Goal: Feedback & Contribution: Contribute content

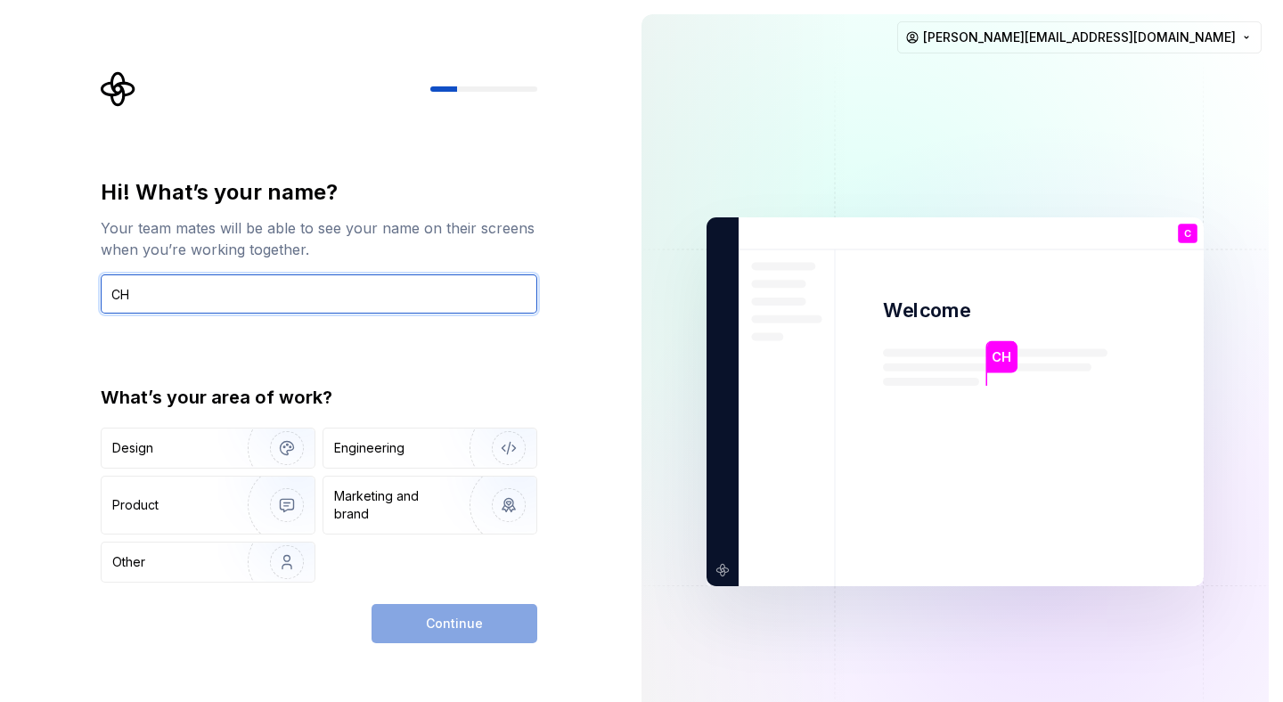
type input "C"
type input "chago"
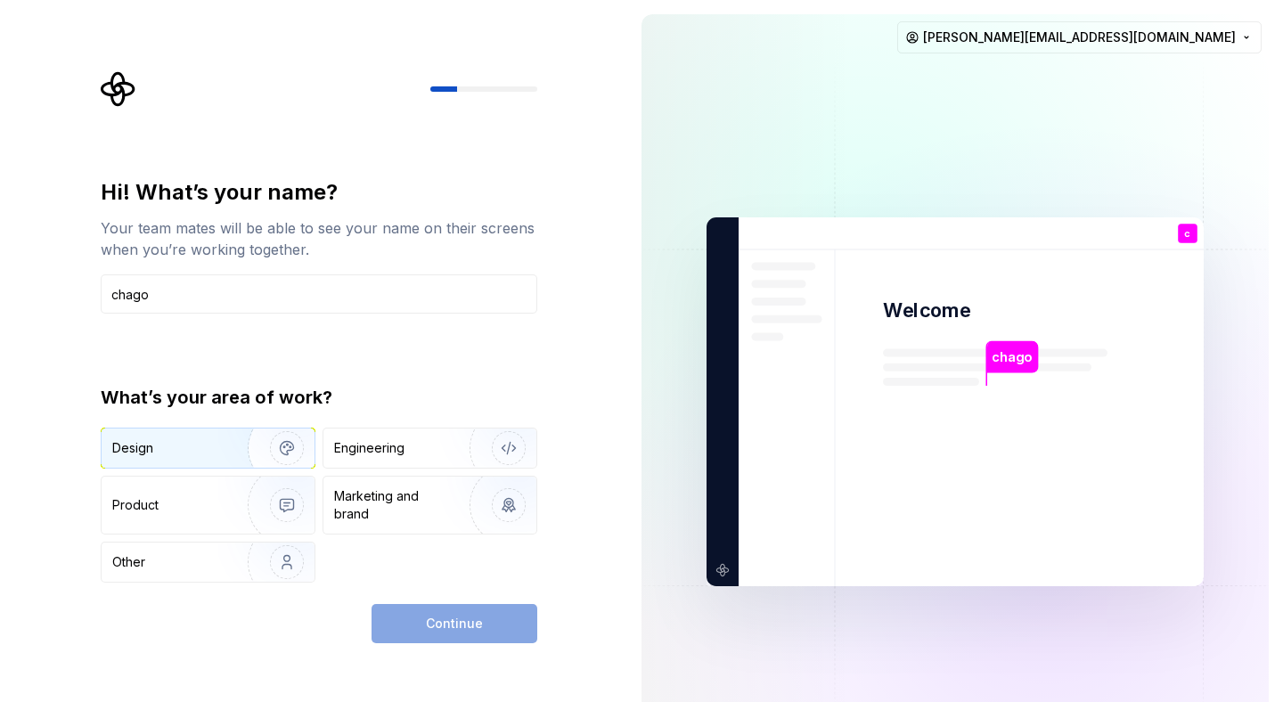
click at [186, 439] on div "Design" at bounding box center [168, 448] width 112 height 18
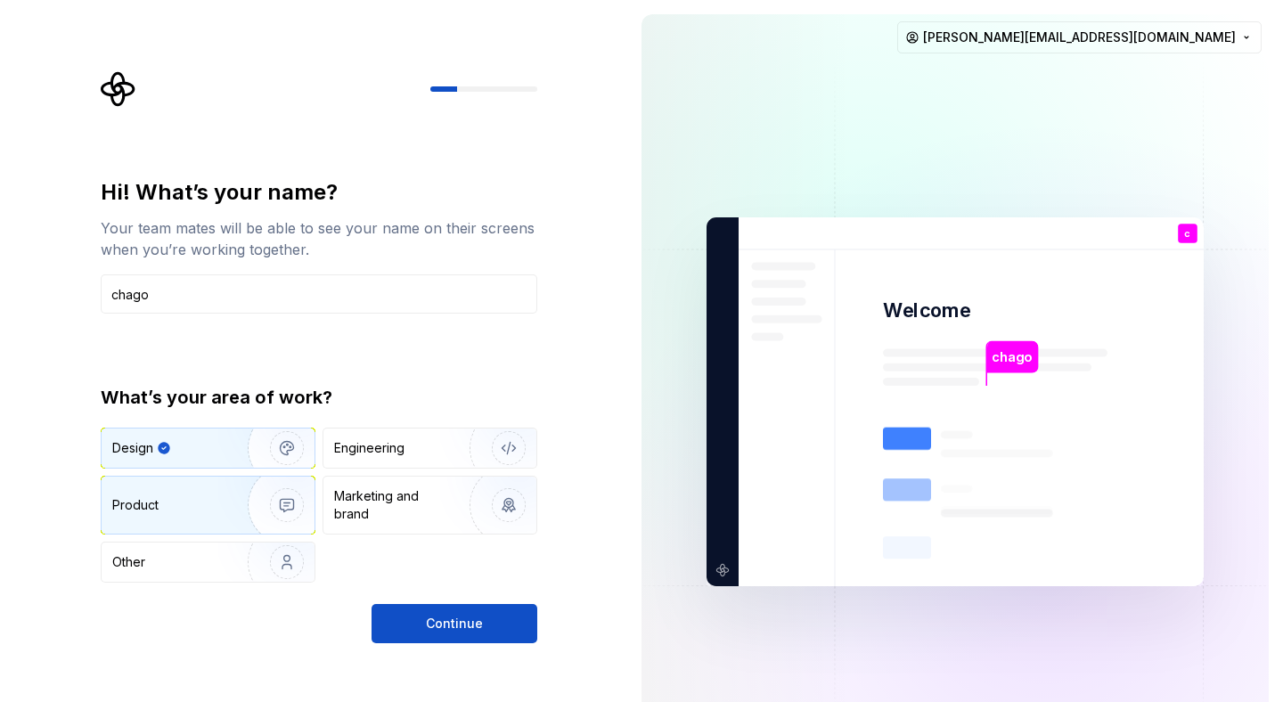
click at [197, 497] on div "Product" at bounding box center [171, 505] width 118 height 18
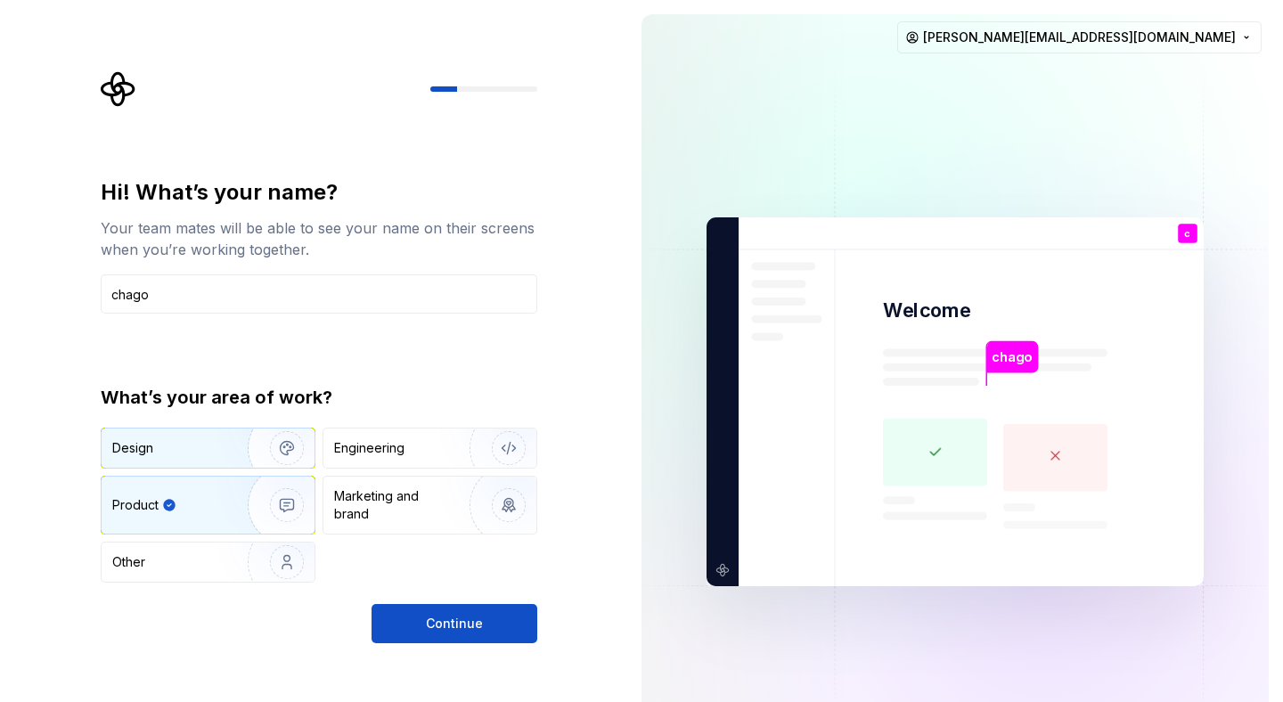
click at [201, 451] on div "Design" at bounding box center [168, 448] width 112 height 18
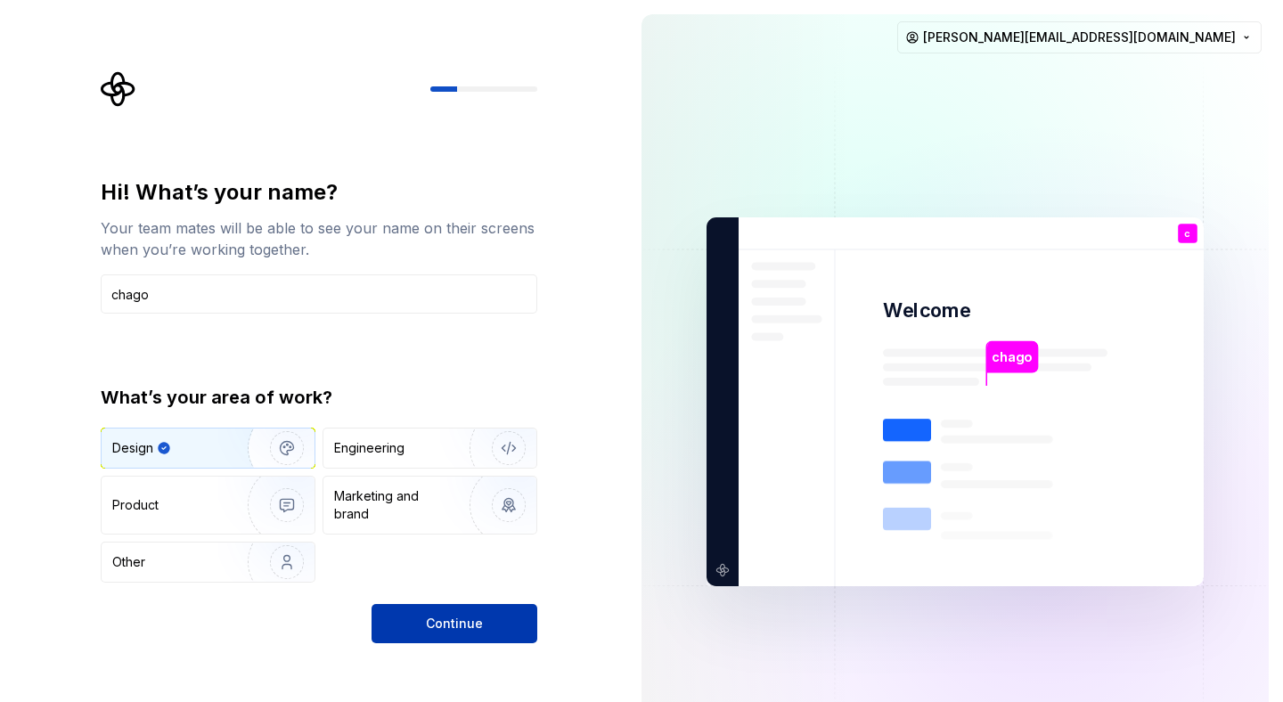
click at [447, 626] on span "Continue" at bounding box center [454, 624] width 57 height 18
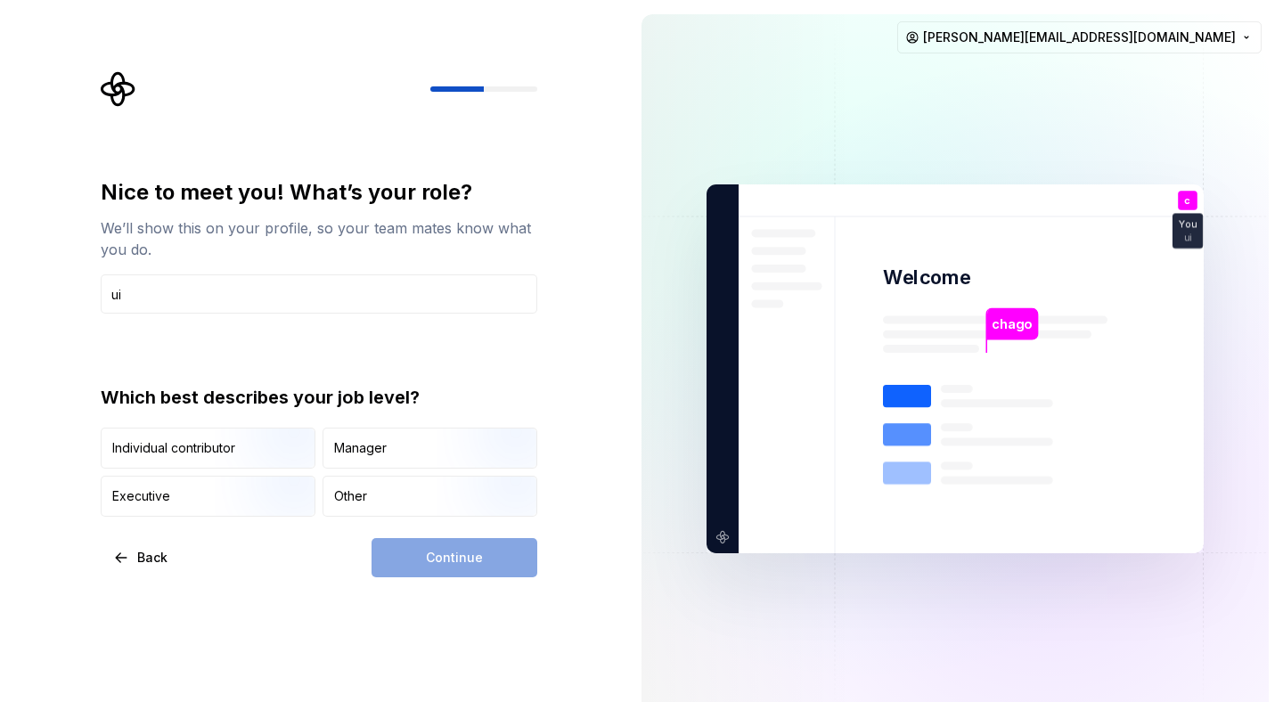
type input "ui designer"
click at [257, 447] on img "button" at bounding box center [272, 470] width 114 height 119
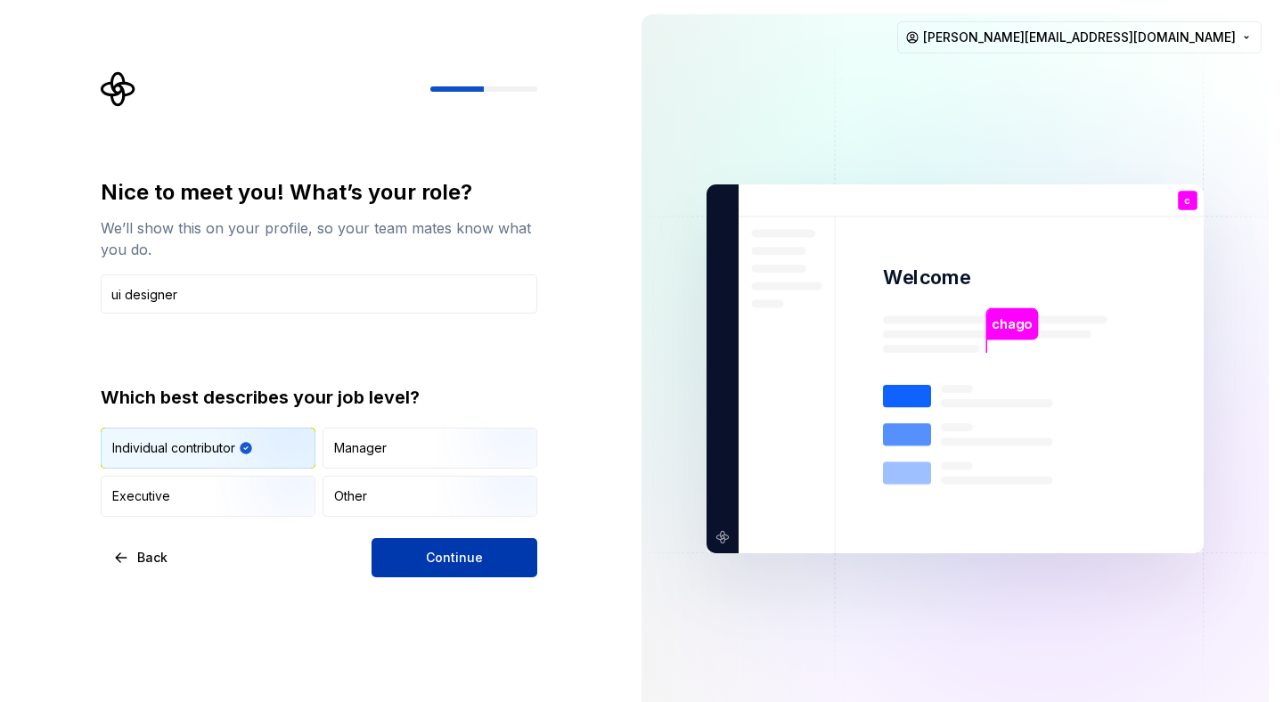
click at [468, 562] on span "Continue" at bounding box center [454, 558] width 57 height 18
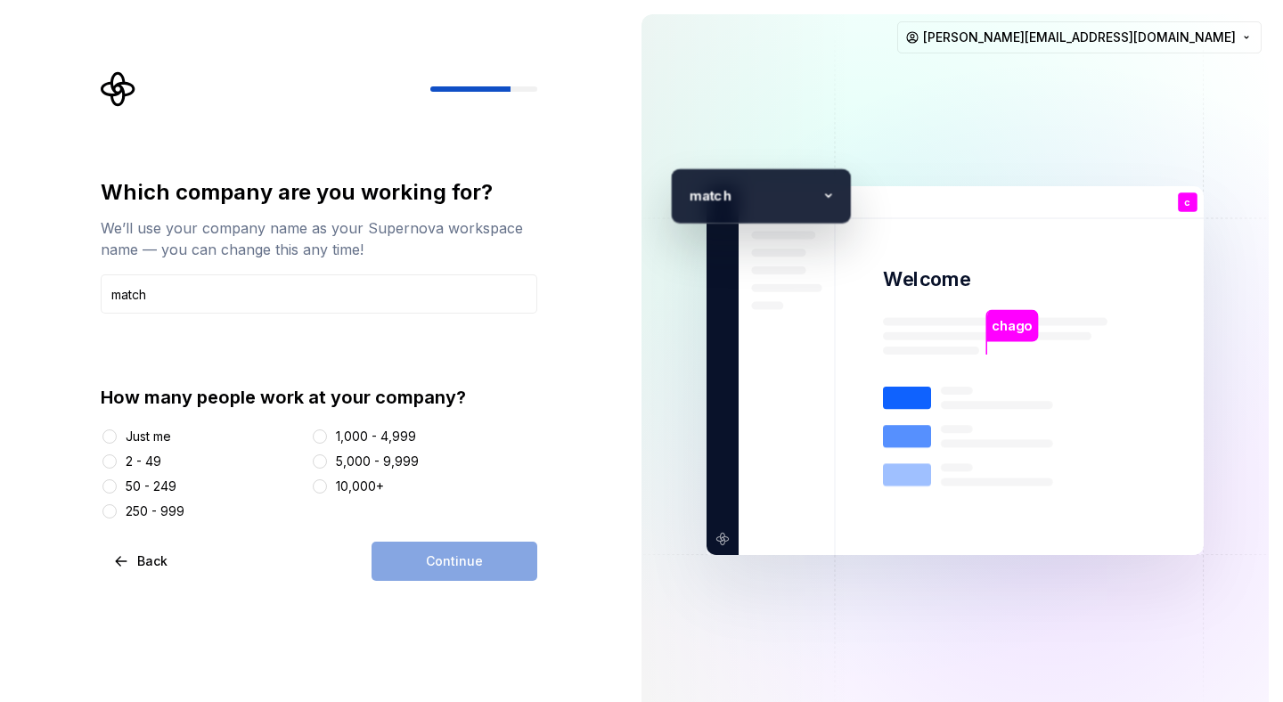
type input "match"
click at [111, 459] on button "2 - 49" at bounding box center [109, 461] width 14 height 14
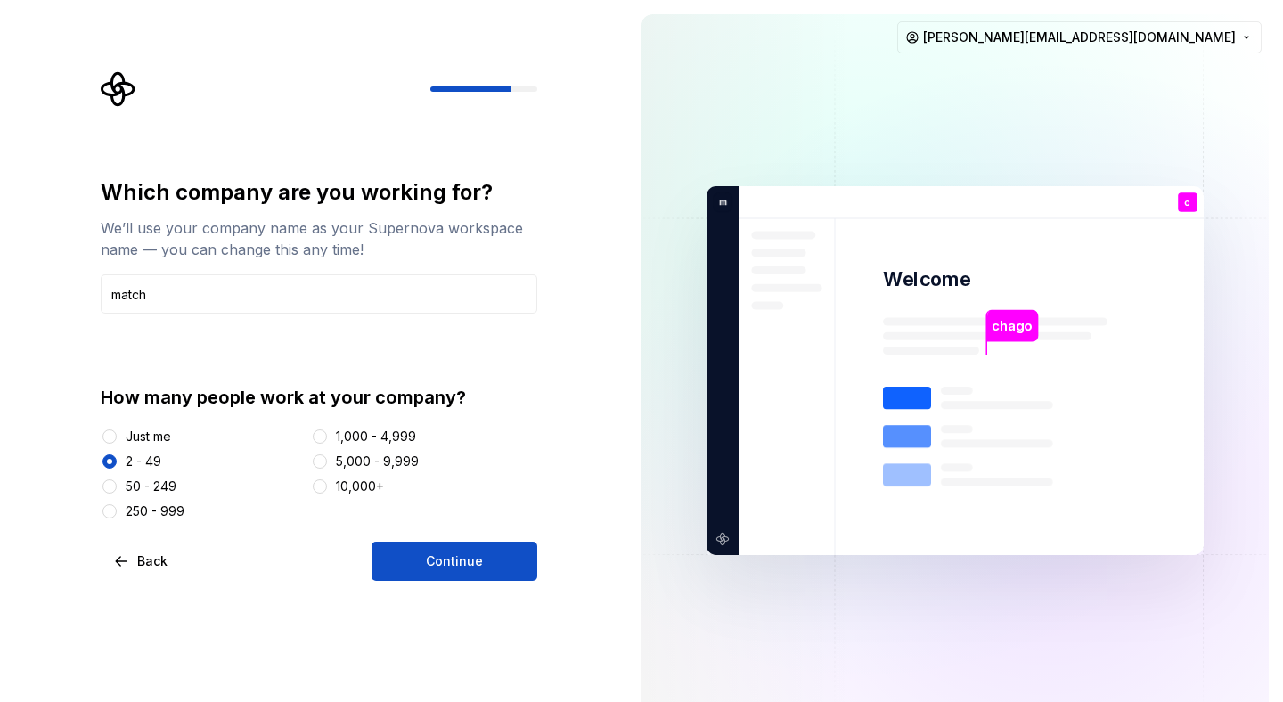
click at [141, 511] on div "250 - 999" at bounding box center [155, 512] width 59 height 18
click at [117, 511] on button "250 - 999" at bounding box center [109, 511] width 14 height 14
click at [127, 458] on div "2 - 49" at bounding box center [144, 462] width 36 height 18
click at [117, 458] on button "2 - 49" at bounding box center [109, 461] width 14 height 14
click at [478, 560] on span "Continue" at bounding box center [454, 561] width 57 height 18
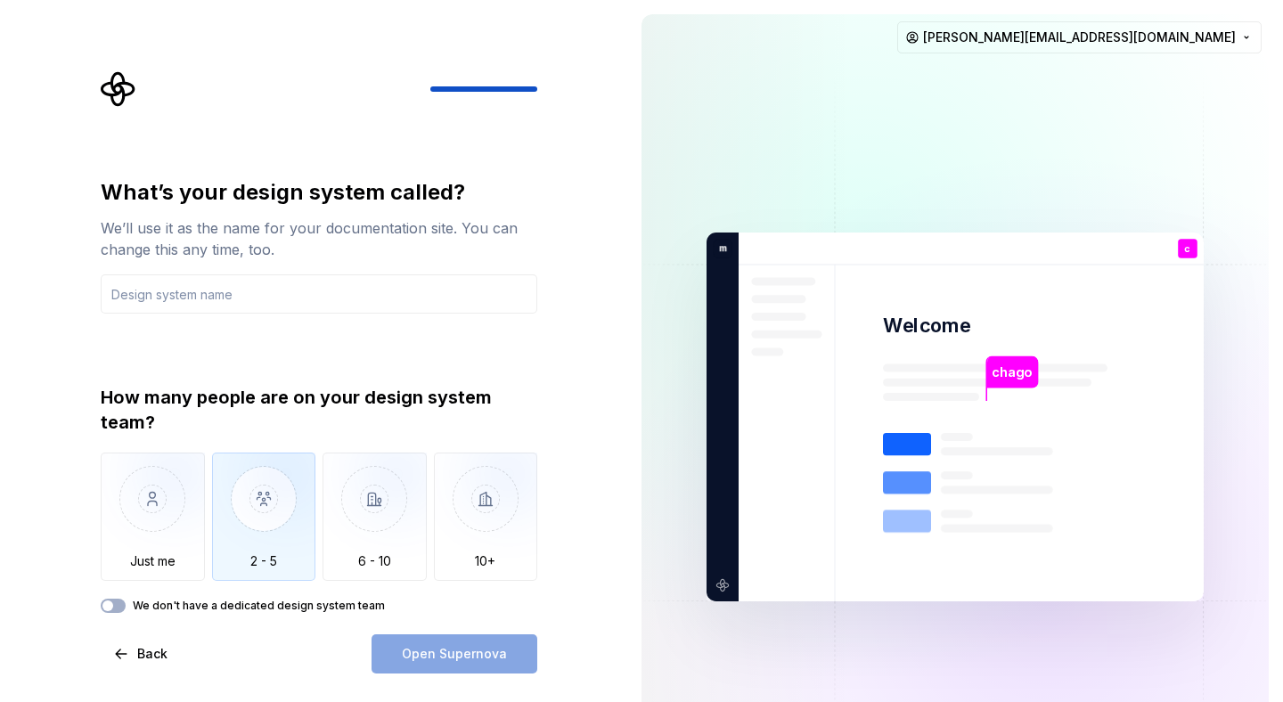
click at [274, 506] on img "button" at bounding box center [264, 512] width 104 height 119
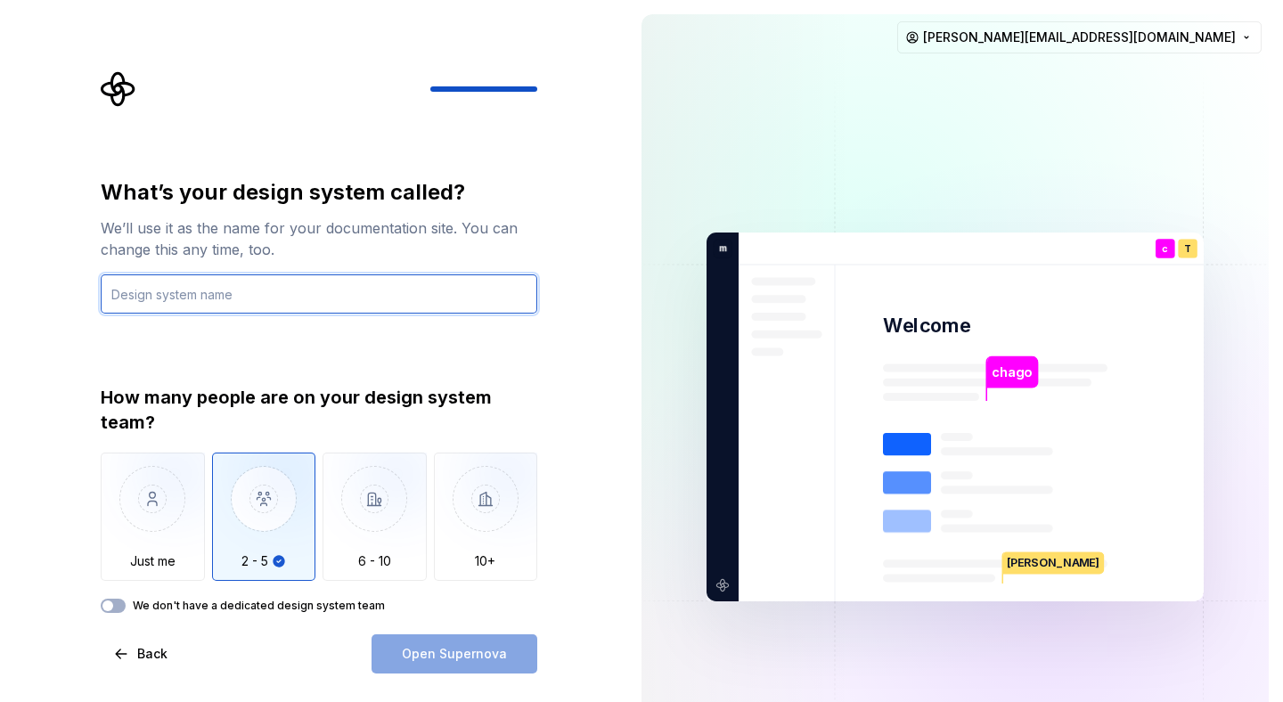
click at [251, 294] on input "text" at bounding box center [319, 293] width 437 height 39
click at [206, 298] on input "DS" at bounding box center [319, 293] width 437 height 39
type input "DS Copec"
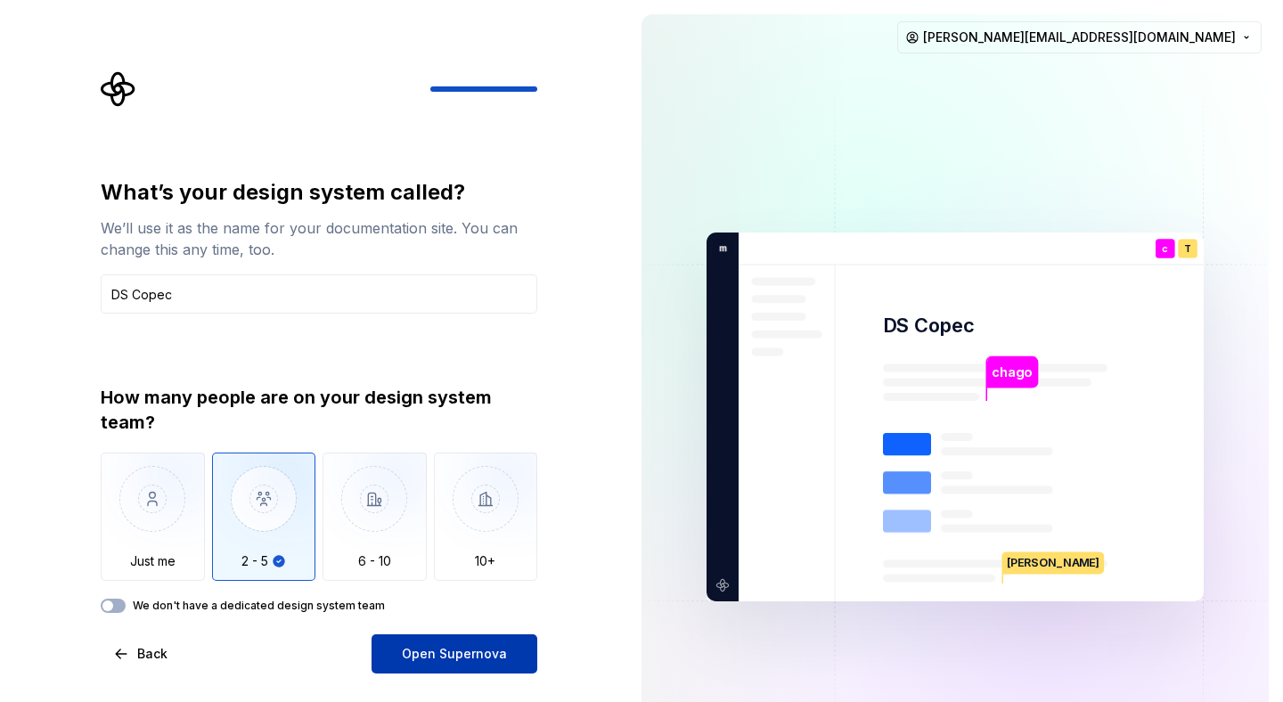
click at [408, 657] on span "Open Supernova" at bounding box center [454, 654] width 105 height 18
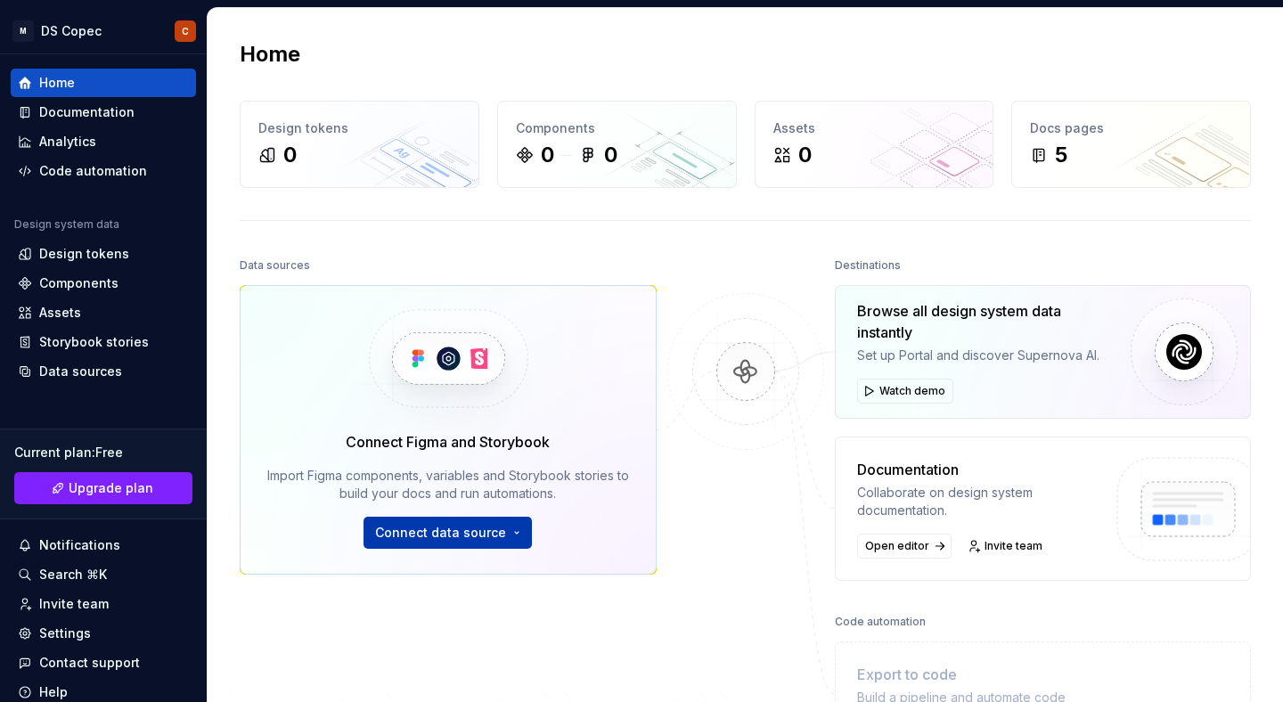
click at [452, 531] on span "Connect data source" at bounding box center [440, 533] width 131 height 18
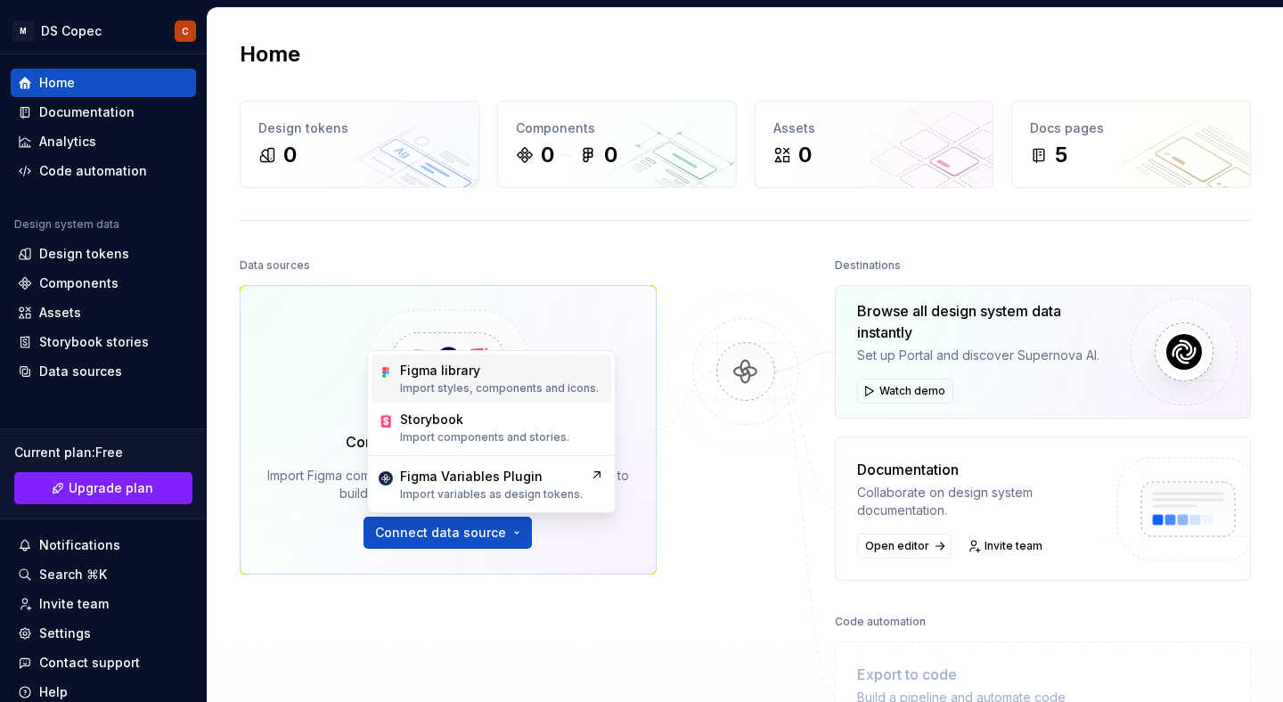
click at [520, 373] on div "Figma library" at bounding box center [499, 371] width 199 height 18
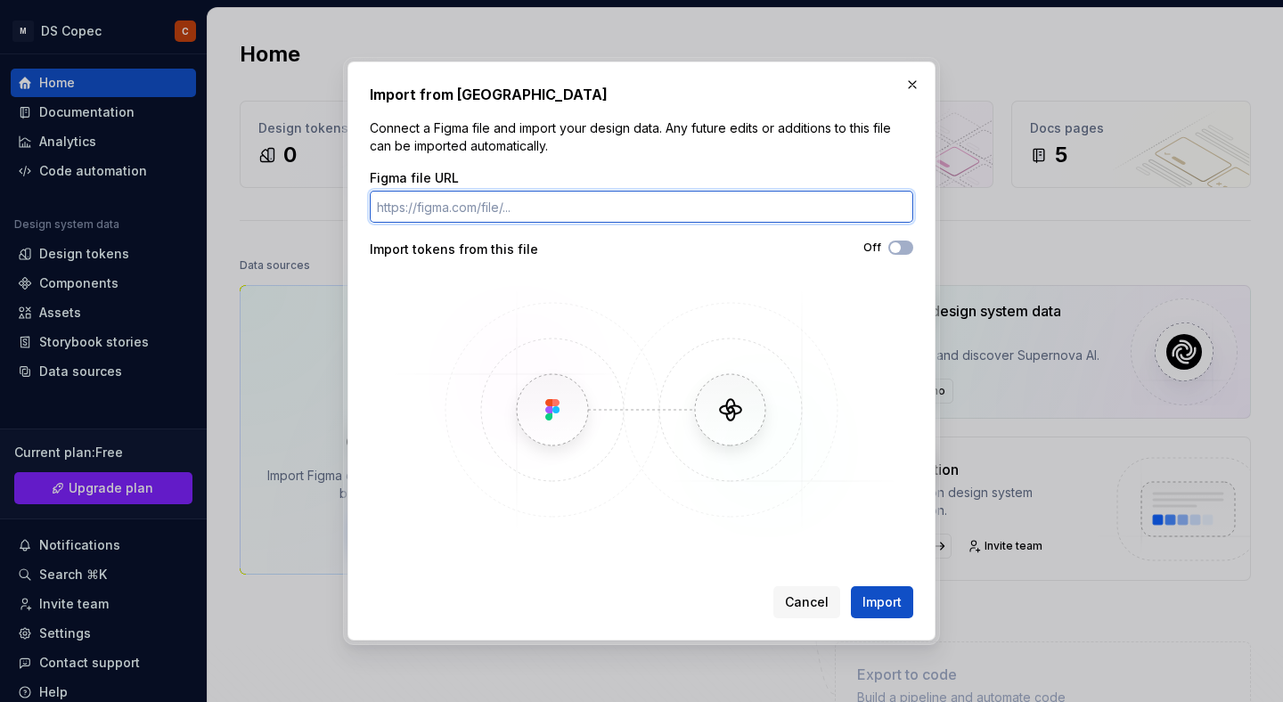
paste input "[URL][DOMAIN_NAME]"
type input "[URL][DOMAIN_NAME]"
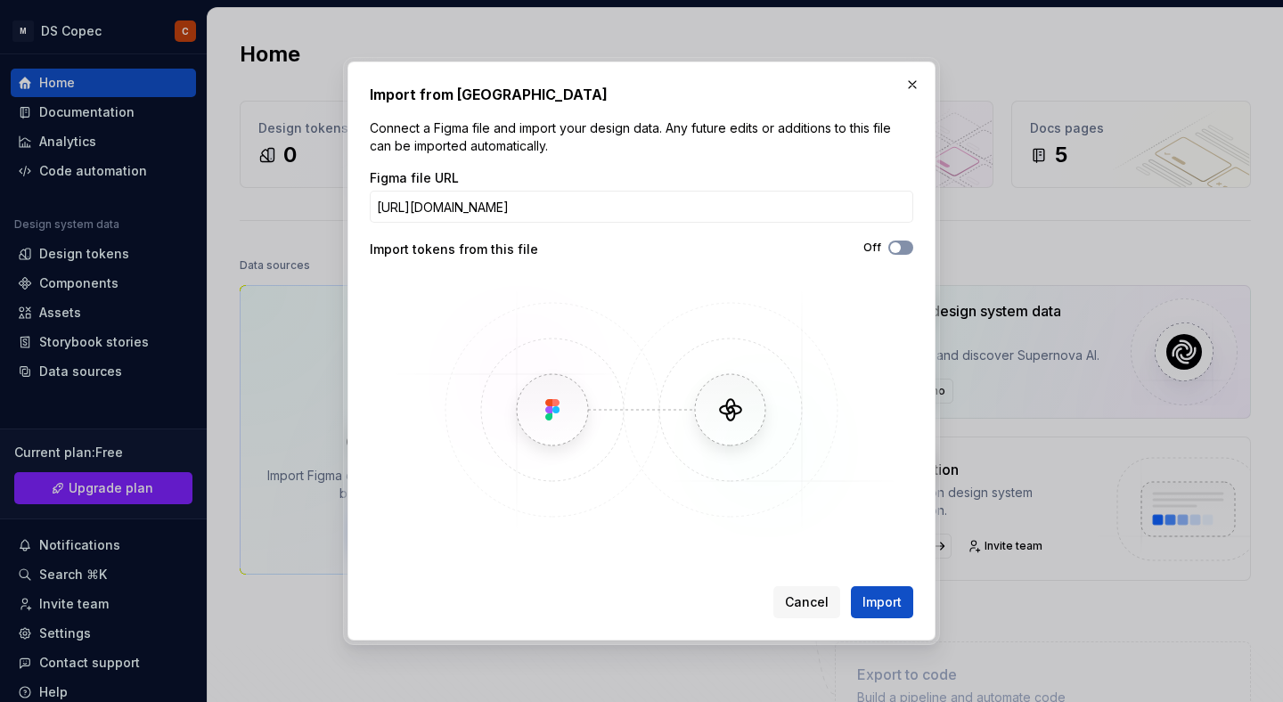
click at [903, 244] on button "Off" at bounding box center [900, 248] width 25 height 14
click at [875, 601] on span "Import" at bounding box center [882, 602] width 39 height 18
click at [0, 0] on div "Import from Figma Connect a Figma file and import your design data. Any future …" at bounding box center [641, 351] width 1283 height 702
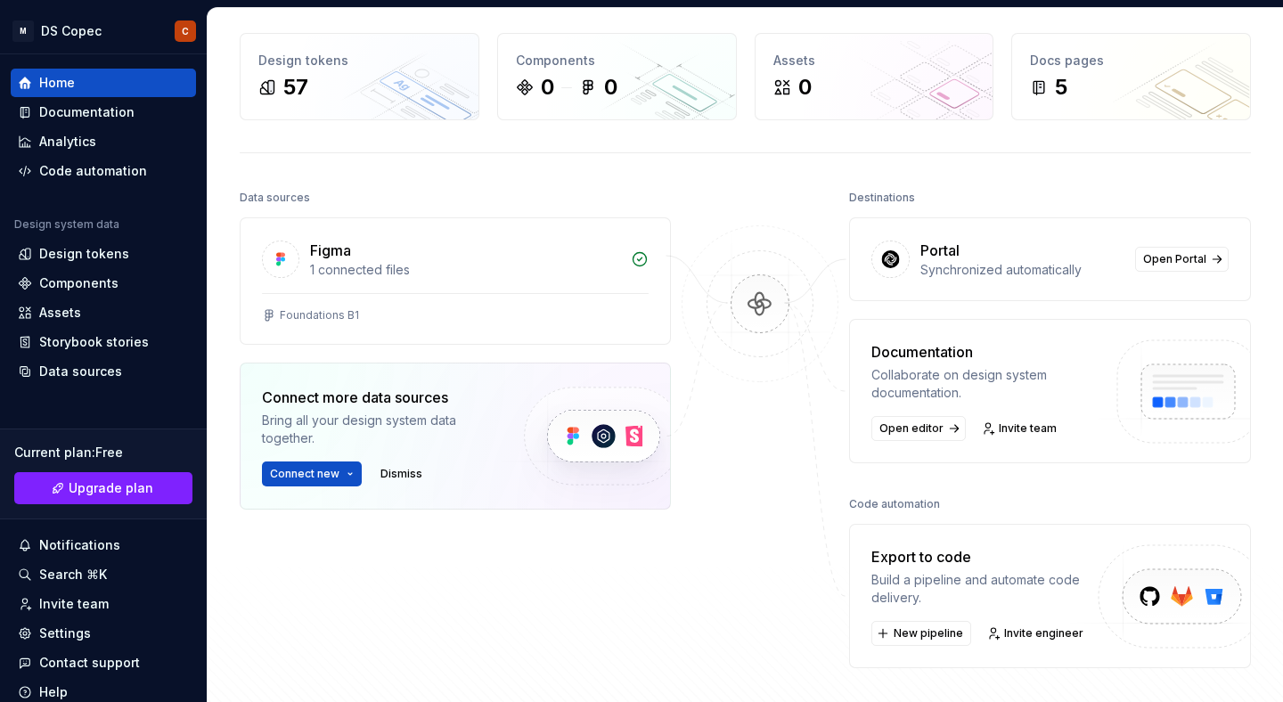
scroll to position [59, 0]
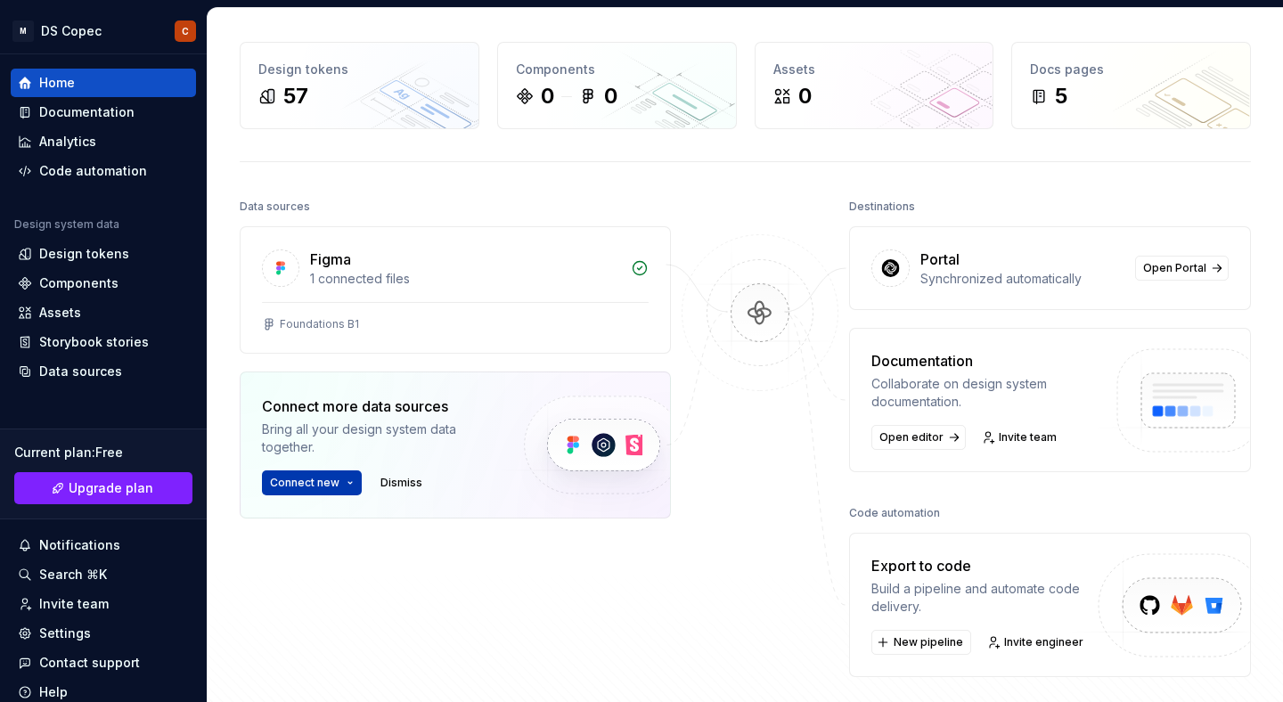
click at [343, 477] on button "Connect new" at bounding box center [312, 482] width 100 height 25
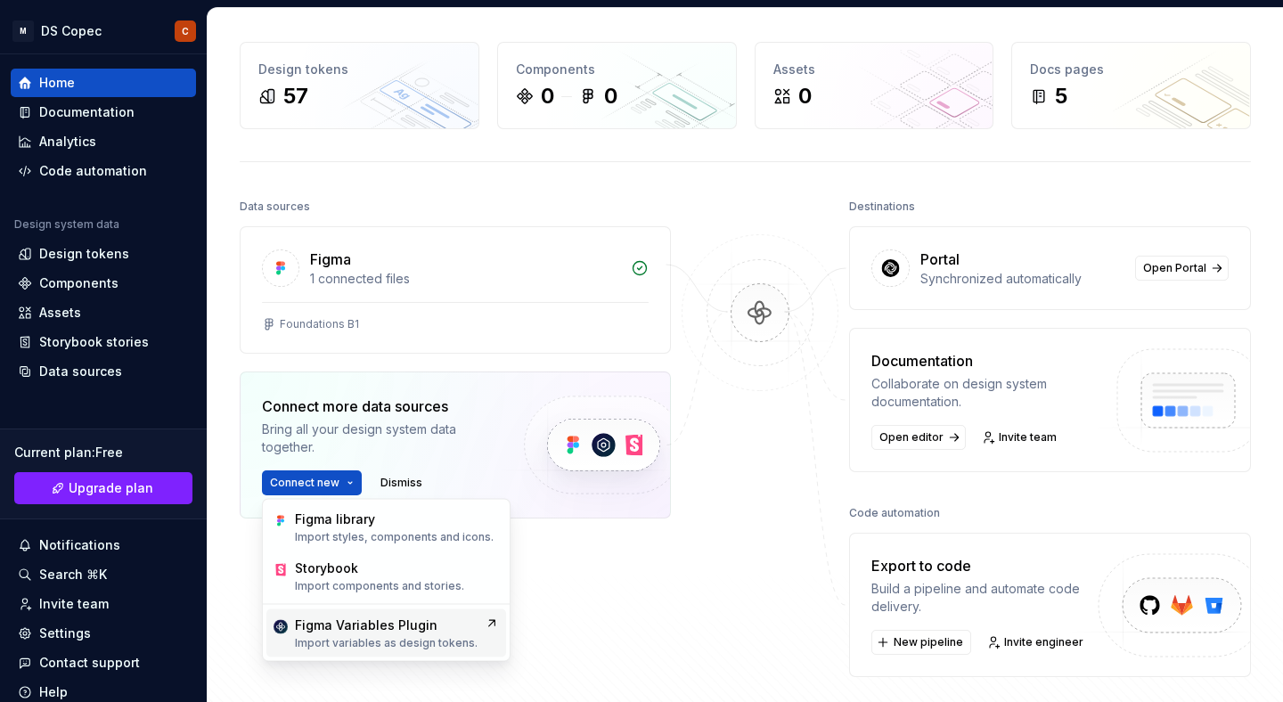
click at [414, 640] on p "Import variables as design tokens." at bounding box center [386, 643] width 183 height 14
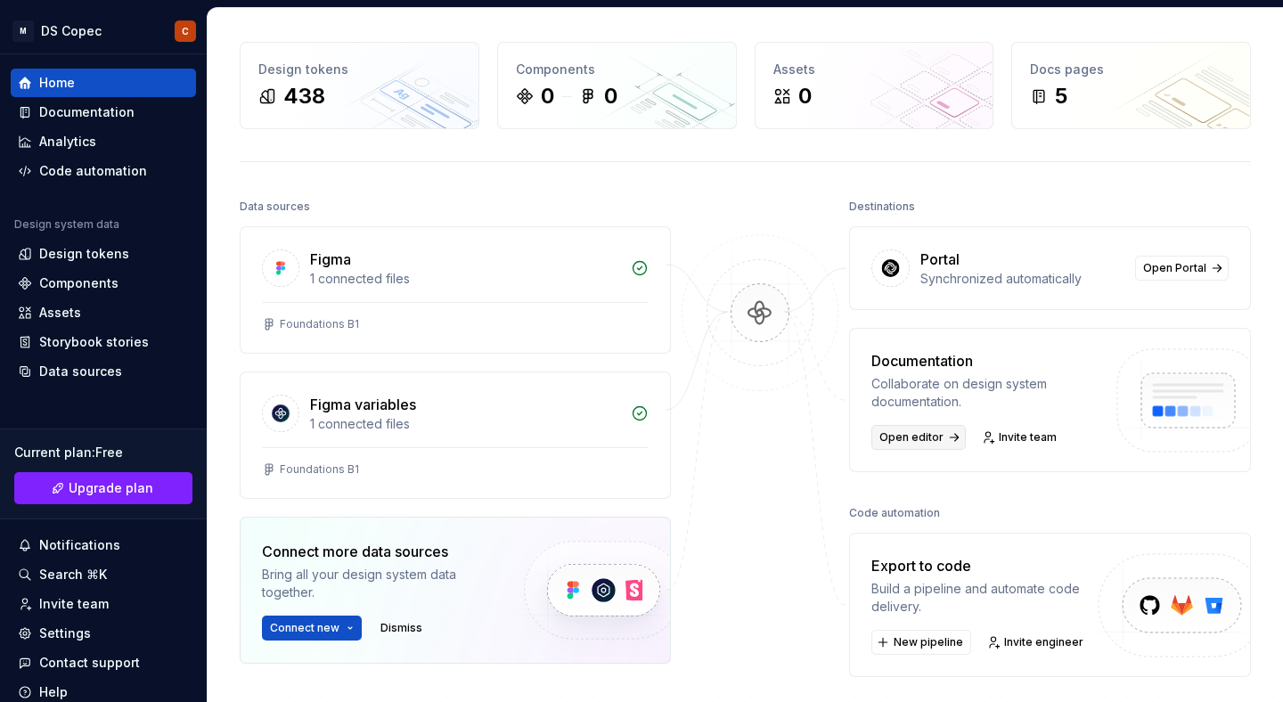
click at [911, 440] on span "Open editor" at bounding box center [911, 437] width 64 height 14
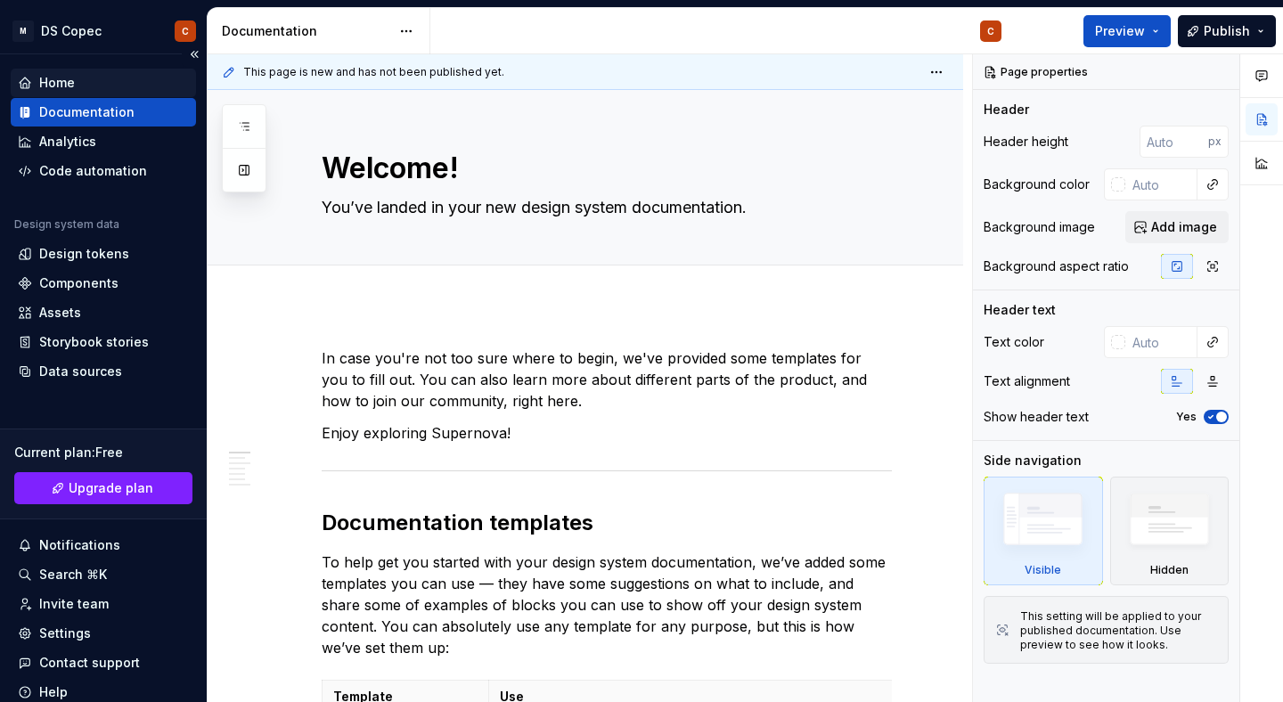
click at [60, 86] on div "Home" at bounding box center [57, 83] width 36 height 18
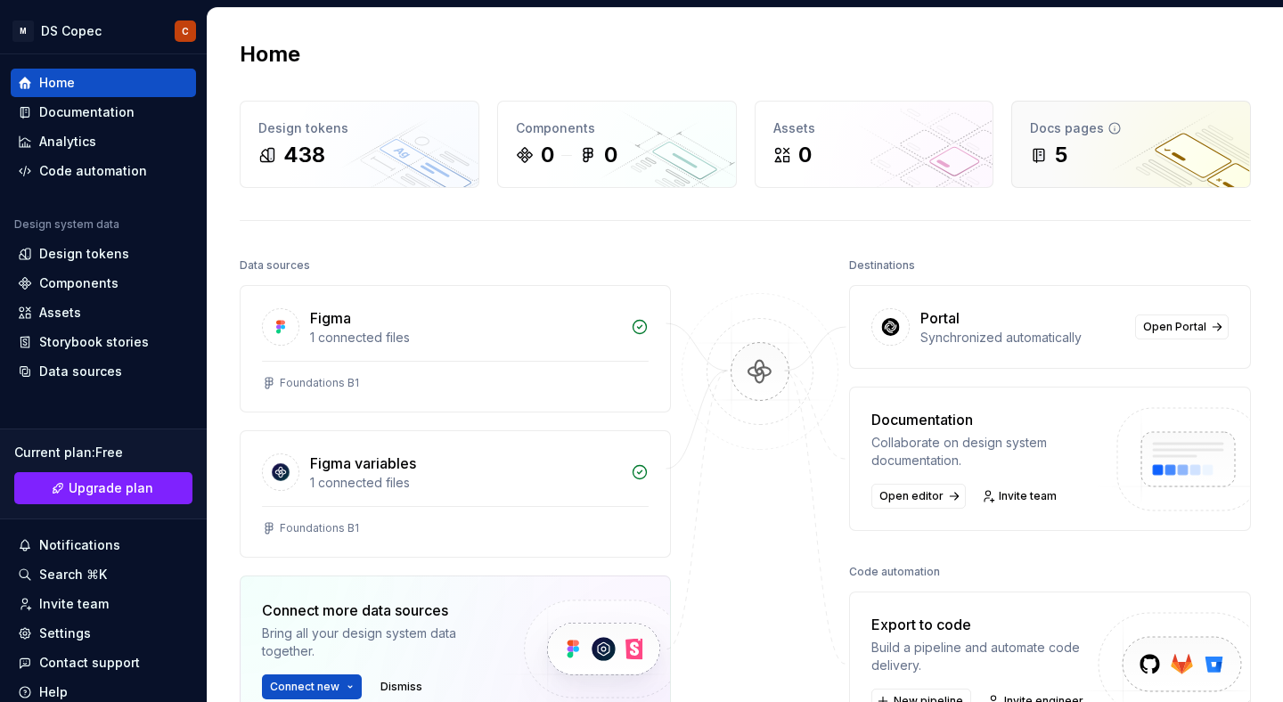
click at [1142, 152] on div "5" at bounding box center [1131, 155] width 202 height 29
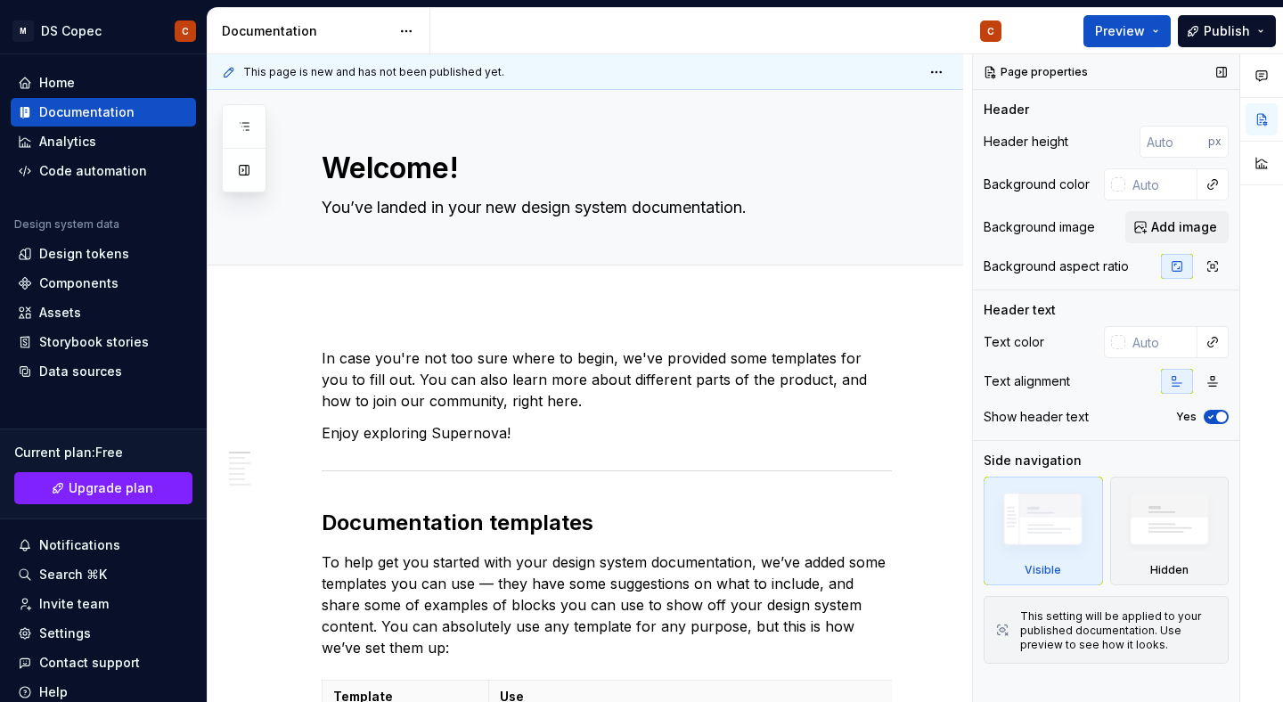
click at [1057, 541] on img at bounding box center [1043, 524] width 102 height 78
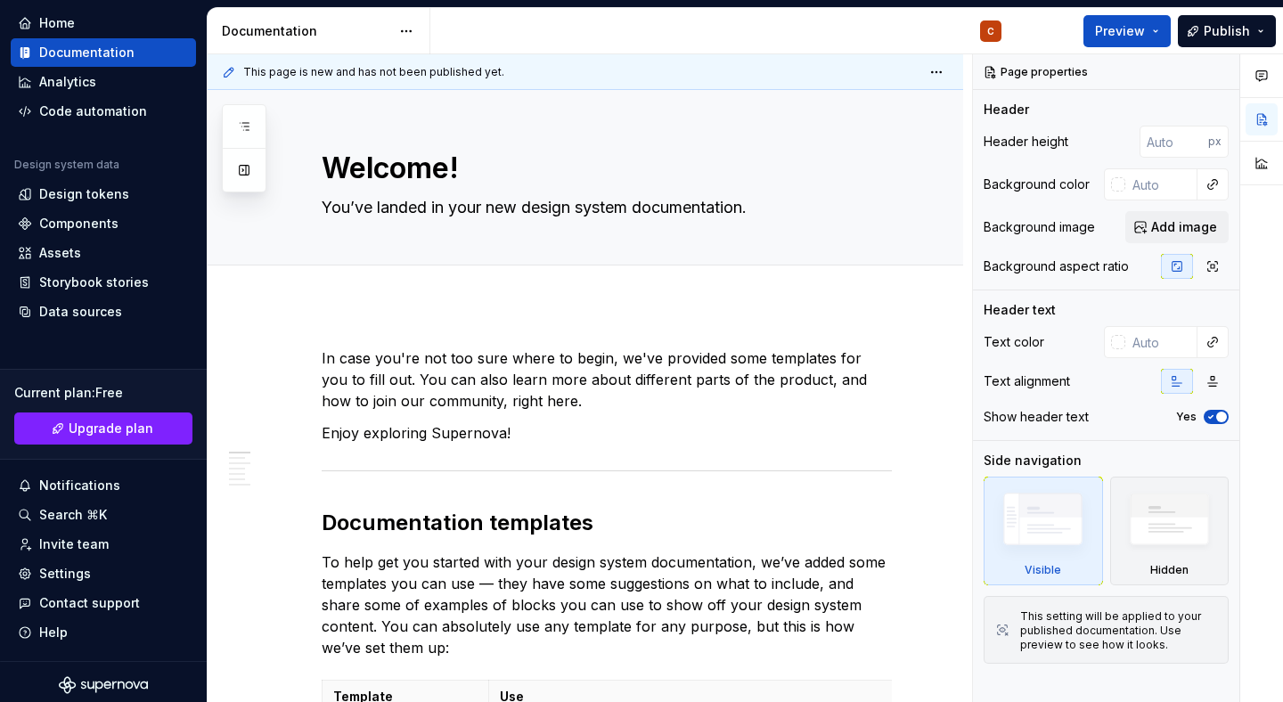
scroll to position [66, 0]
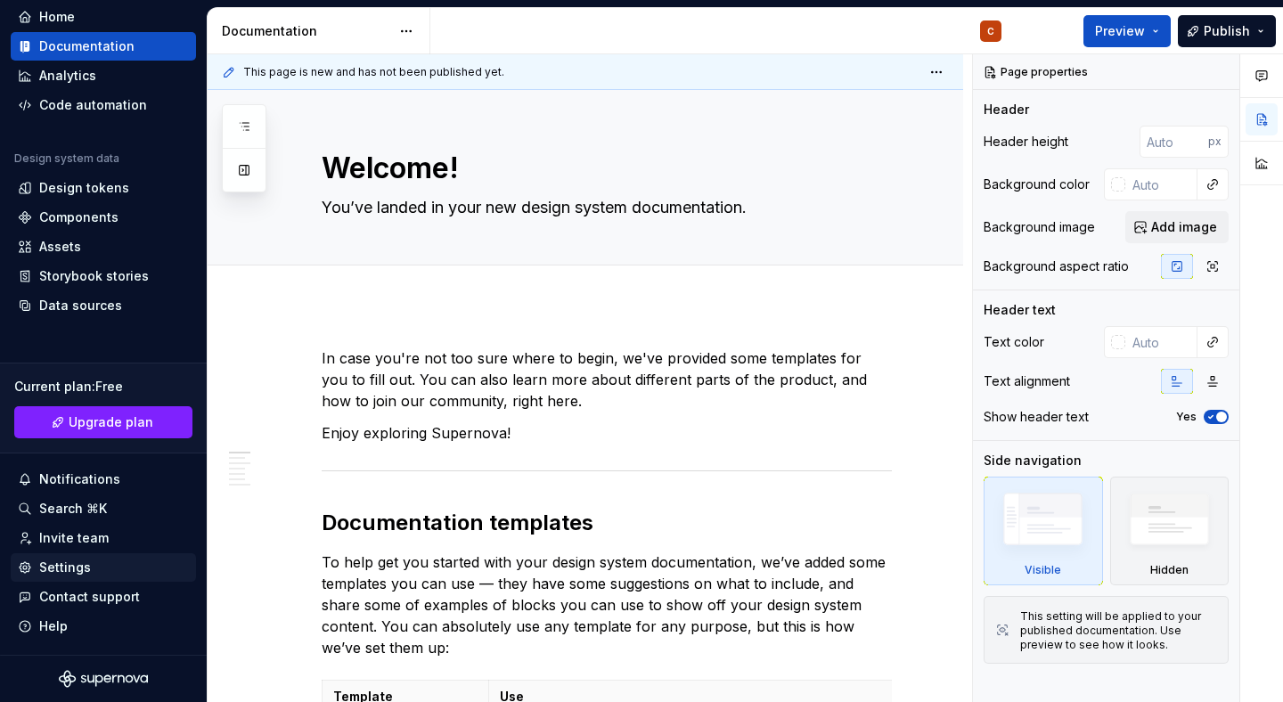
click at [76, 570] on div "Settings" at bounding box center [65, 568] width 52 height 18
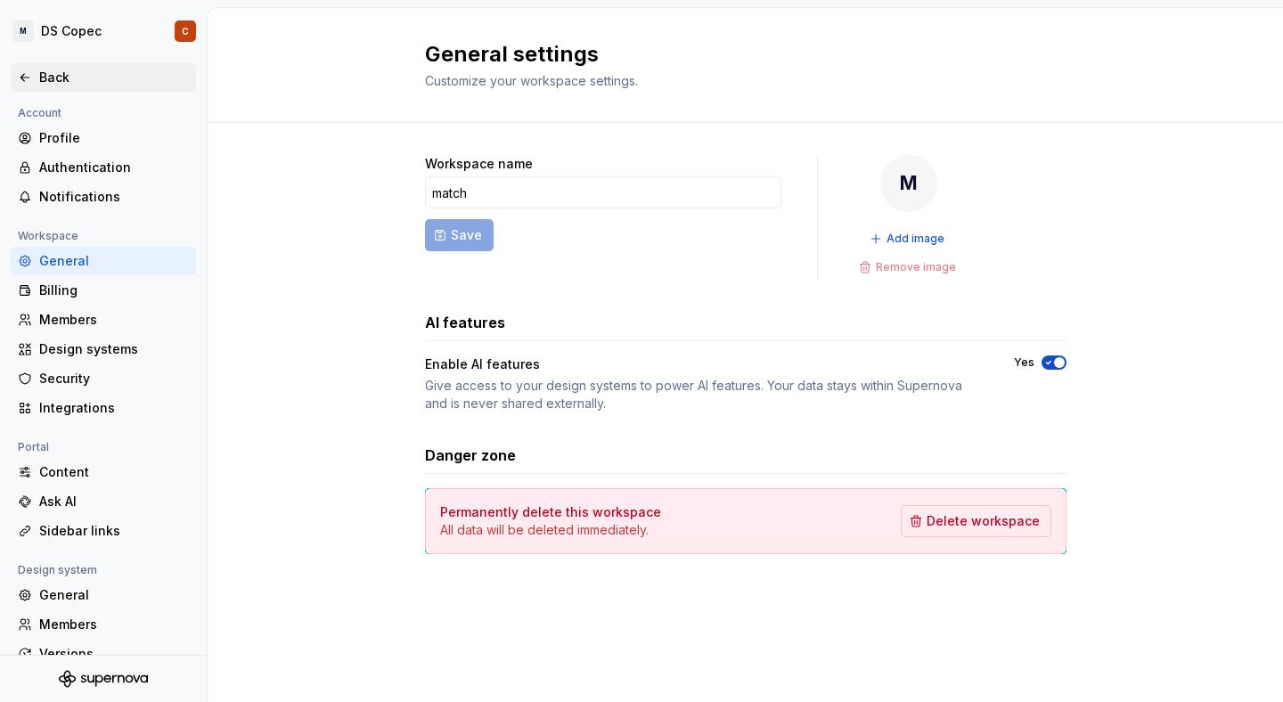
click at [56, 73] on div "Back" at bounding box center [114, 78] width 150 height 18
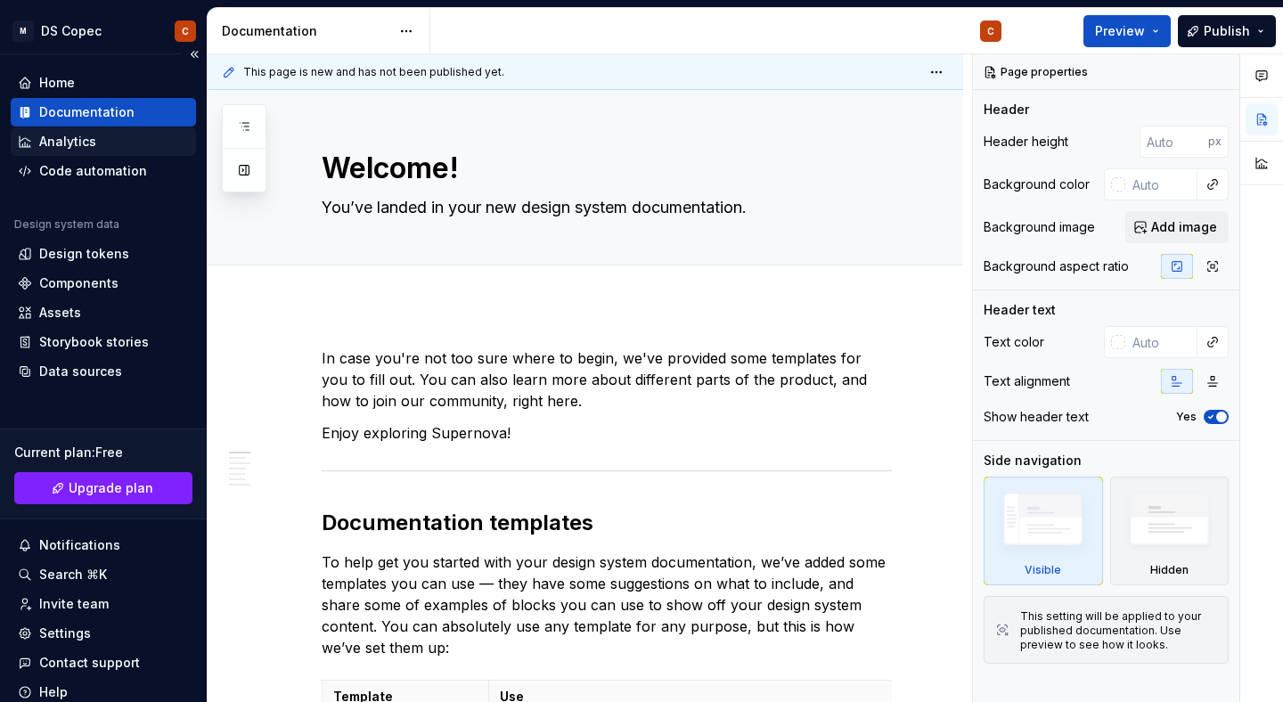
click at [74, 139] on div "Analytics" at bounding box center [67, 142] width 57 height 18
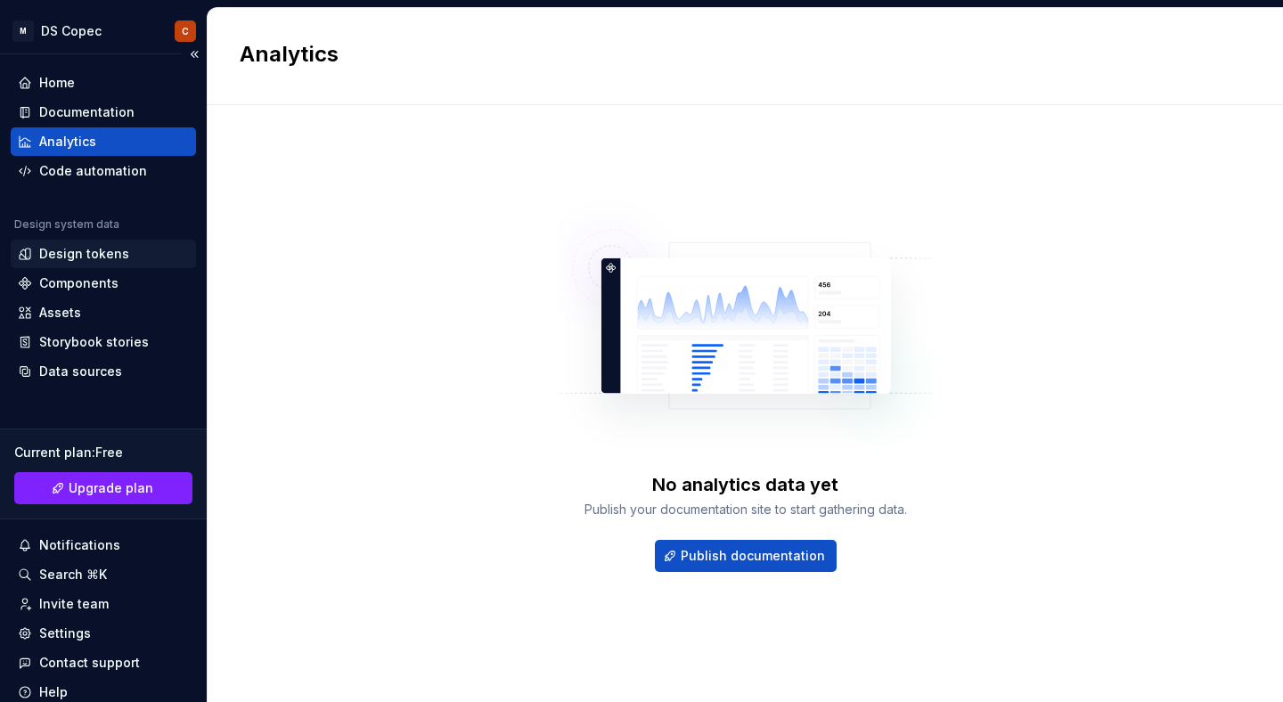
click at [65, 255] on div "Design tokens" at bounding box center [84, 254] width 90 height 18
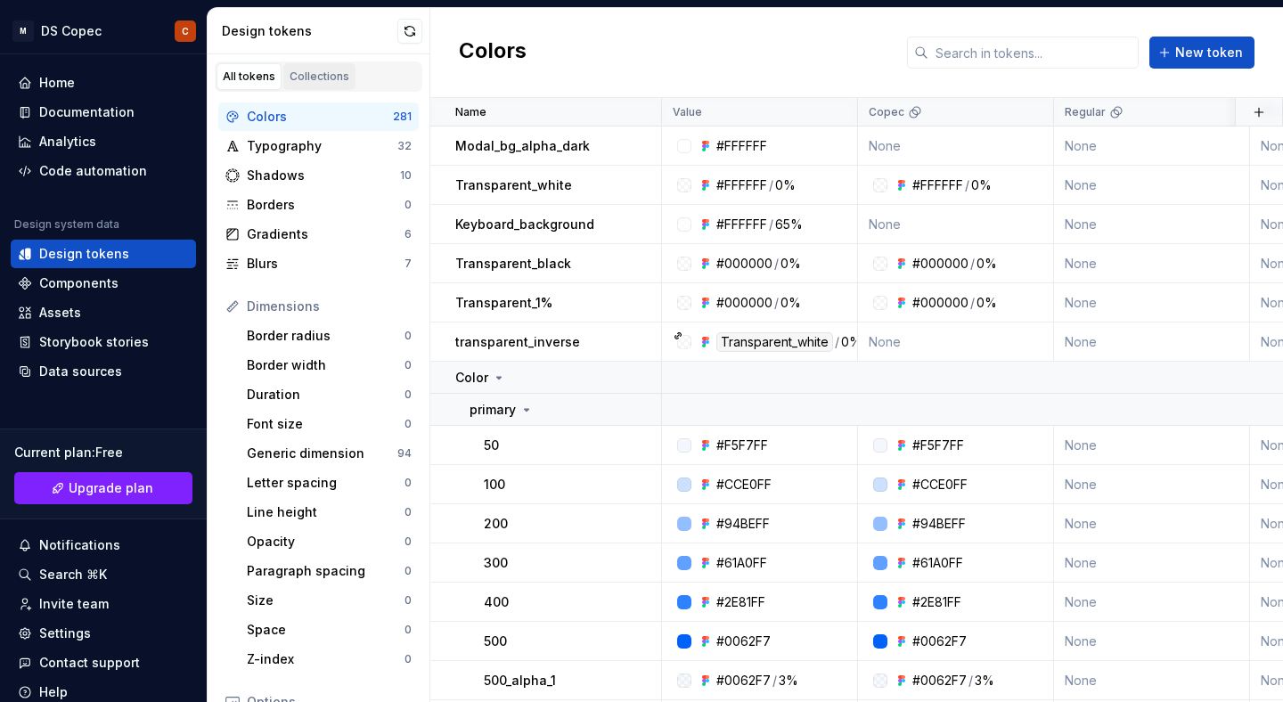
click at [315, 80] on div "Collections" at bounding box center [320, 77] width 60 height 14
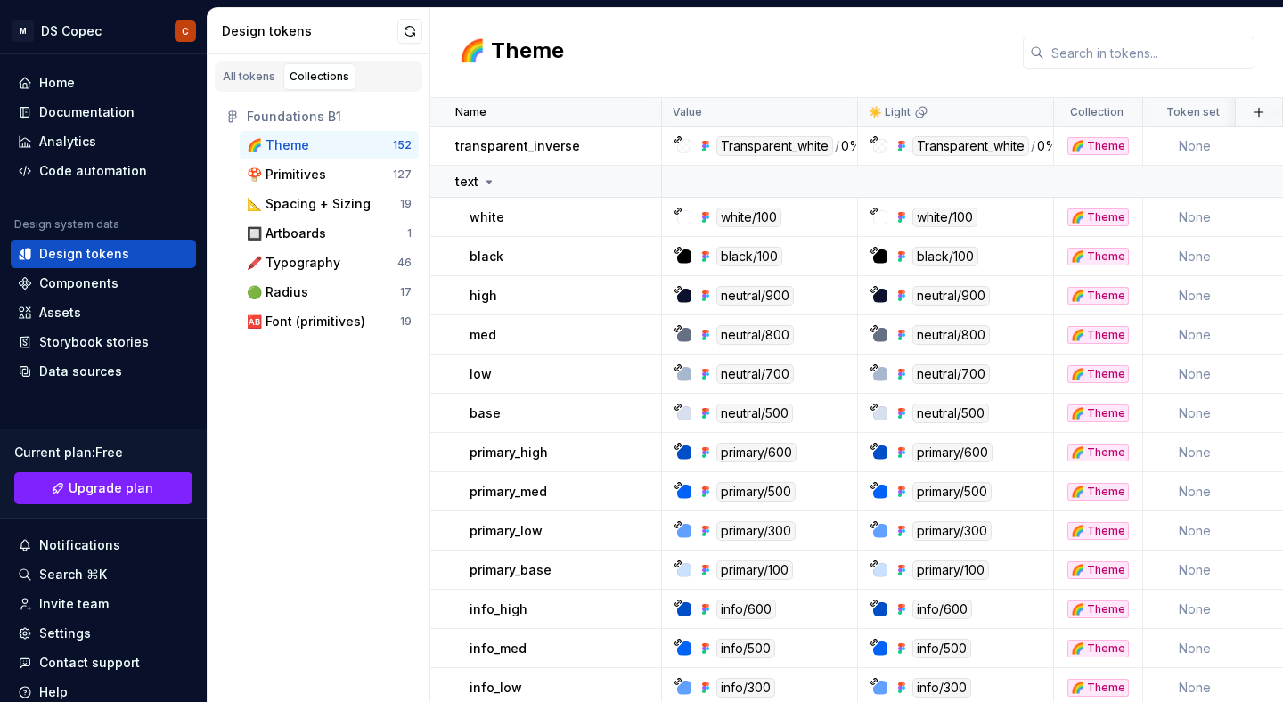
click at [313, 133] on div "🌈 Theme 152" at bounding box center [329, 145] width 179 height 29
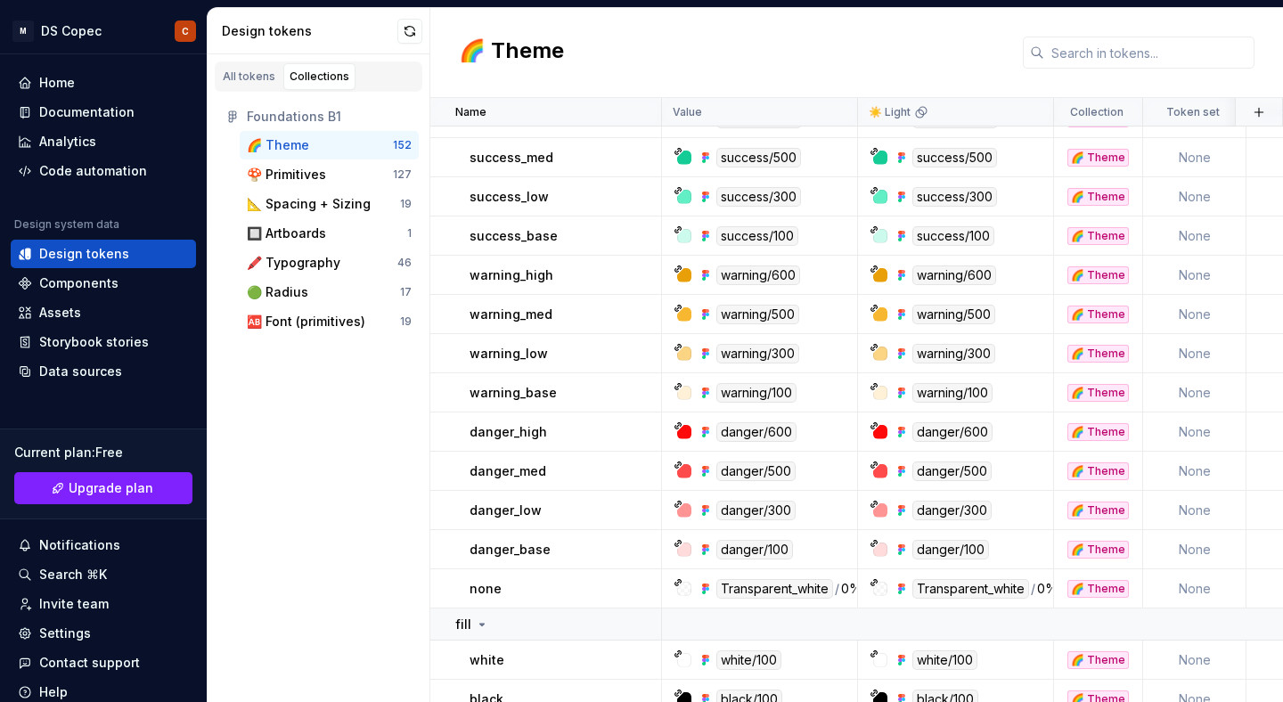
scroll to position [977, 0]
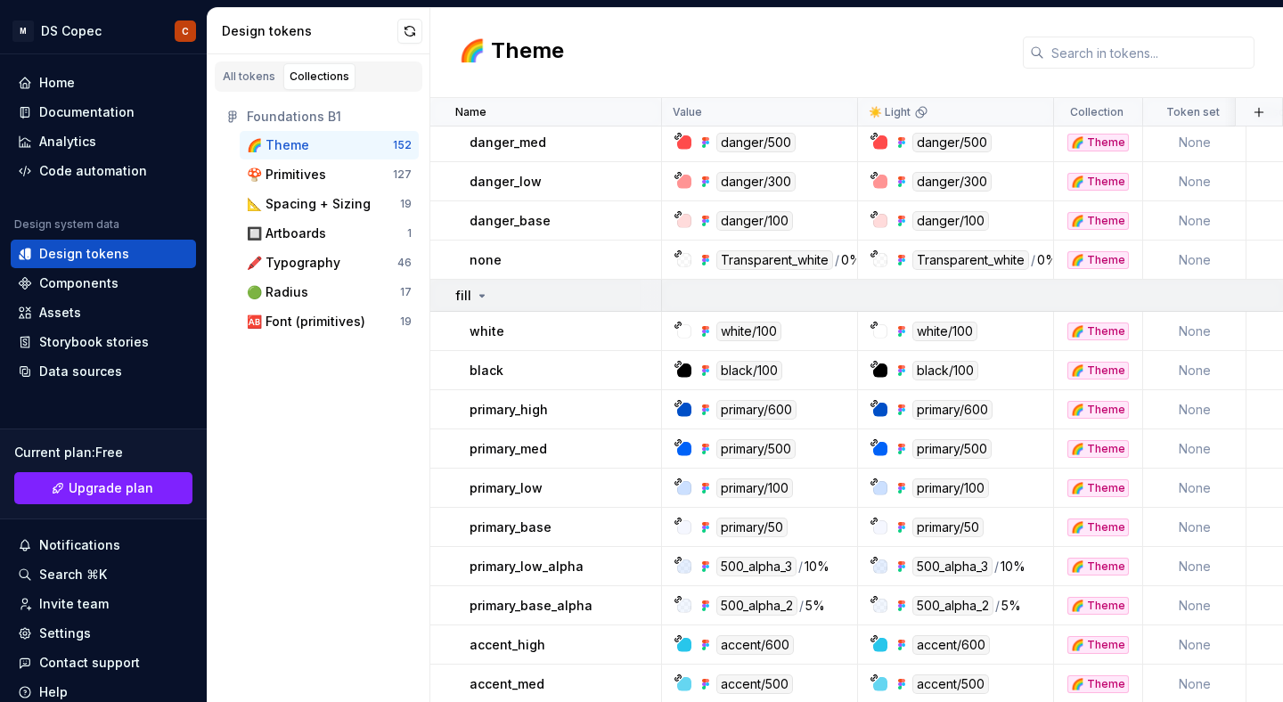
click at [482, 292] on icon at bounding box center [482, 296] width 14 height 14
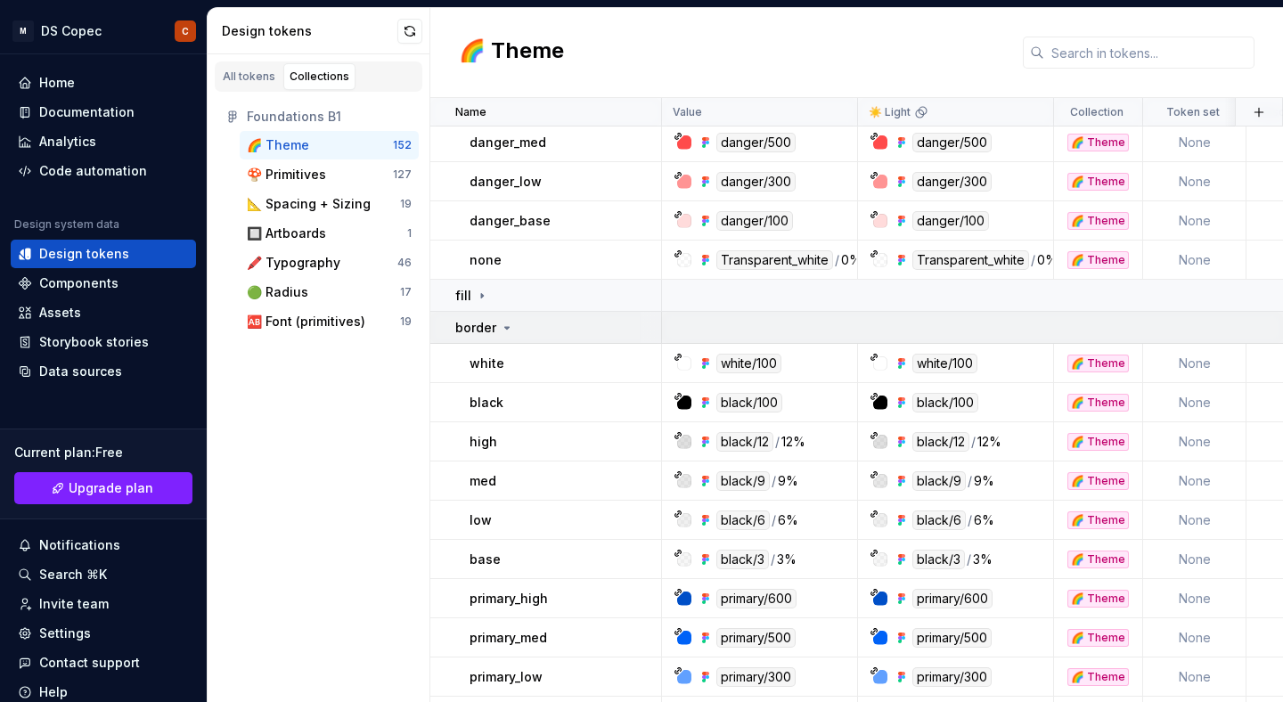
click at [505, 327] on icon at bounding box center [507, 328] width 4 height 2
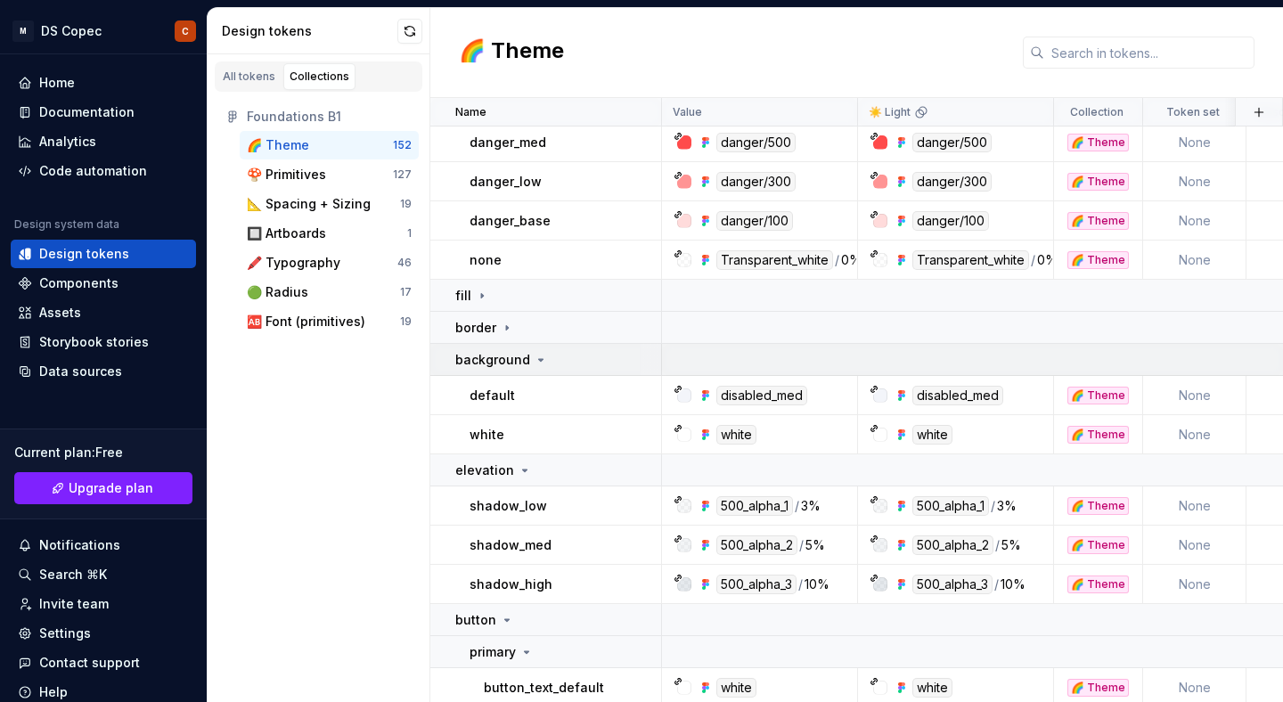
click at [539, 359] on icon at bounding box center [541, 360] width 4 height 2
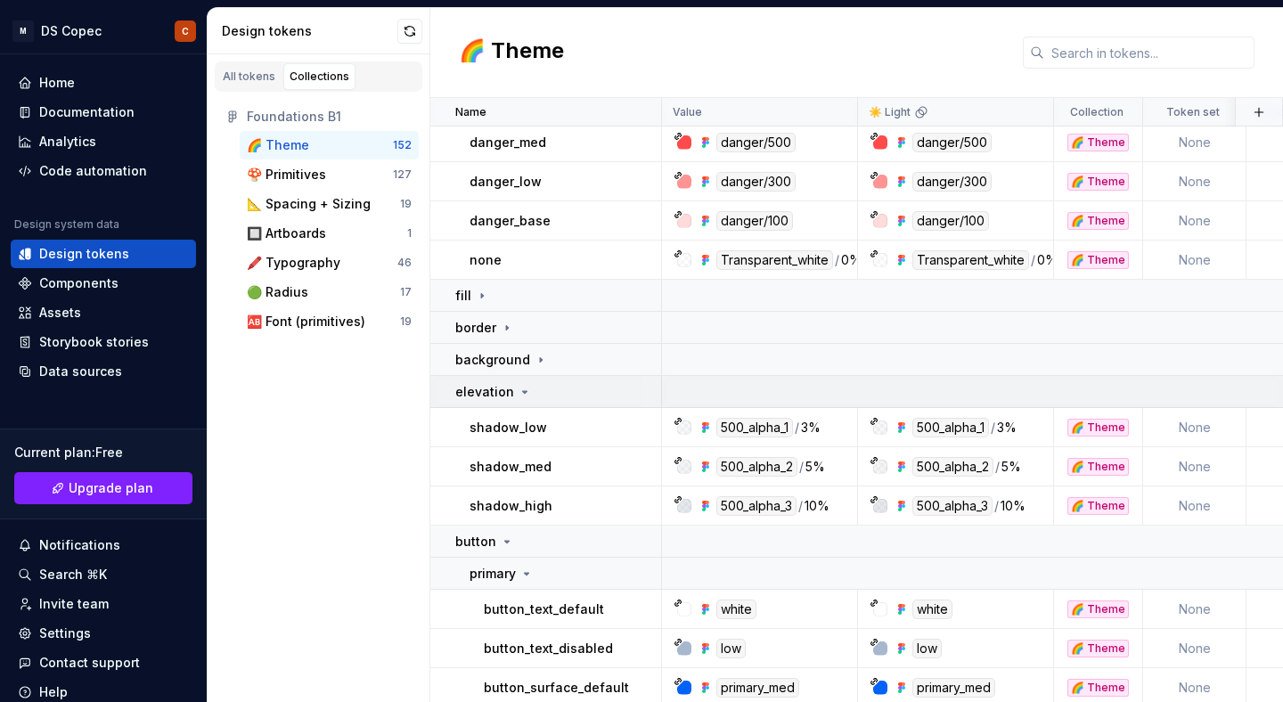
click at [520, 387] on icon at bounding box center [525, 392] width 14 height 14
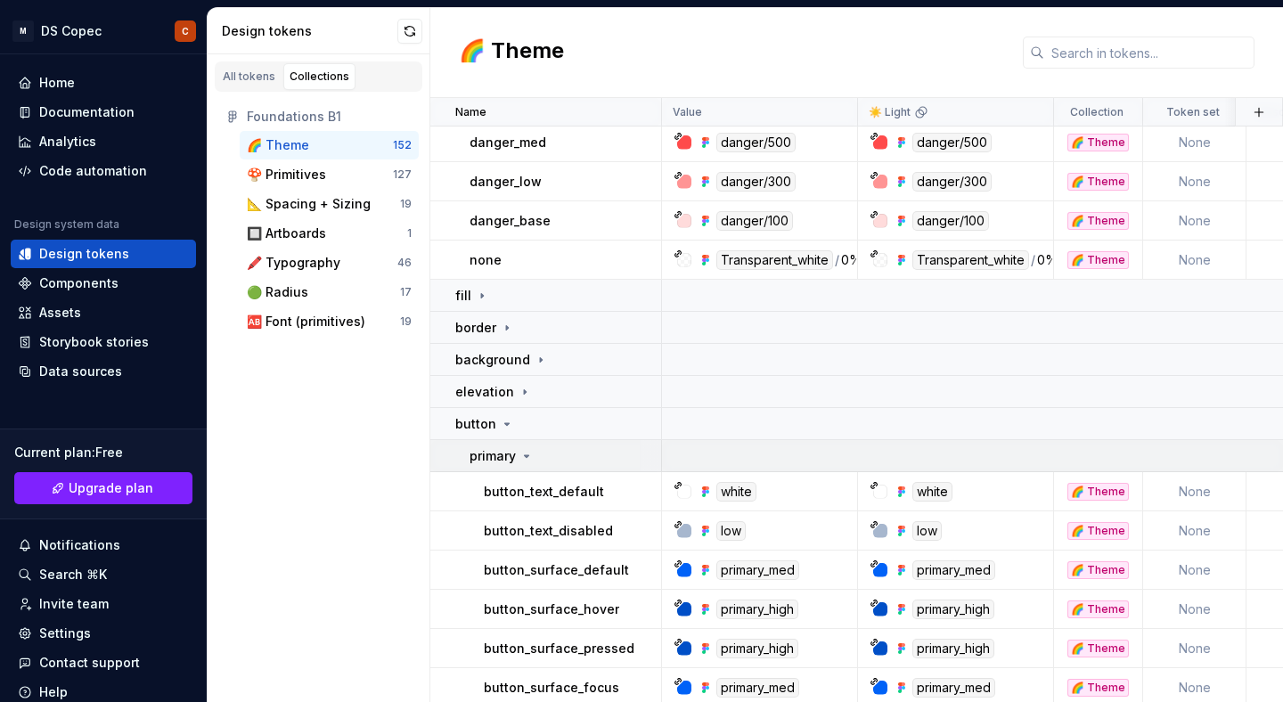
click at [525, 447] on div "primary" at bounding box center [502, 456] width 64 height 18
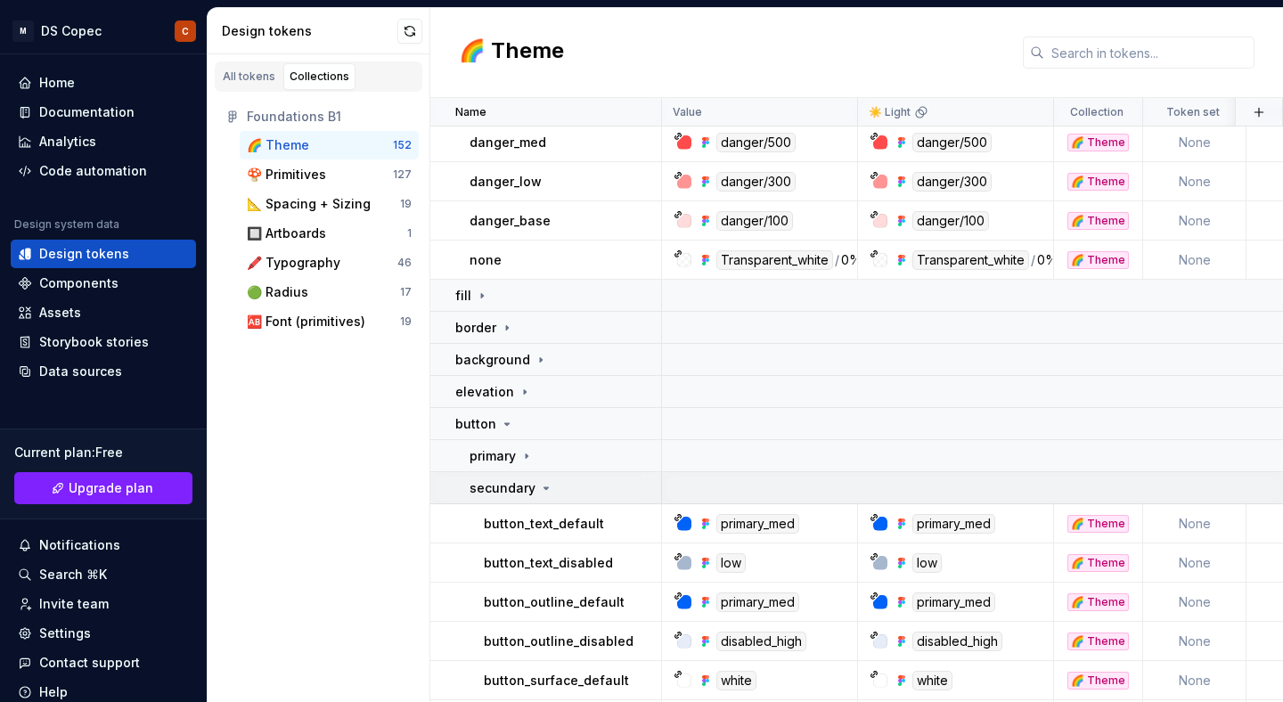
click at [539, 483] on icon at bounding box center [546, 488] width 14 height 14
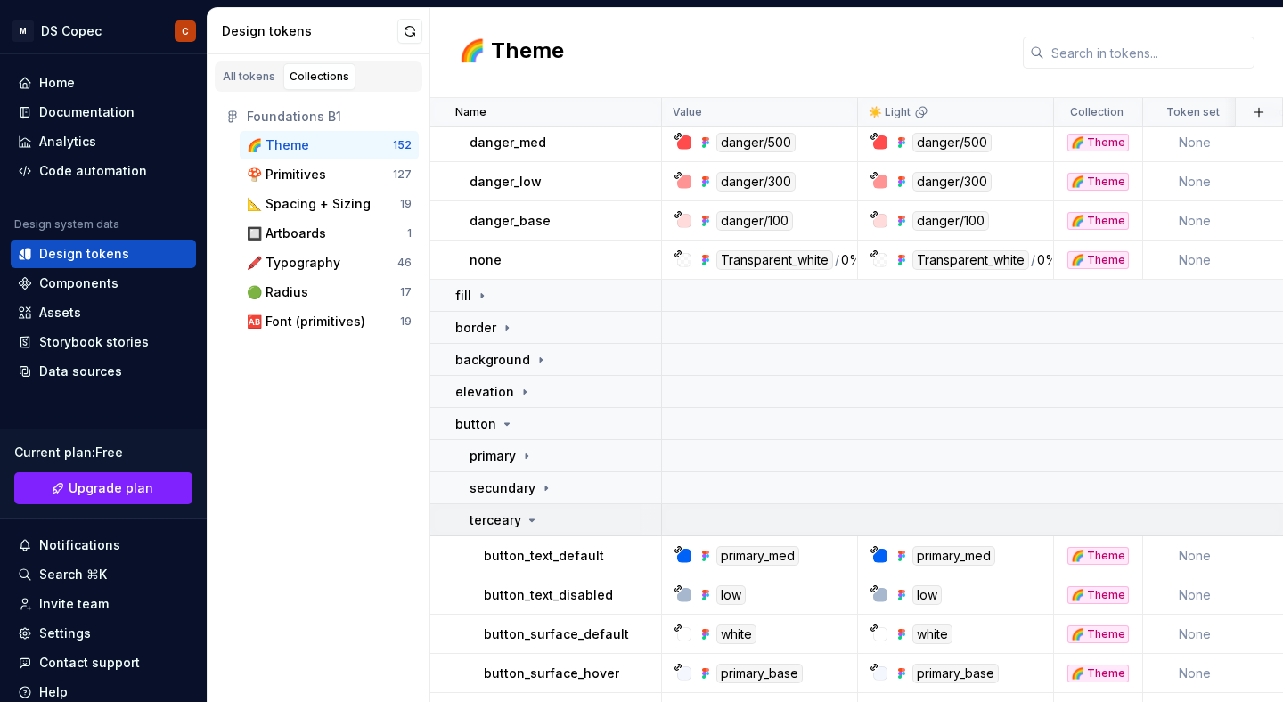
click at [531, 518] on icon at bounding box center [532, 520] width 14 height 14
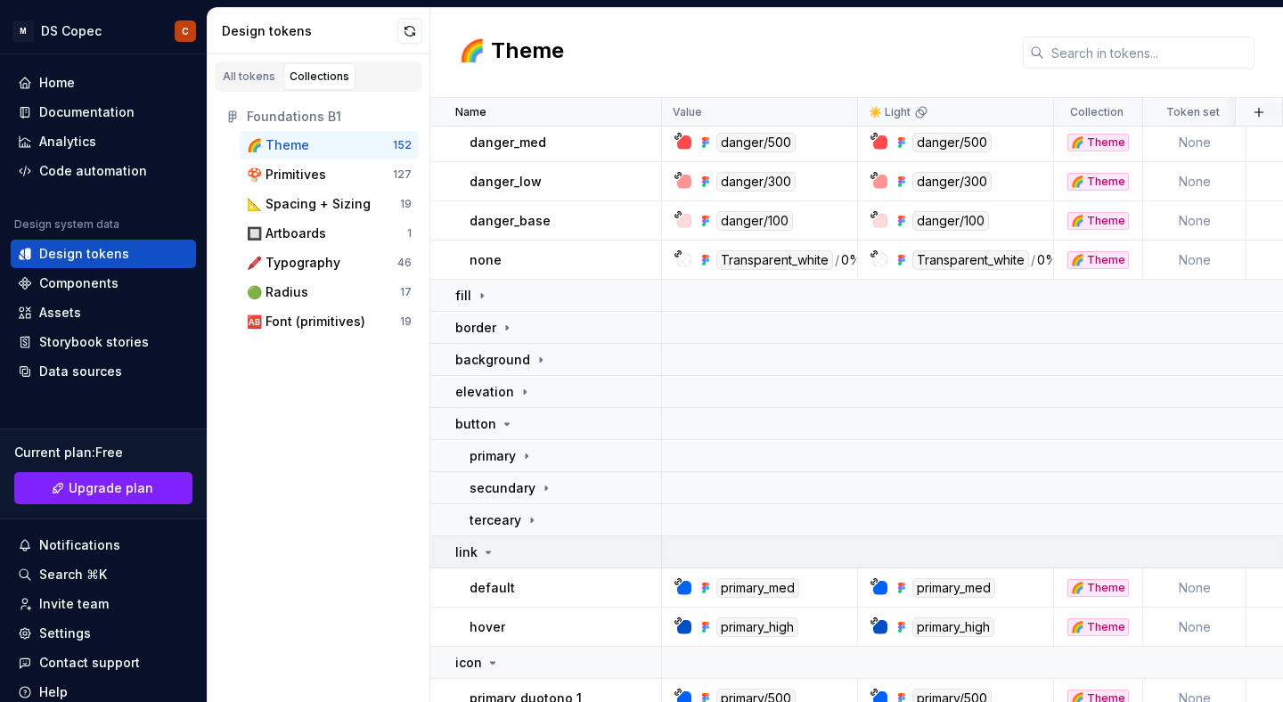
click at [486, 550] on icon at bounding box center [488, 552] width 14 height 14
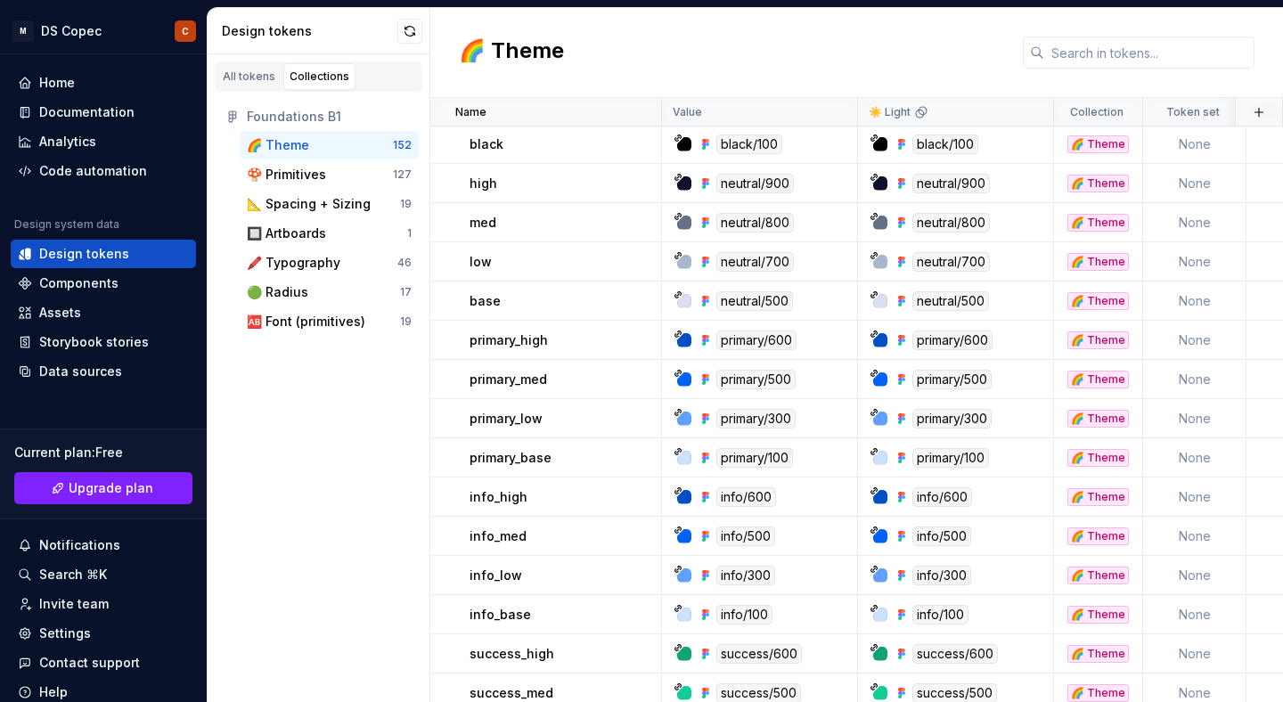
scroll to position [0, 0]
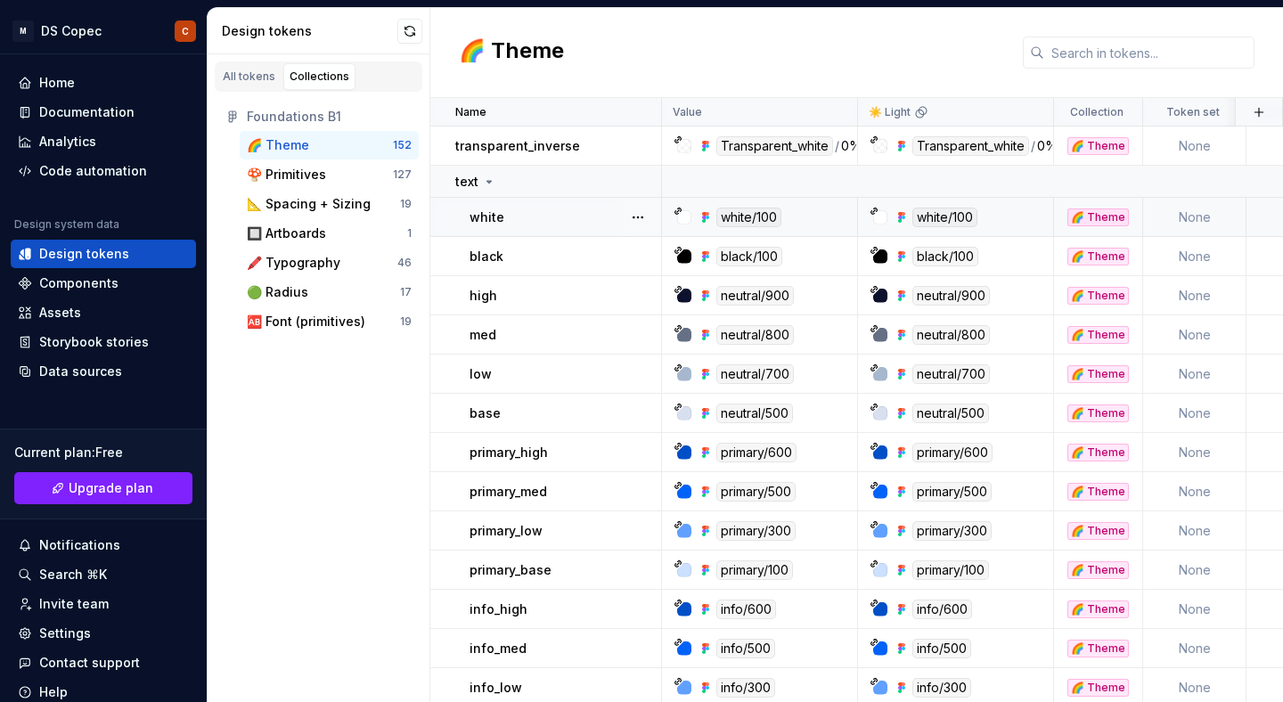
click at [1189, 219] on td "None" at bounding box center [1194, 217] width 103 height 39
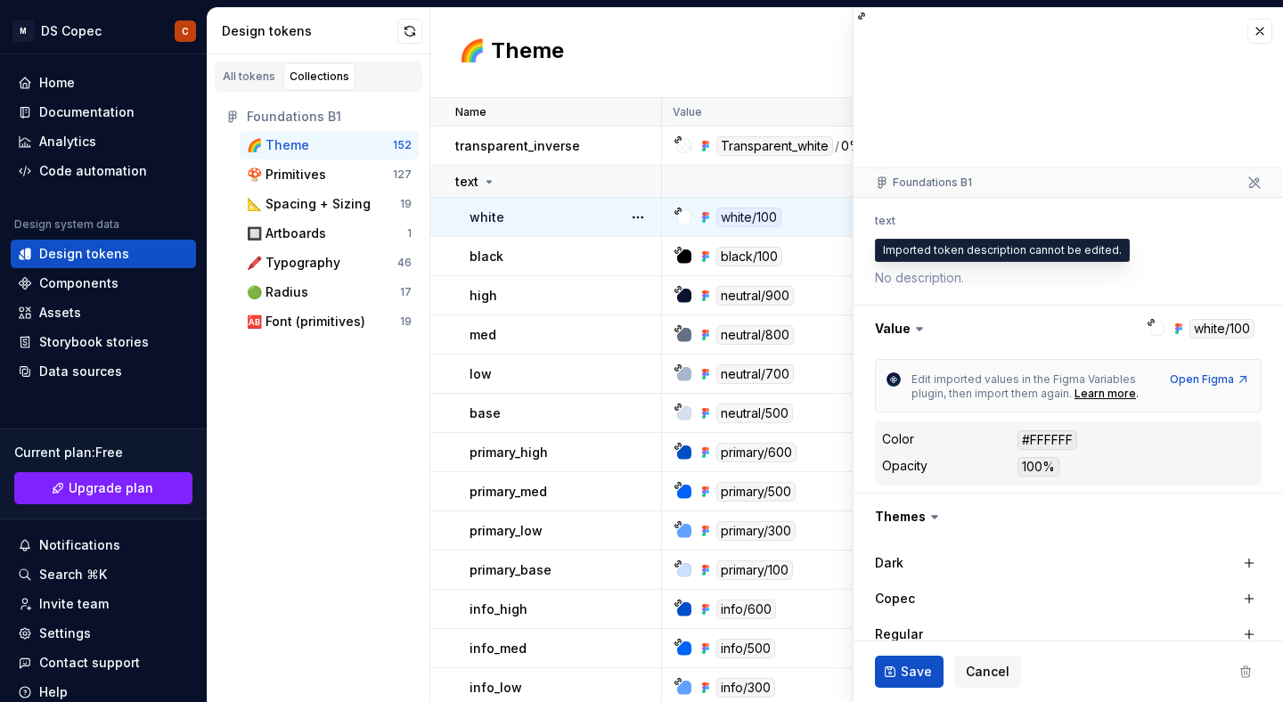
click at [973, 272] on textarea at bounding box center [1064, 278] width 387 height 25
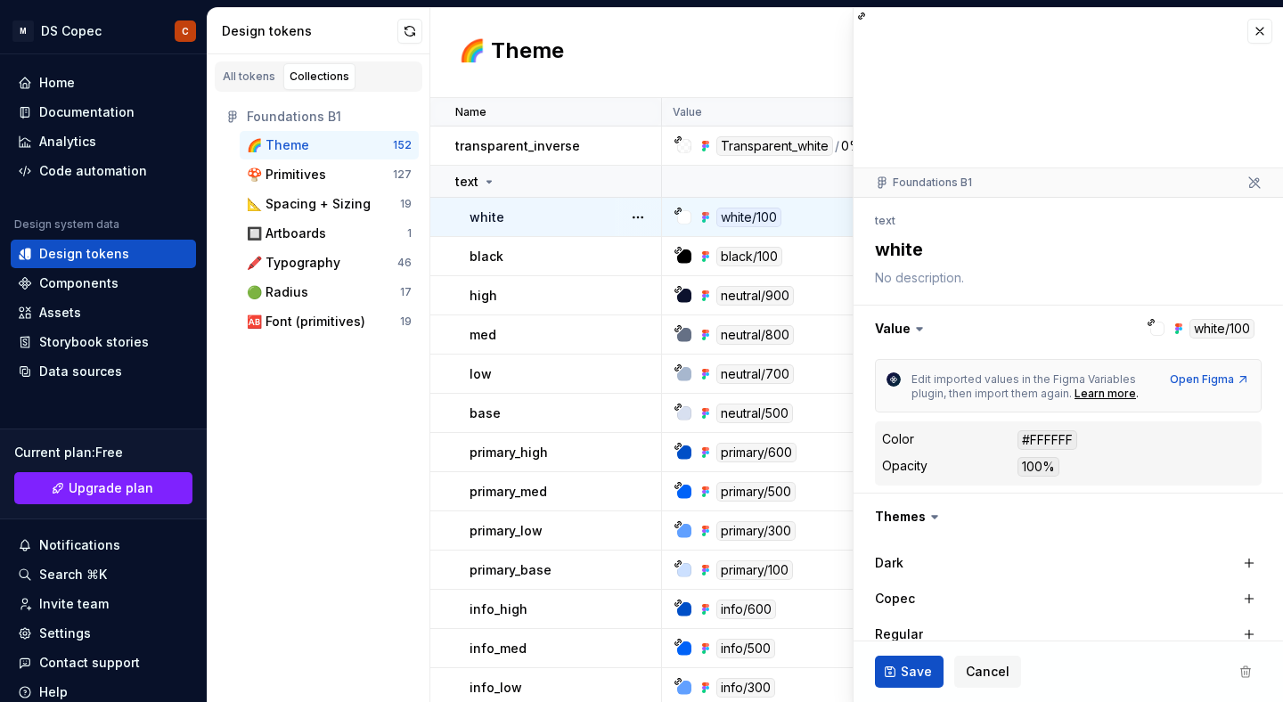
click at [964, 282] on textarea at bounding box center [1064, 278] width 387 height 25
drag, startPoint x: 939, startPoint y: 282, endPoint x: 871, endPoint y: 278, distance: 68.7
click at [871, 278] on textarea at bounding box center [1064, 278] width 387 height 25
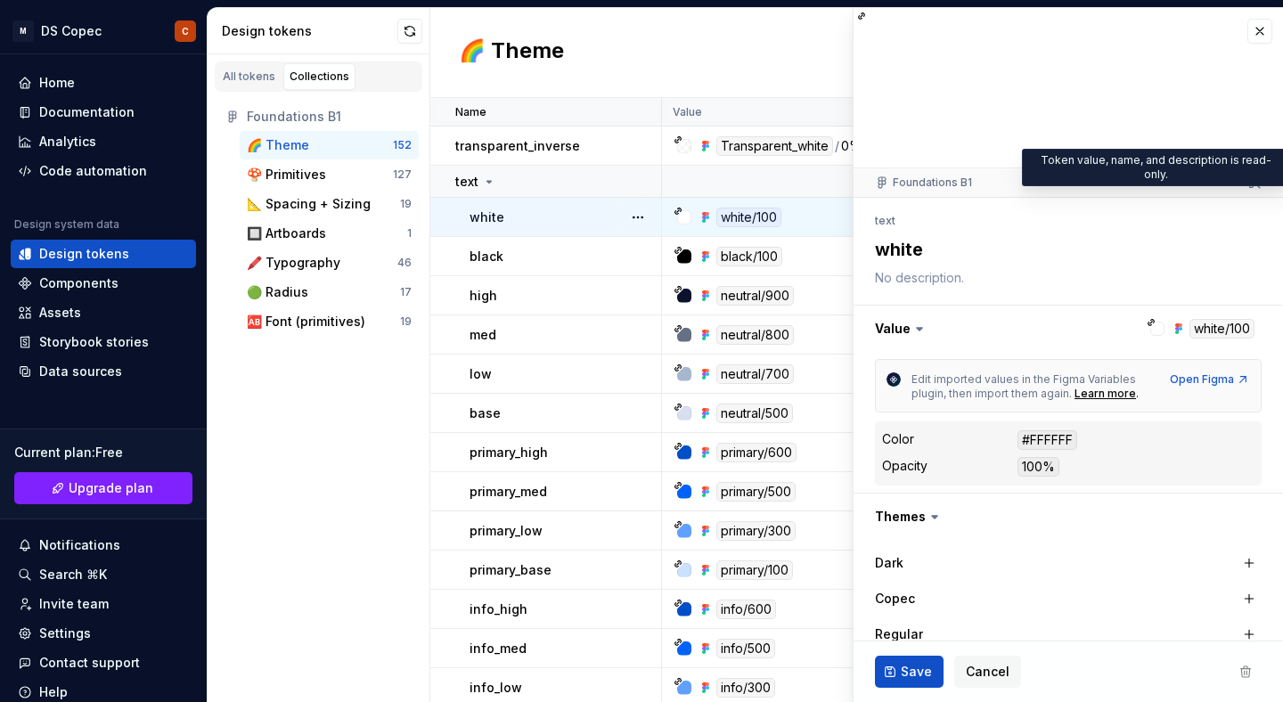
type textarea "*"
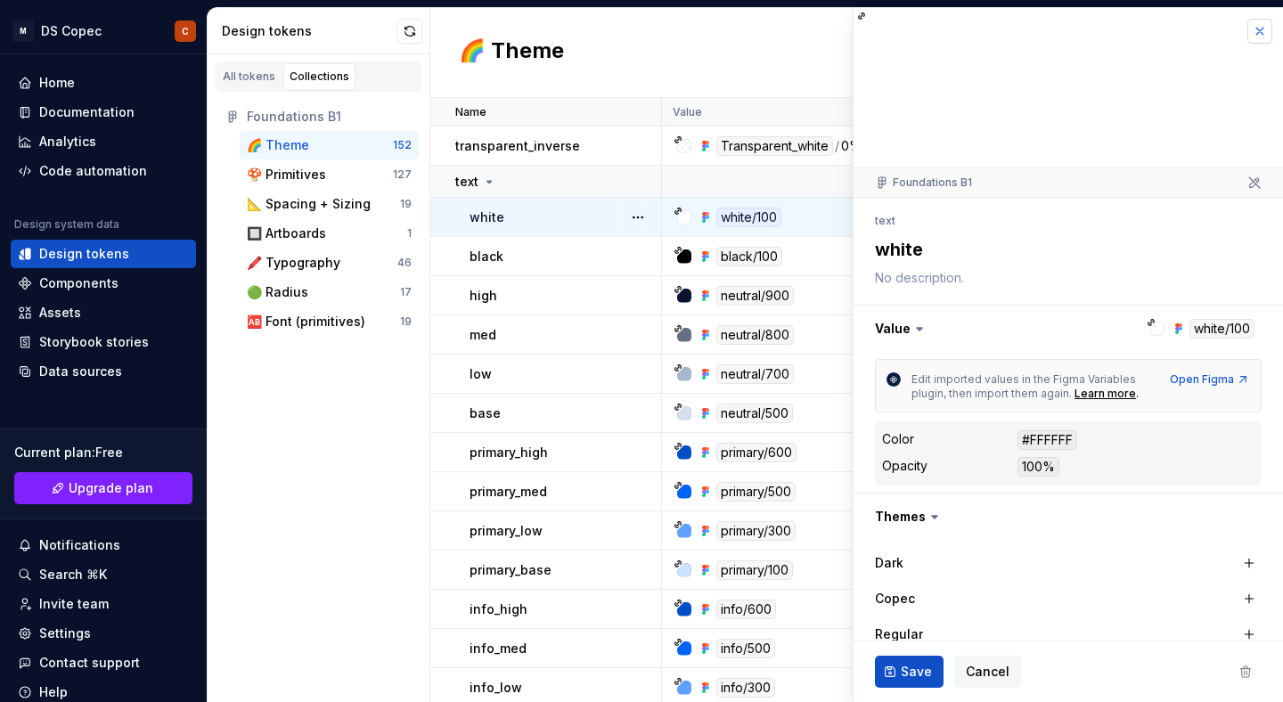
click at [1267, 29] on button "button" at bounding box center [1260, 31] width 25 height 25
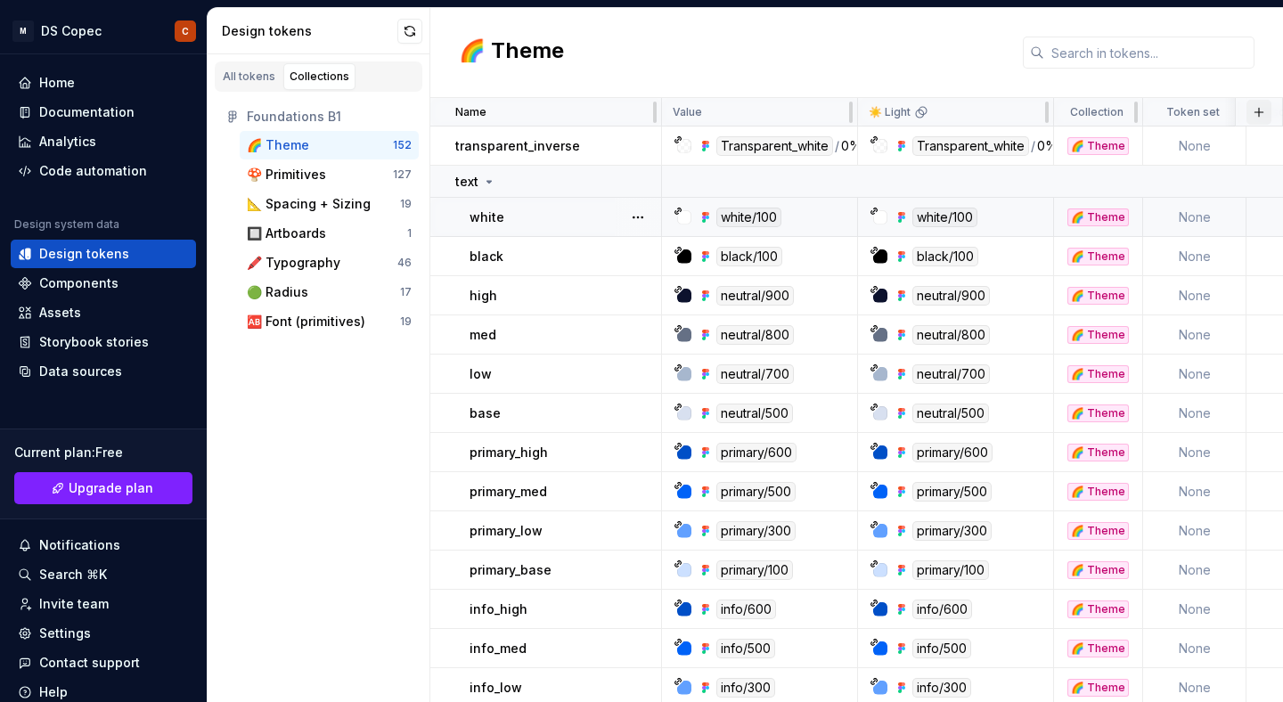
click at [1260, 114] on button "button" at bounding box center [1259, 112] width 25 height 25
click at [1248, 84] on div "🌈 Theme" at bounding box center [856, 53] width 853 height 90
click at [361, 321] on div "🆎 Font (primitives)" at bounding box center [323, 322] width 153 height 18
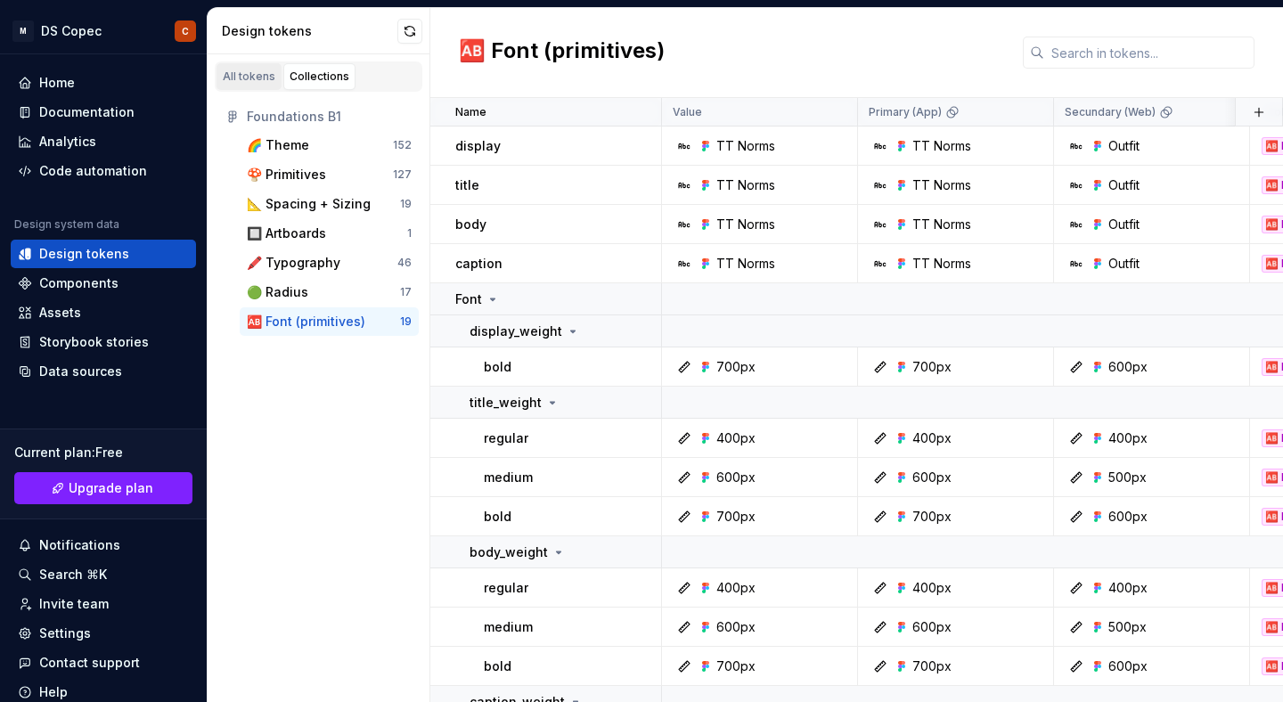
click at [246, 77] on div "All tokens" at bounding box center [249, 77] width 53 height 14
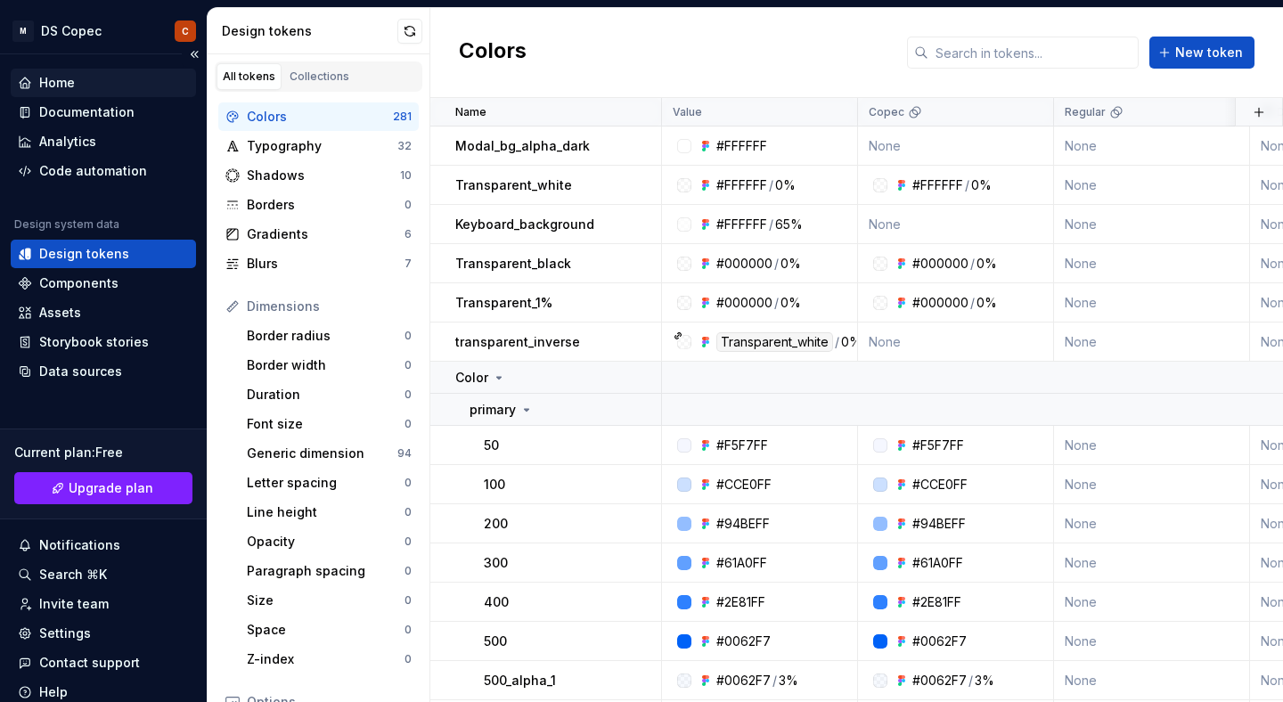
click at [50, 80] on div "Home" at bounding box center [57, 83] width 36 height 18
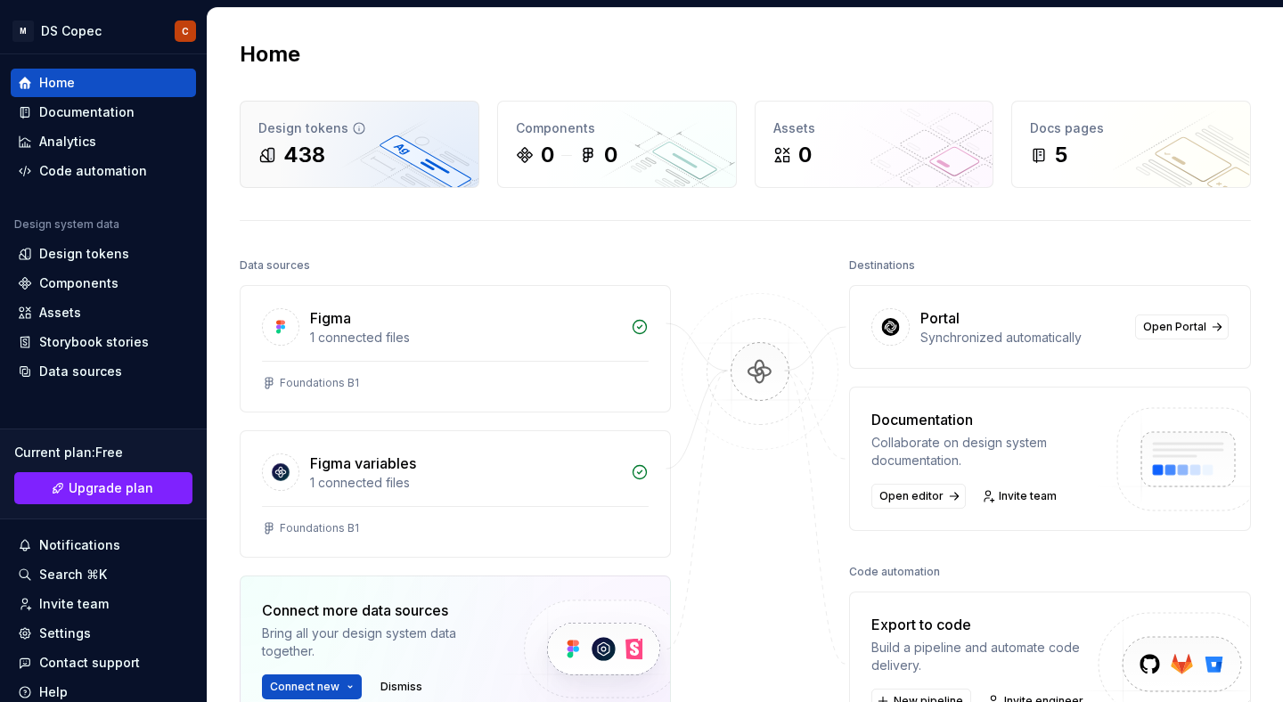
click at [303, 151] on div "438" at bounding box center [304, 155] width 42 height 29
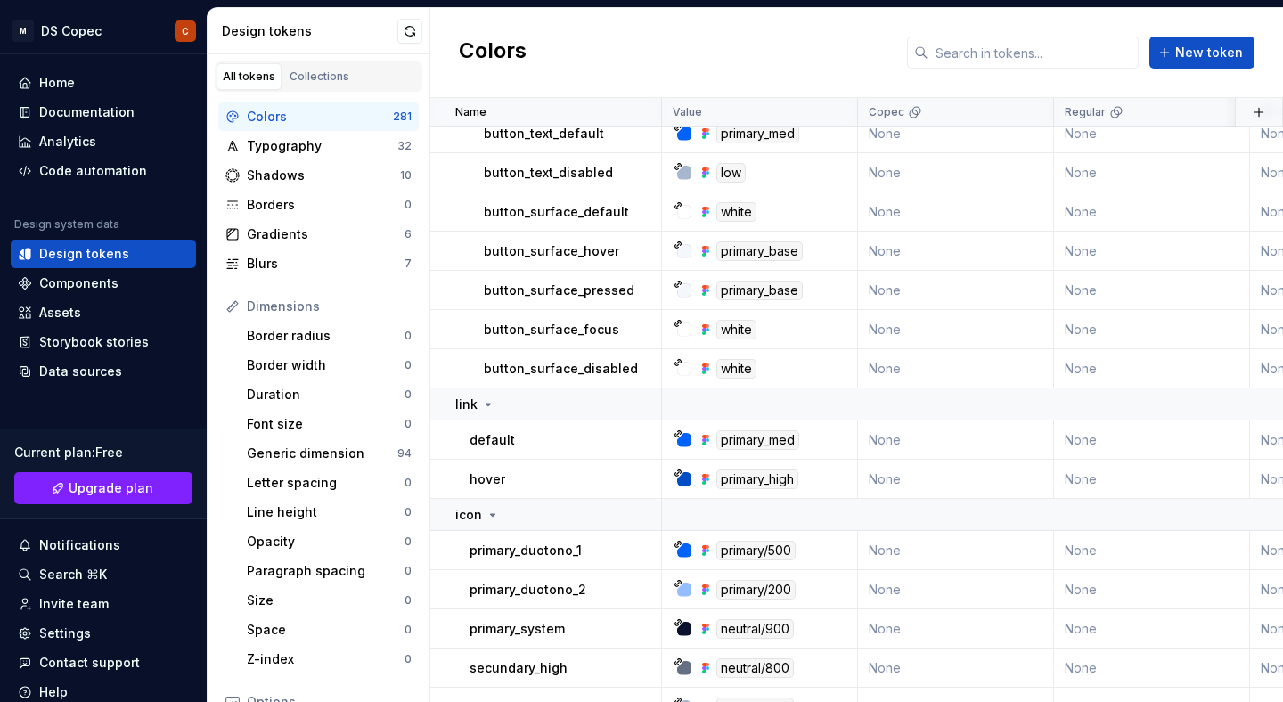
scroll to position [11276, 0]
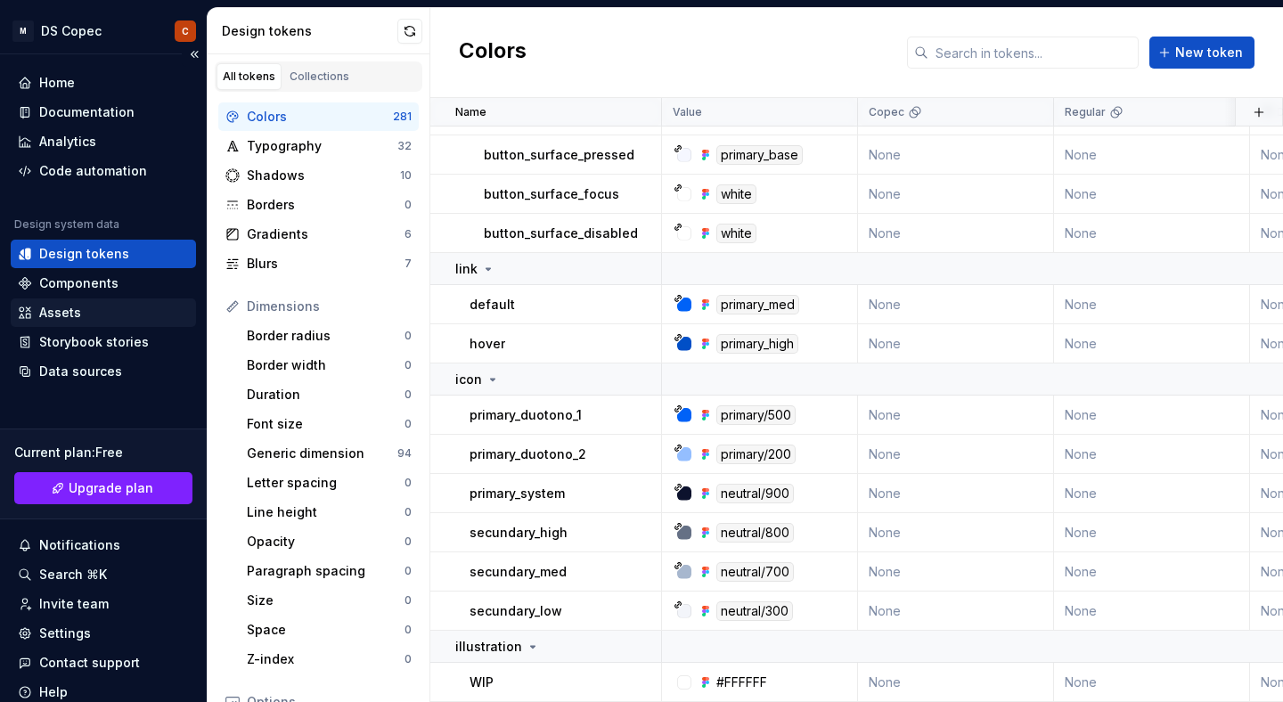
click at [94, 307] on div "Assets" at bounding box center [103, 313] width 171 height 18
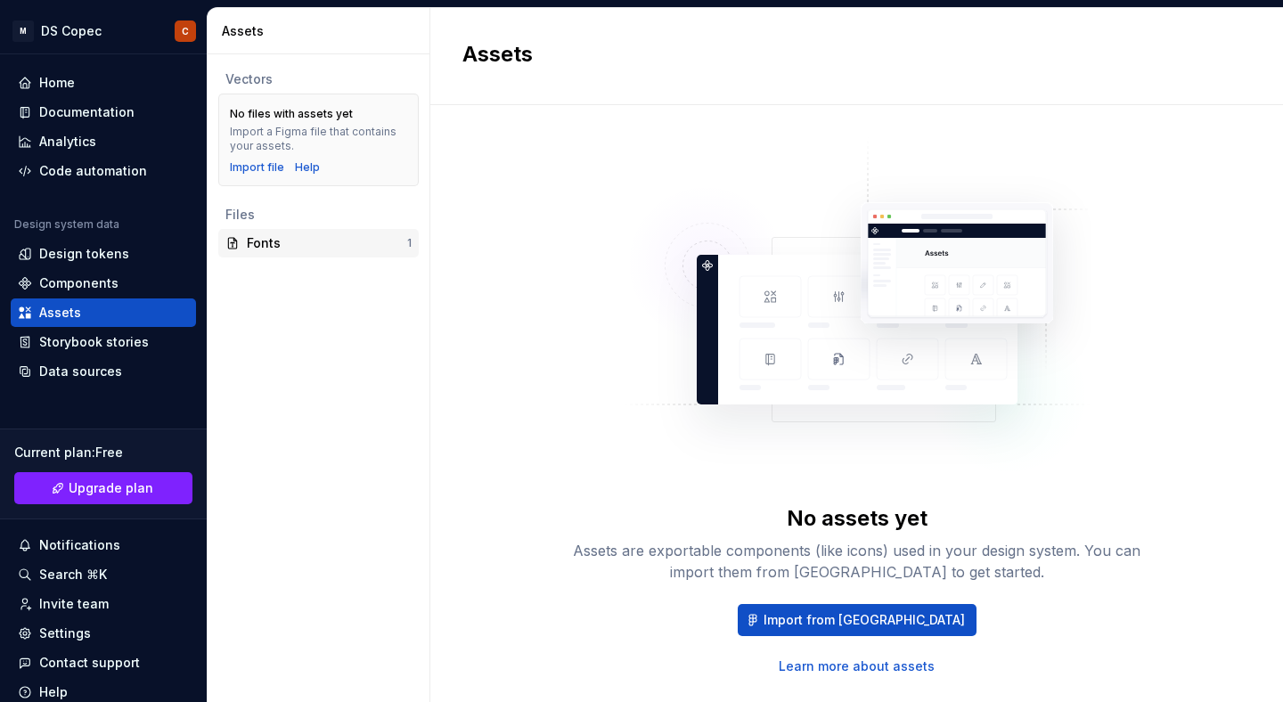
click at [348, 246] on div "Fonts" at bounding box center [327, 243] width 160 height 18
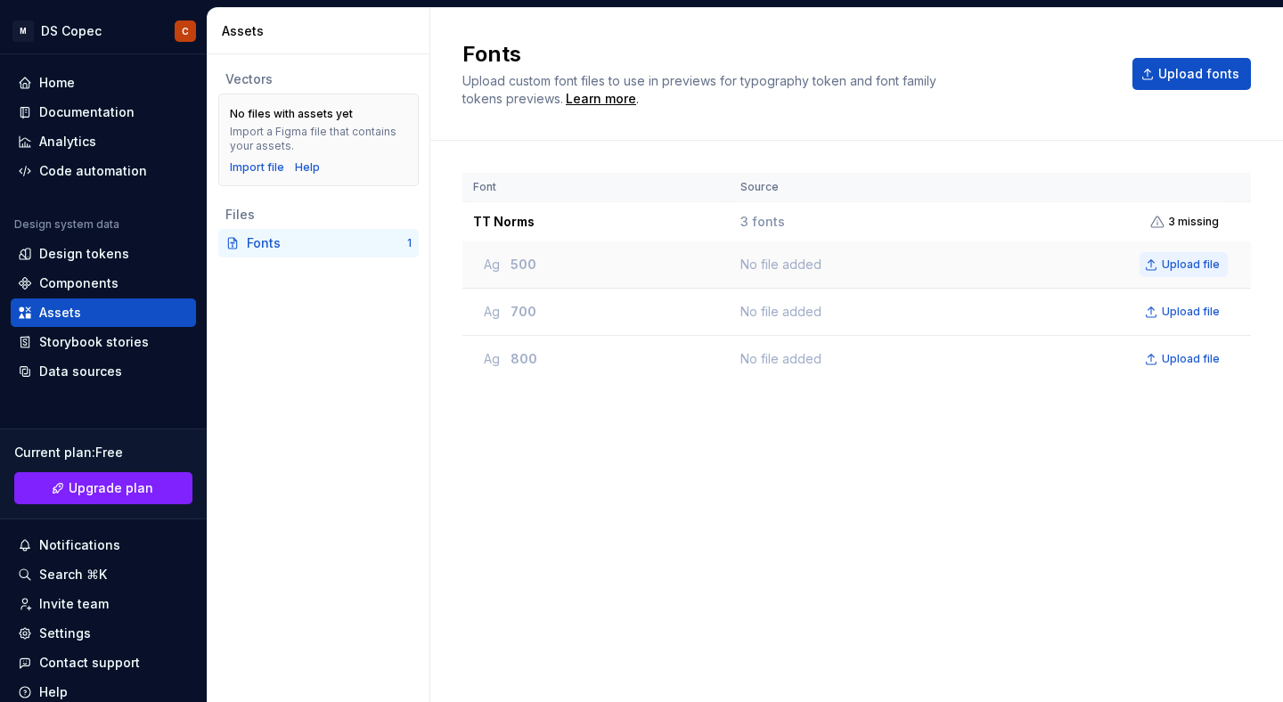
click at [1185, 267] on span "Upload file" at bounding box center [1191, 265] width 58 height 14
click at [109, 257] on div "Design tokens" at bounding box center [84, 254] width 90 height 18
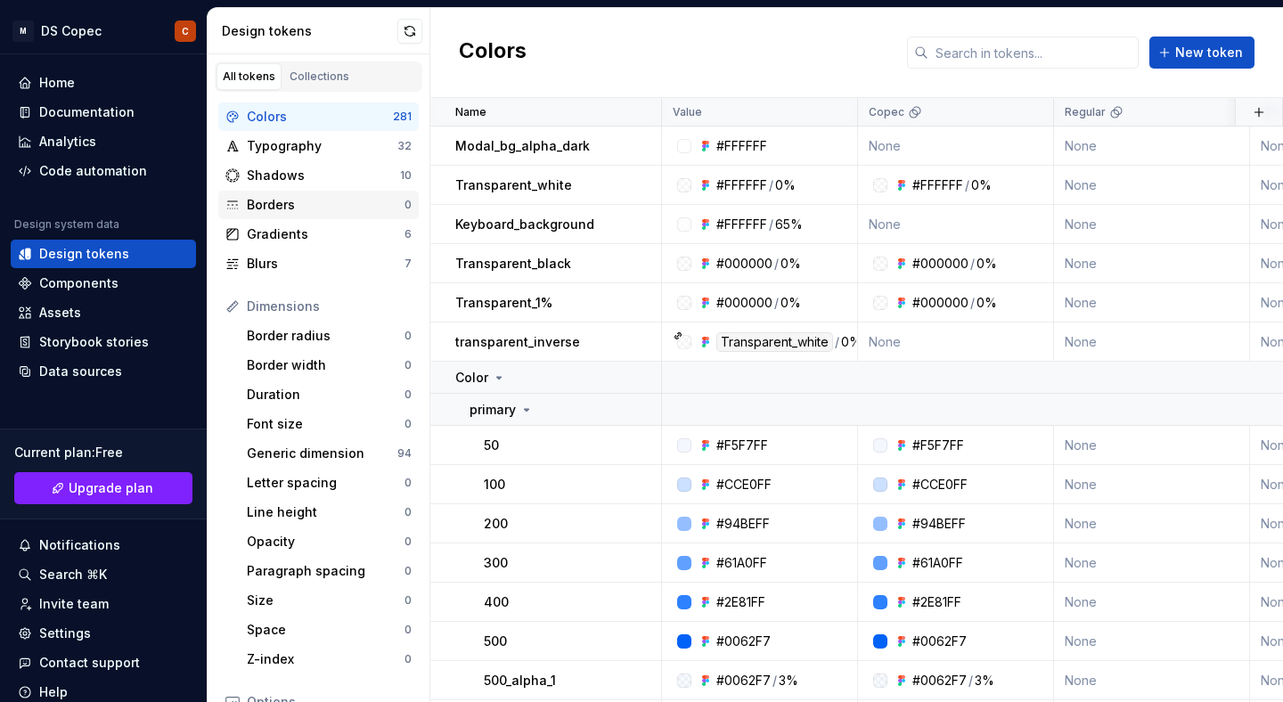
click at [273, 206] on div "Borders" at bounding box center [326, 205] width 158 height 18
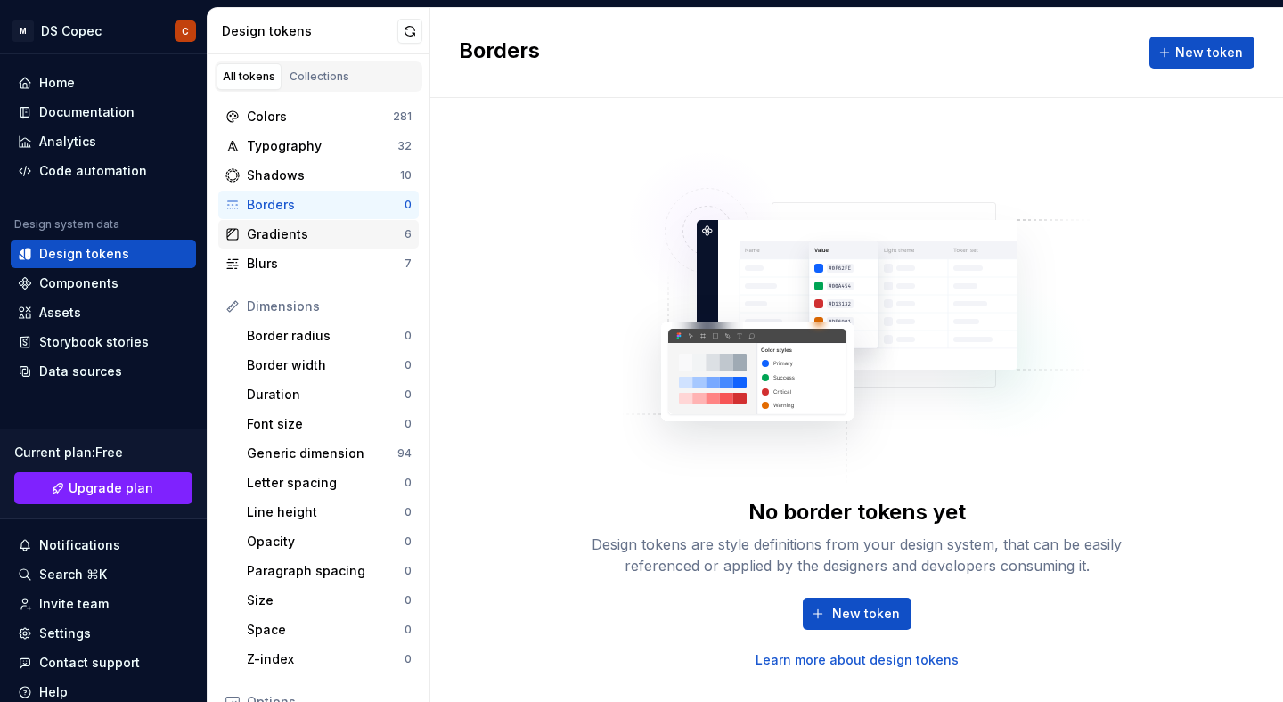
click at [322, 242] on div "Gradients" at bounding box center [326, 234] width 158 height 18
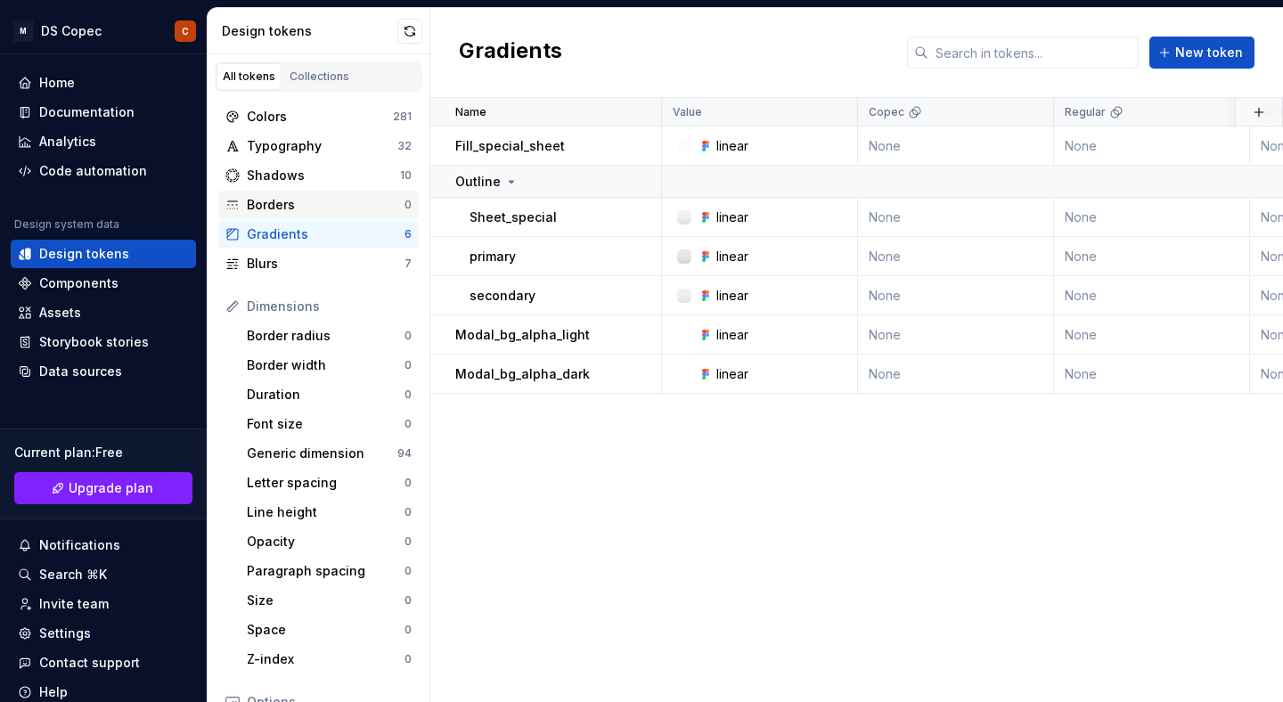
click at [307, 200] on div "Borders" at bounding box center [326, 205] width 158 height 18
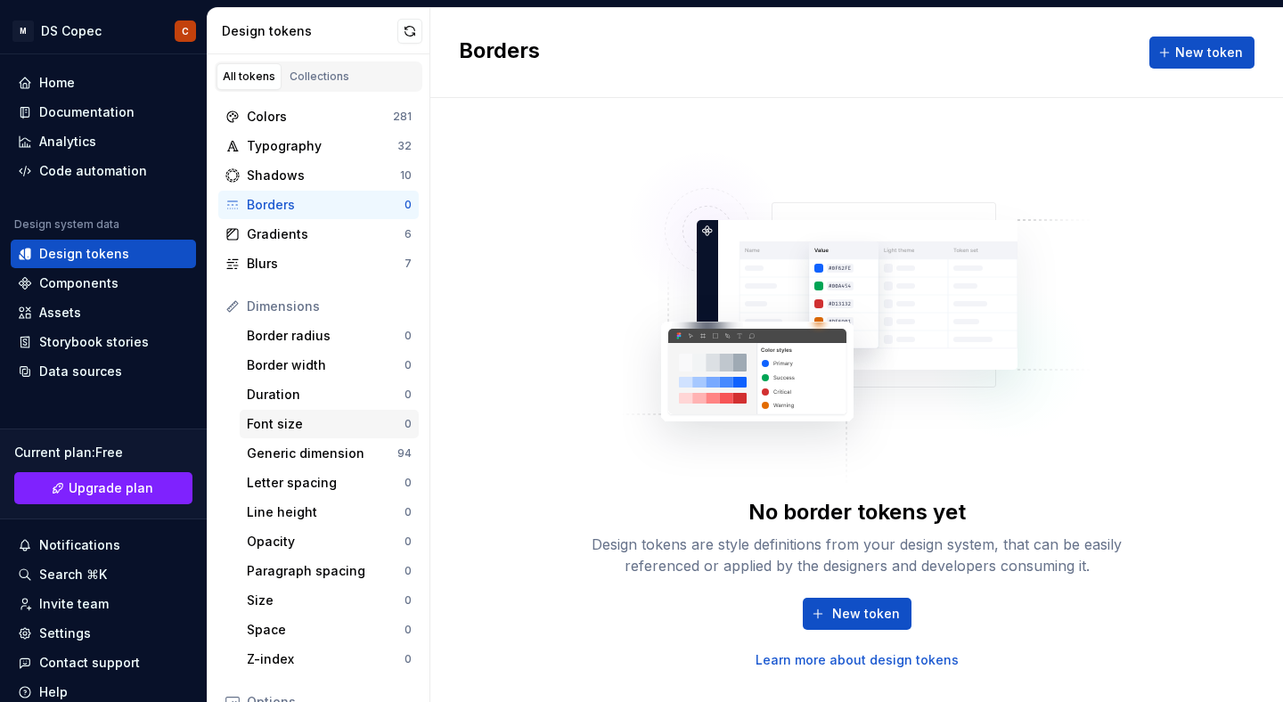
click at [324, 413] on div "Font size 0" at bounding box center [329, 424] width 179 height 29
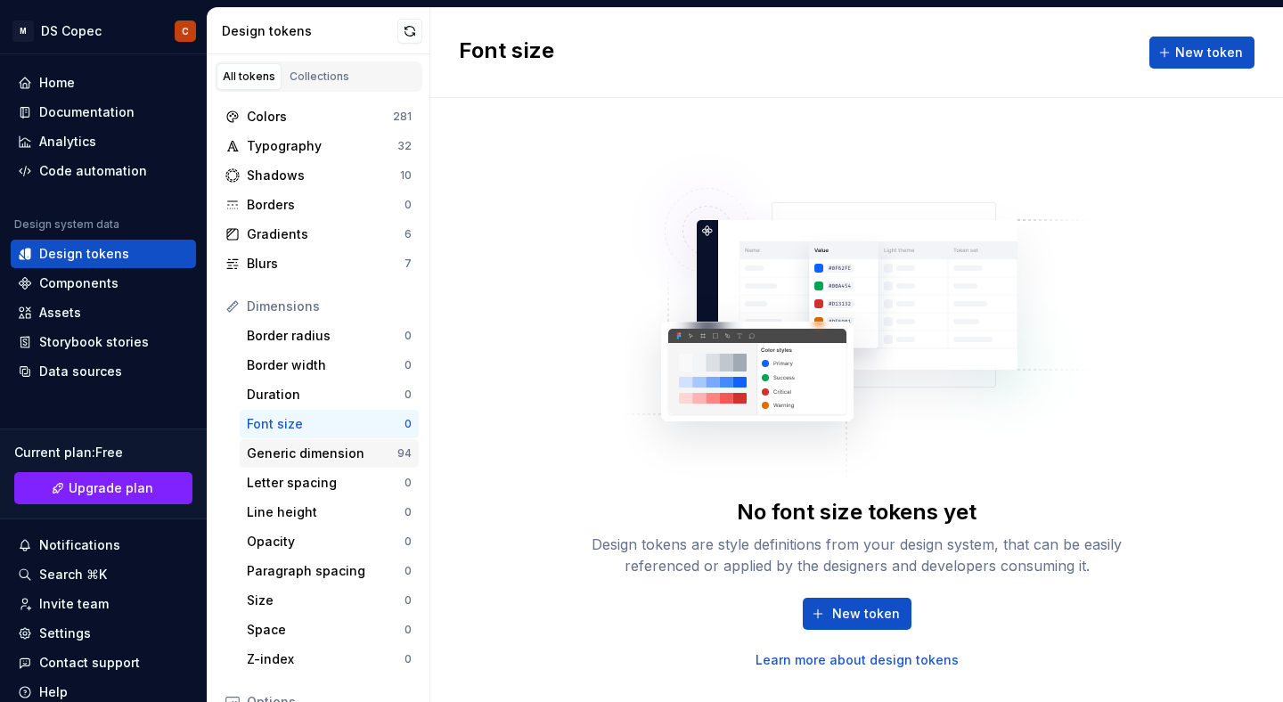
click at [331, 449] on div "Generic dimension" at bounding box center [322, 454] width 151 height 18
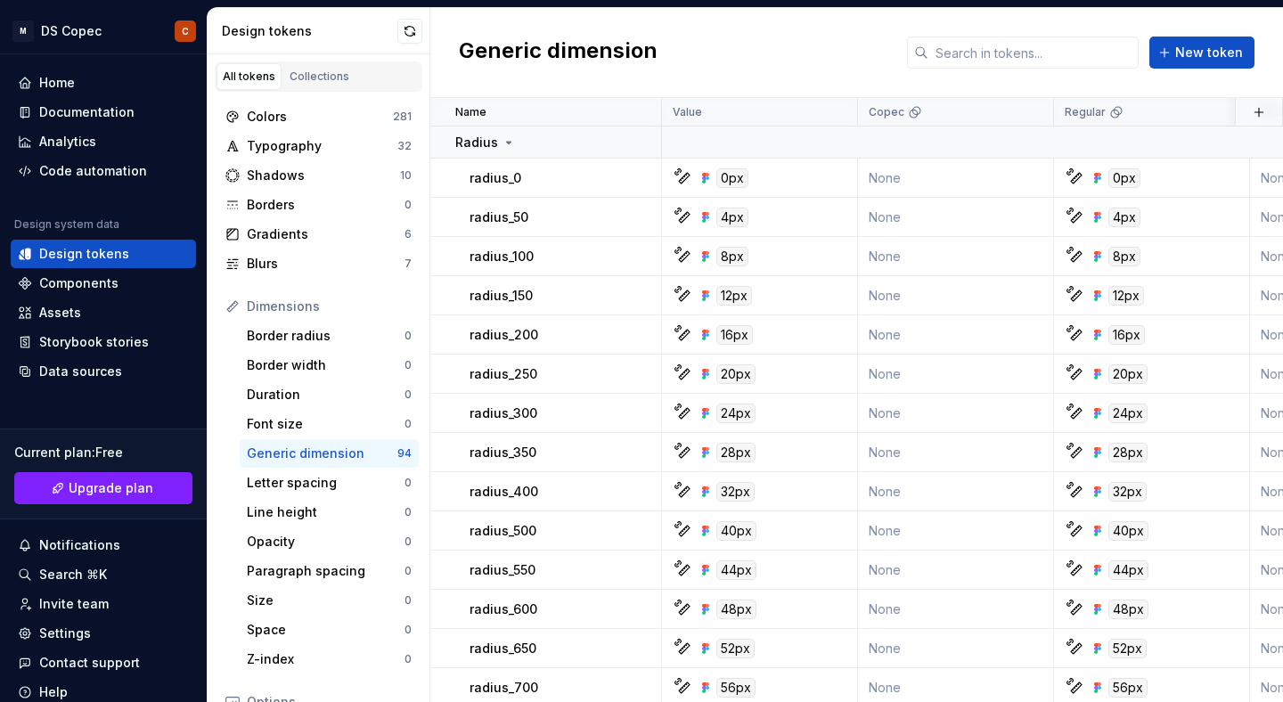
click at [333, 456] on div "Generic dimension" at bounding box center [322, 454] width 151 height 18
click at [336, 334] on div "Border radius" at bounding box center [326, 336] width 158 height 18
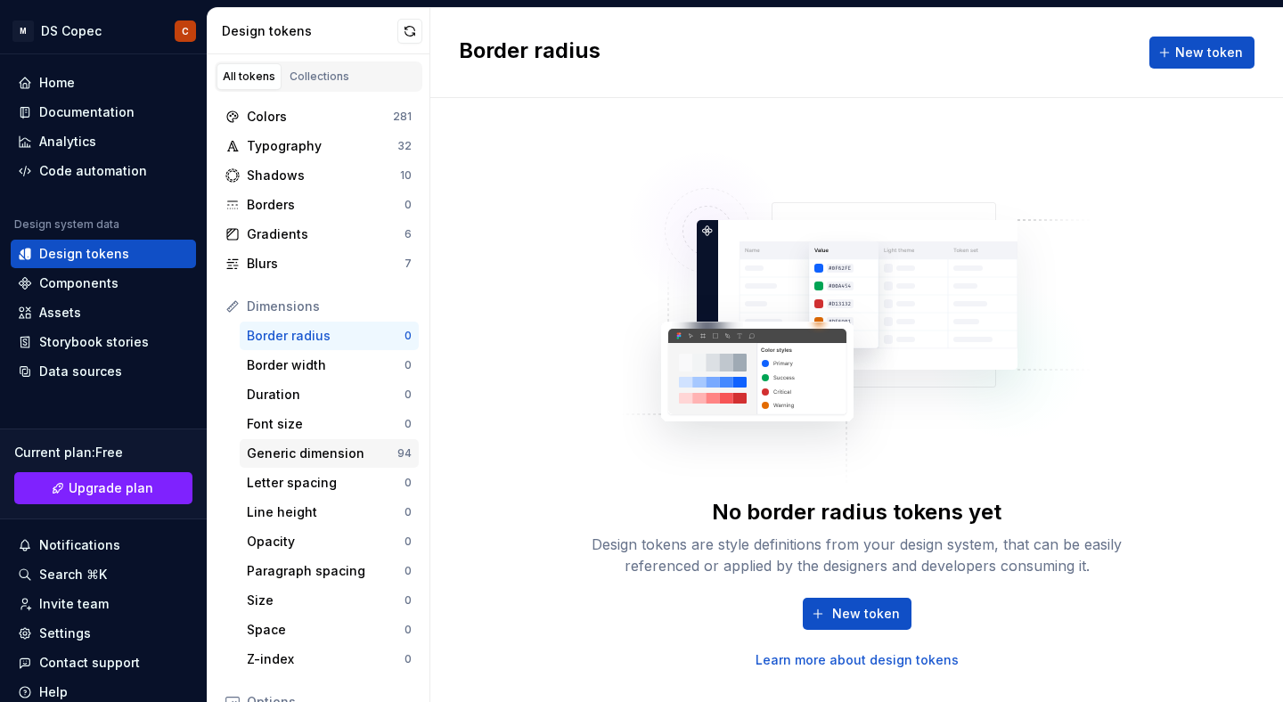
click at [343, 446] on div "Generic dimension" at bounding box center [322, 454] width 151 height 18
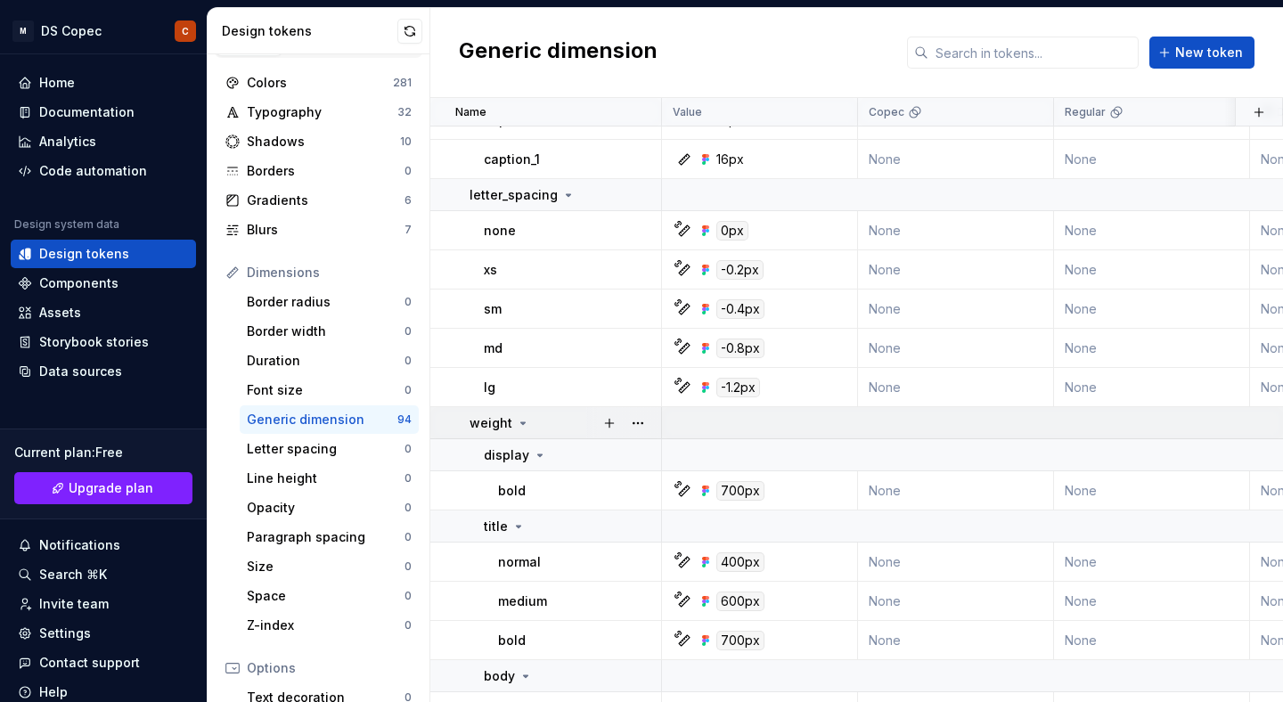
scroll to position [3447, 0]
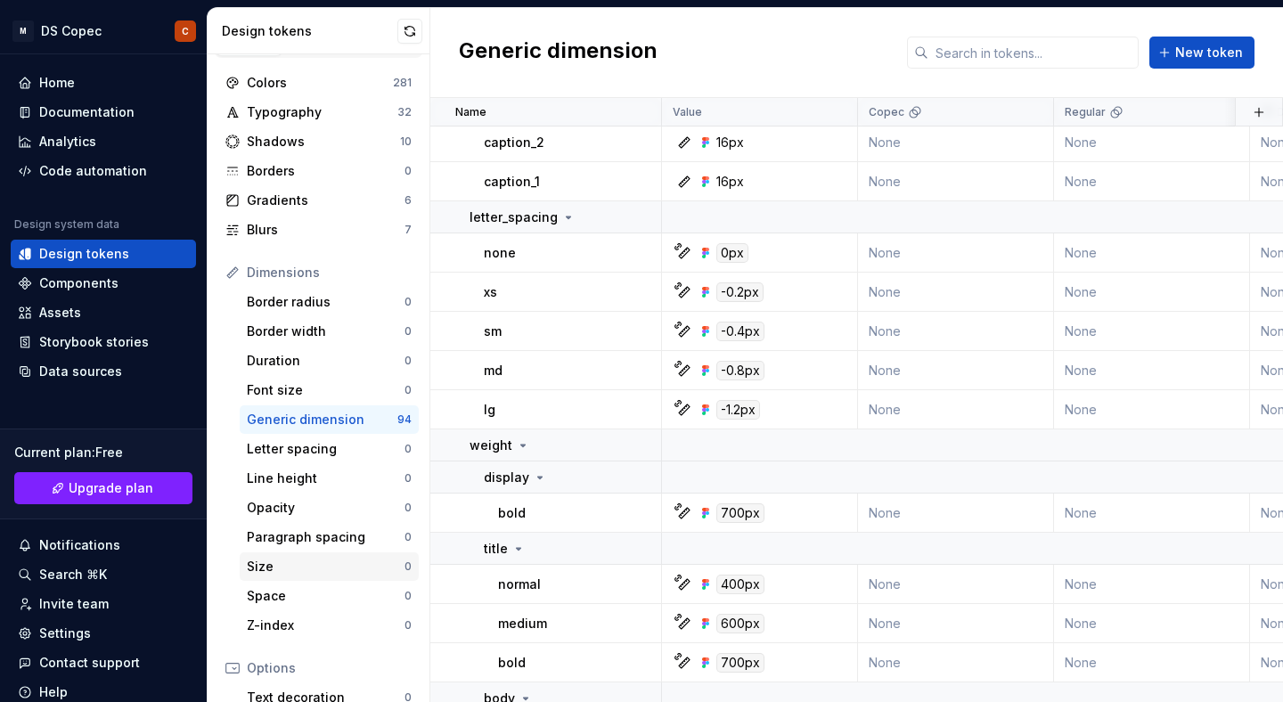
click at [326, 569] on div "Size" at bounding box center [326, 567] width 158 height 18
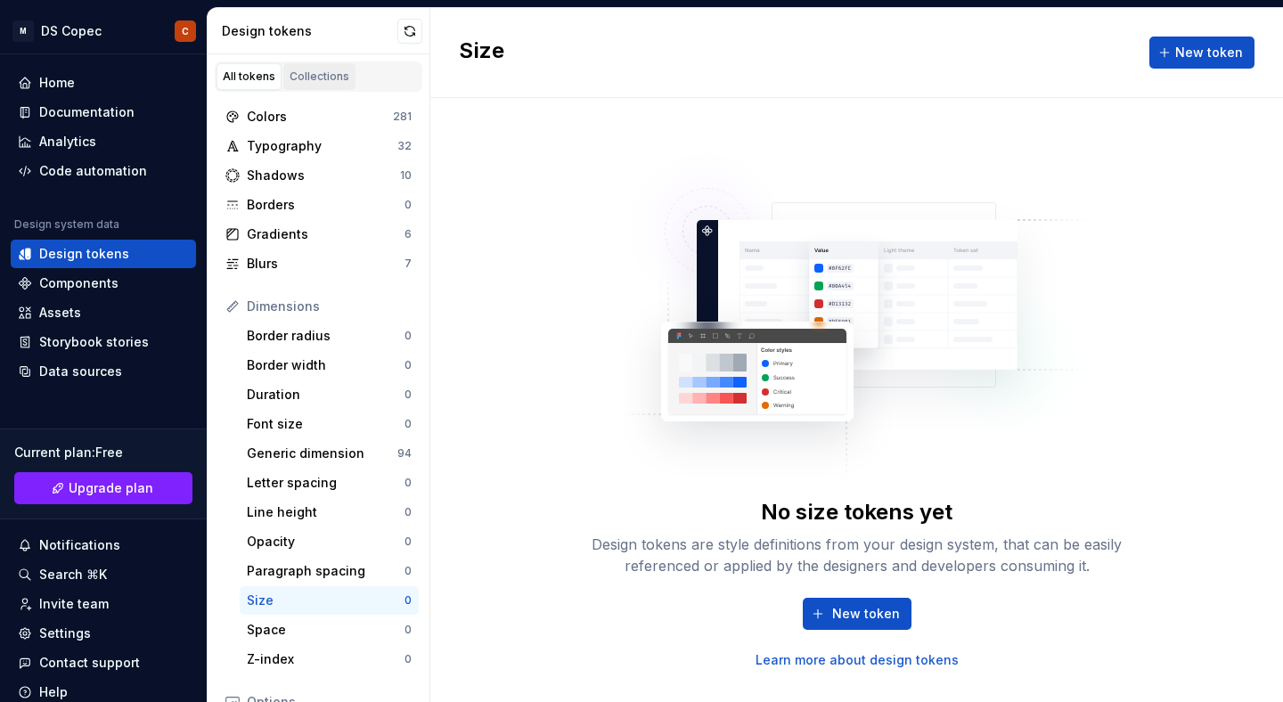
click at [312, 72] on div "Collections" at bounding box center [320, 77] width 60 height 14
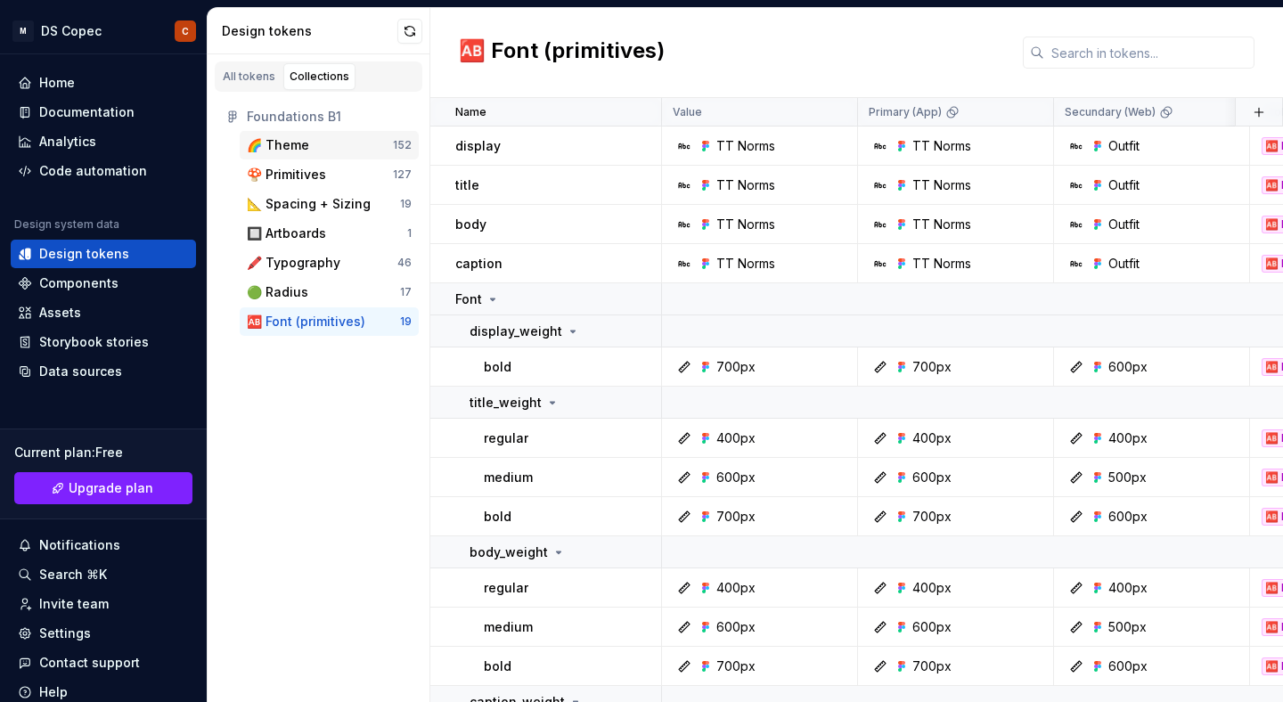
click at [300, 144] on div "🌈 Theme" at bounding box center [278, 145] width 62 height 18
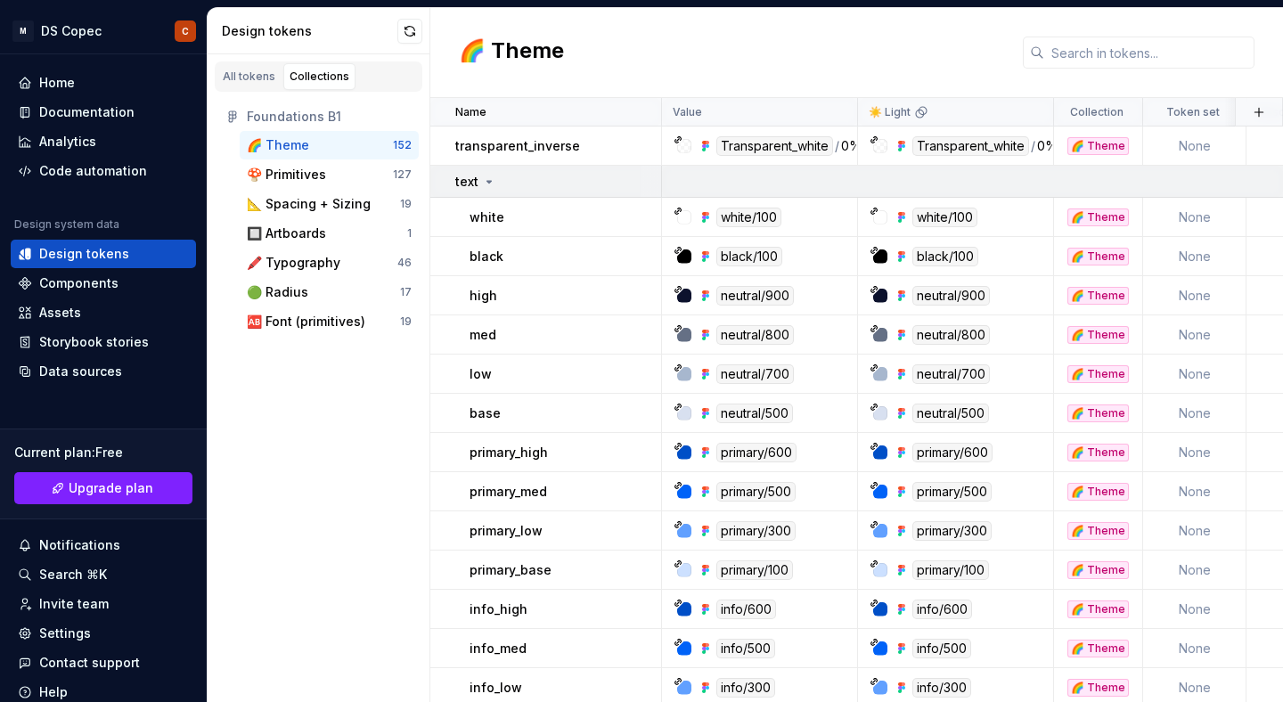
click at [485, 177] on icon at bounding box center [489, 182] width 14 height 14
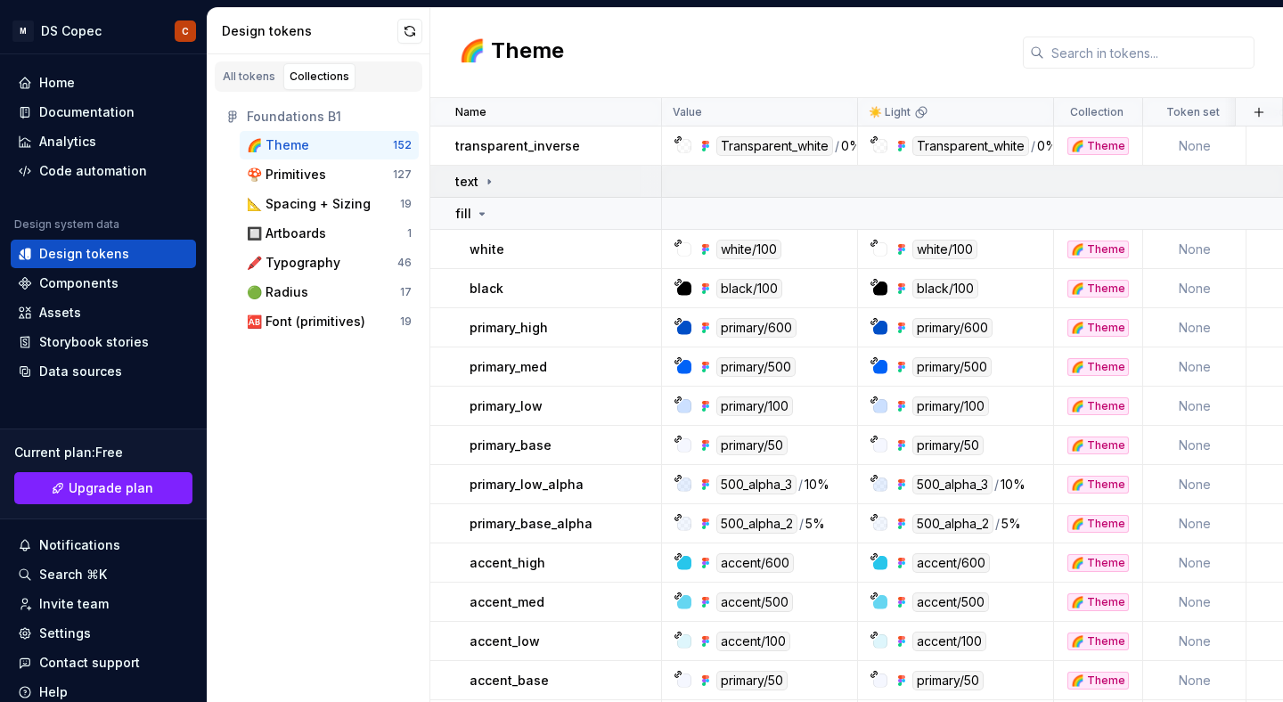
click at [496, 183] on div "text" at bounding box center [557, 182] width 205 height 18
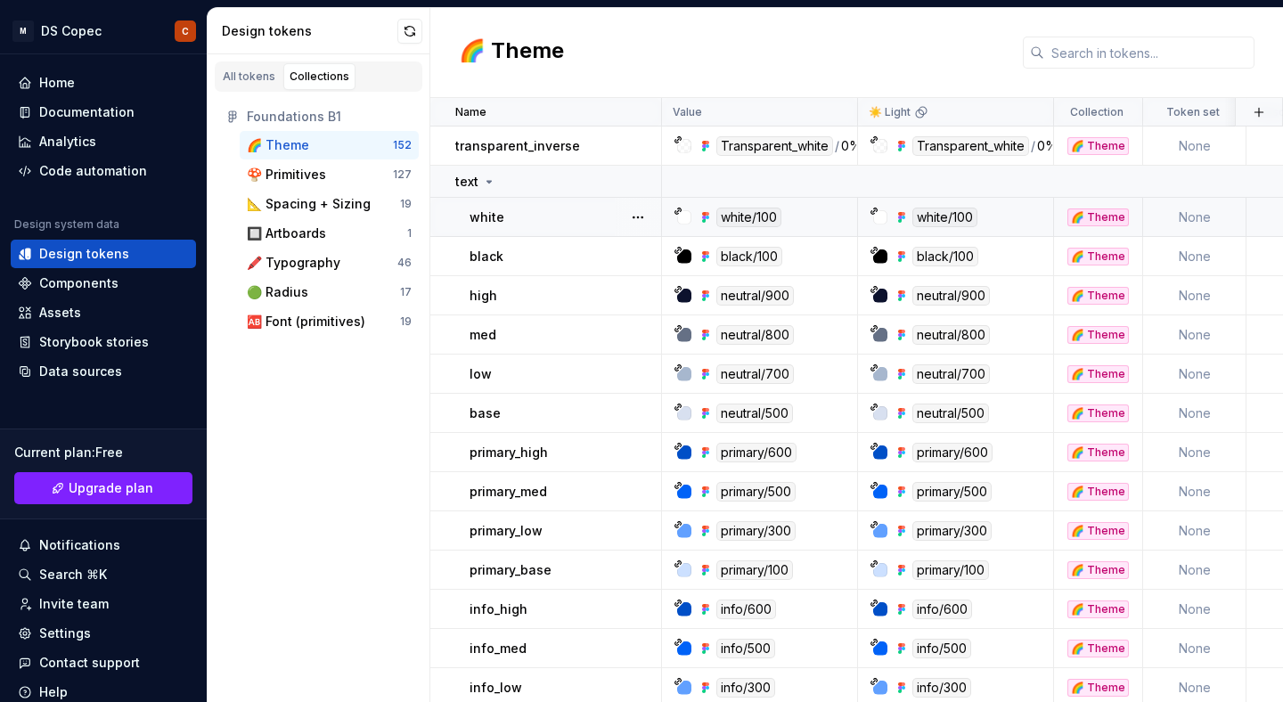
click at [739, 215] on div "white/100" at bounding box center [748, 218] width 65 height 20
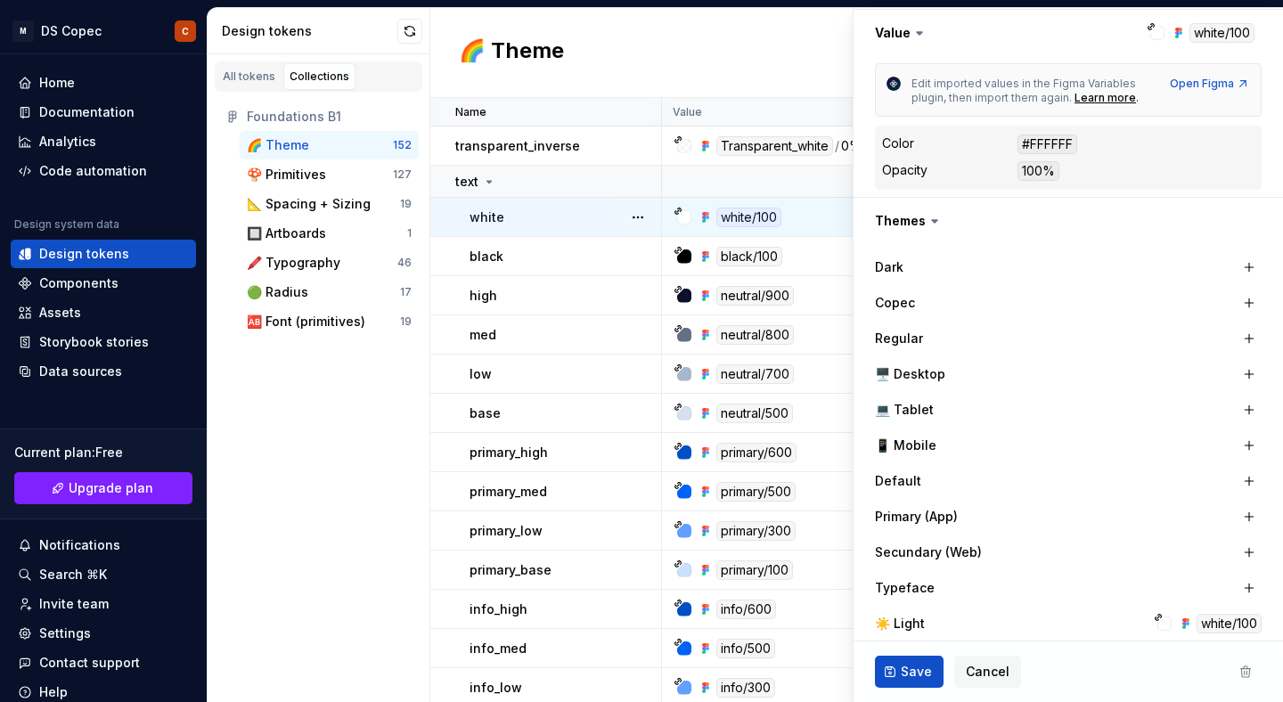
scroll to position [454, 0]
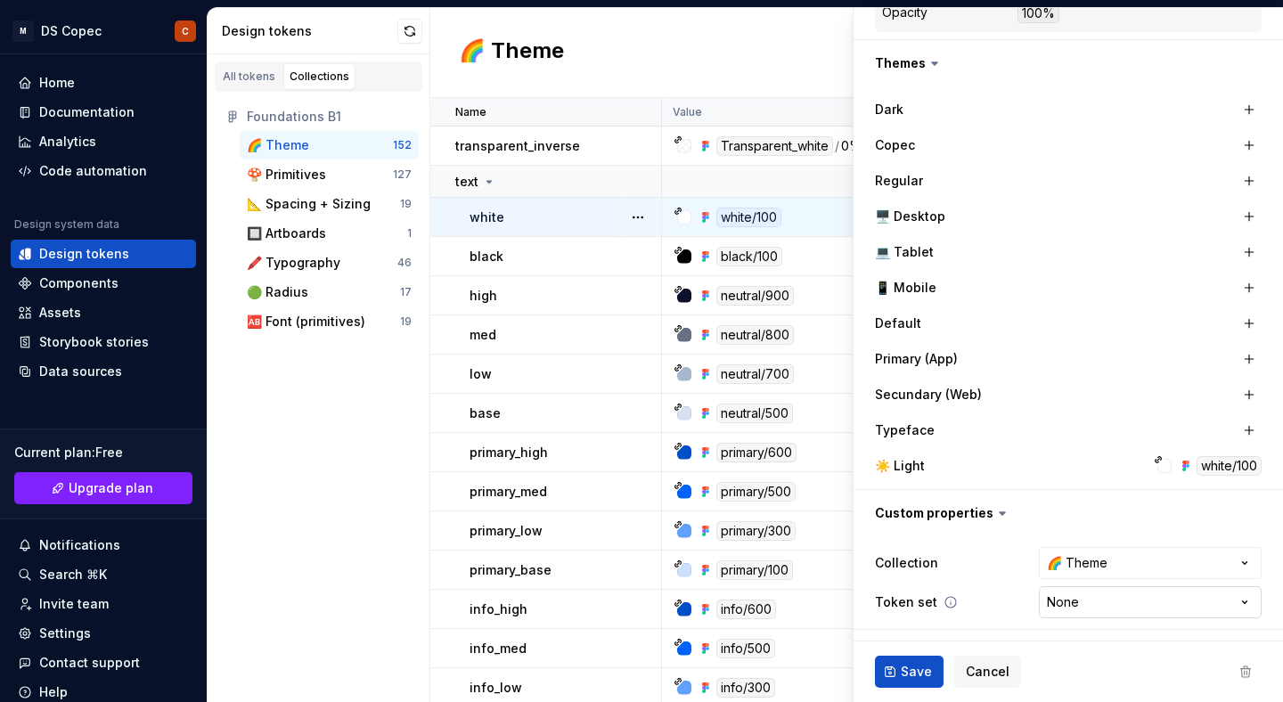
click at [1109, 608] on html "M DS Copec C Home Documentation Analytics Code automation Design system data De…" at bounding box center [641, 351] width 1283 height 702
click at [1062, 43] on html "M DS Copec C Home Documentation Analytics Code automation Design system data De…" at bounding box center [641, 351] width 1283 height 702
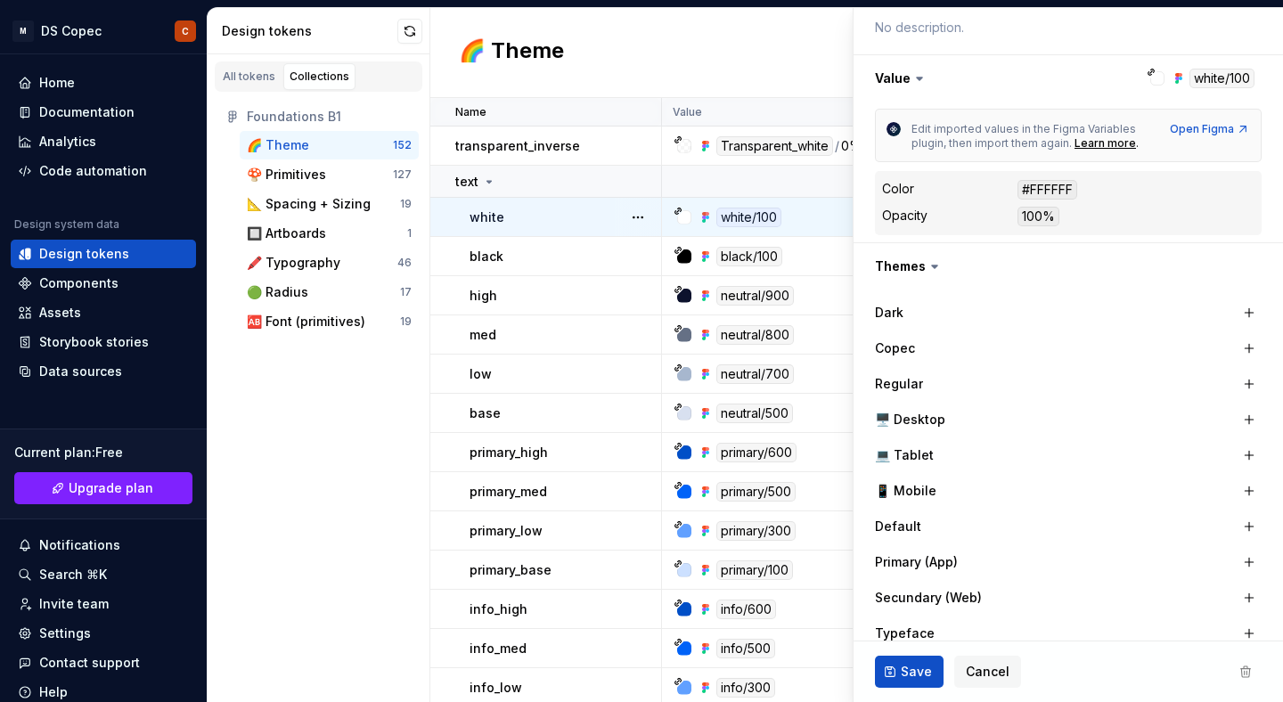
scroll to position [0, 0]
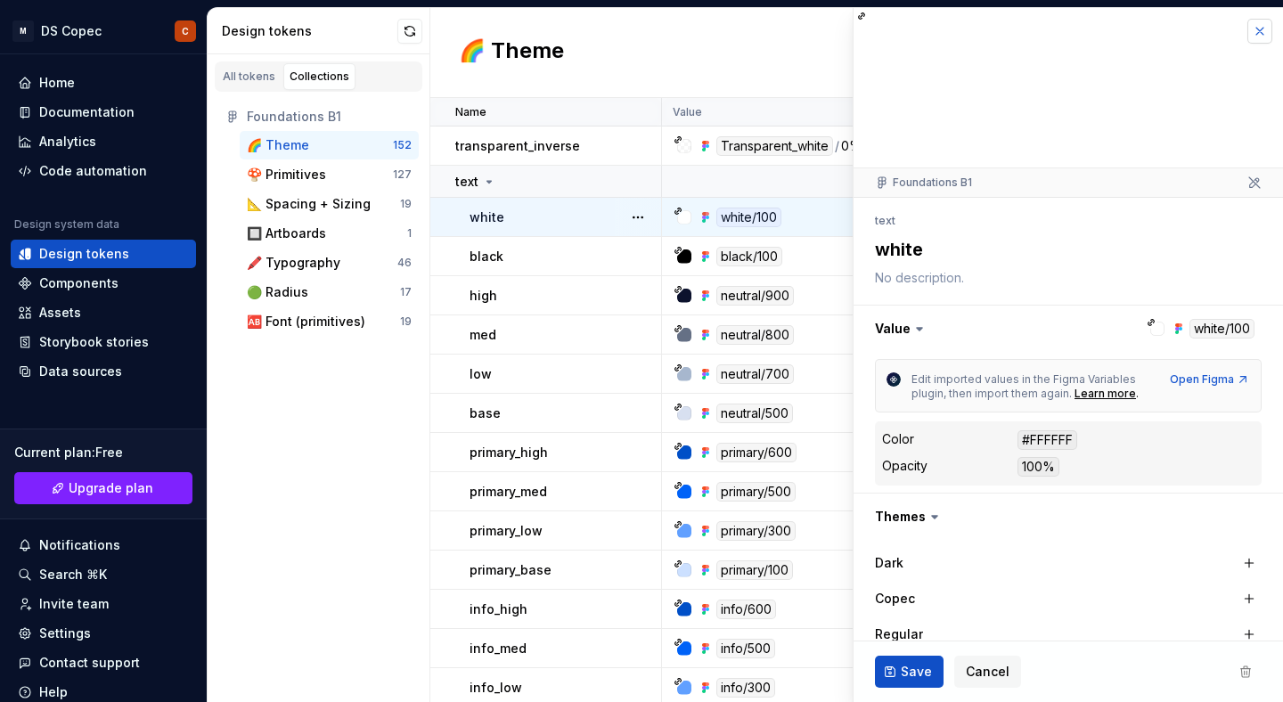
click at [1255, 32] on button "button" at bounding box center [1260, 31] width 25 height 25
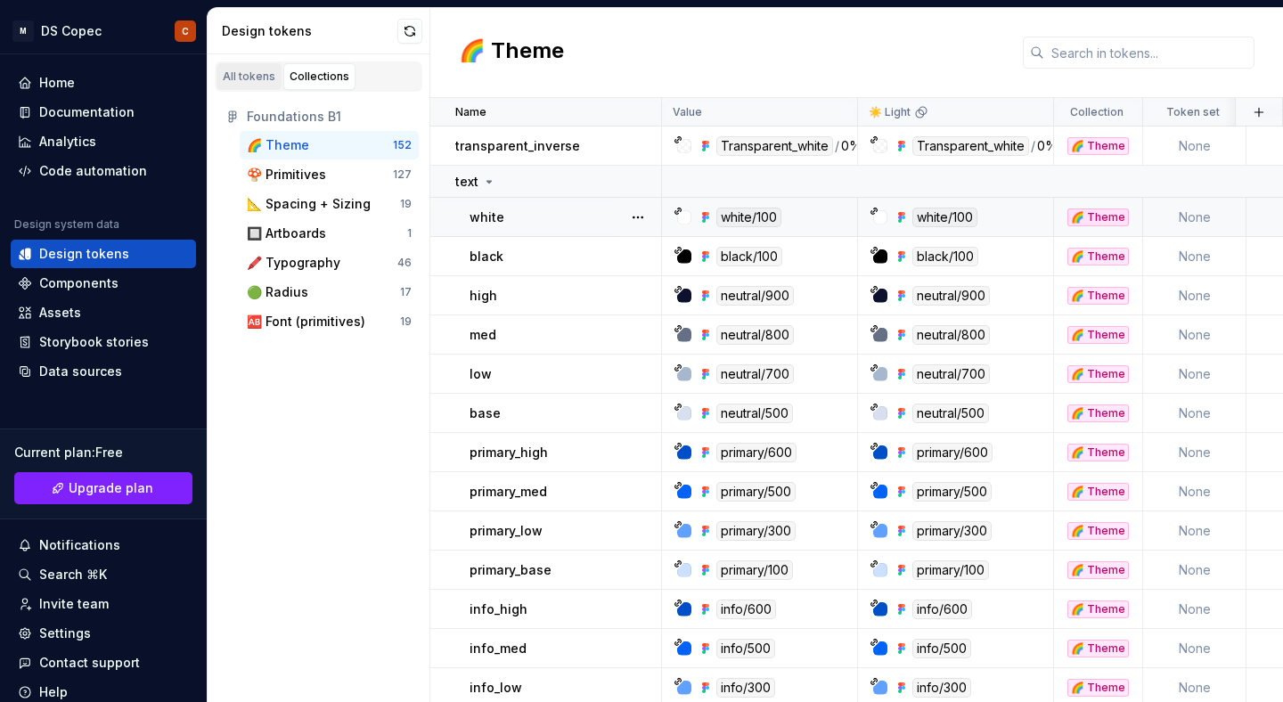
click at [241, 71] on div "All tokens" at bounding box center [249, 77] width 53 height 14
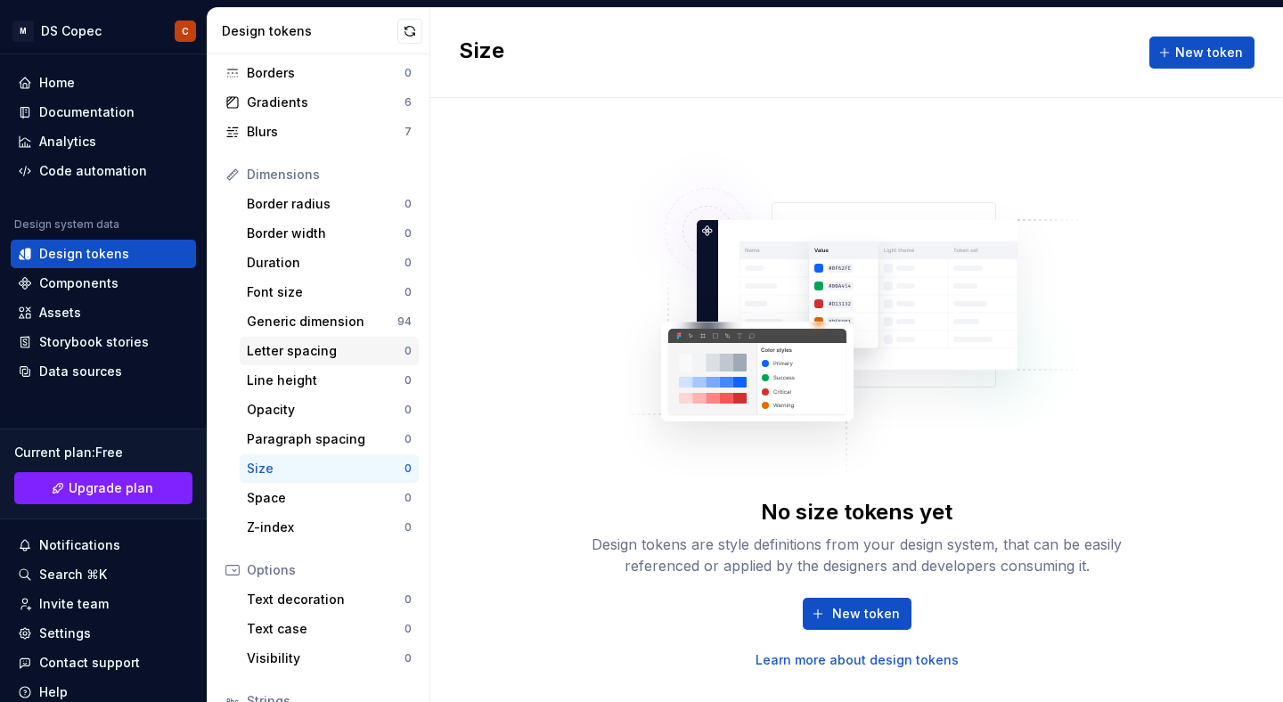
scroll to position [274, 0]
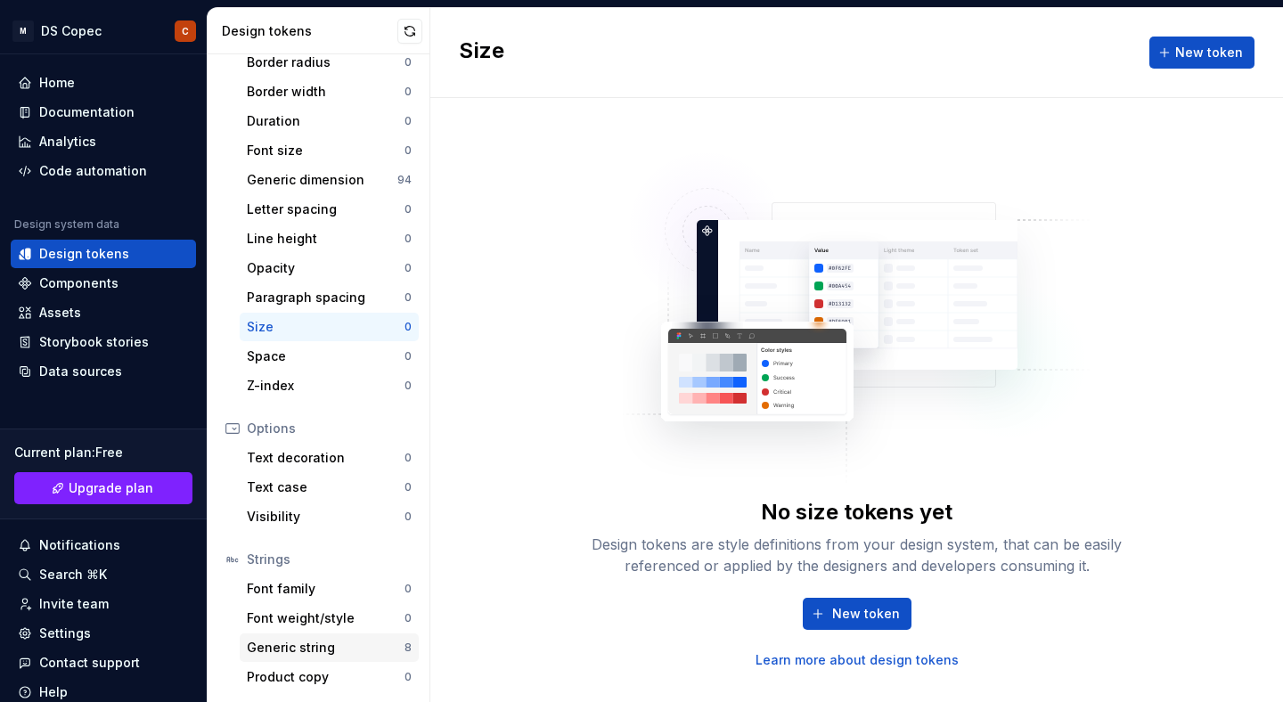
click at [327, 651] on div "Generic string" at bounding box center [326, 648] width 158 height 18
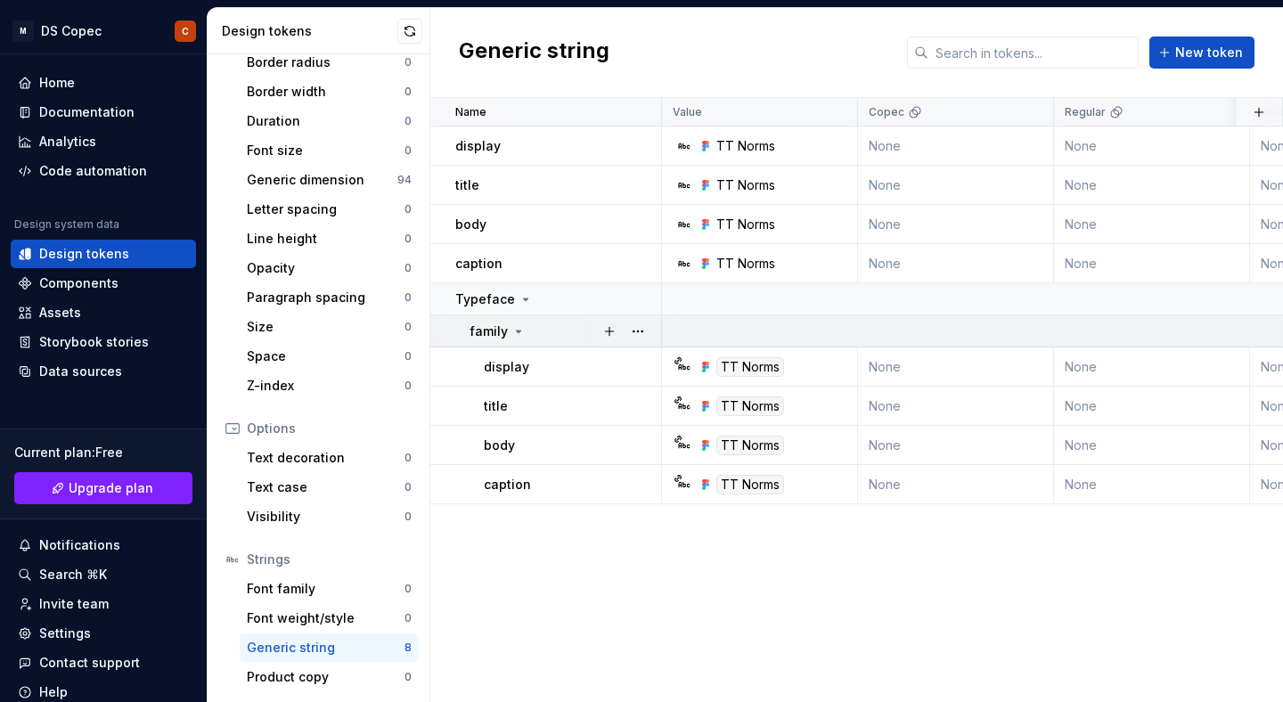
click at [517, 331] on icon at bounding box center [519, 332] width 4 height 2
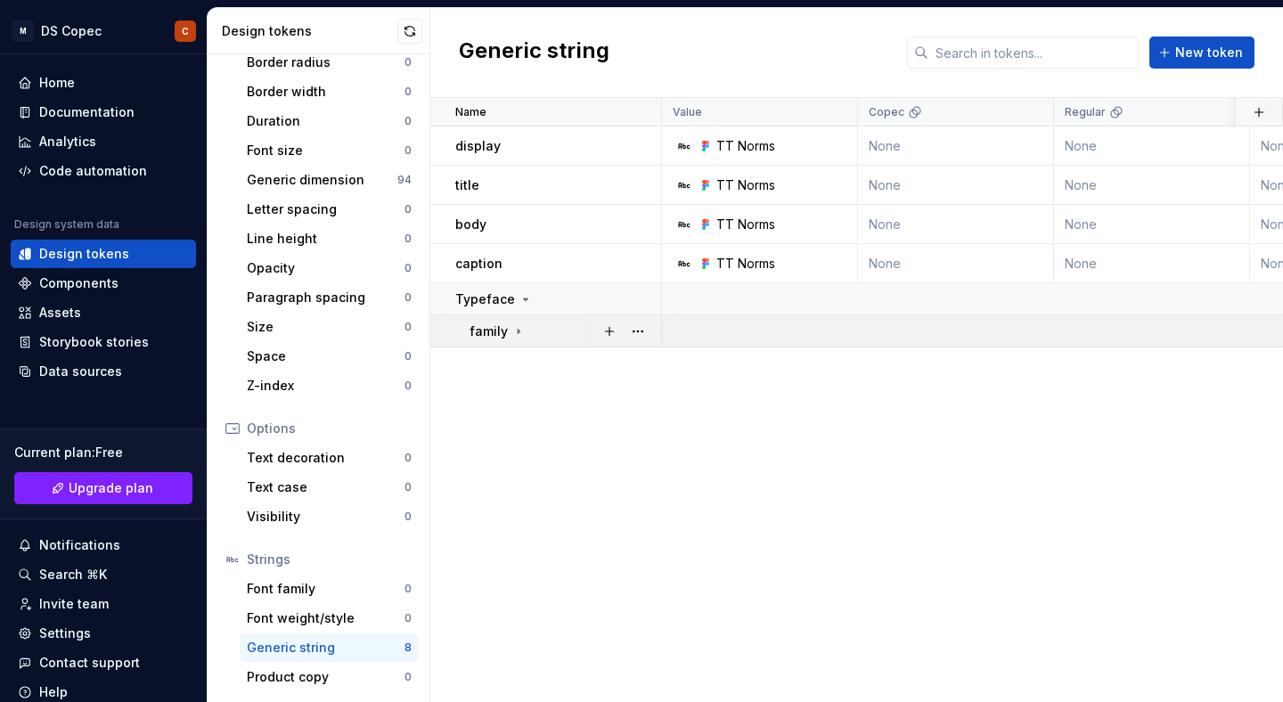
click at [515, 330] on icon at bounding box center [518, 331] width 14 height 14
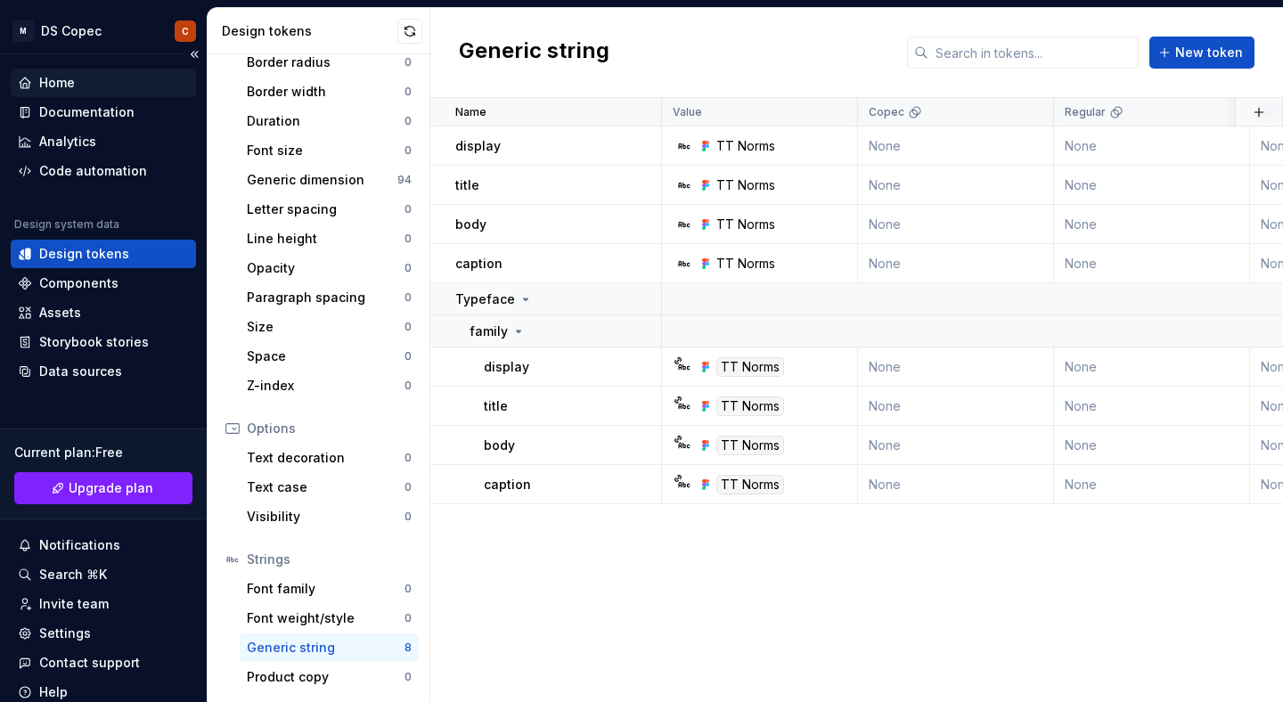
click at [72, 84] on div "Home" at bounding box center [57, 83] width 36 height 18
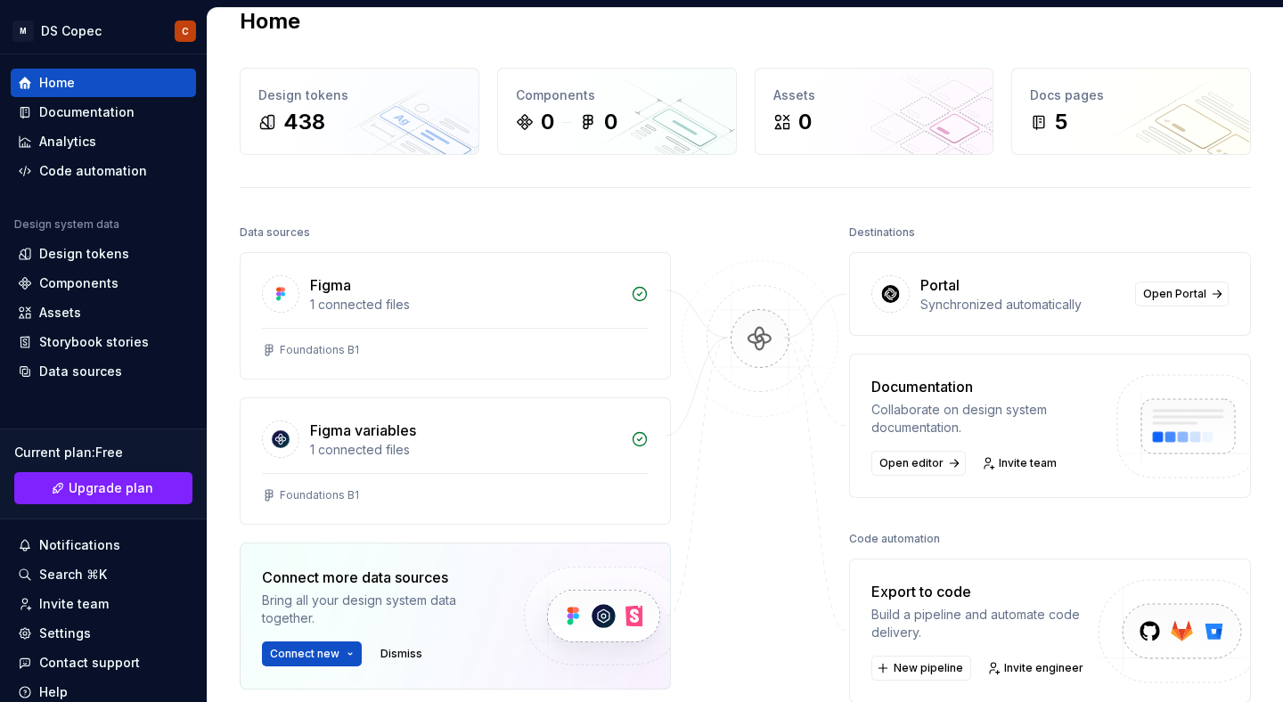
scroll to position [44, 0]
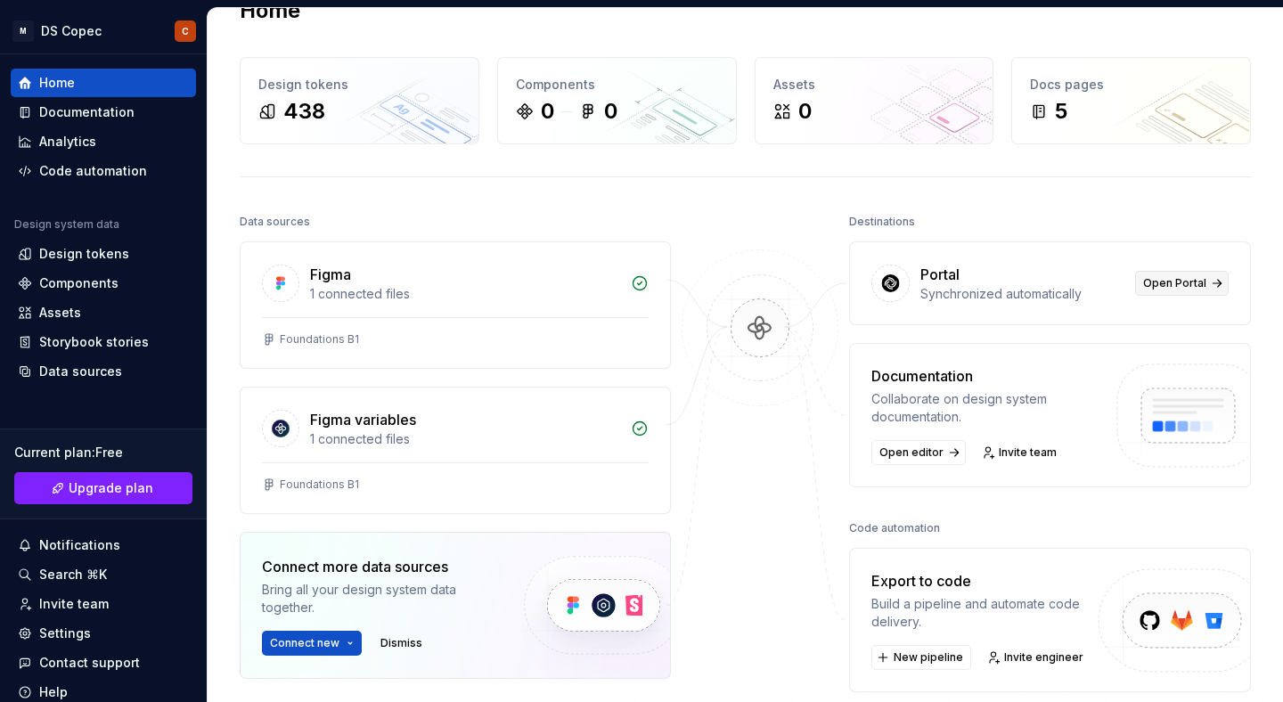
click at [1176, 285] on span "Open Portal" at bounding box center [1174, 283] width 63 height 14
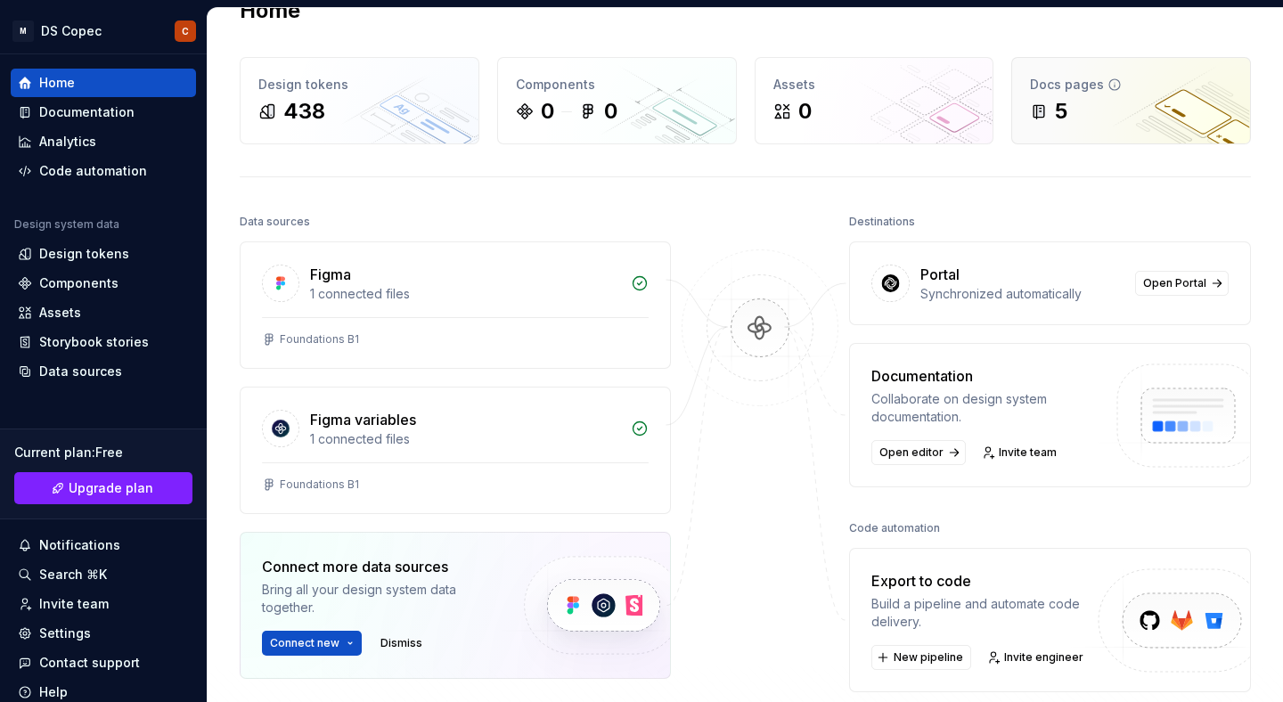
click at [1145, 119] on div "5" at bounding box center [1131, 111] width 202 height 29
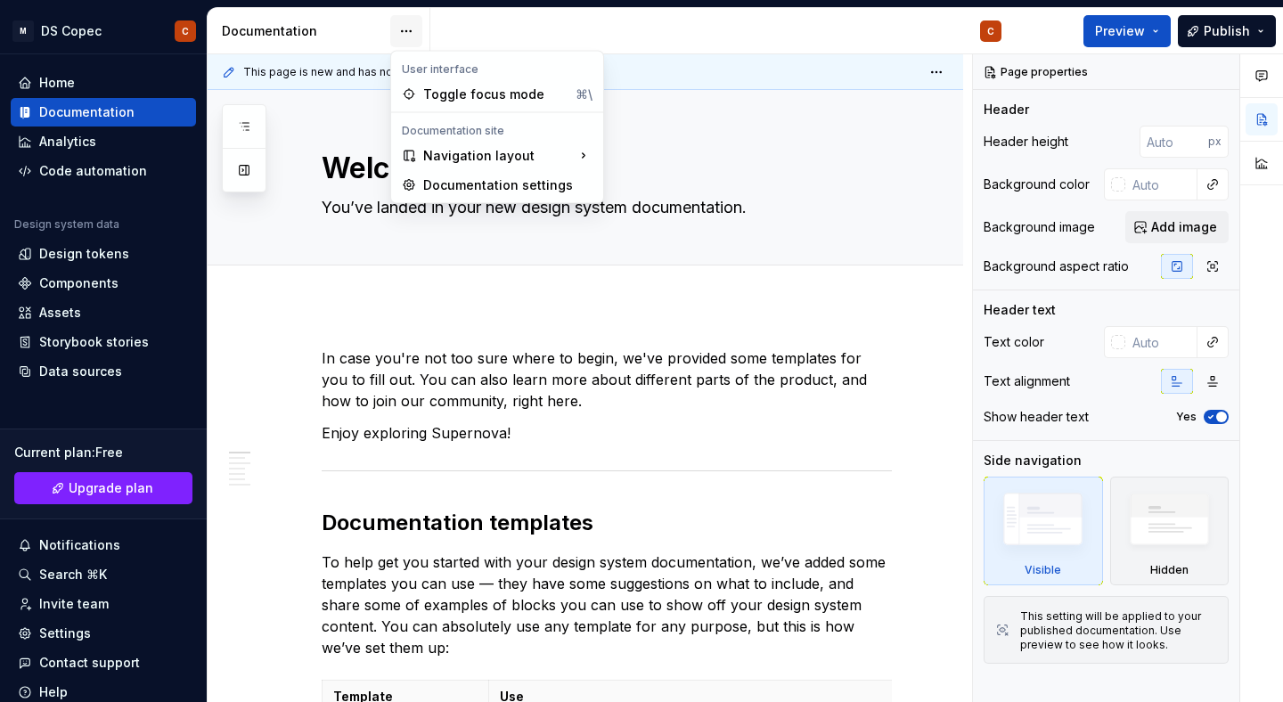
click at [409, 28] on html "M DS Copec C Home Documentation Analytics Code automation Design system data De…" at bounding box center [641, 351] width 1283 height 702
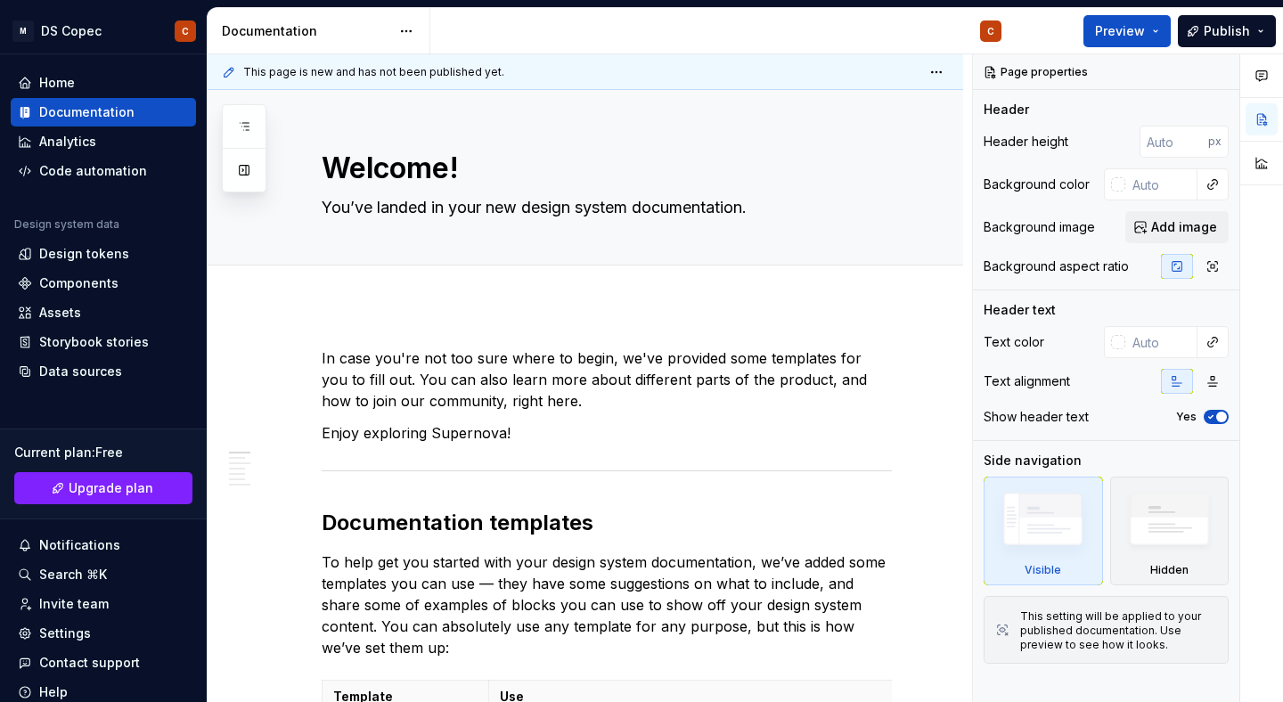
click at [292, 30] on div "Documentation" at bounding box center [306, 31] width 168 height 18
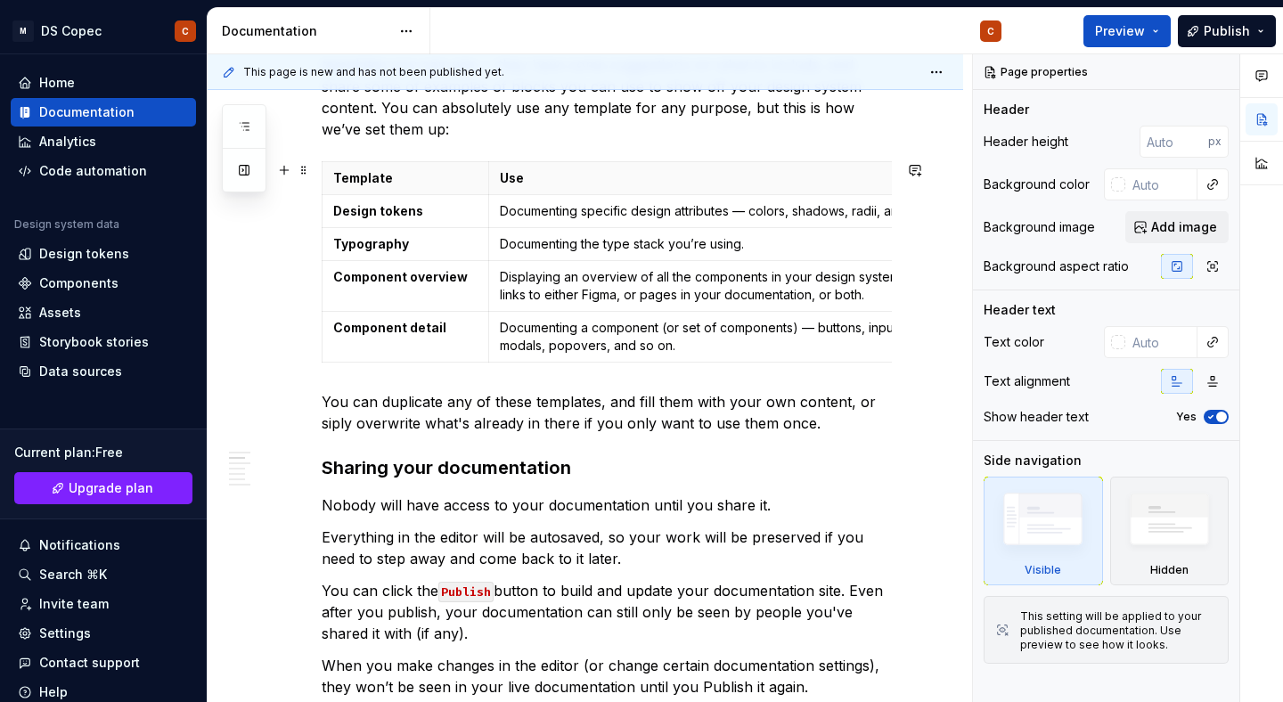
scroll to position [520, 0]
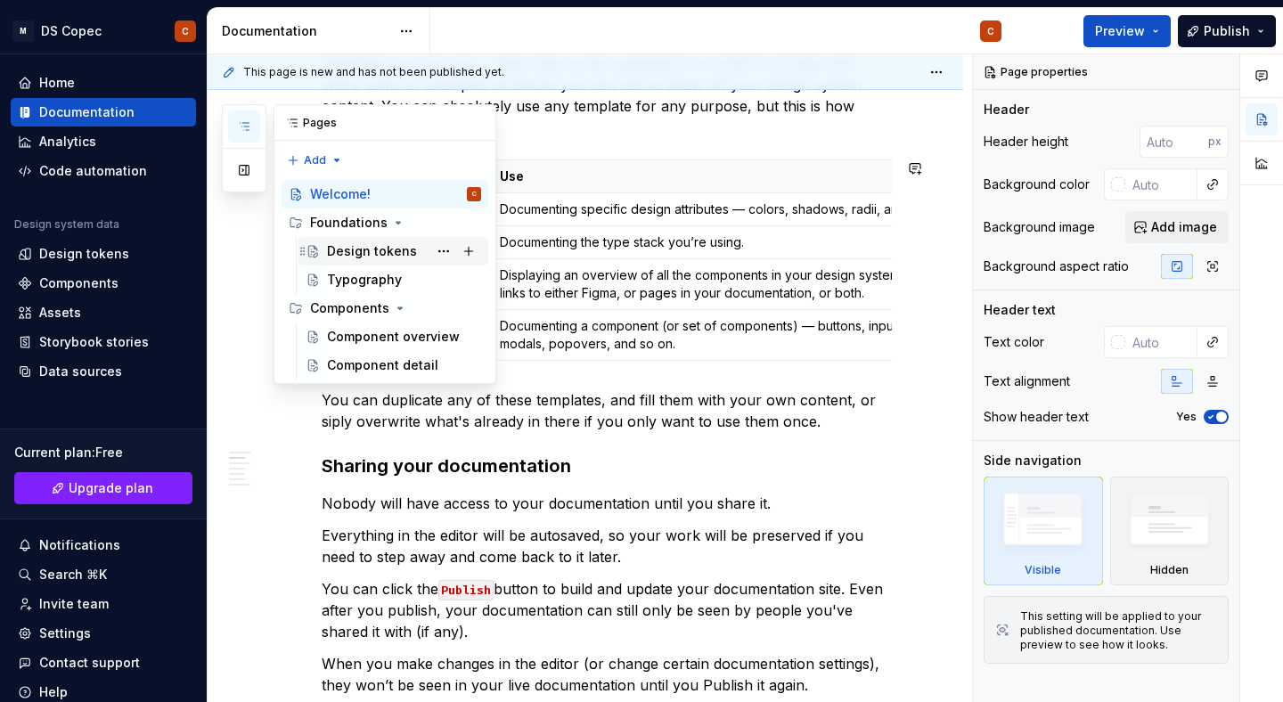
click at [389, 250] on div "Design tokens" at bounding box center [372, 251] width 90 height 18
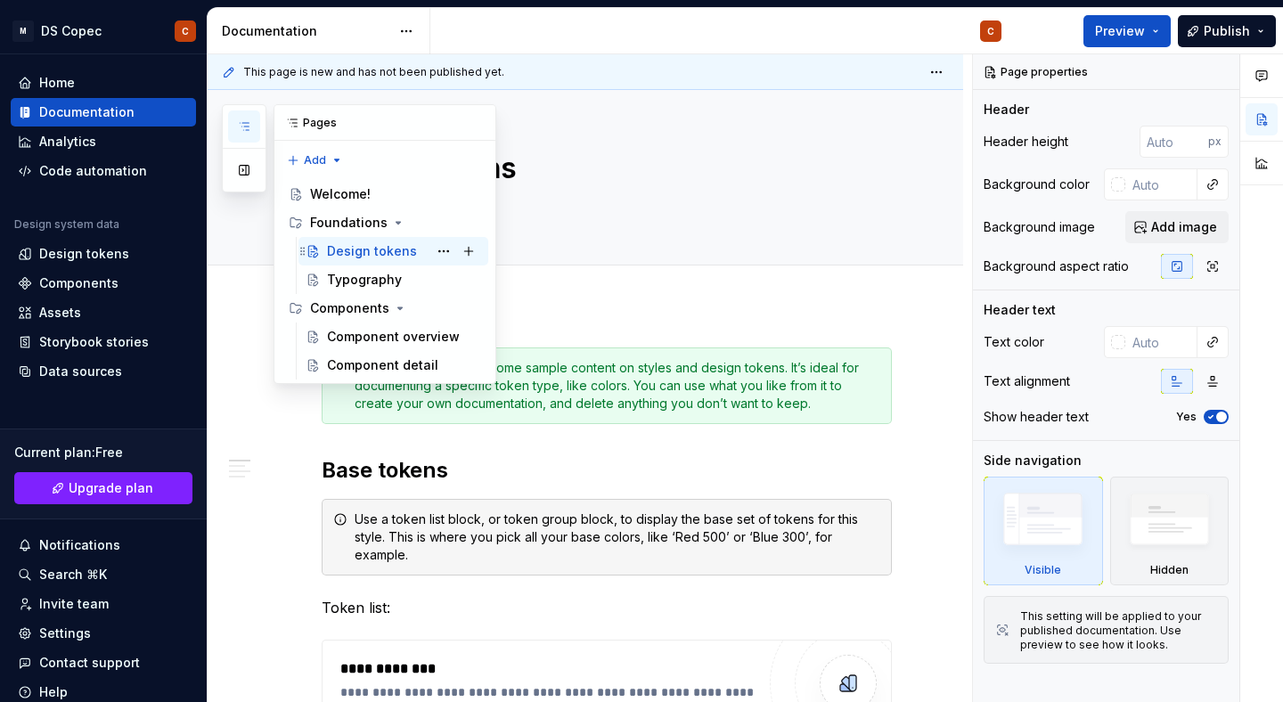
click at [365, 250] on div "Design tokens" at bounding box center [372, 251] width 90 height 18
click at [361, 250] on div "Design tokens" at bounding box center [372, 251] width 90 height 18
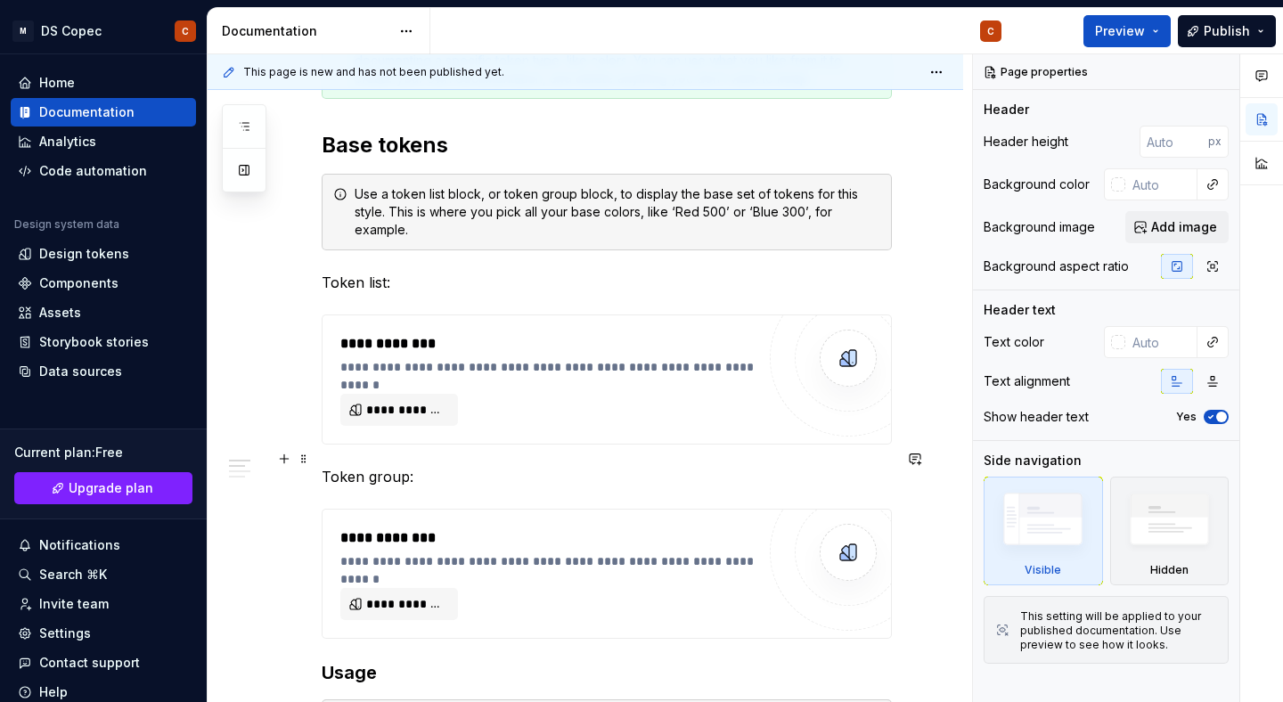
scroll to position [332, 0]
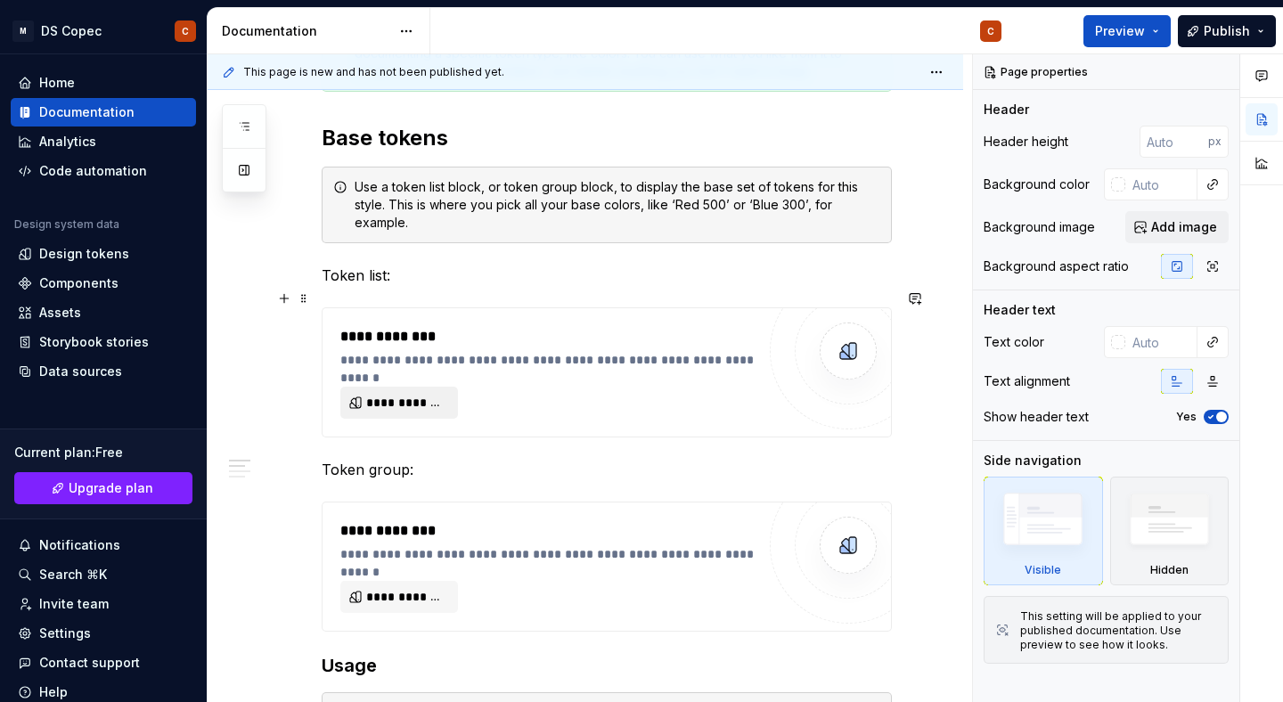
click at [421, 394] on span "**********" at bounding box center [406, 403] width 80 height 18
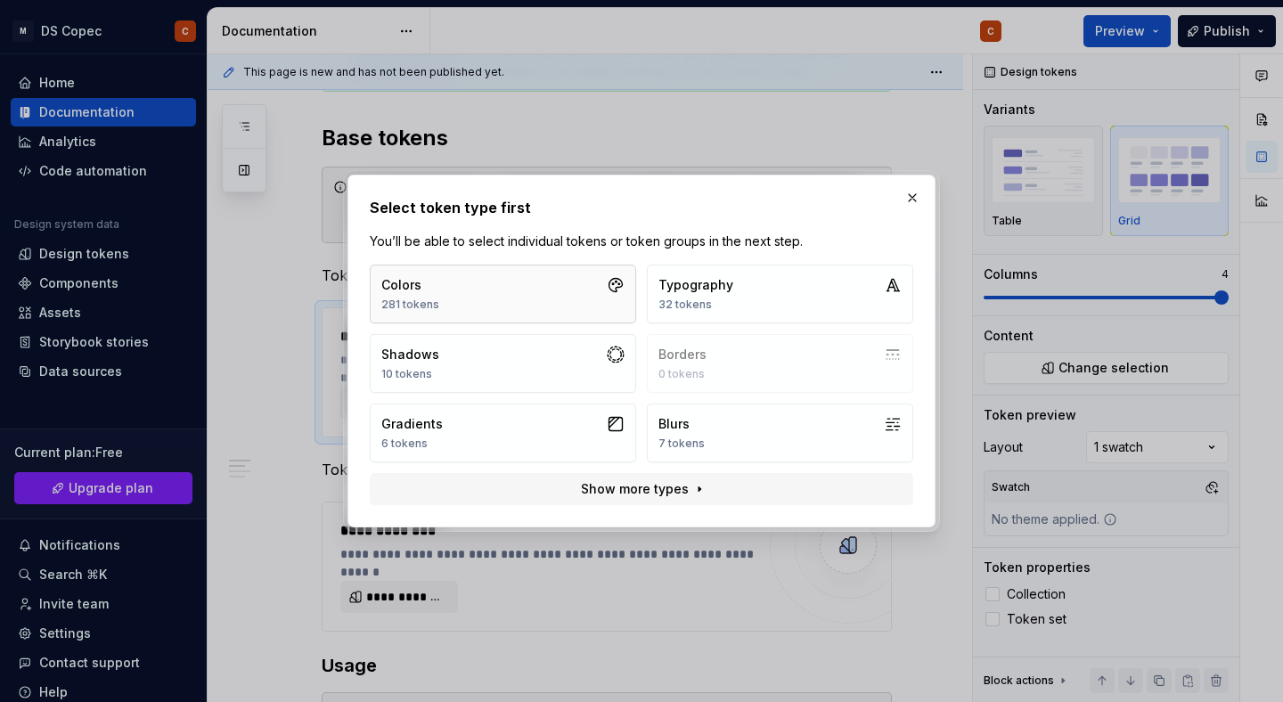
click at [552, 291] on button "Colors 281 tokens" at bounding box center [503, 294] width 266 height 59
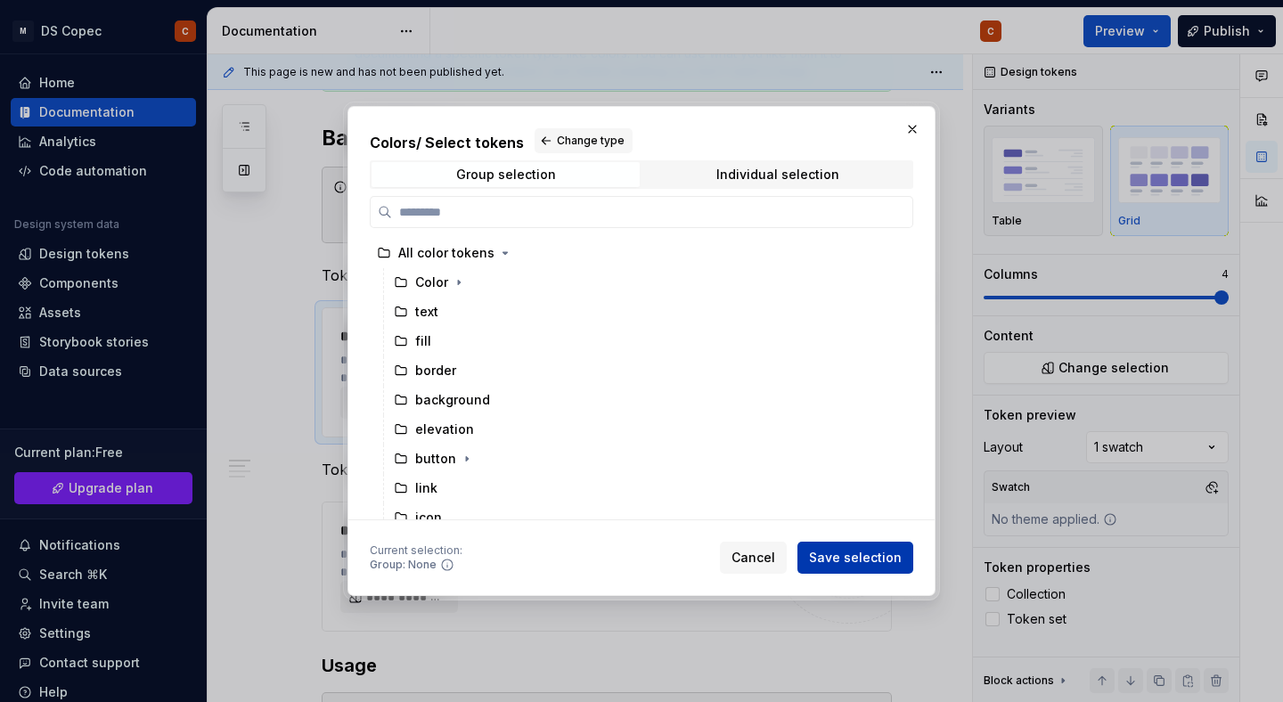
click at [841, 557] on span "Save selection" at bounding box center [855, 558] width 93 height 18
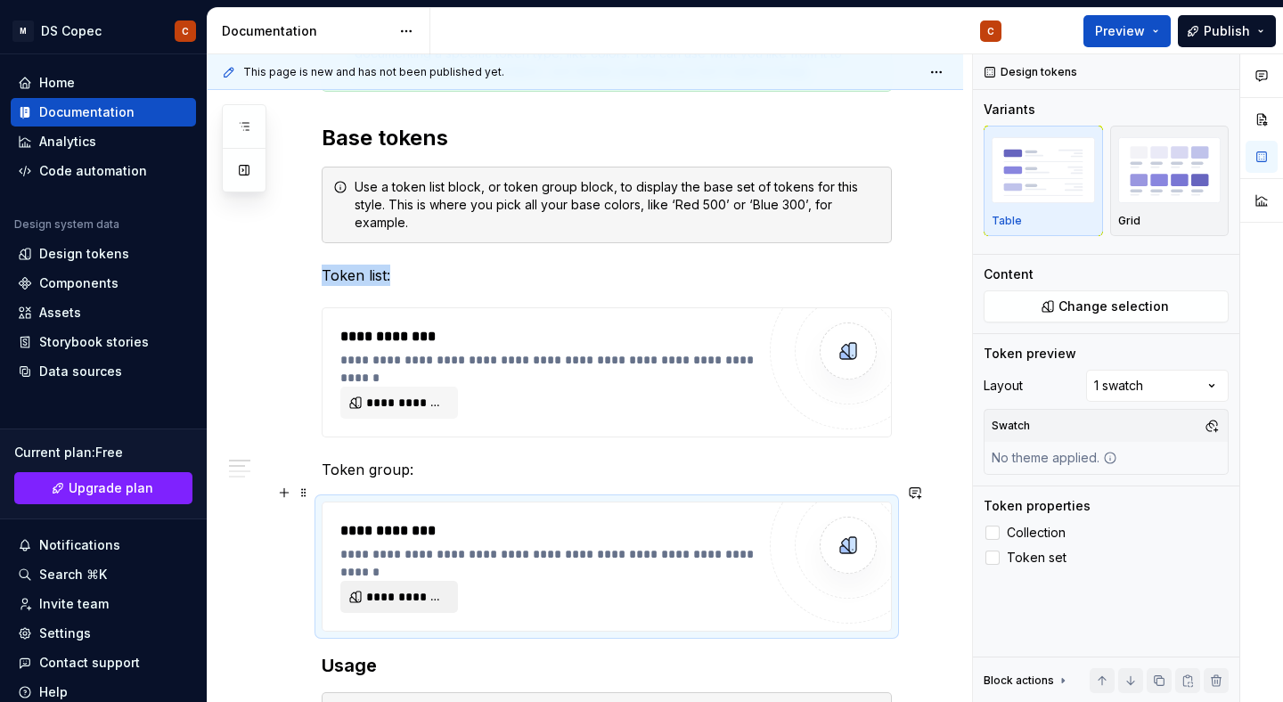
click at [421, 588] on span "**********" at bounding box center [406, 597] width 80 height 18
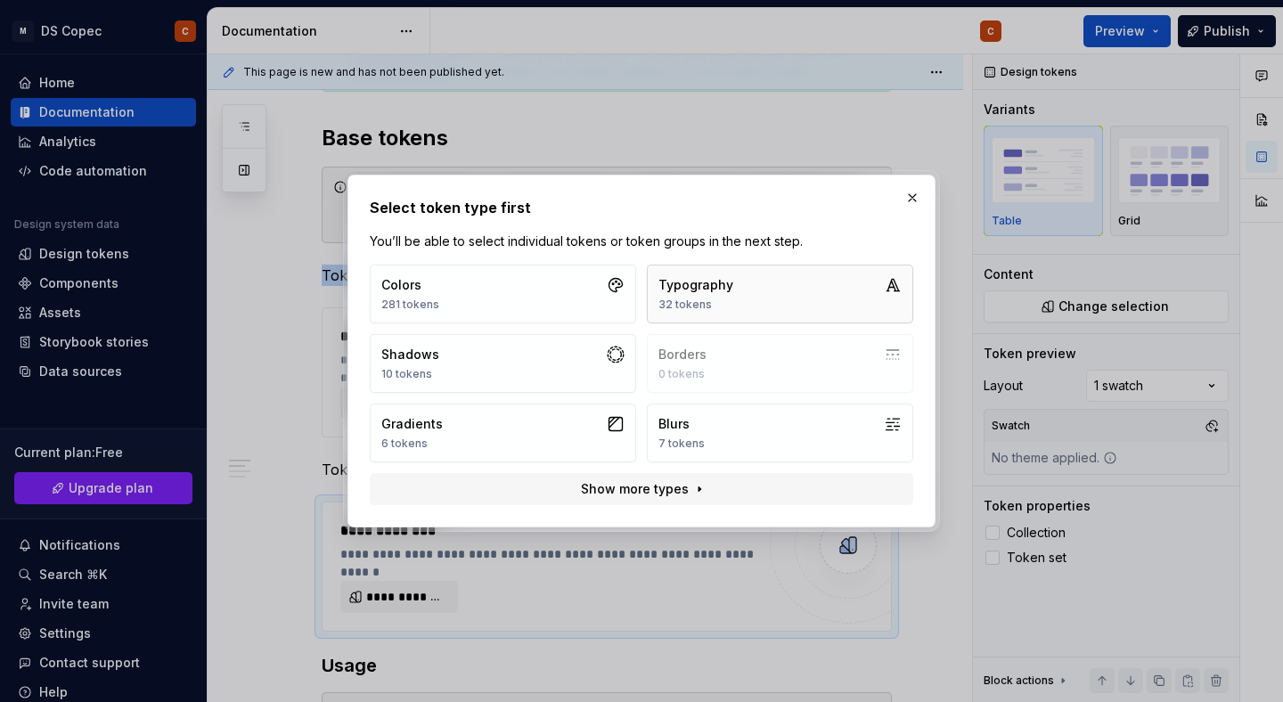
click at [769, 292] on button "Typography 32 tokens" at bounding box center [780, 294] width 266 height 59
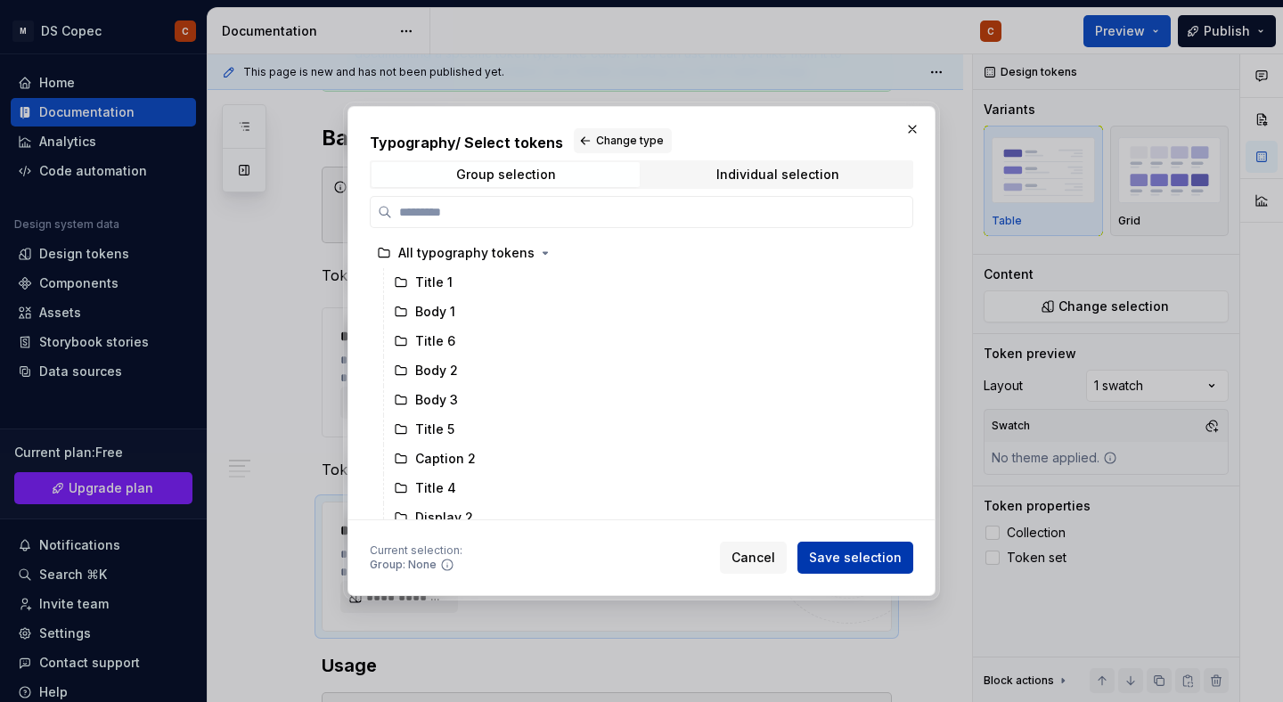
click at [858, 558] on span "Save selection" at bounding box center [855, 558] width 93 height 18
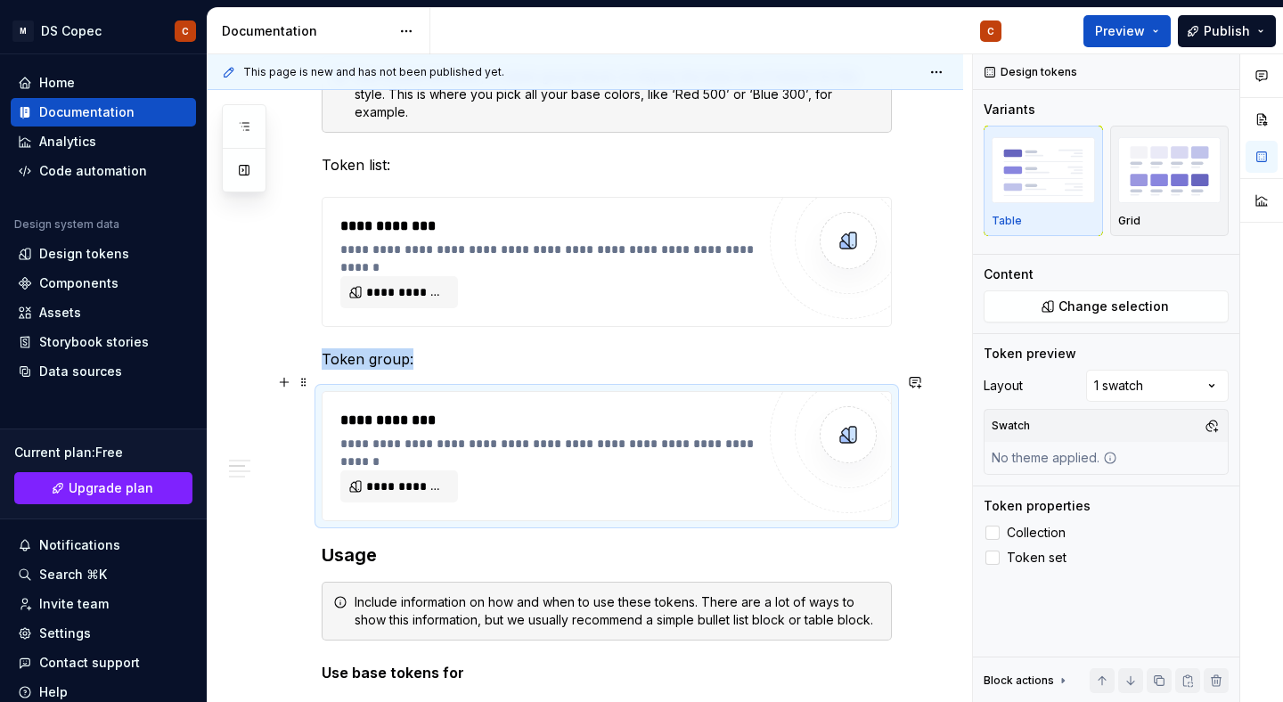
scroll to position [431, 0]
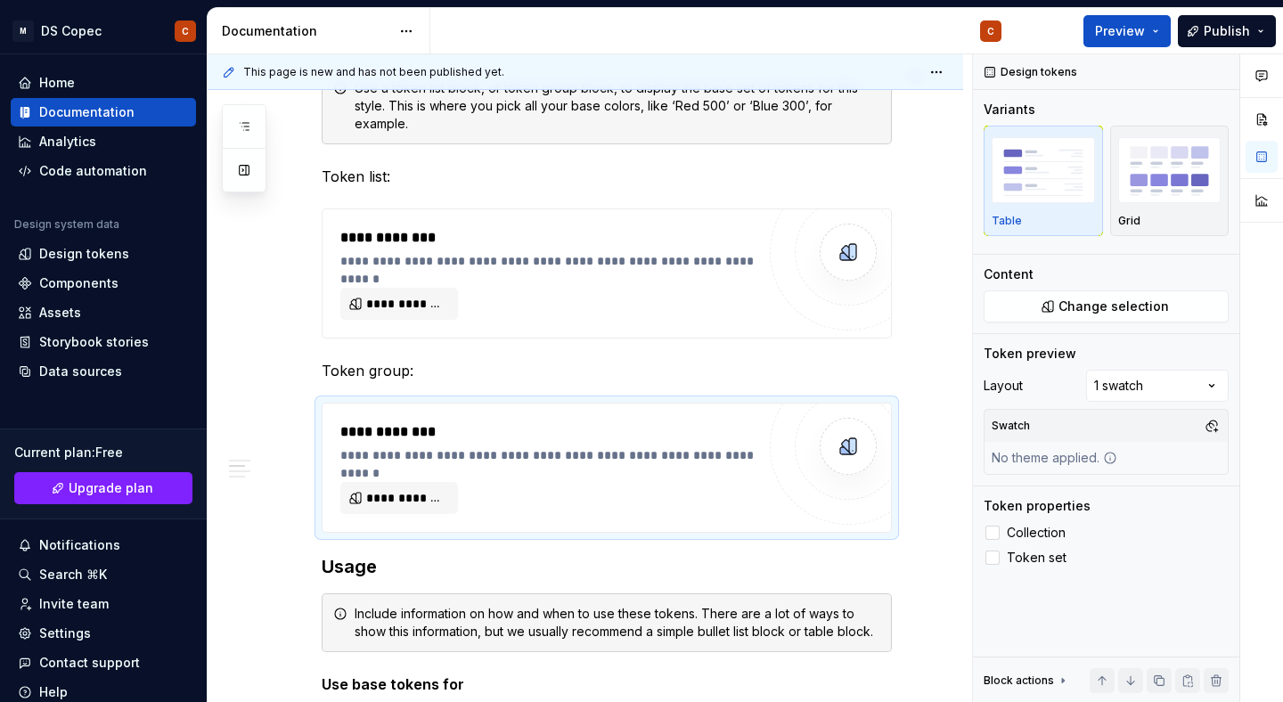
click at [279, 73] on span "This page is new and has not been published yet." at bounding box center [373, 72] width 261 height 14
click at [1111, 30] on span "Preview" at bounding box center [1120, 31] width 50 height 18
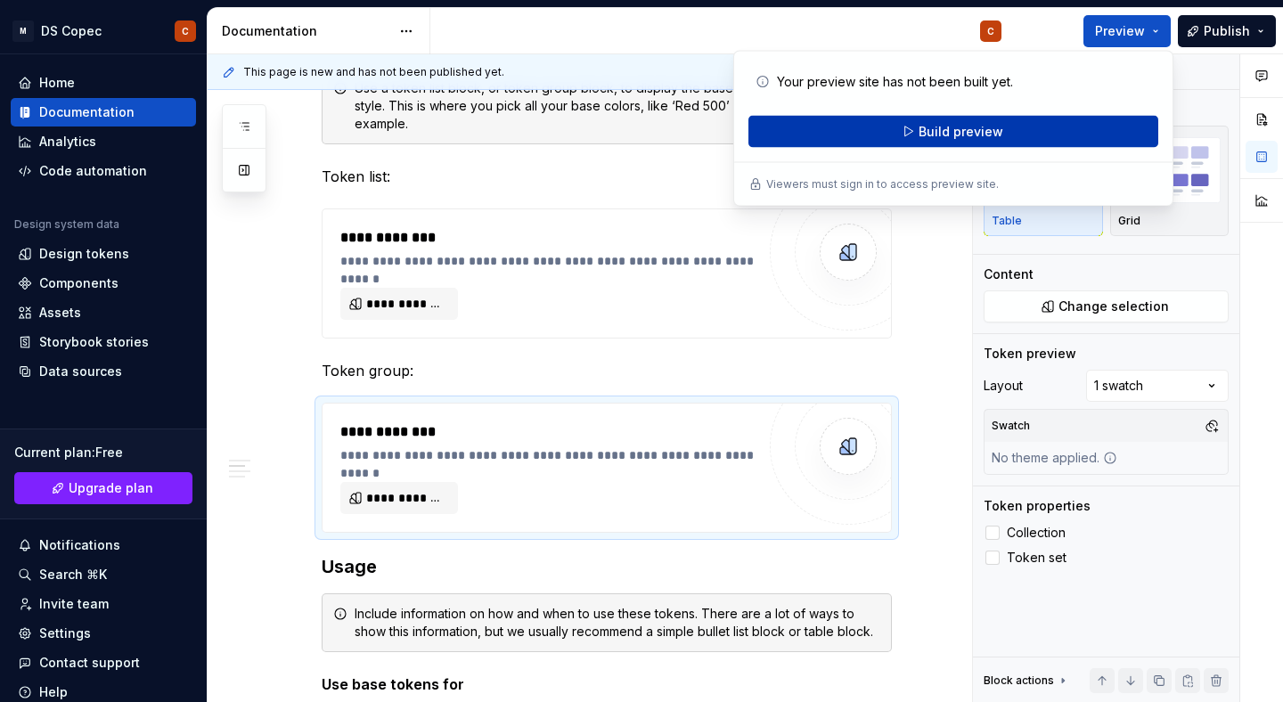
click at [949, 128] on span "Build preview" at bounding box center [961, 132] width 85 height 18
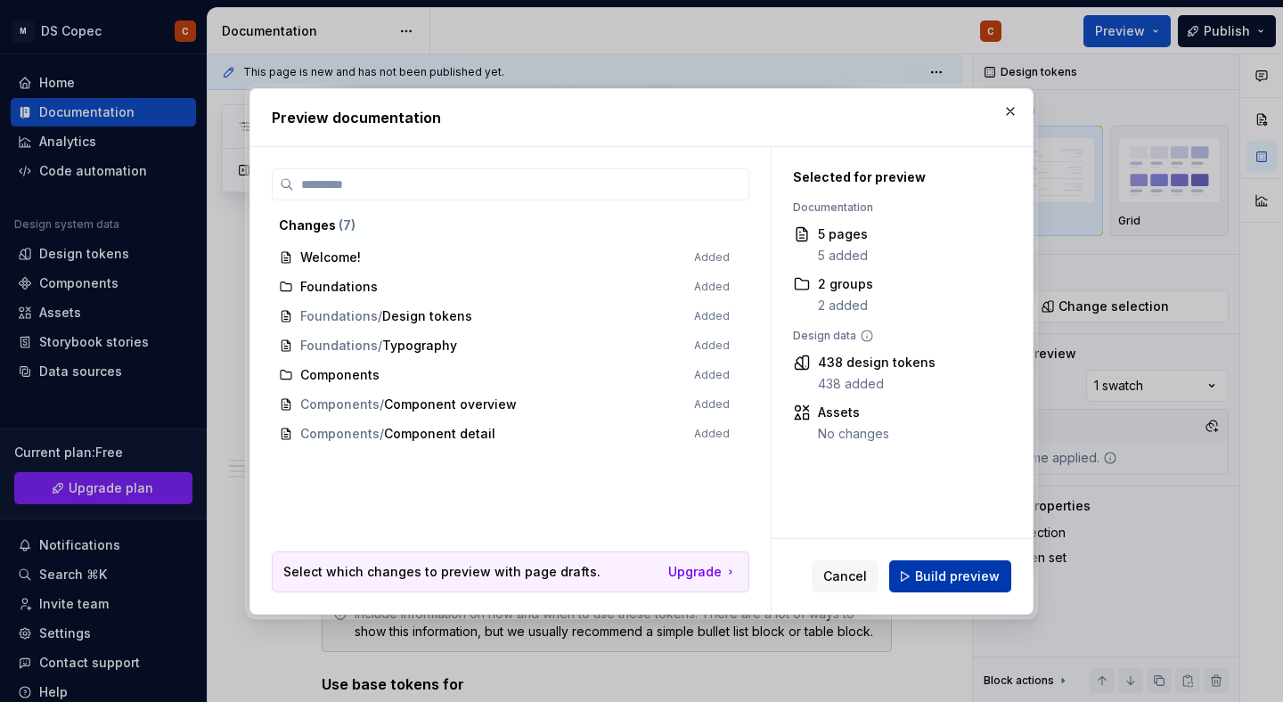
click at [950, 576] on span "Build preview" at bounding box center [957, 577] width 85 height 18
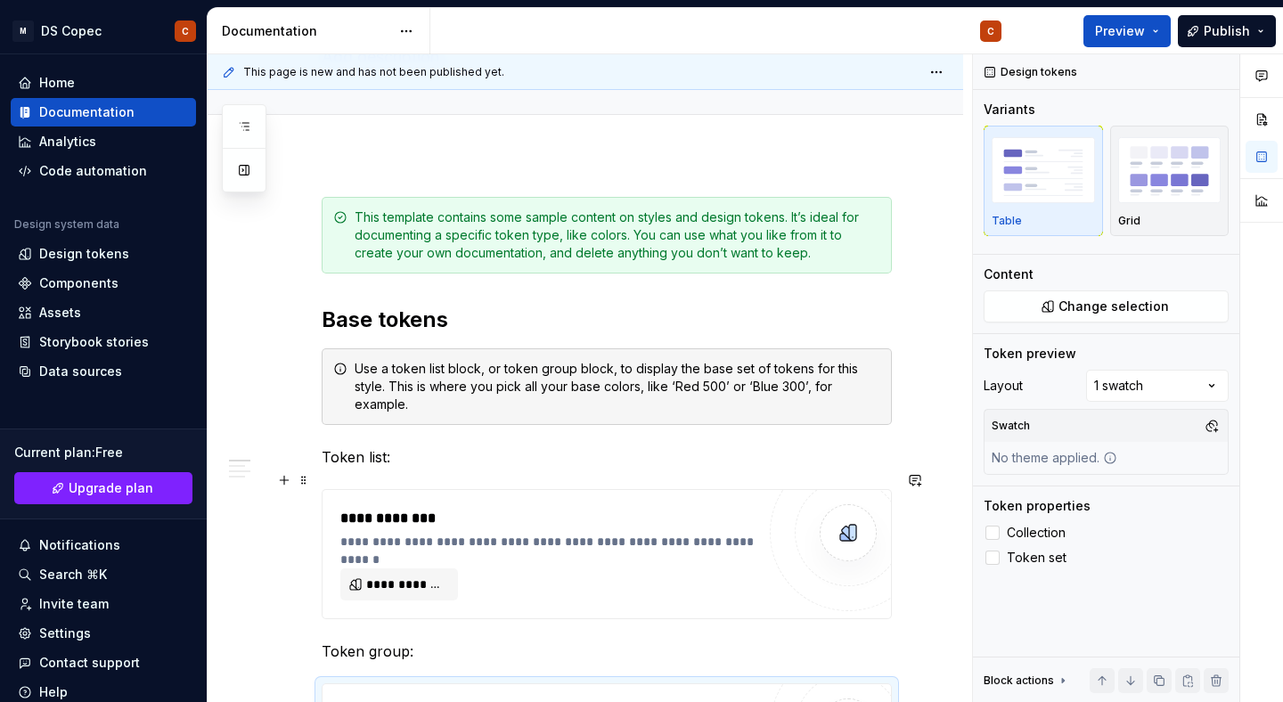
scroll to position [157, 0]
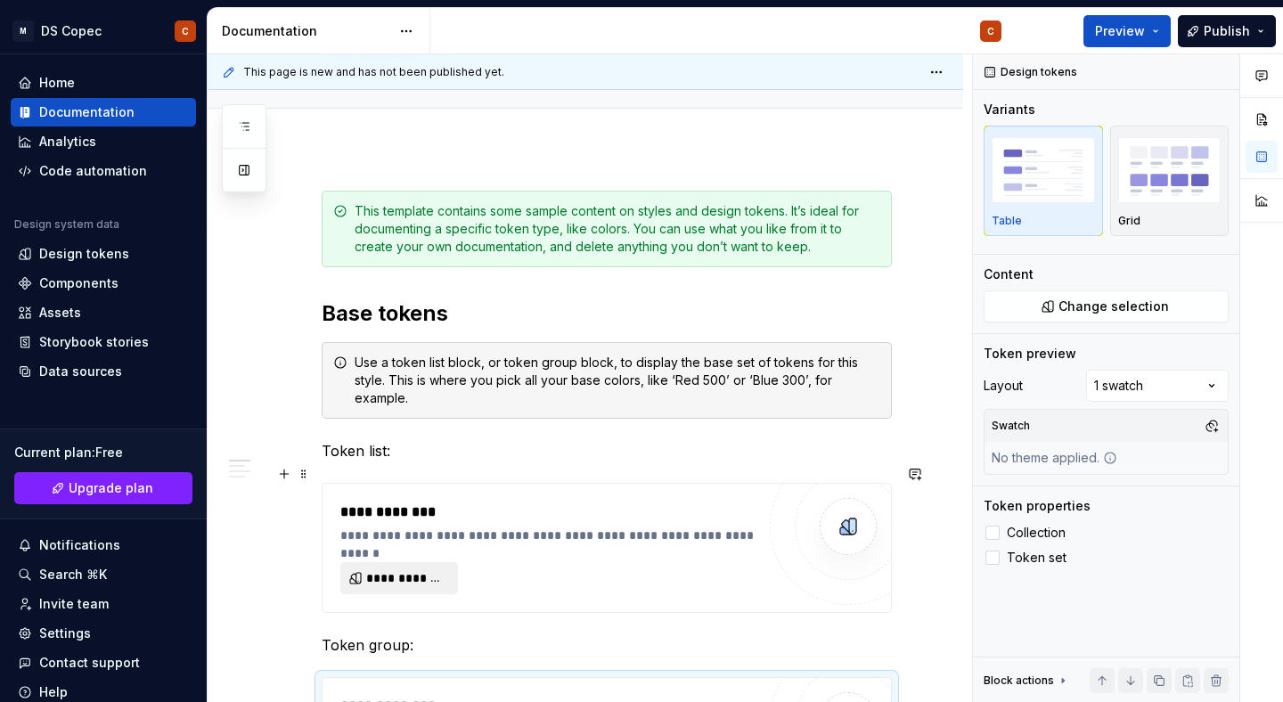
click at [421, 569] on span "**********" at bounding box center [406, 578] width 80 height 18
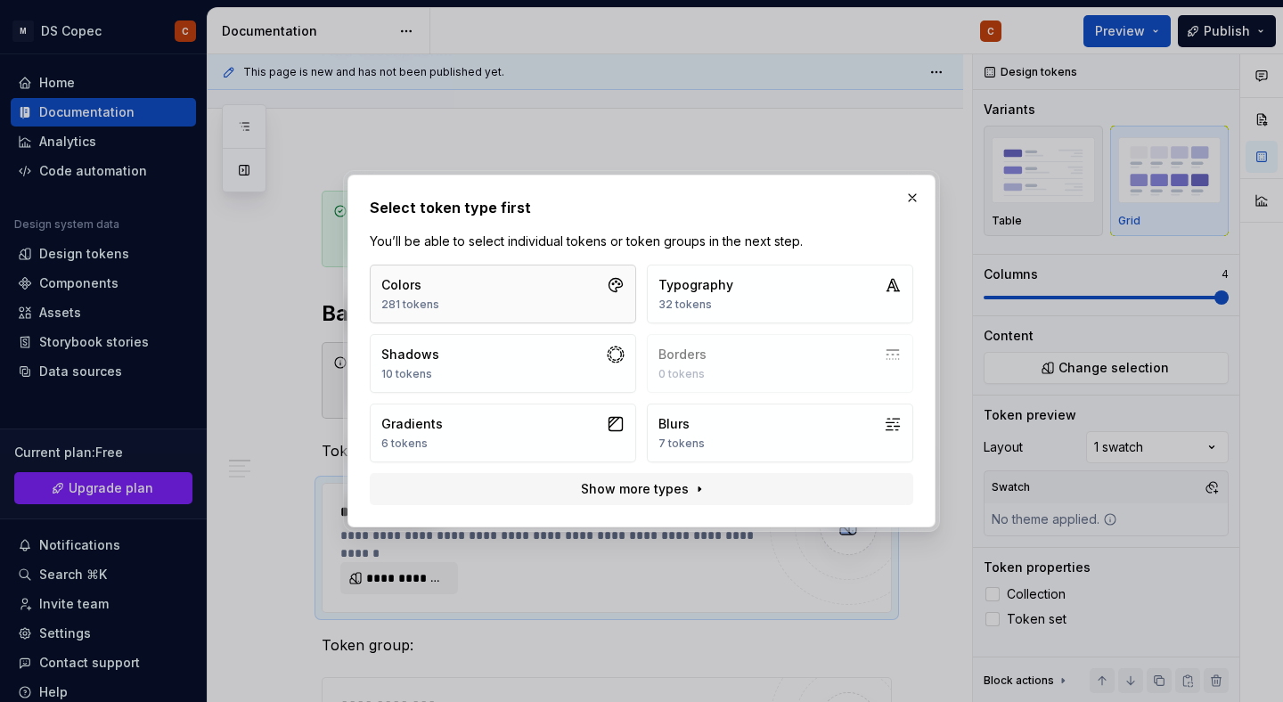
click at [522, 297] on button "Colors 281 tokens" at bounding box center [503, 294] width 266 height 59
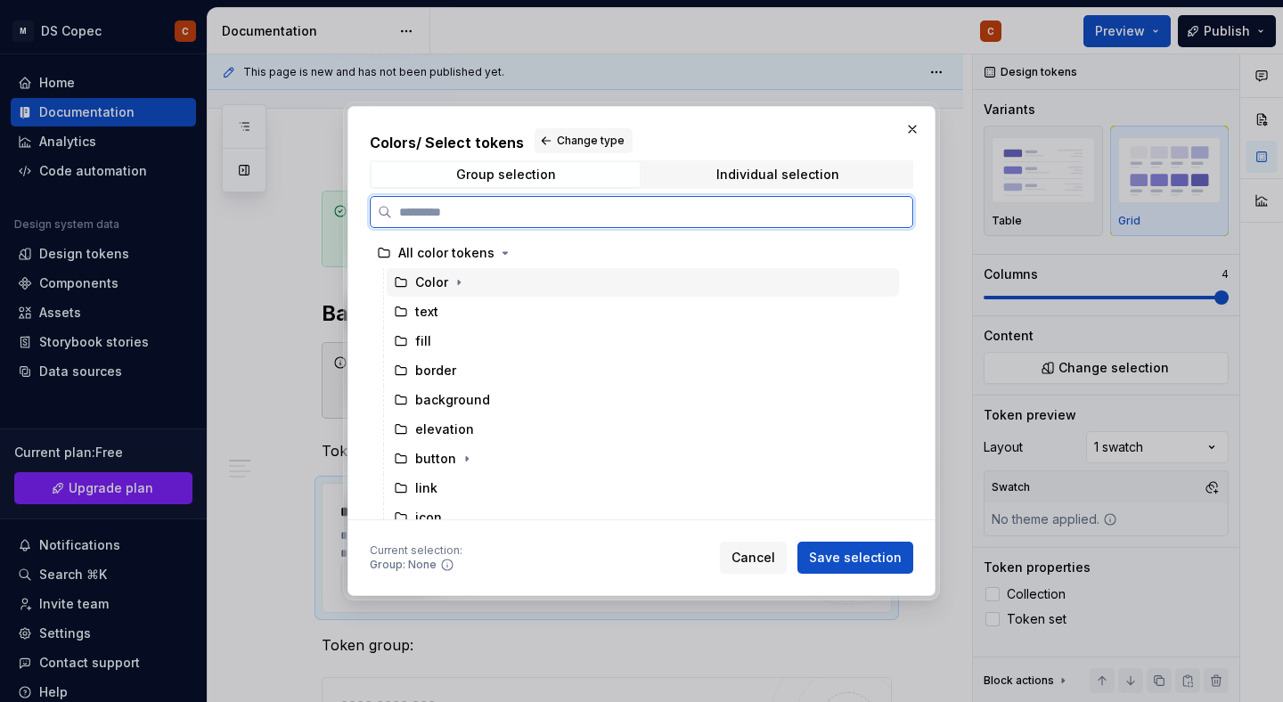
click at [475, 278] on div "Color" at bounding box center [643, 282] width 512 height 29
click at [492, 286] on div "Color" at bounding box center [643, 282] width 512 height 29
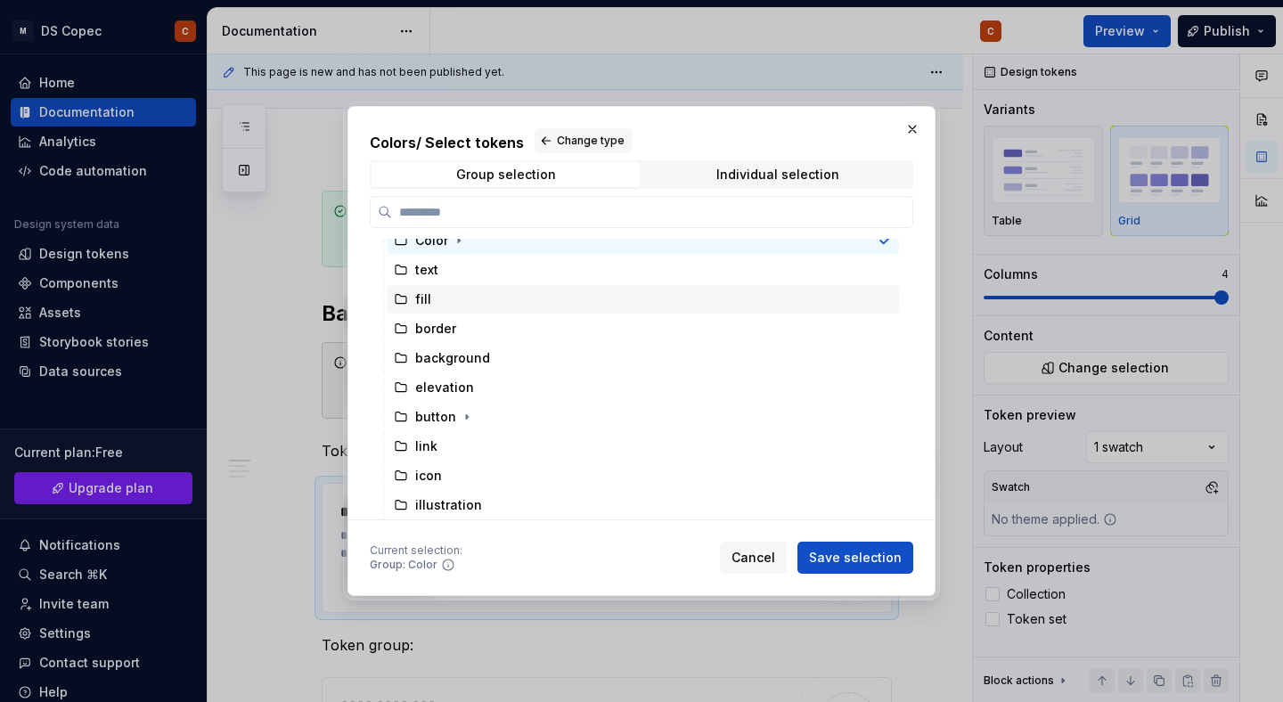
scroll to position [0, 0]
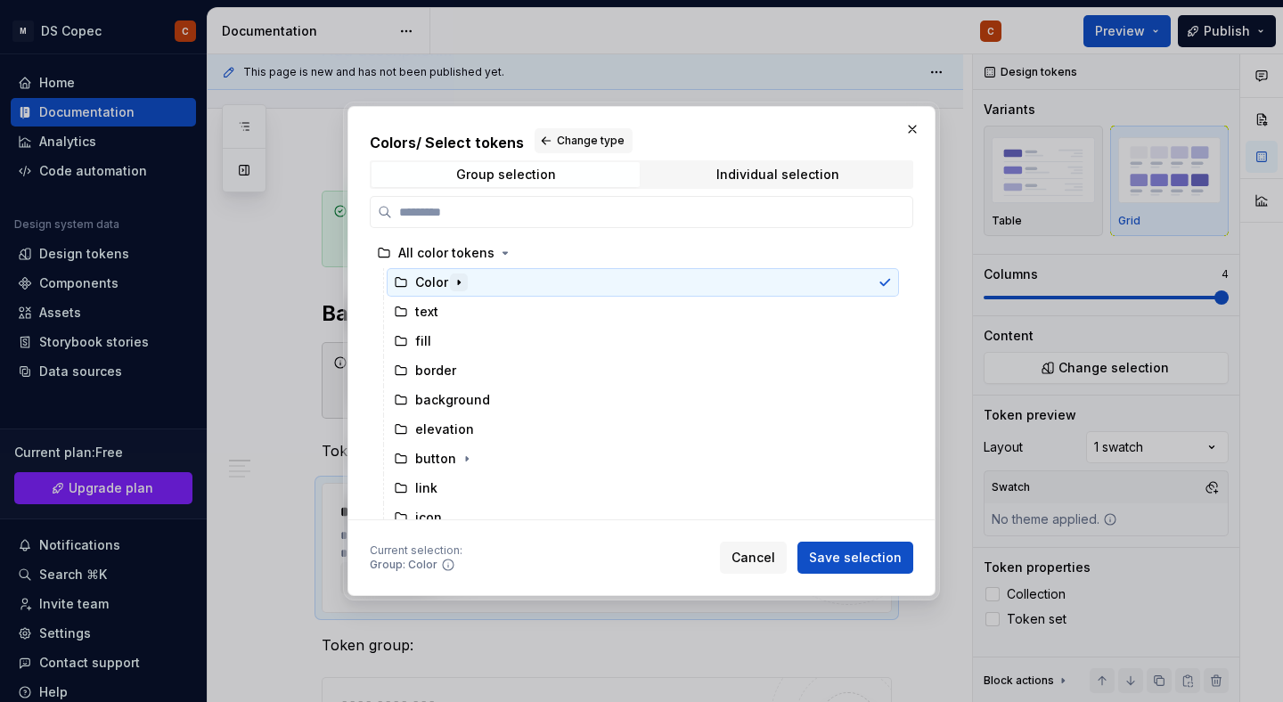
click at [456, 280] on icon "button" at bounding box center [459, 282] width 14 height 14
click at [871, 558] on span "Save selection" at bounding box center [855, 558] width 93 height 18
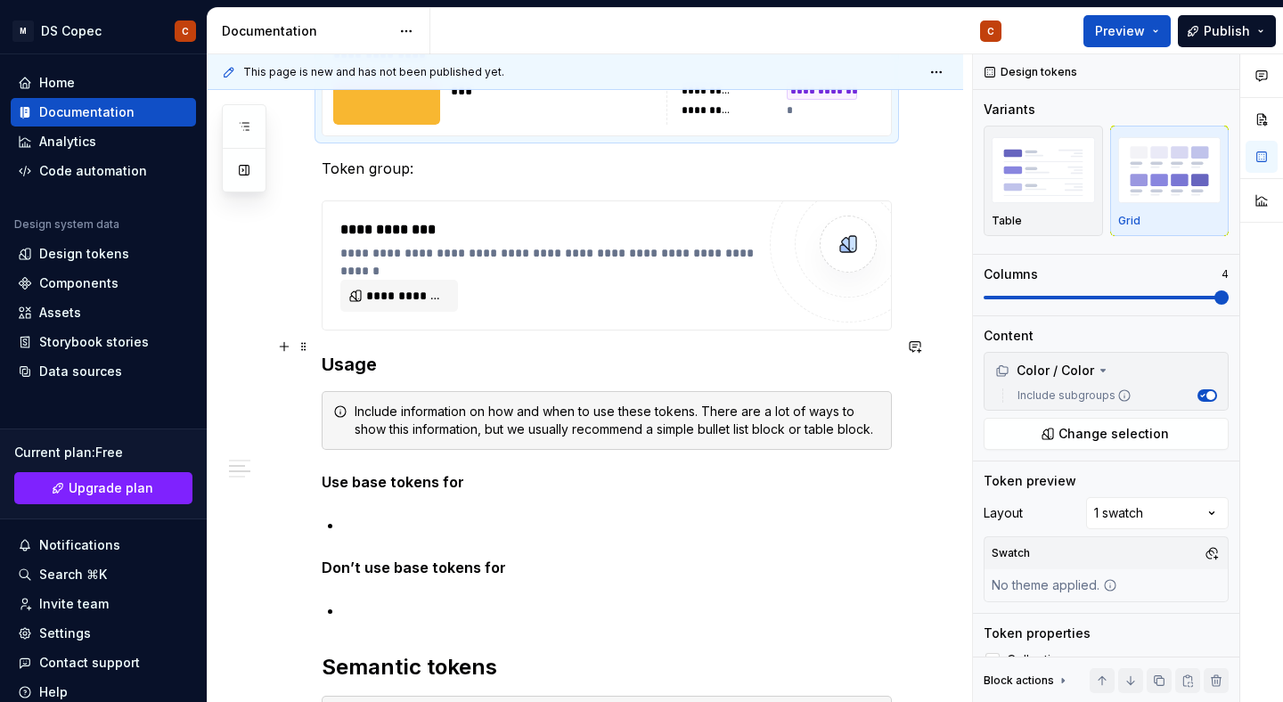
scroll to position [8117, 0]
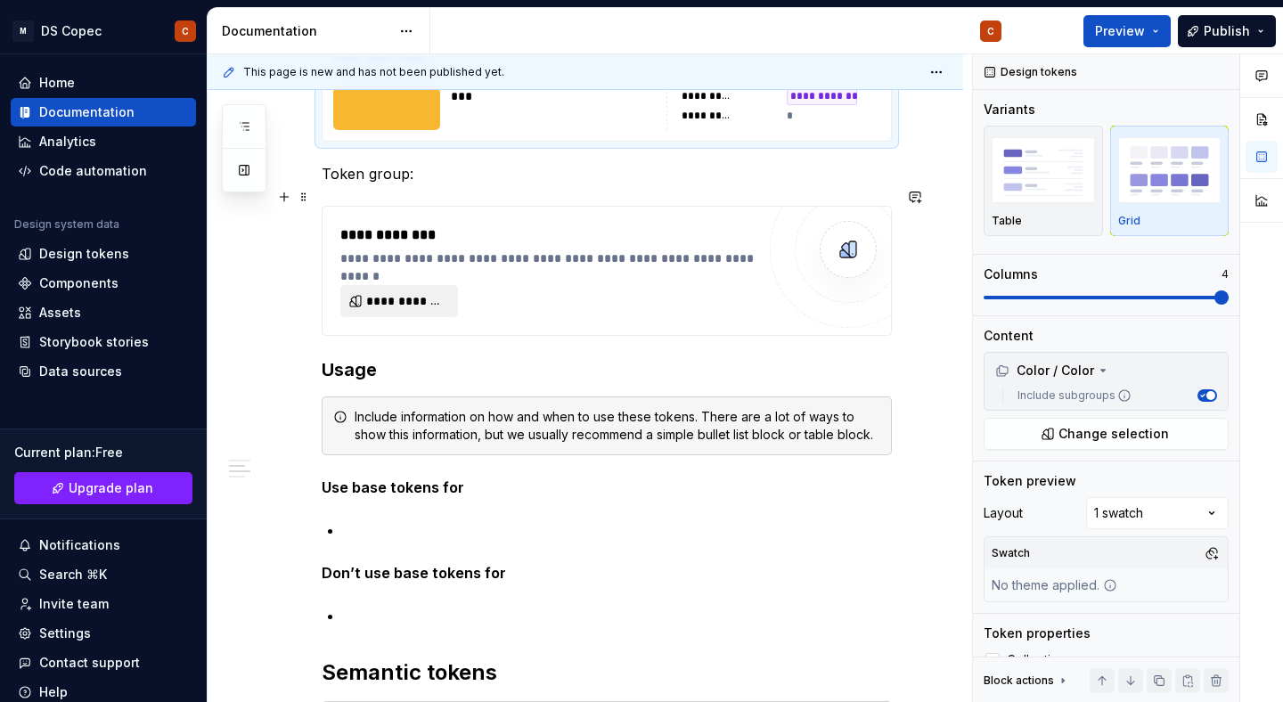
click at [421, 292] on span "**********" at bounding box center [406, 301] width 80 height 18
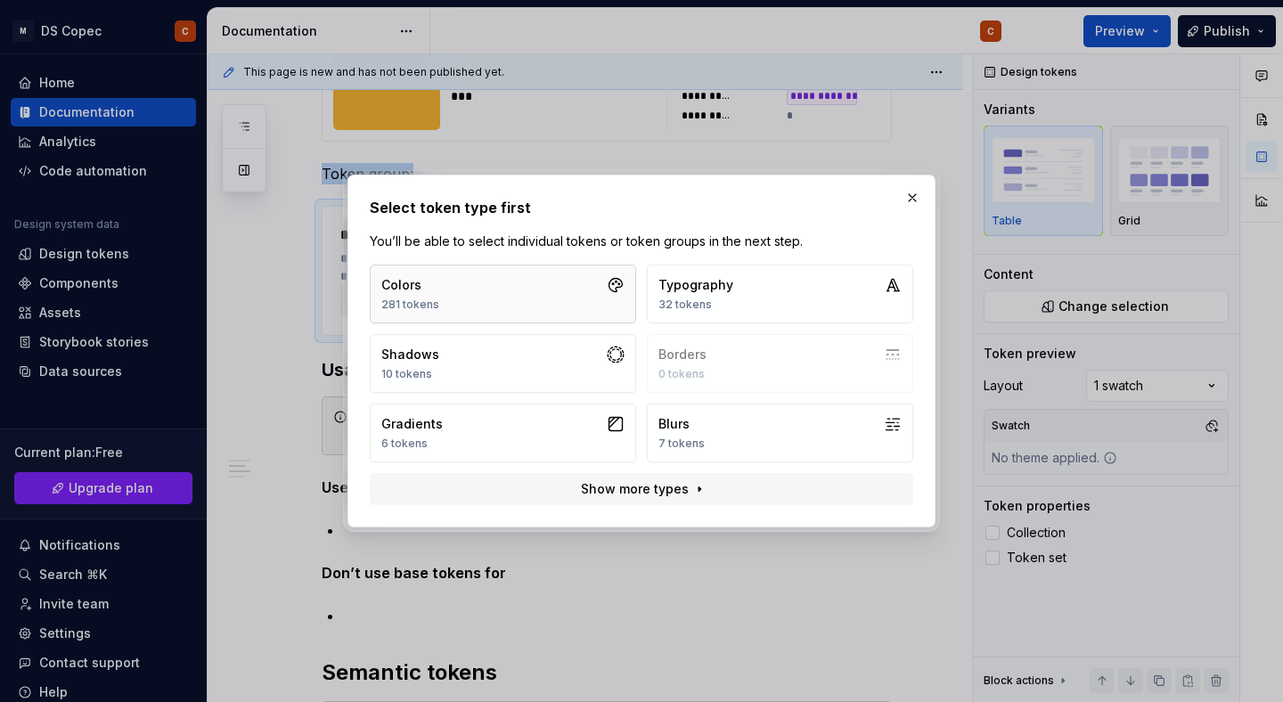
click at [481, 298] on button "Colors 281 tokens" at bounding box center [503, 294] width 266 height 59
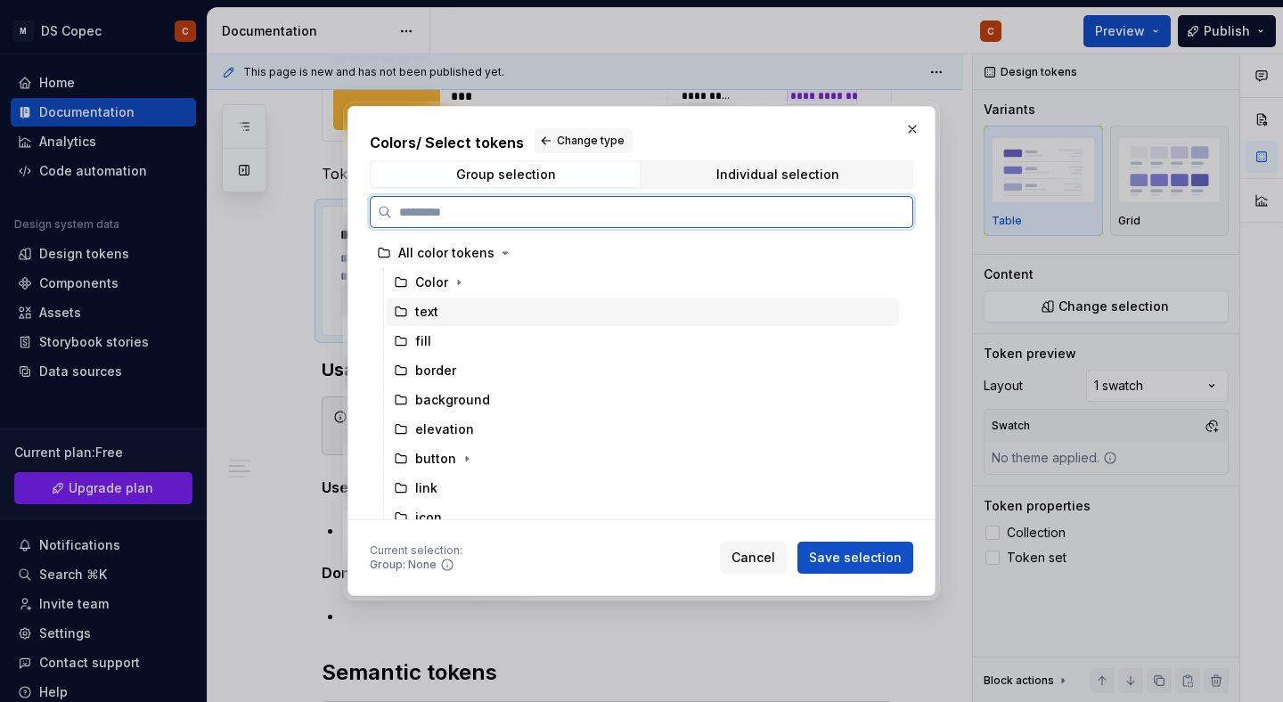
click at [457, 305] on div "text" at bounding box center [643, 312] width 512 height 29
click at [454, 332] on div "fill" at bounding box center [643, 341] width 512 height 29
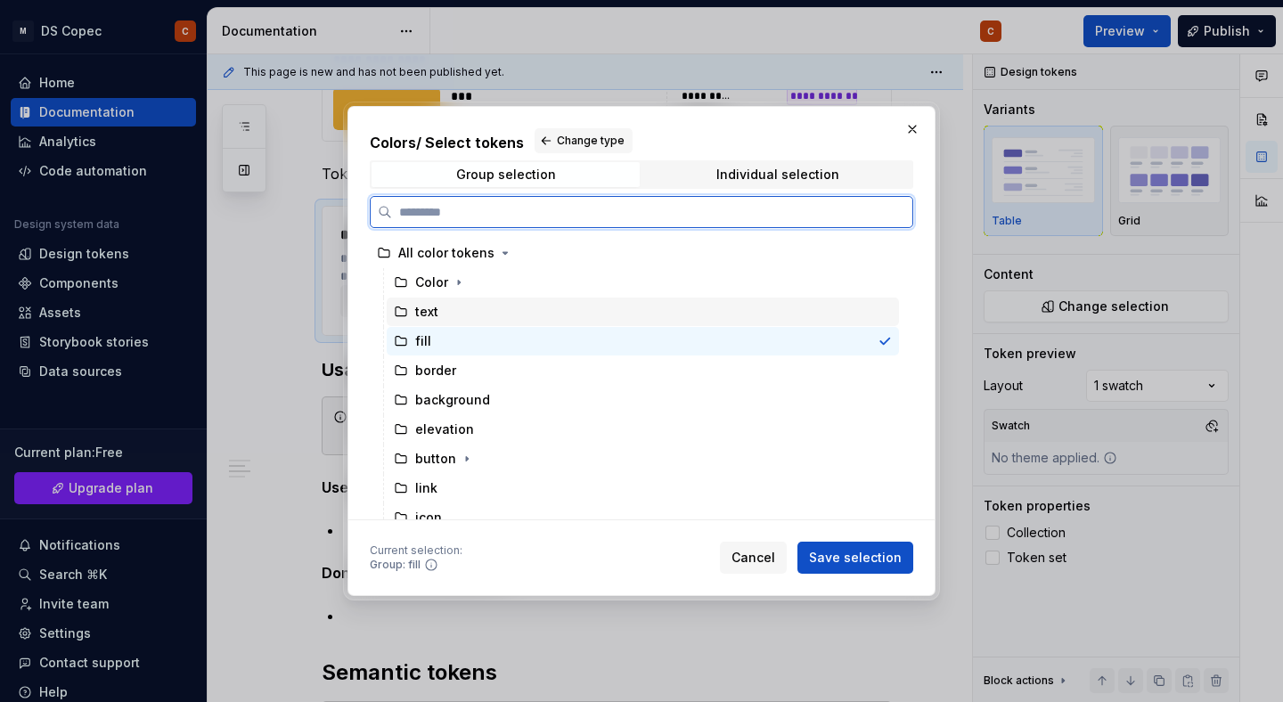
click at [460, 315] on div "text" at bounding box center [643, 312] width 512 height 29
click at [460, 339] on div "fill" at bounding box center [643, 341] width 512 height 29
click at [459, 312] on div "text" at bounding box center [643, 312] width 512 height 29
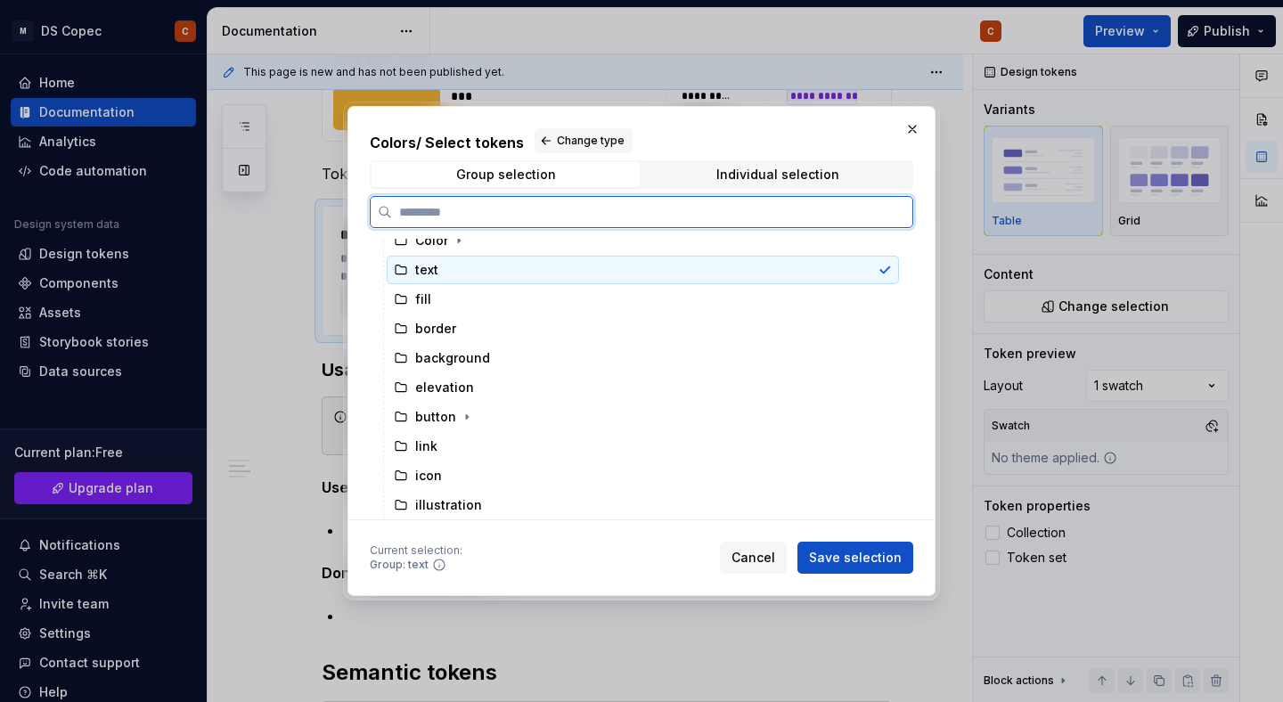
scroll to position [0, 0]
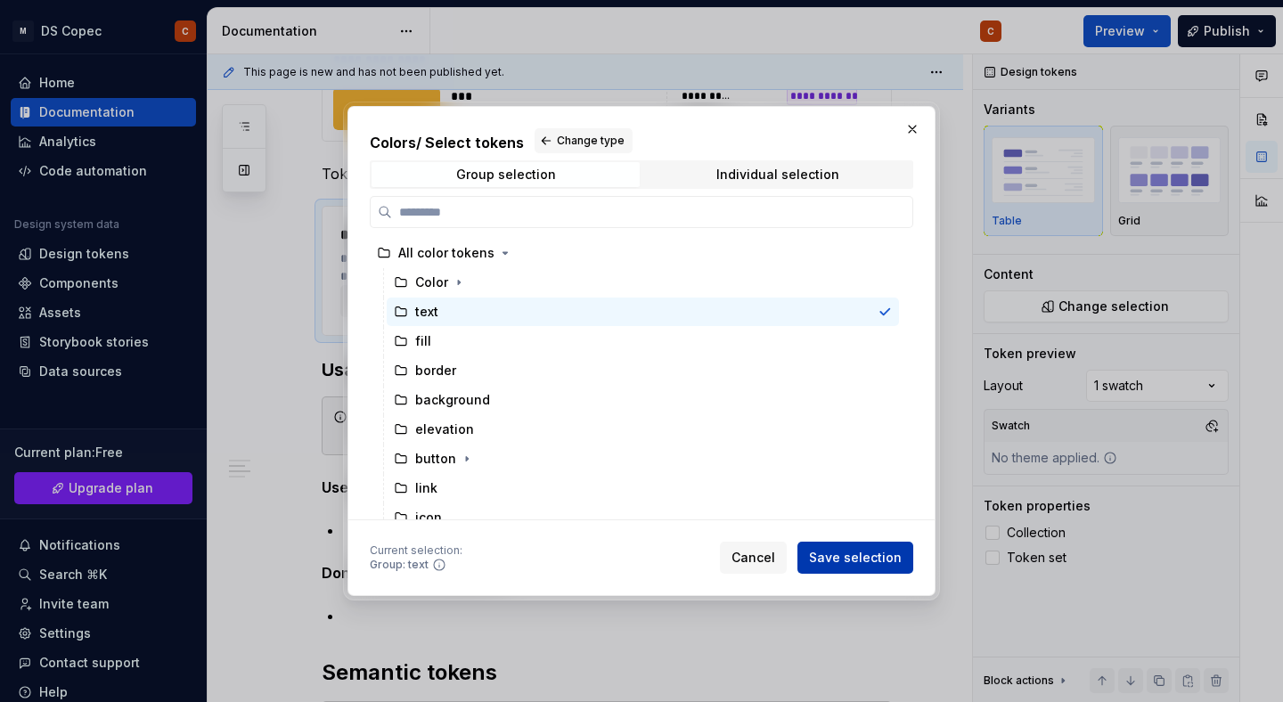
click at [844, 559] on span "Save selection" at bounding box center [855, 558] width 93 height 18
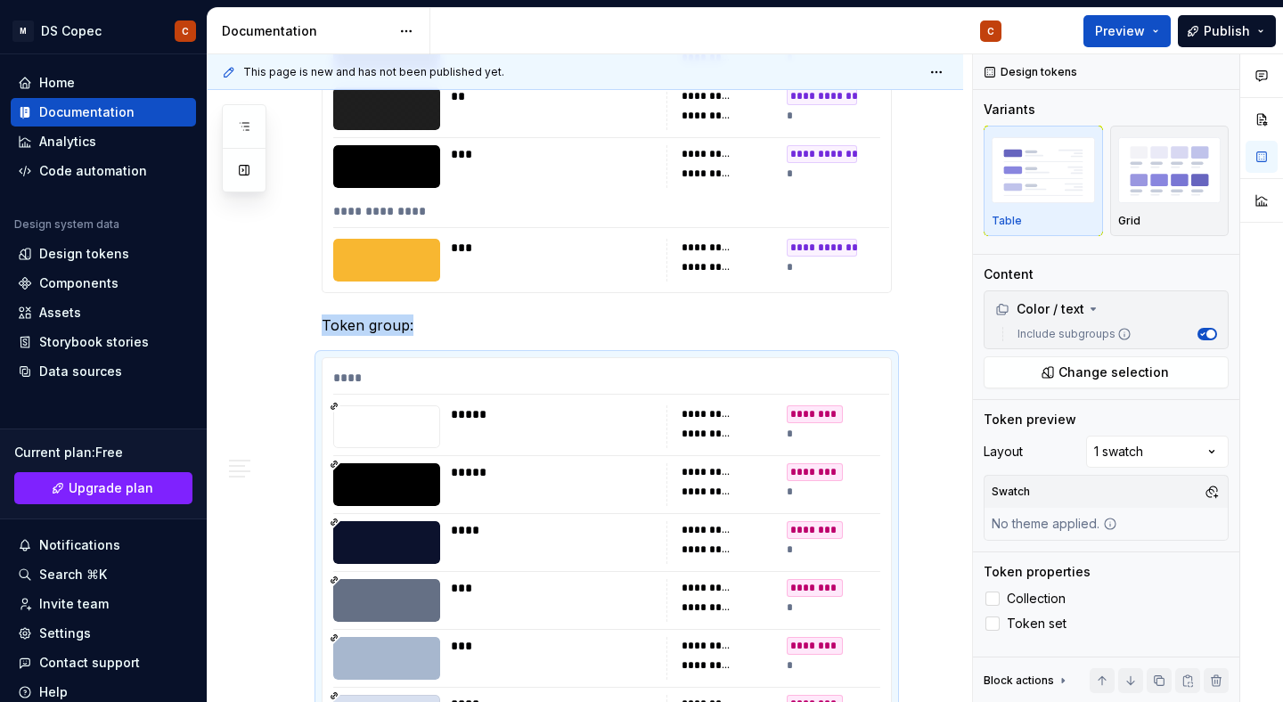
scroll to position [8005, 0]
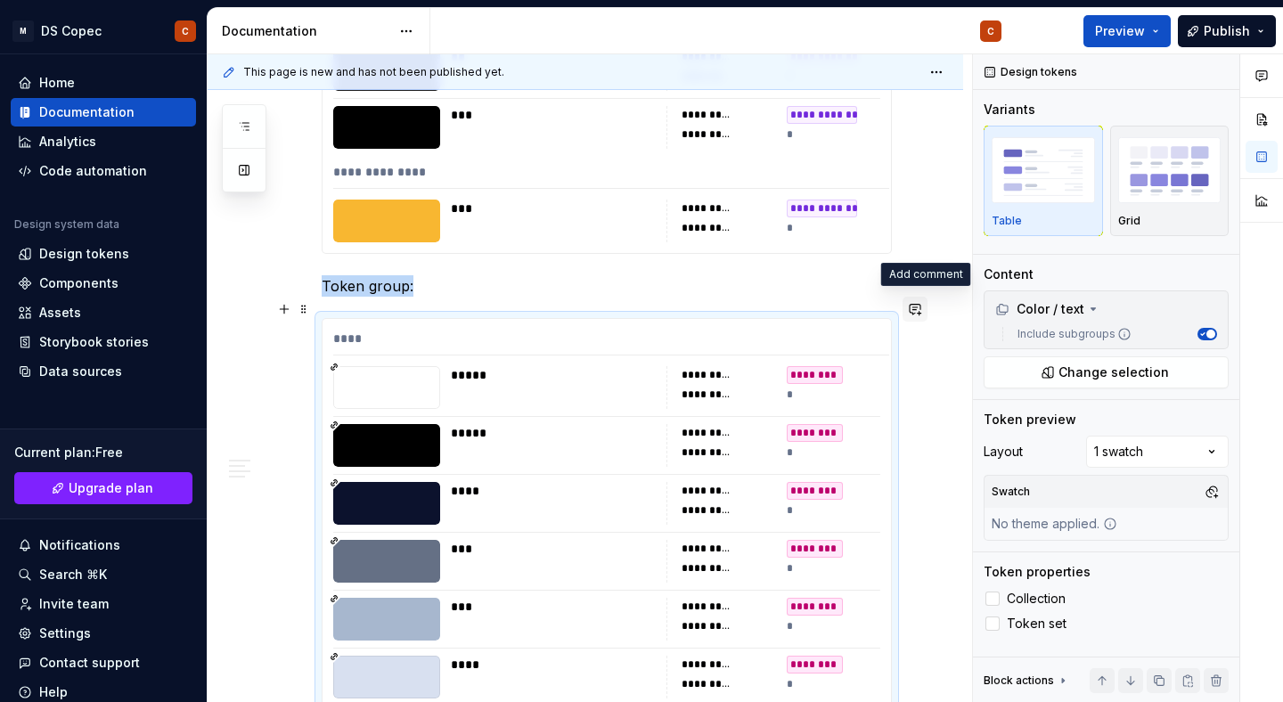
click at [924, 308] on button "button" at bounding box center [915, 309] width 25 height 25
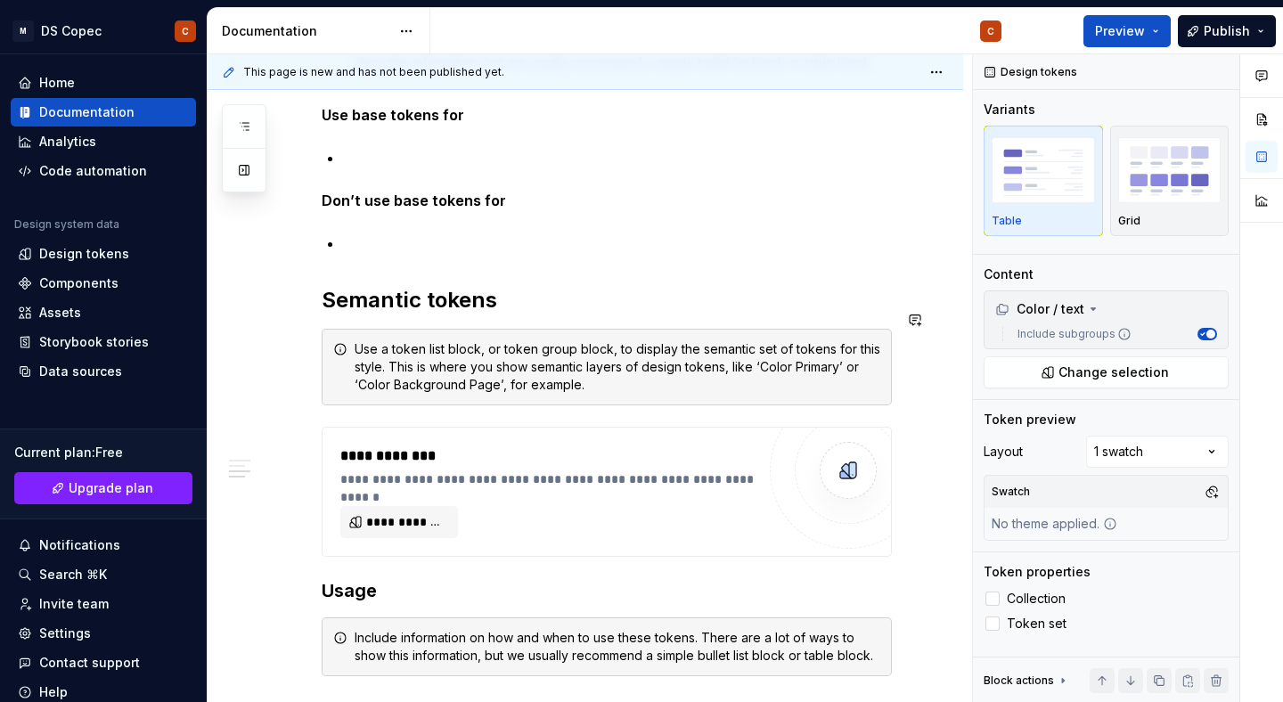
scroll to position [9967, 0]
click at [303, 421] on span at bounding box center [304, 418] width 14 height 25
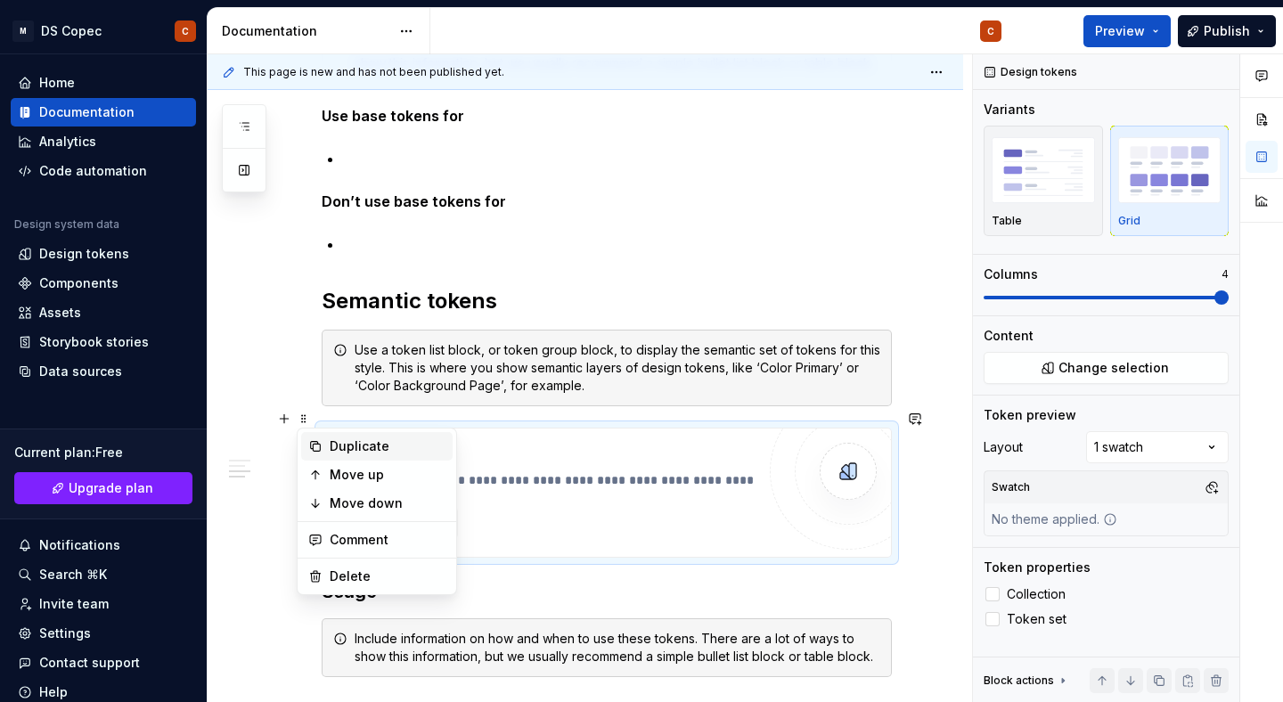
click at [340, 441] on div "Duplicate" at bounding box center [388, 447] width 116 height 18
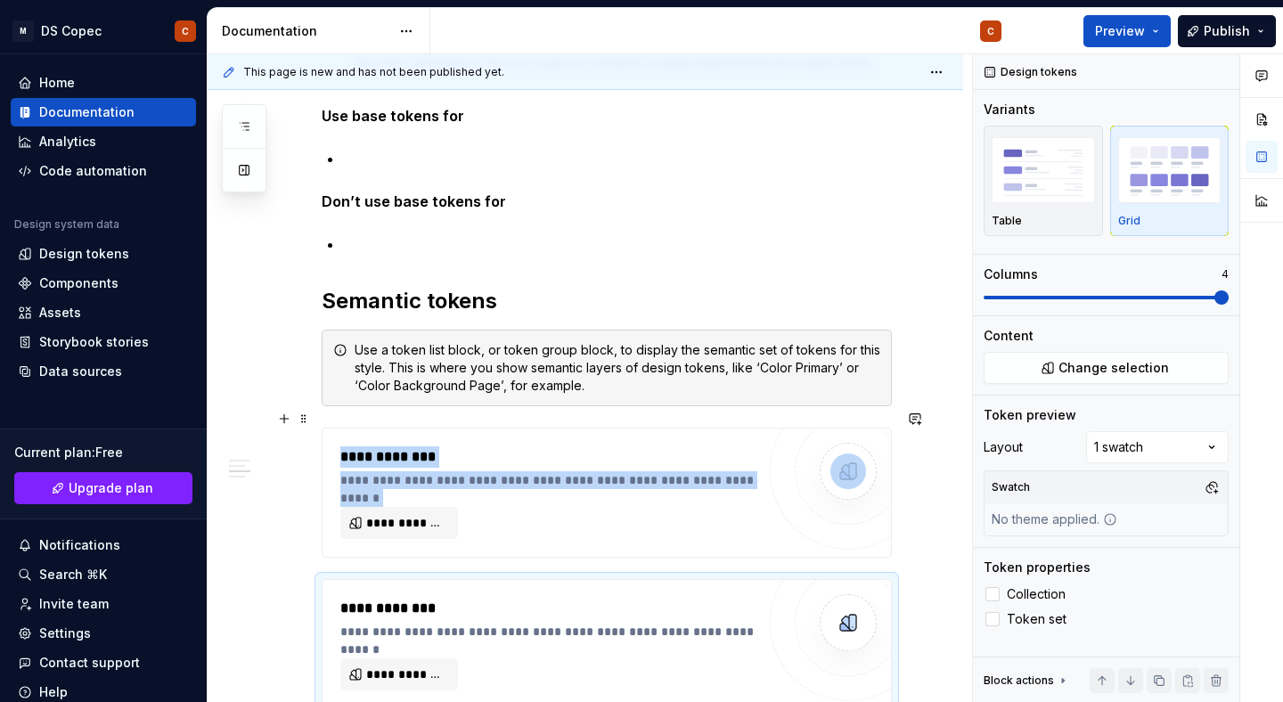
scroll to position [10078, 0]
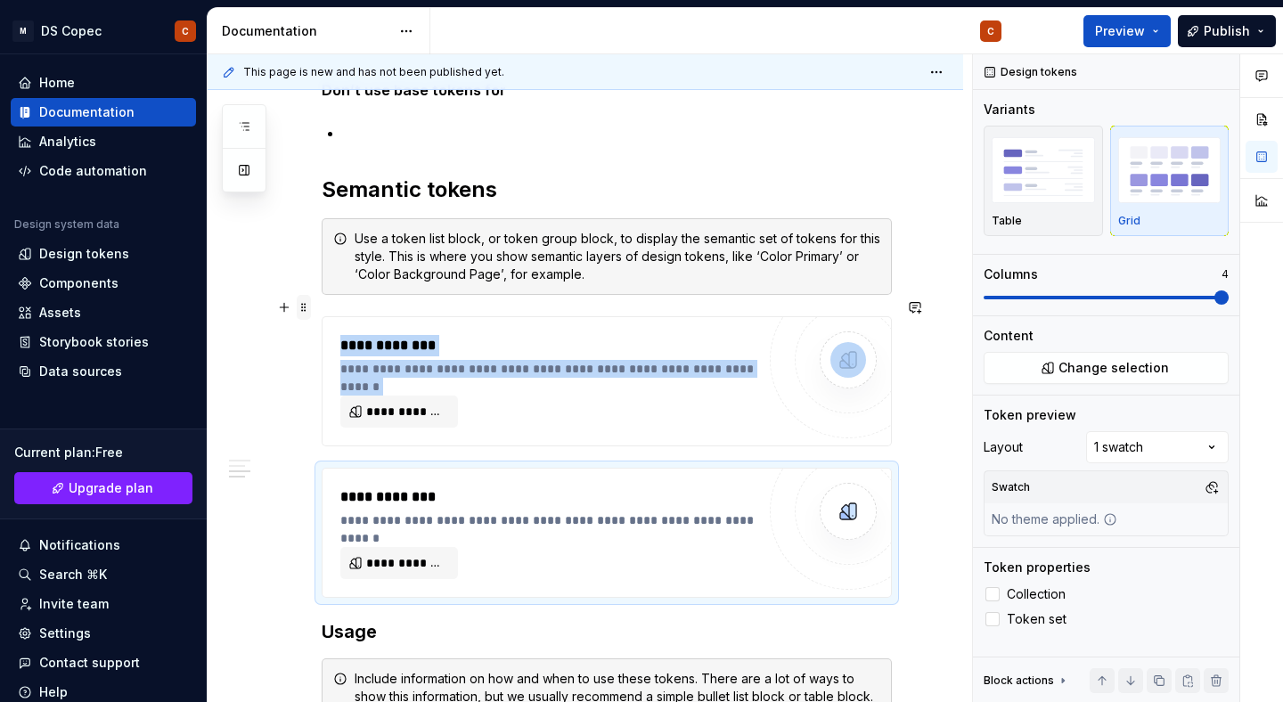
click at [302, 307] on span at bounding box center [304, 307] width 14 height 25
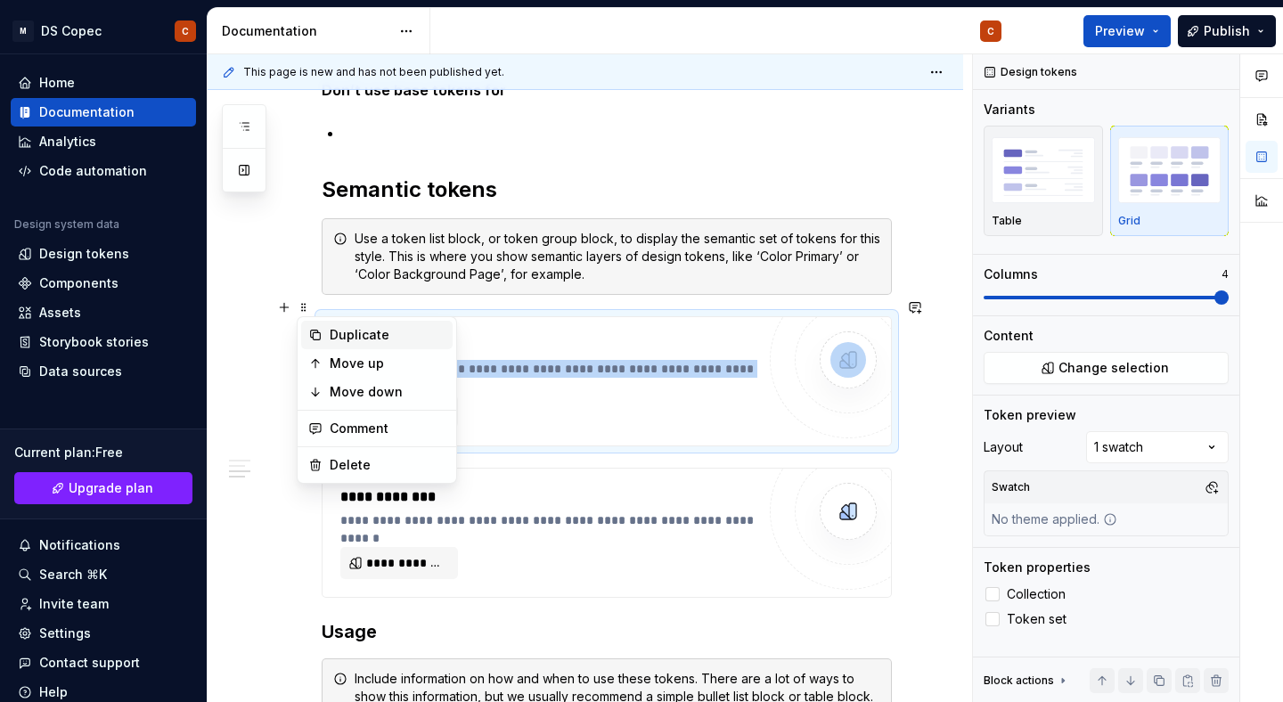
click at [333, 330] on div "Duplicate" at bounding box center [388, 335] width 116 height 18
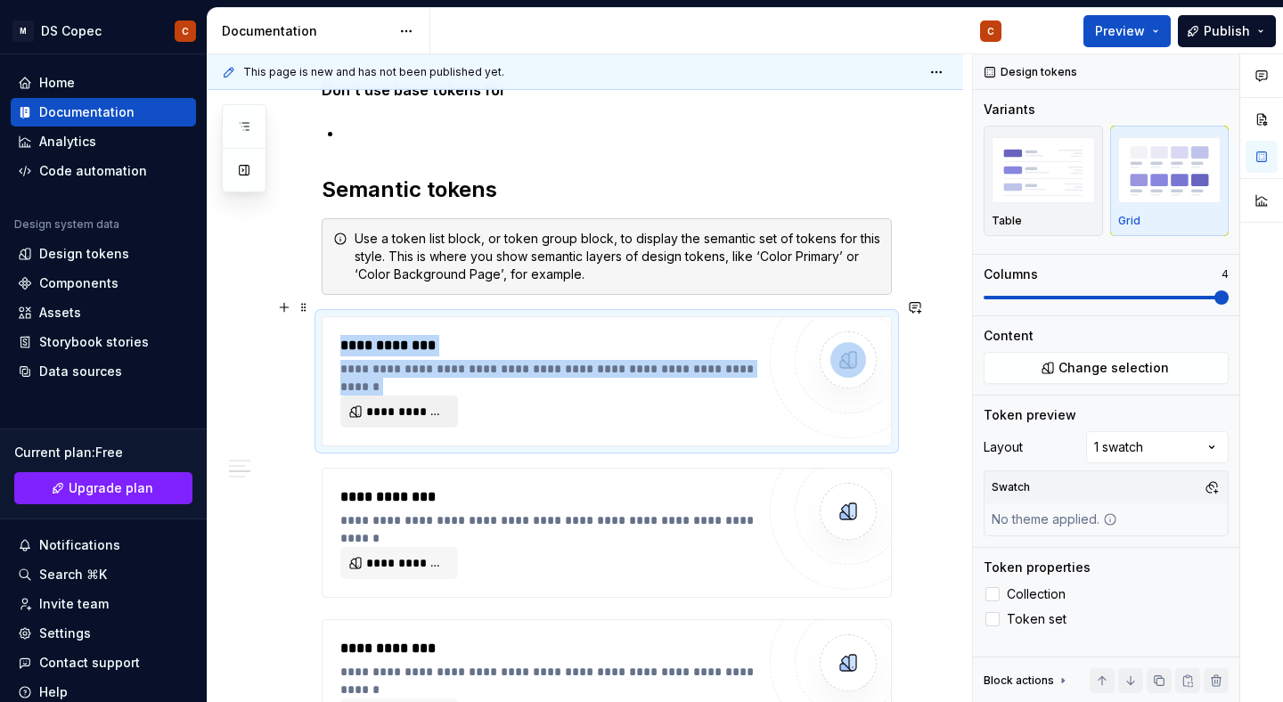
click at [418, 403] on span "**********" at bounding box center [406, 412] width 80 height 18
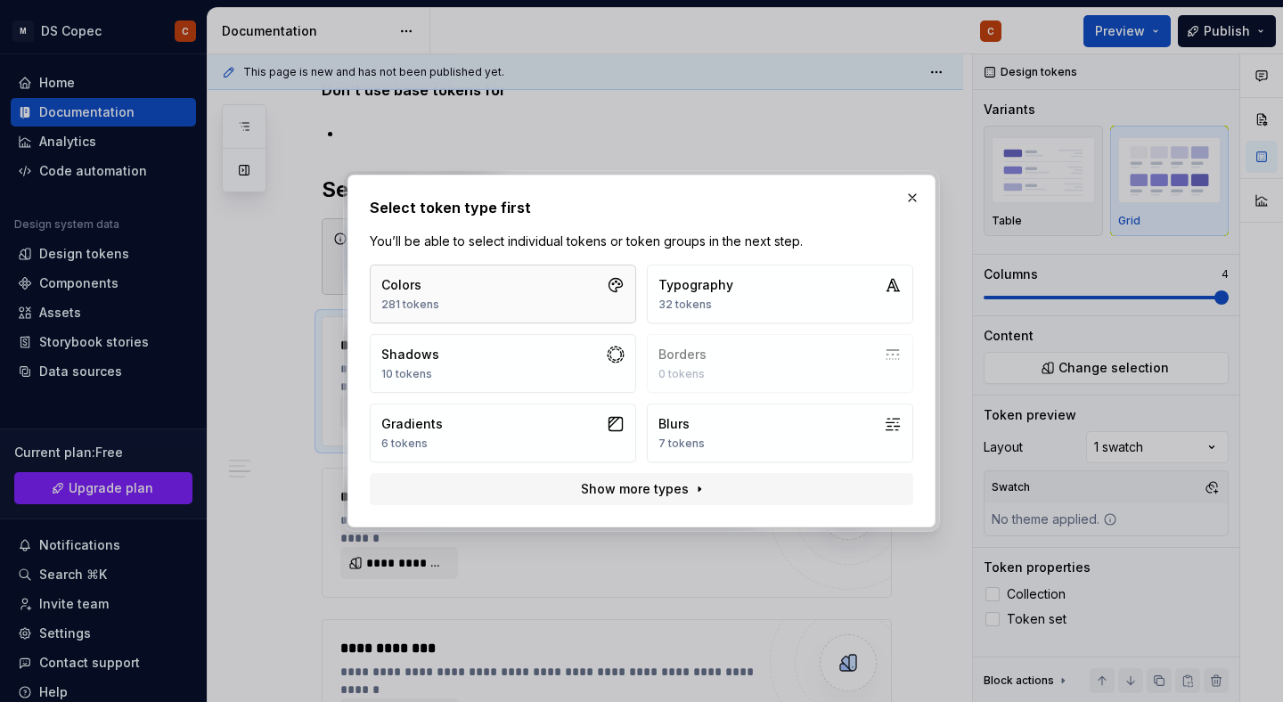
click at [562, 299] on button "Colors 281 tokens" at bounding box center [503, 294] width 266 height 59
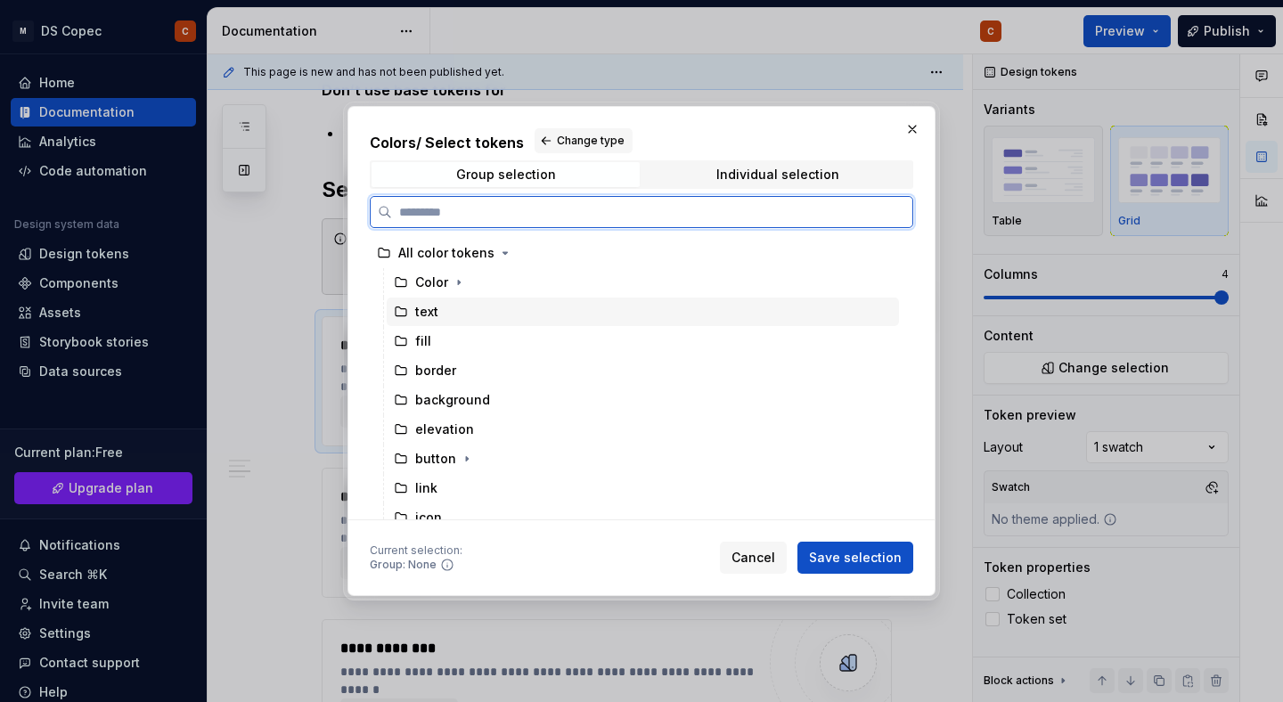
click at [468, 307] on div "text" at bounding box center [643, 312] width 512 height 29
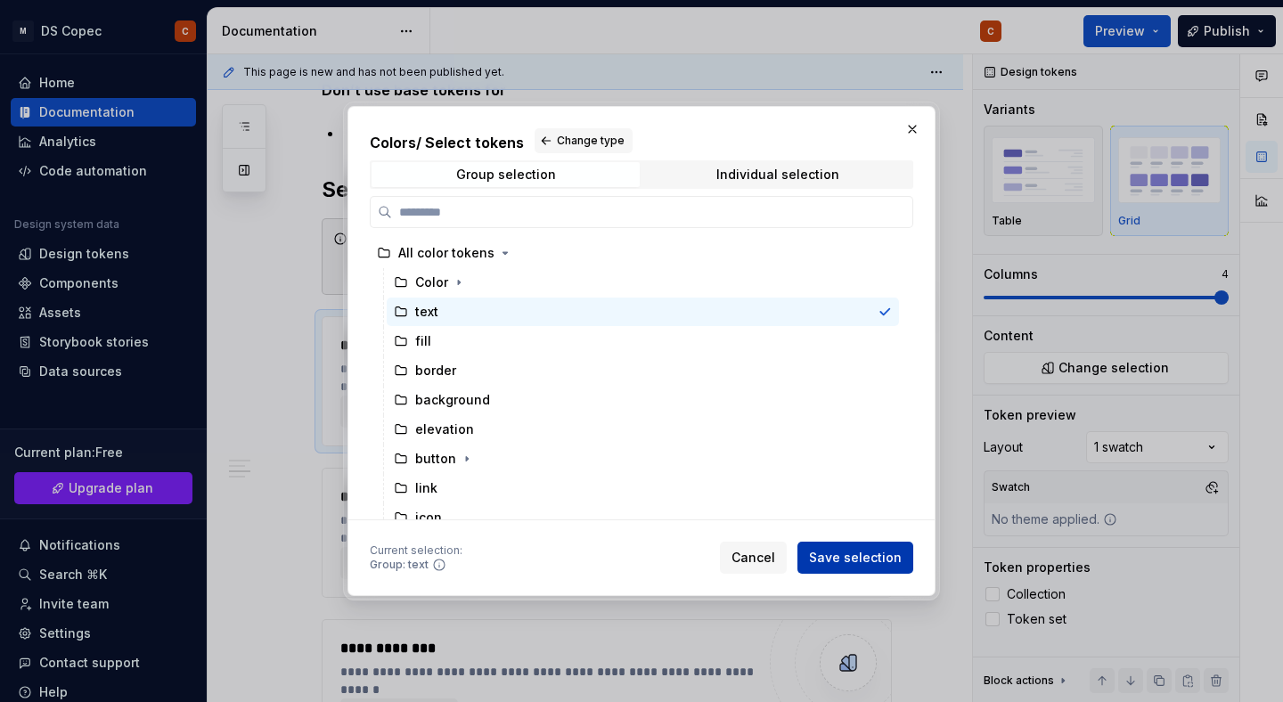
click at [833, 553] on span "Save selection" at bounding box center [855, 558] width 93 height 18
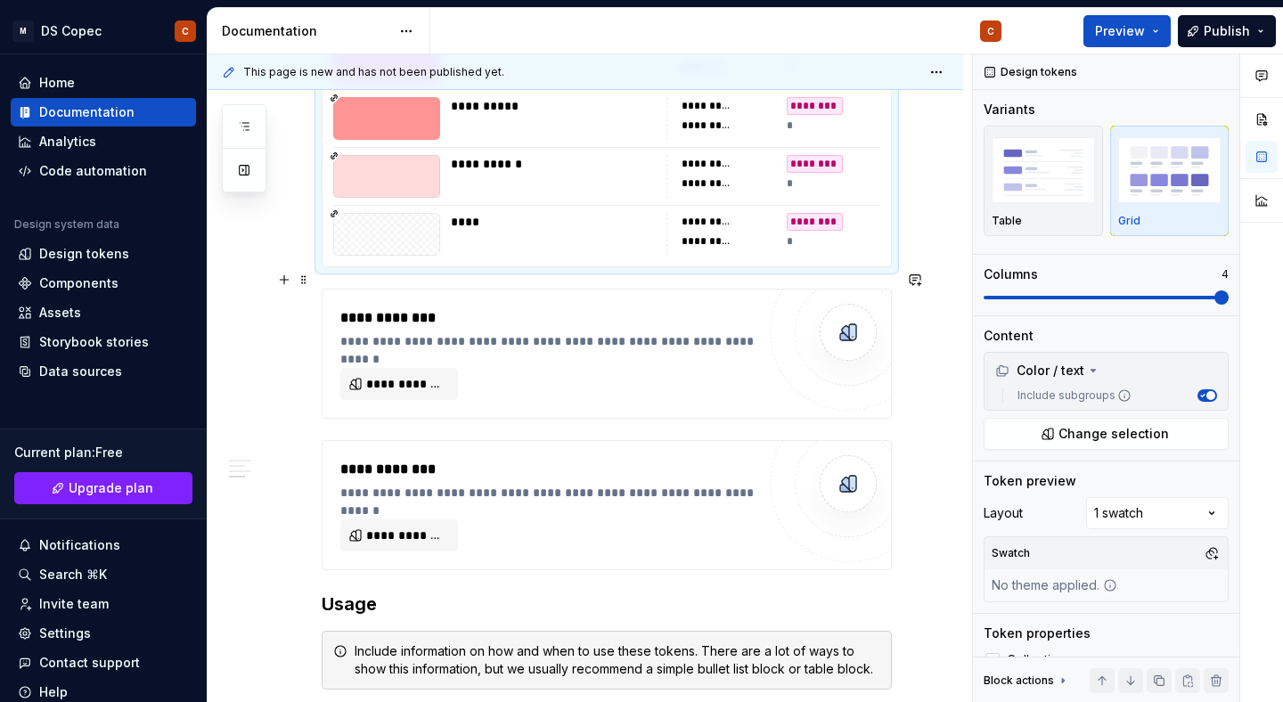
scroll to position [11683, 0]
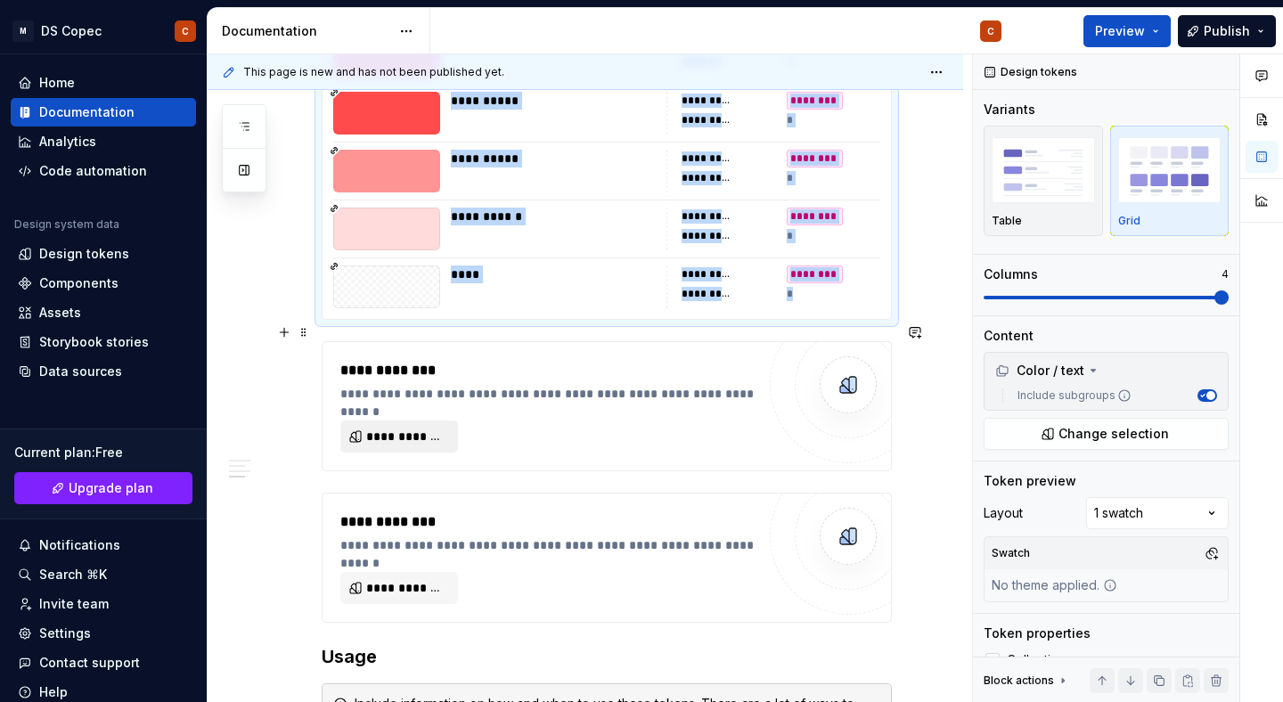
click at [413, 428] on span "**********" at bounding box center [406, 437] width 80 height 18
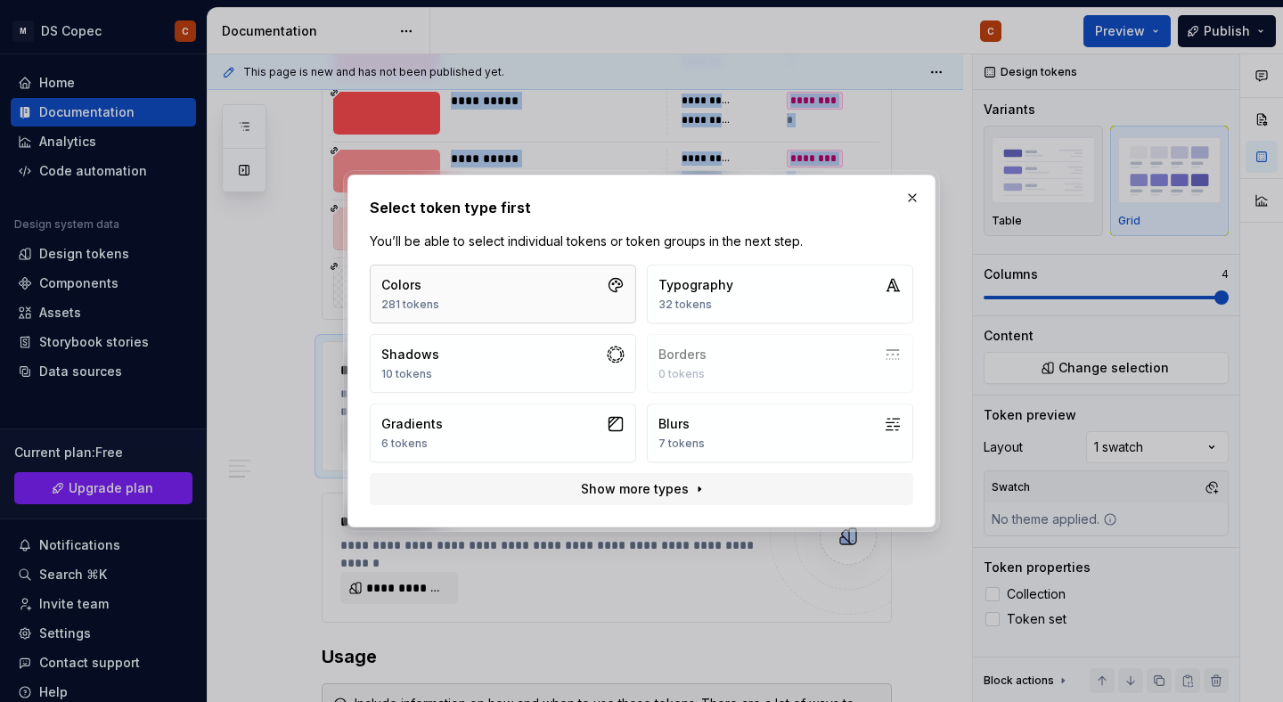
click at [542, 292] on button "Colors 281 tokens" at bounding box center [503, 294] width 266 height 59
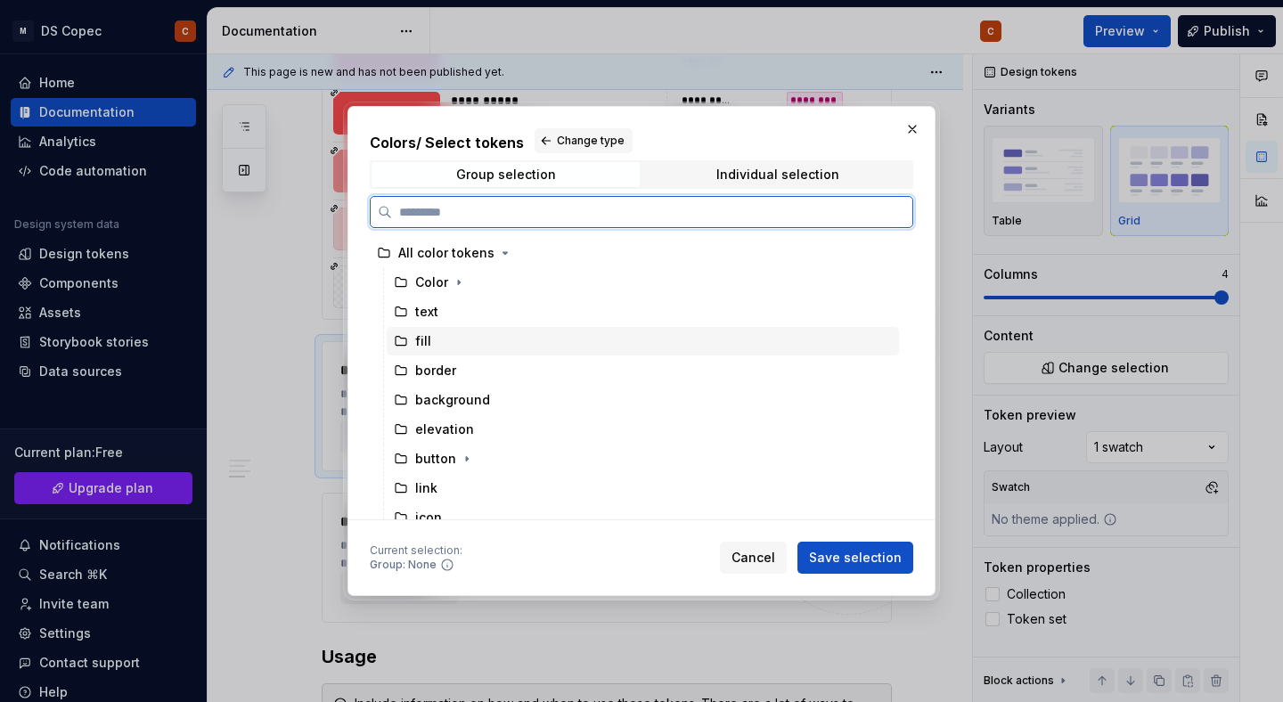
click at [486, 335] on div "fill" at bounding box center [643, 341] width 512 height 29
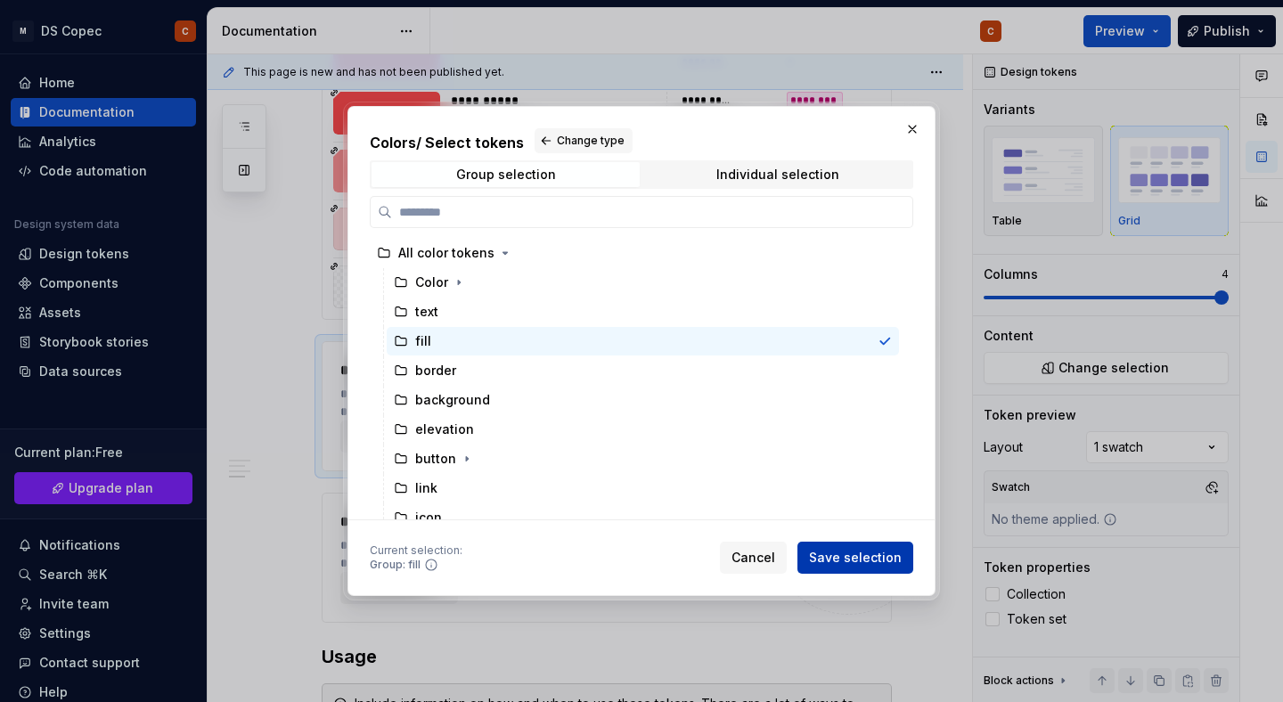
click at [824, 561] on span "Save selection" at bounding box center [855, 558] width 93 height 18
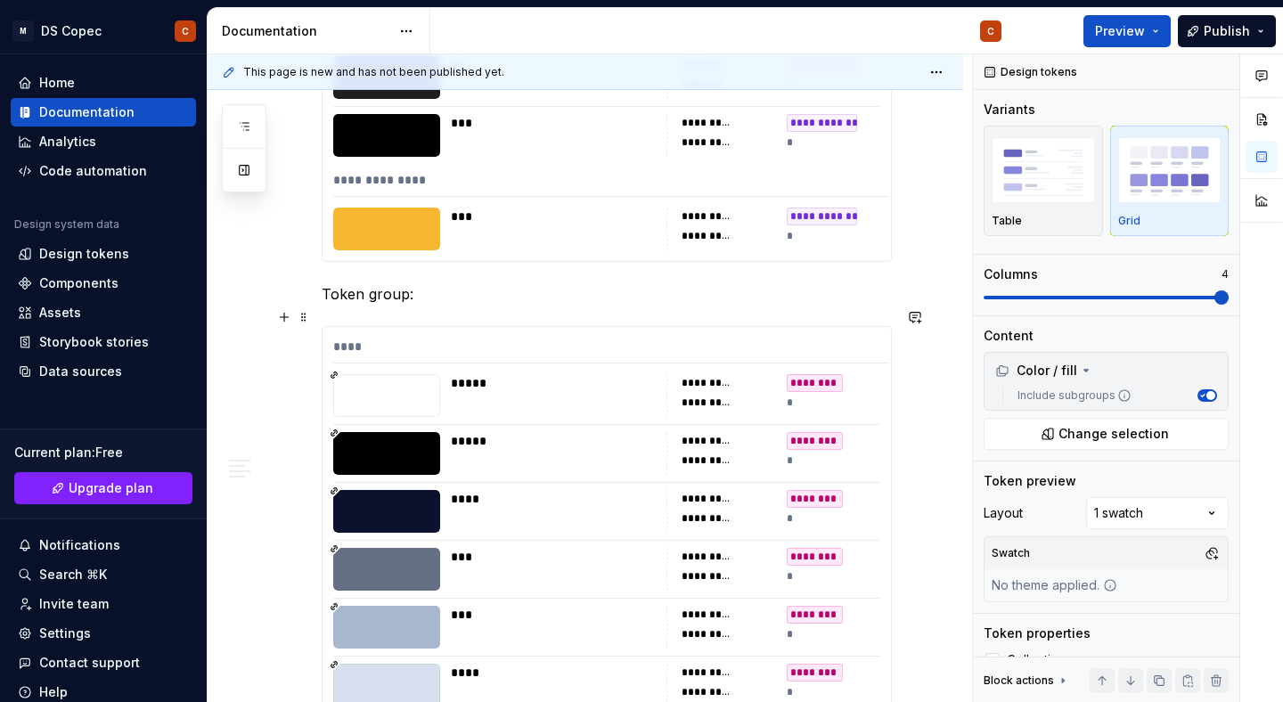
scroll to position [8021, 0]
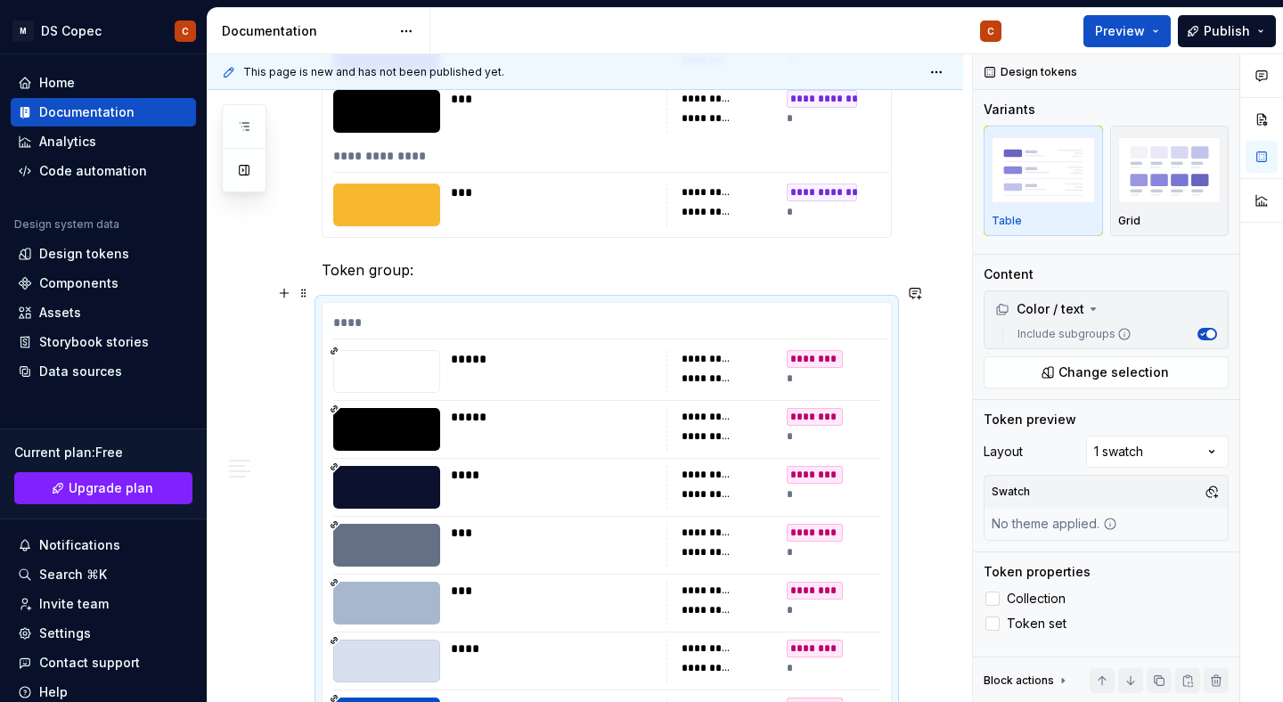
click at [835, 408] on div "********" at bounding box center [815, 417] width 56 height 18
click at [609, 365] on div "*****" at bounding box center [553, 371] width 205 height 43
click at [306, 292] on span at bounding box center [304, 293] width 14 height 25
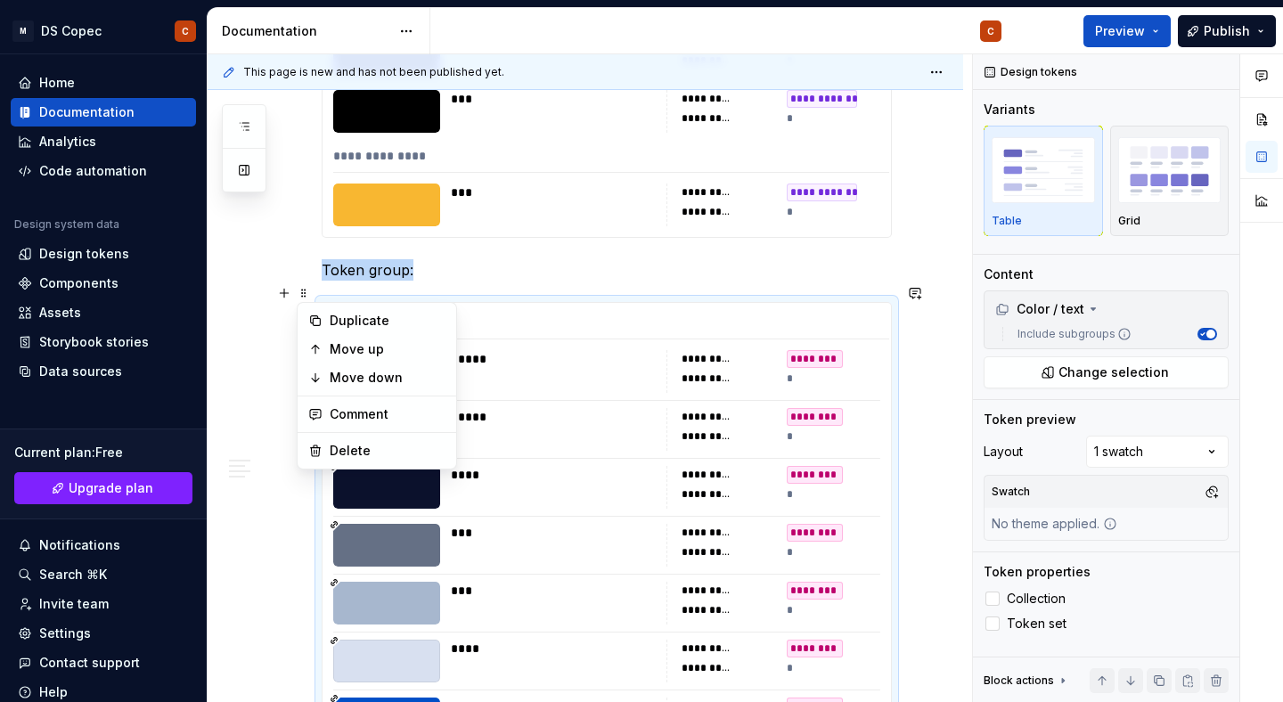
click at [559, 350] on div "*****" at bounding box center [558, 359] width 214 height 18
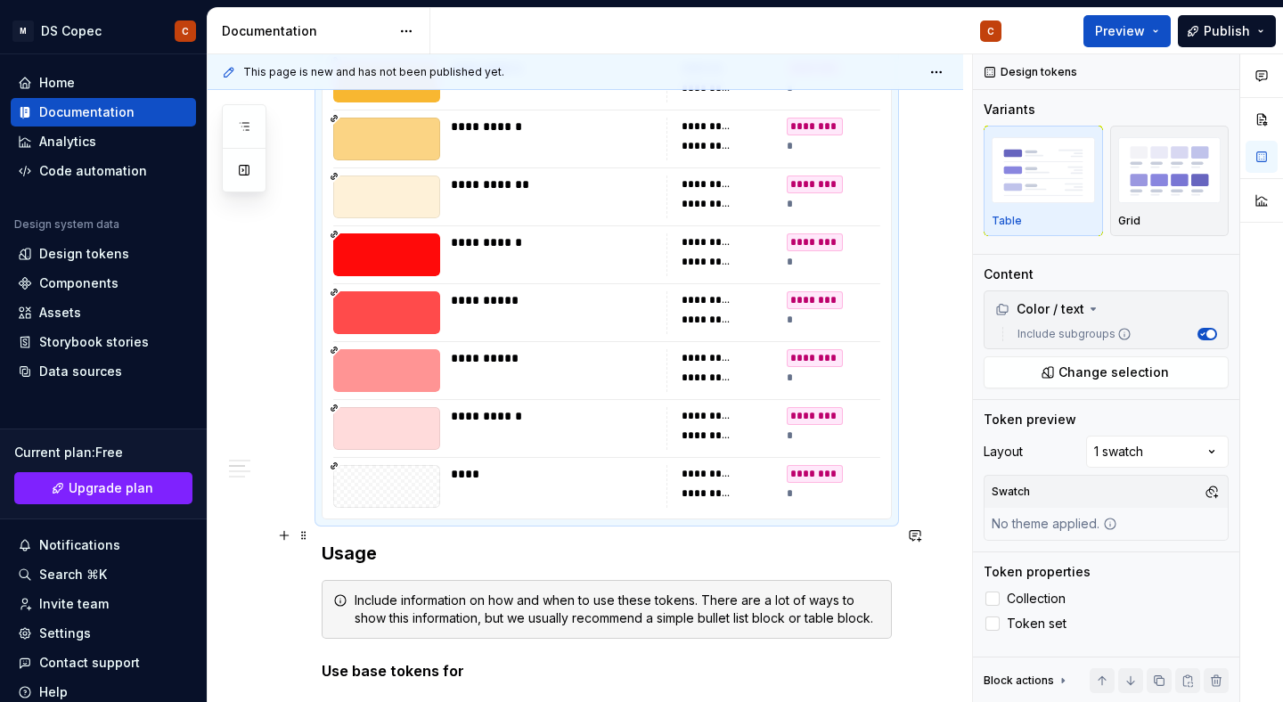
scroll to position [9431, 0]
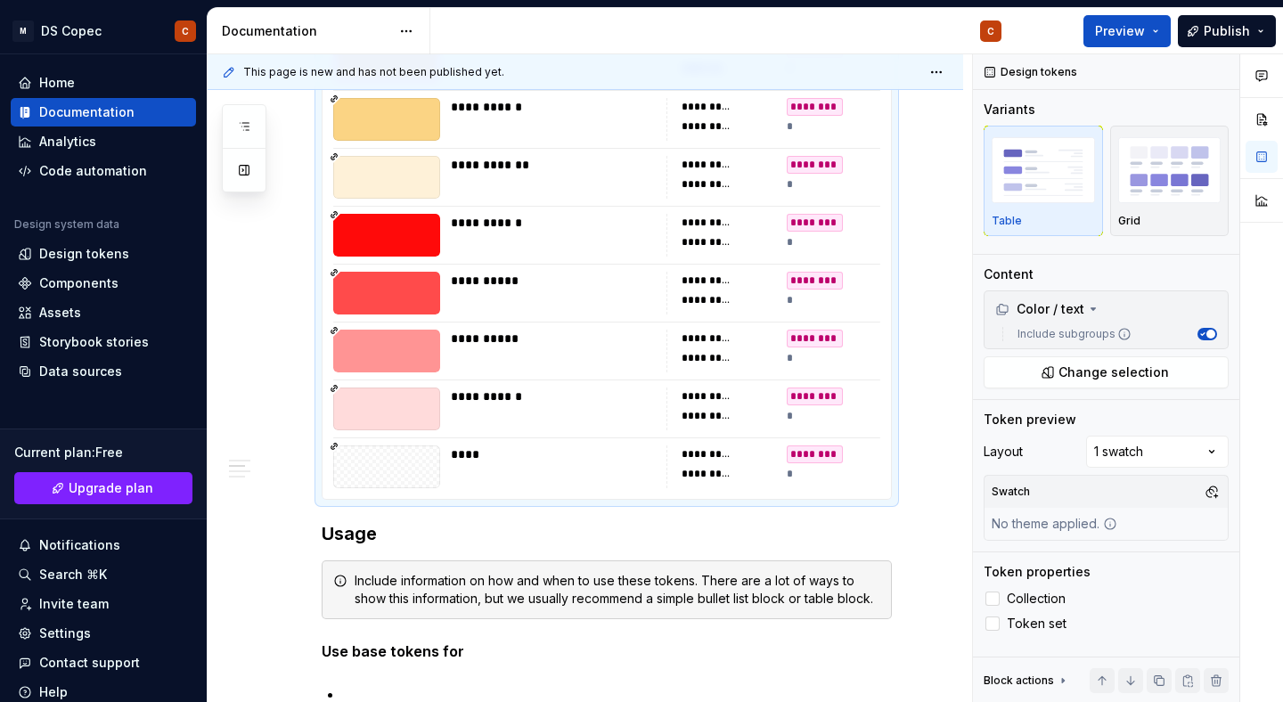
click at [659, 446] on div "****" at bounding box center [558, 455] width 214 height 18
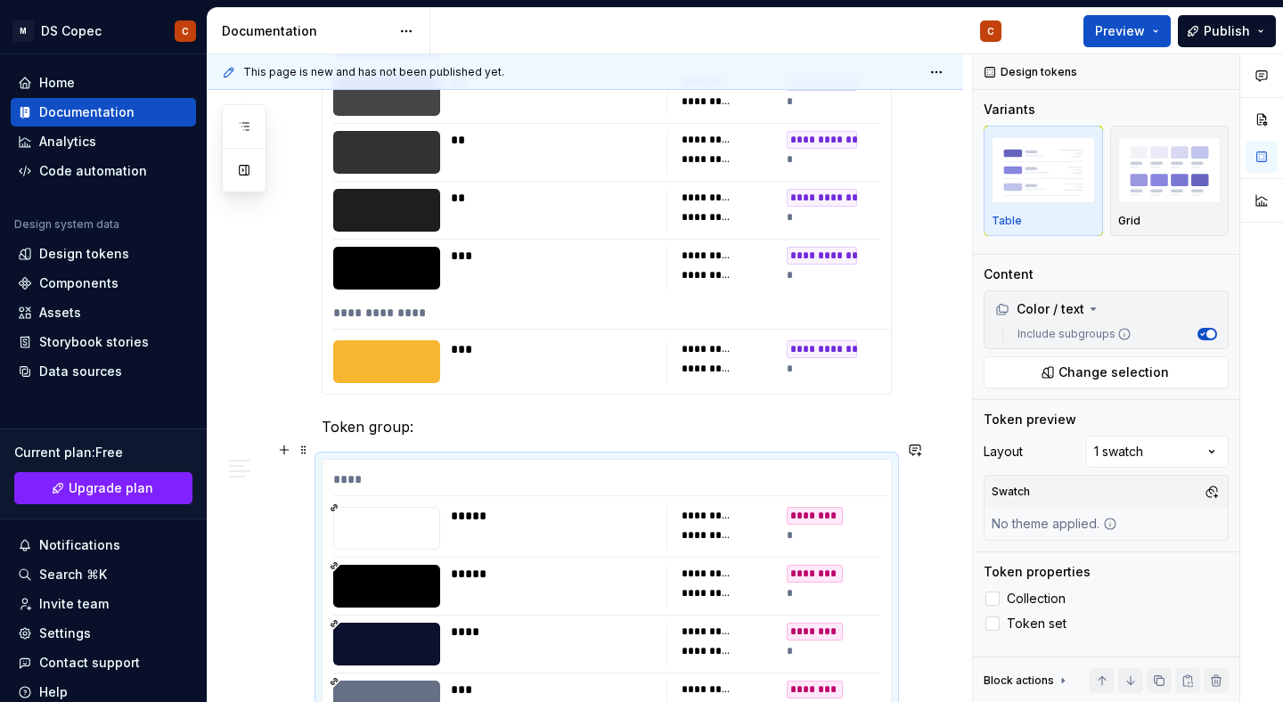
scroll to position [7875, 0]
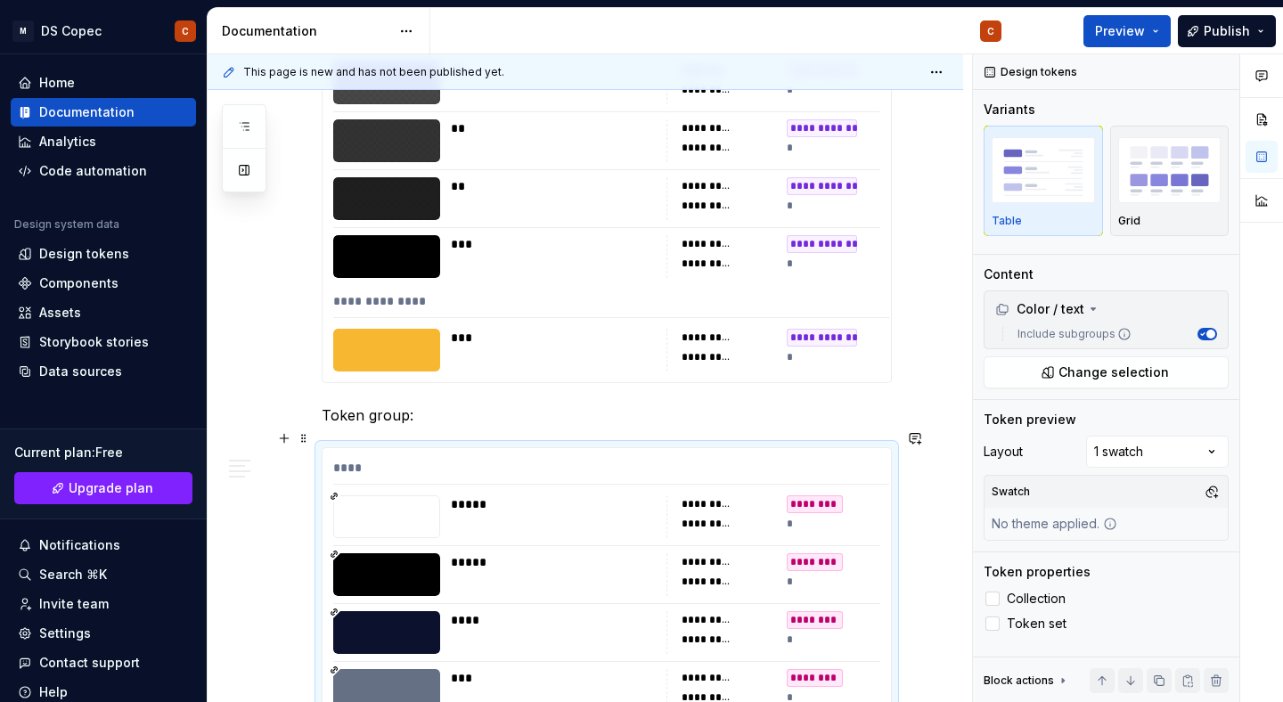
click at [485, 459] on div "****" at bounding box center [611, 472] width 556 height 26
click at [927, 438] on button "button" at bounding box center [915, 438] width 25 height 25
click at [608, 519] on div "*****" at bounding box center [553, 516] width 205 height 43
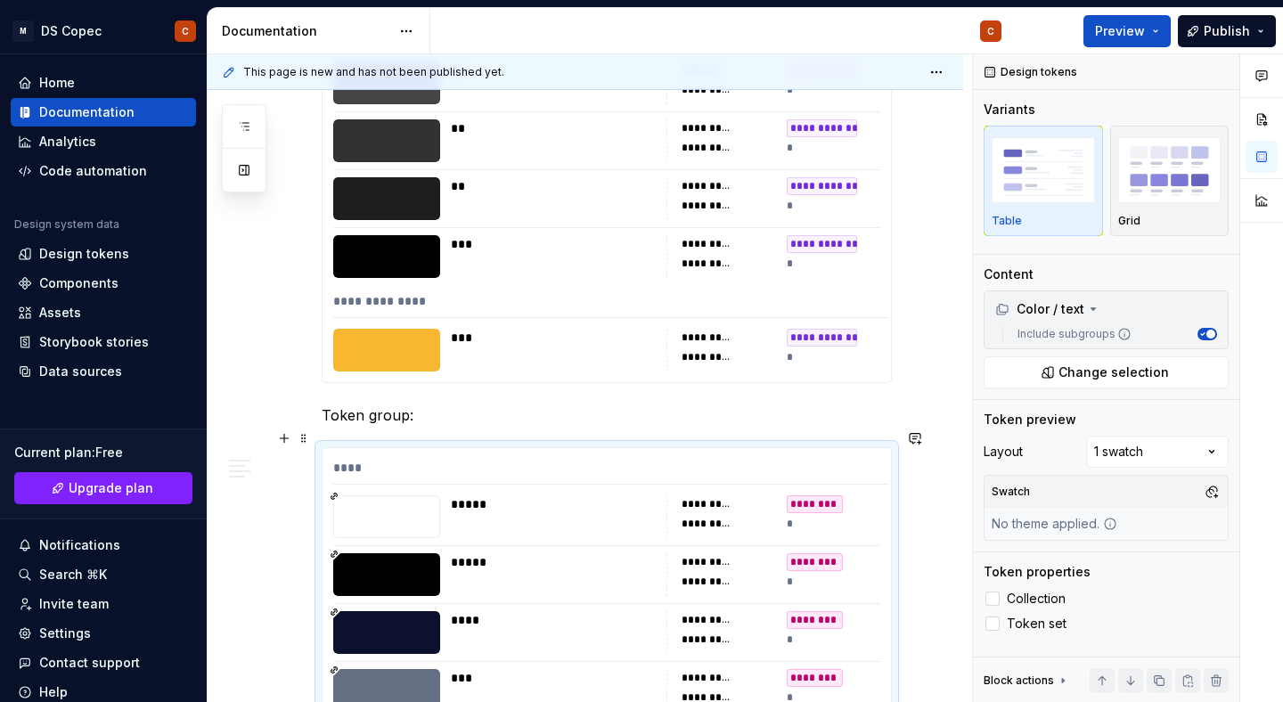
click at [413, 495] on div at bounding box center [386, 516] width 107 height 43
click at [338, 492] on icon at bounding box center [334, 496] width 9 height 9
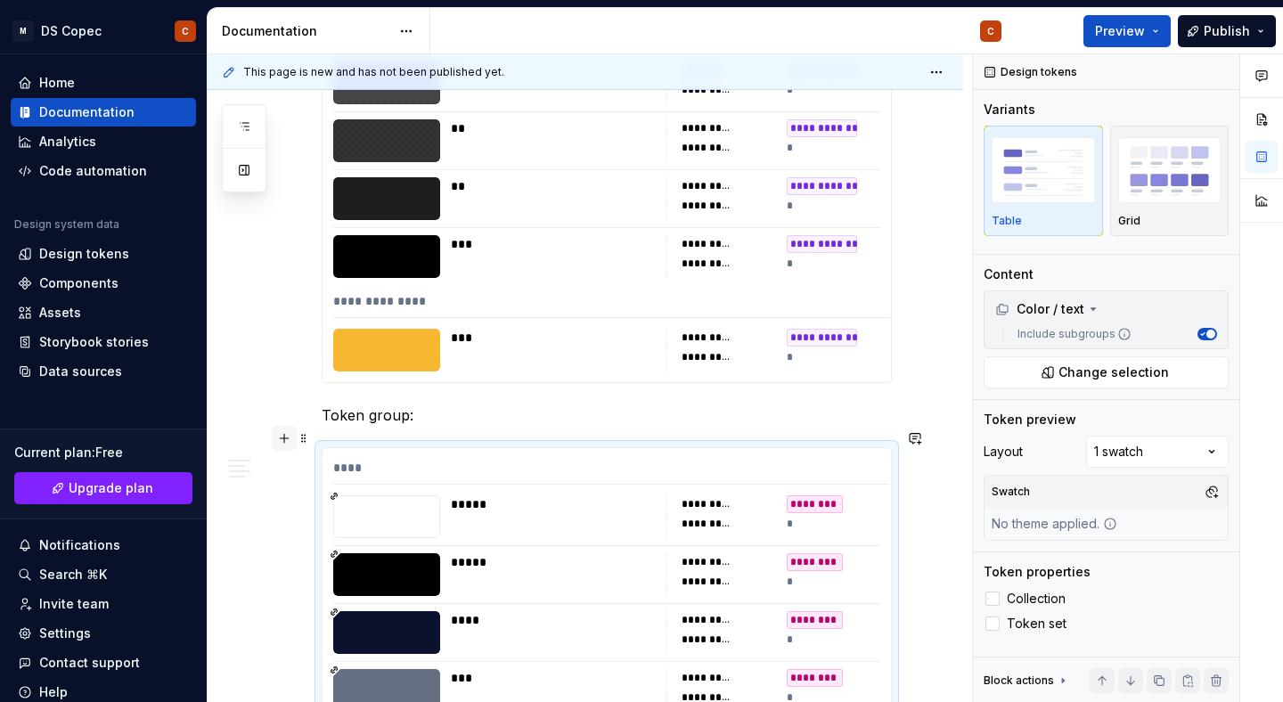
click at [279, 440] on button "button" at bounding box center [284, 438] width 25 height 25
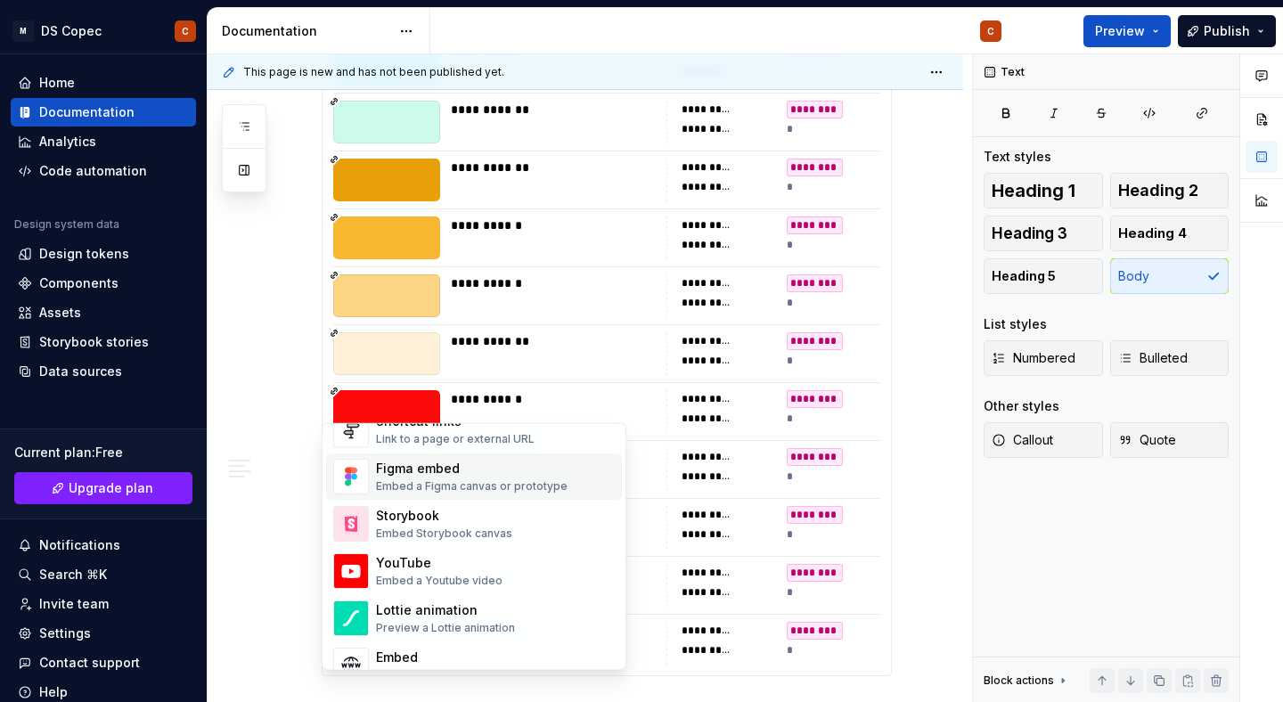
scroll to position [851, 0]
click at [471, 475] on div "Figma embed" at bounding box center [472, 469] width 192 height 18
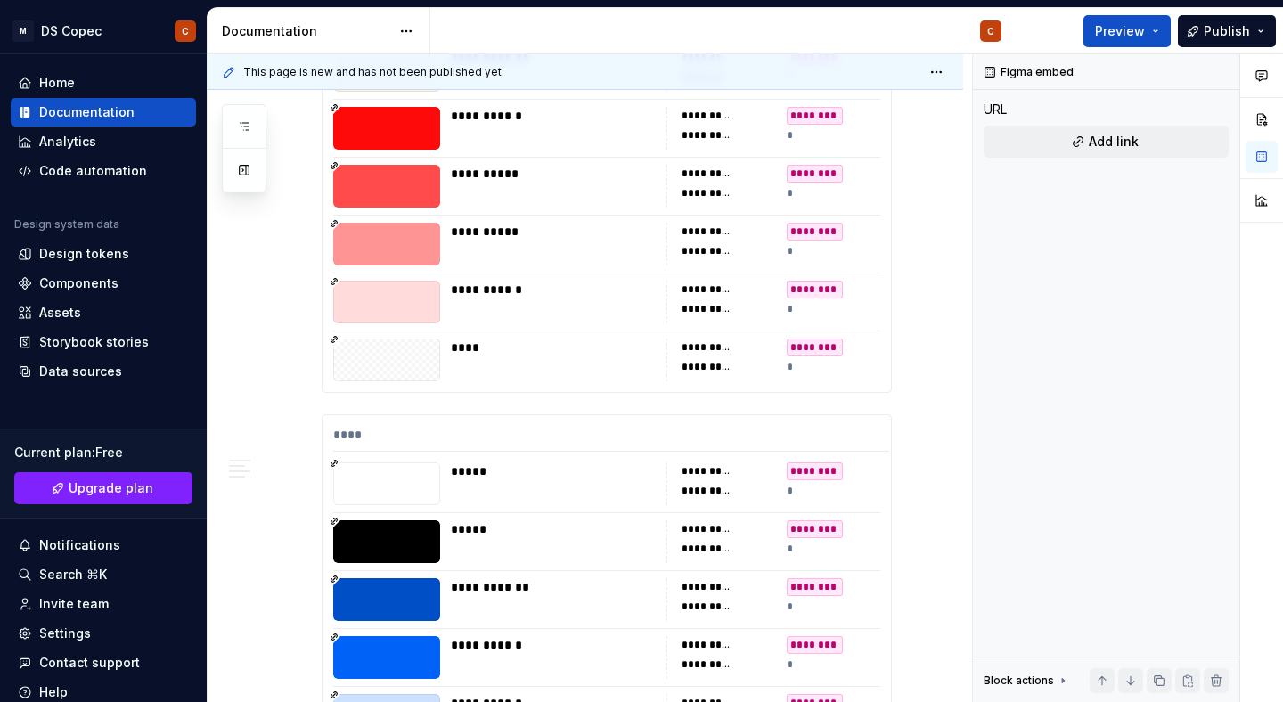
scroll to position [11768, 0]
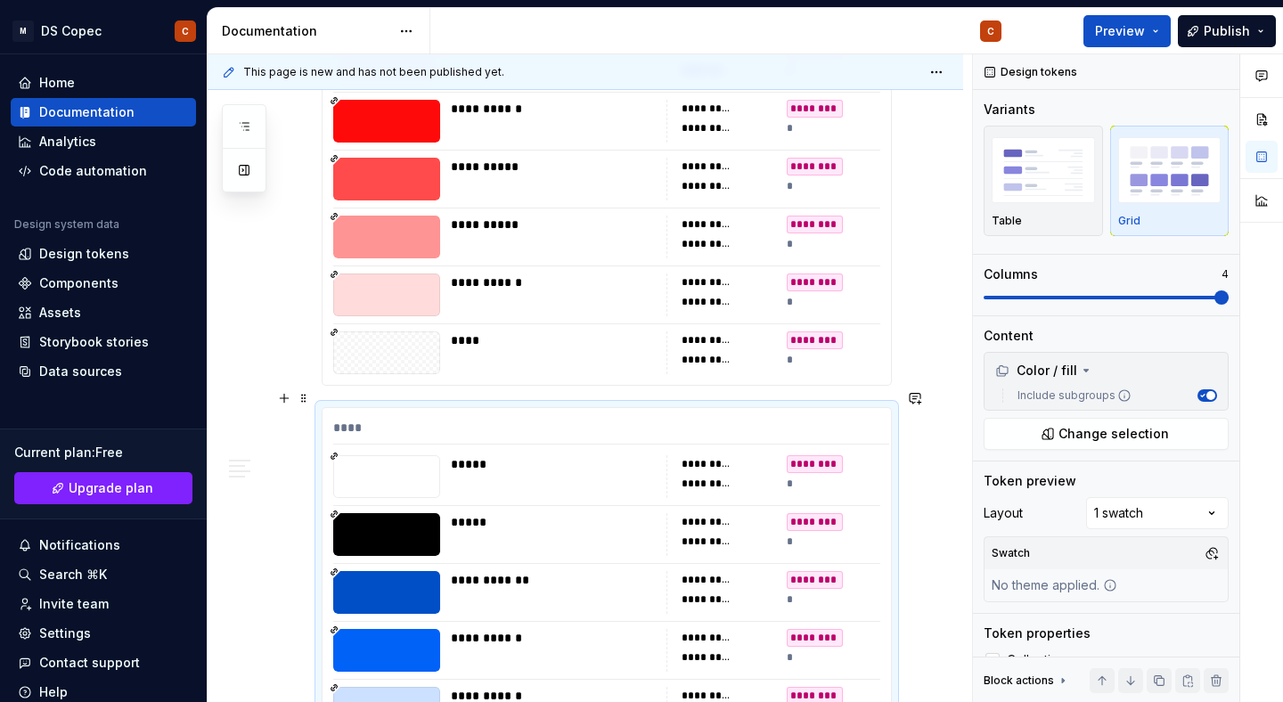
click at [1149, 168] on img "button" at bounding box center [1169, 169] width 103 height 65
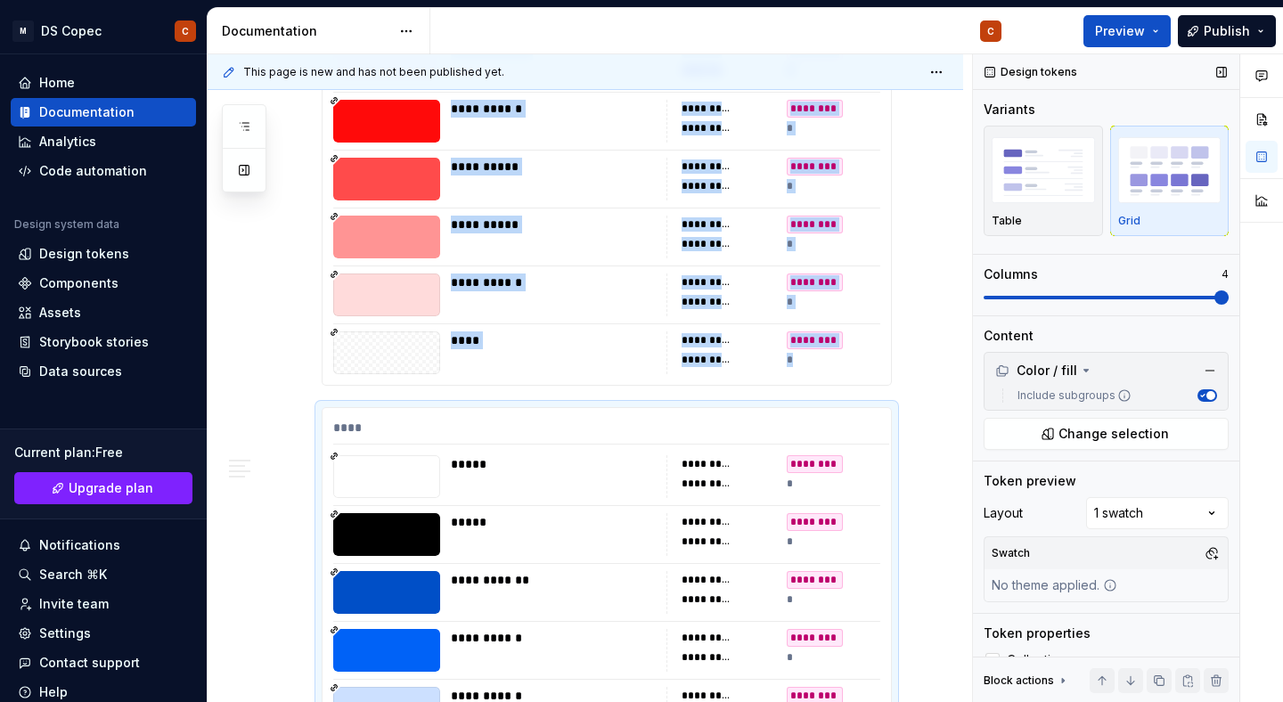
scroll to position [12103, 0]
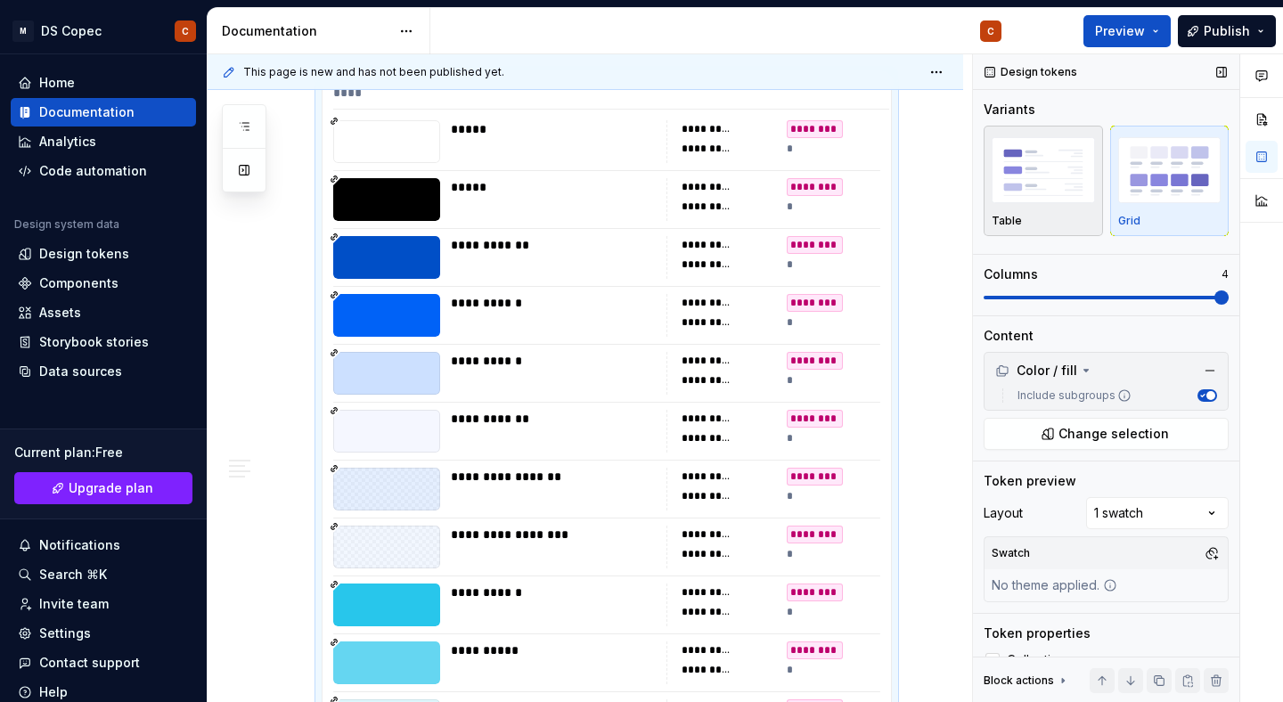
click at [1035, 173] on img "button" at bounding box center [1043, 169] width 103 height 65
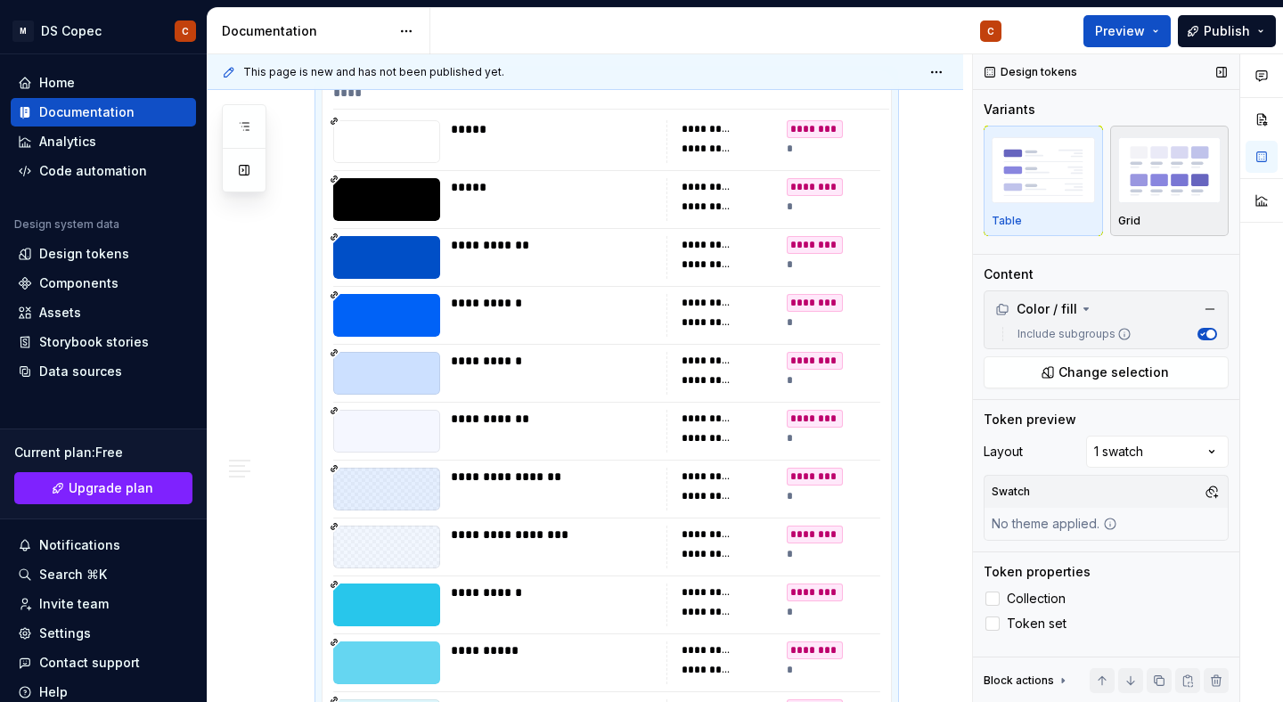
click at [1164, 167] on img "button" at bounding box center [1169, 169] width 103 height 65
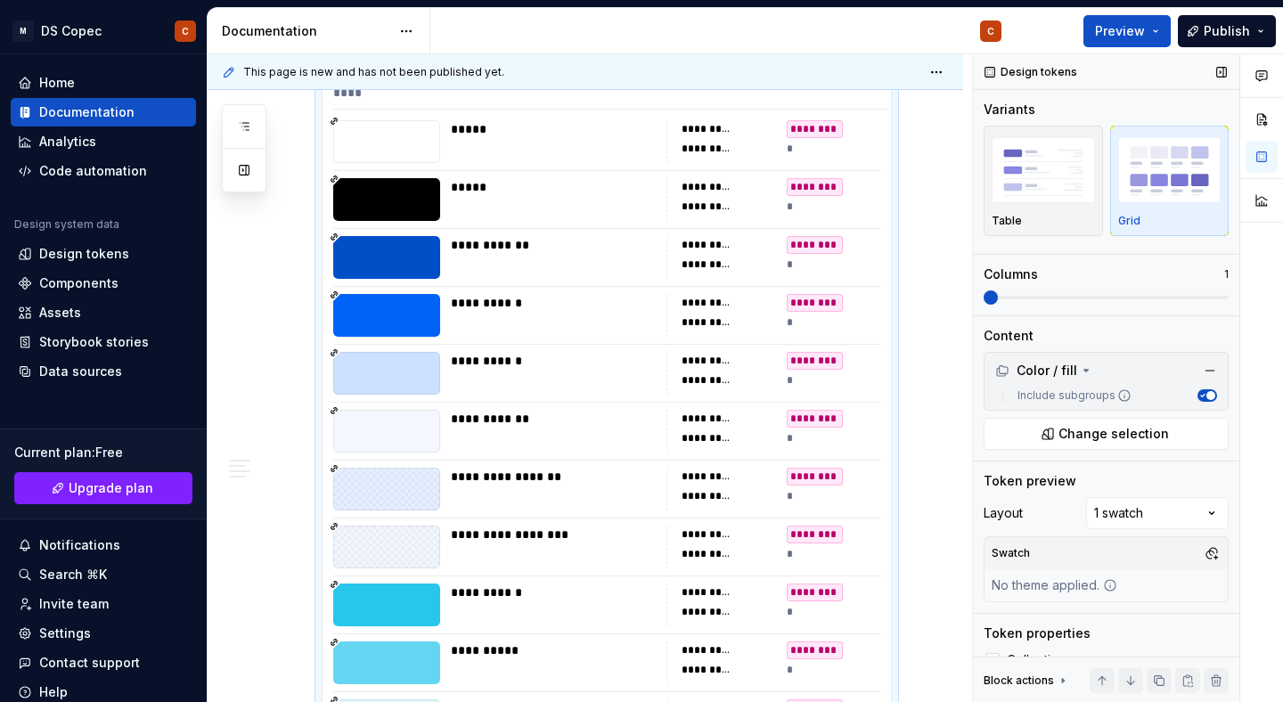
click at [1010, 299] on span at bounding box center [1106, 298] width 245 height 4
click at [1229, 296] on span at bounding box center [1222, 297] width 14 height 14
click at [1090, 427] on span "Change selection" at bounding box center [1114, 434] width 110 height 18
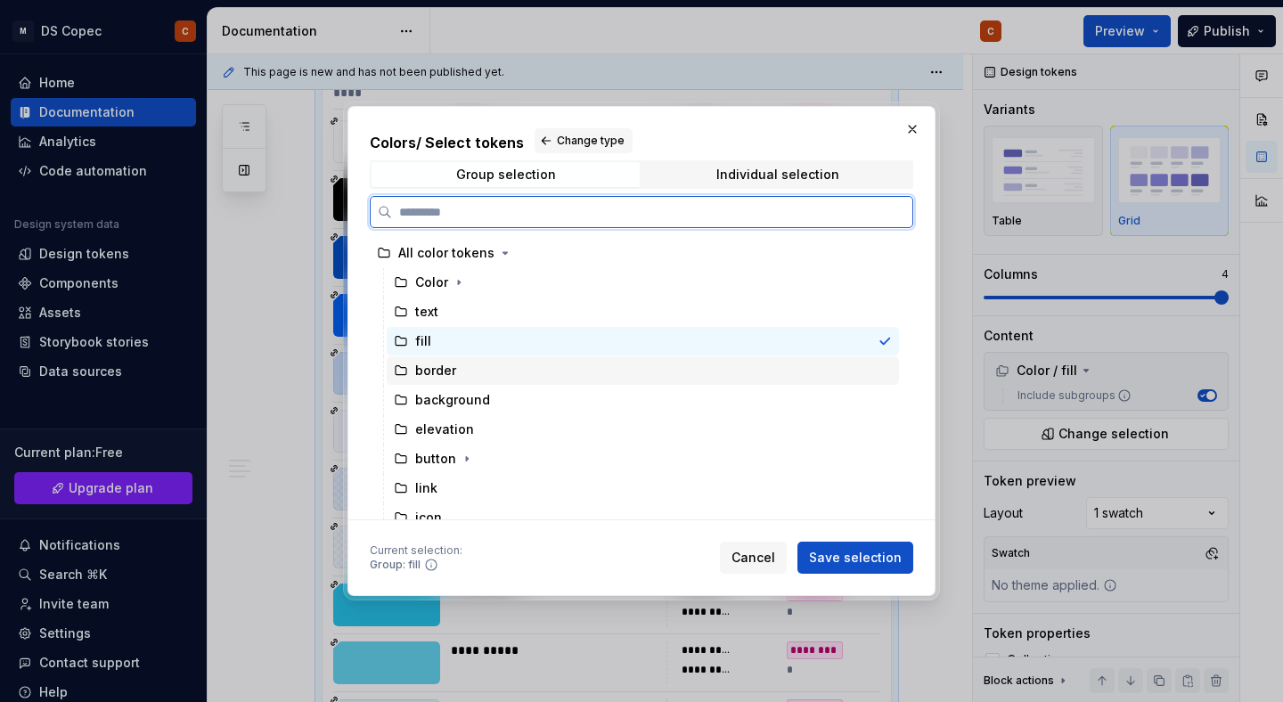
click at [534, 380] on div "border" at bounding box center [643, 370] width 512 height 29
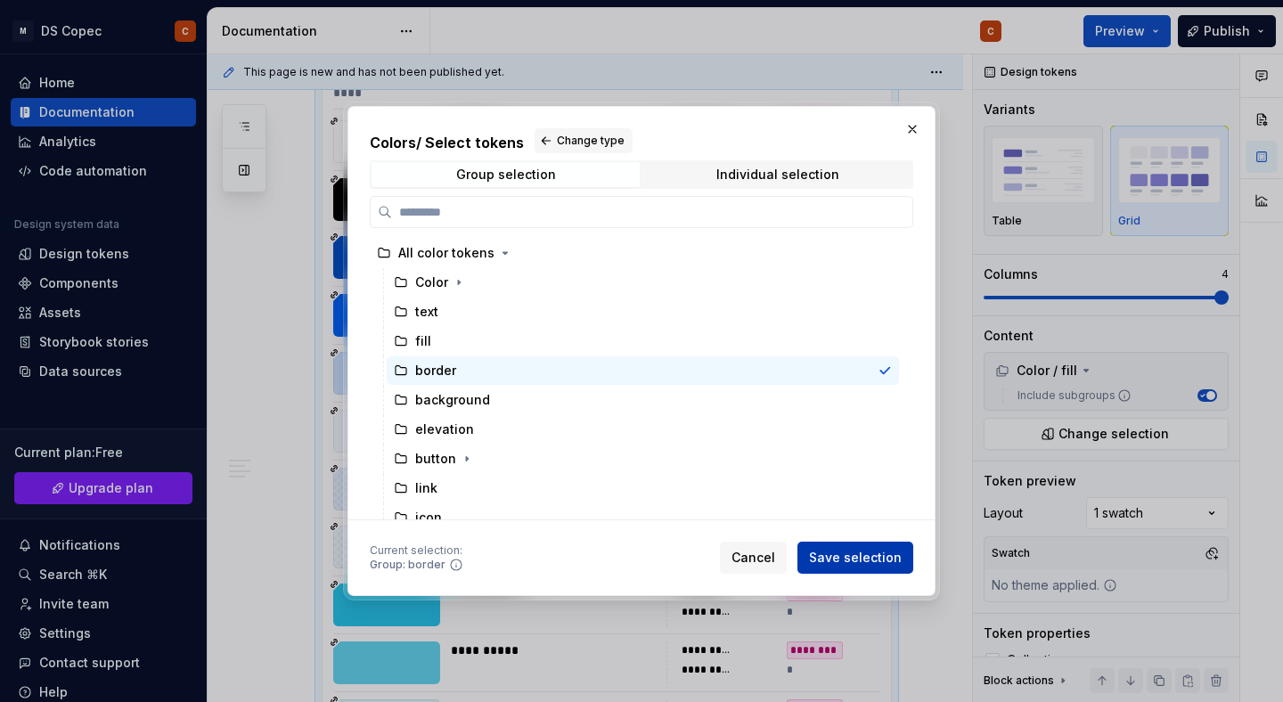
click at [847, 556] on span "Save selection" at bounding box center [855, 558] width 93 height 18
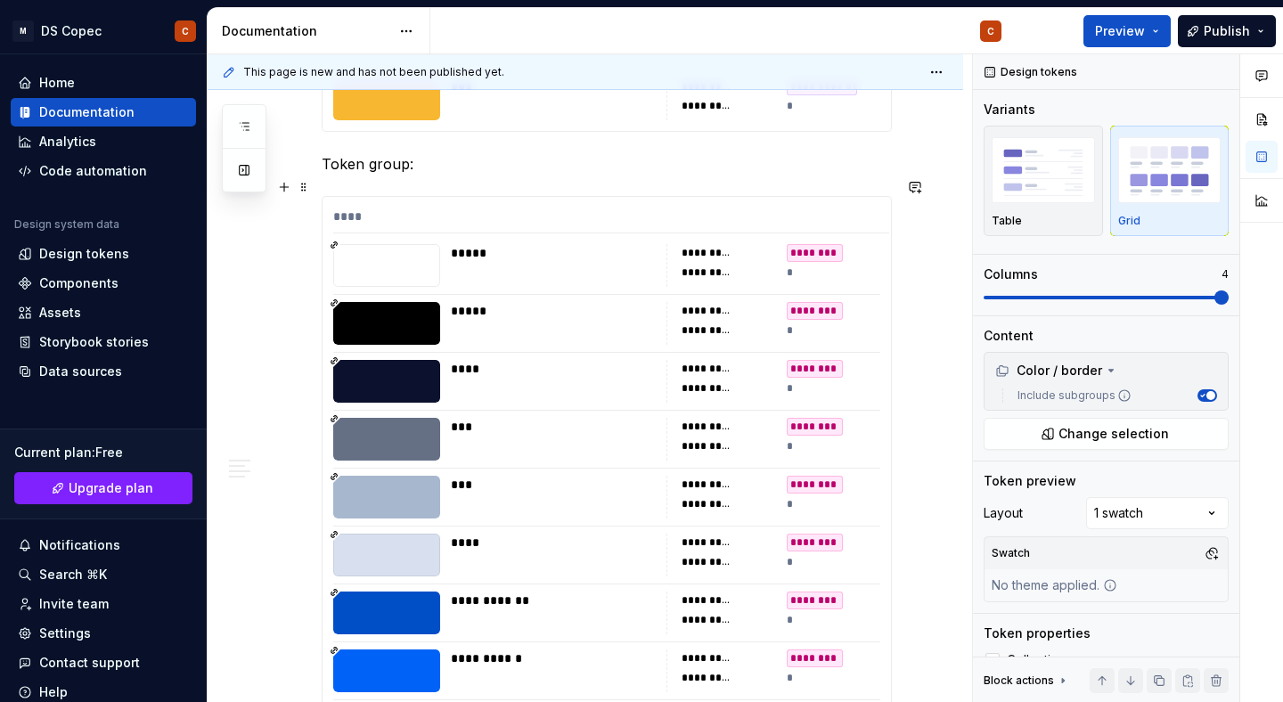
scroll to position [8101, 0]
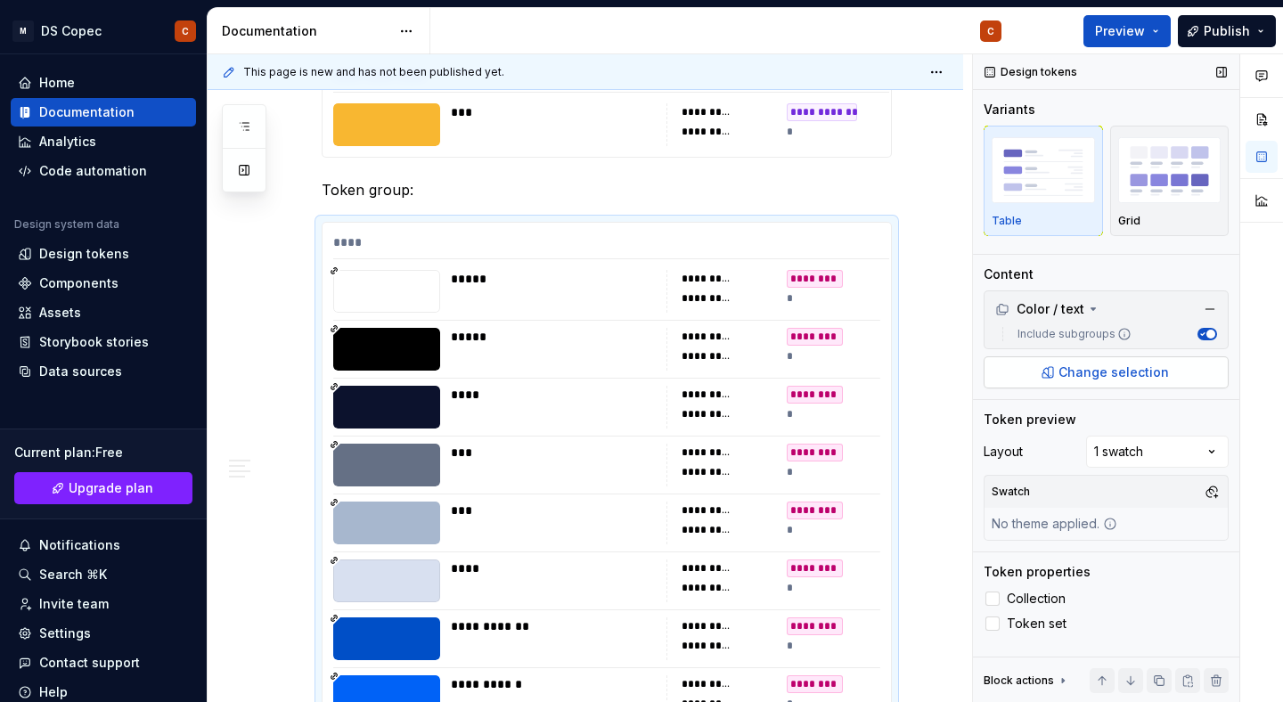
click at [1120, 368] on span "Change selection" at bounding box center [1114, 373] width 110 height 18
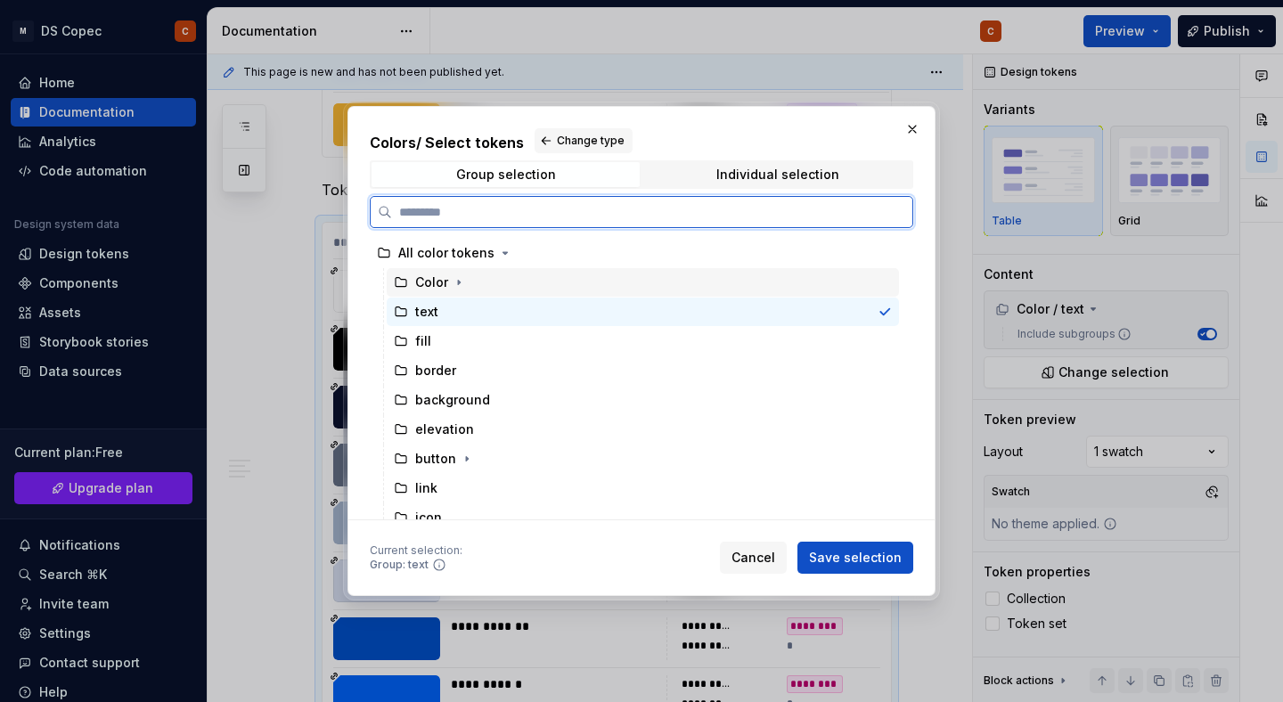
click at [609, 286] on div "Color" at bounding box center [643, 282] width 512 height 29
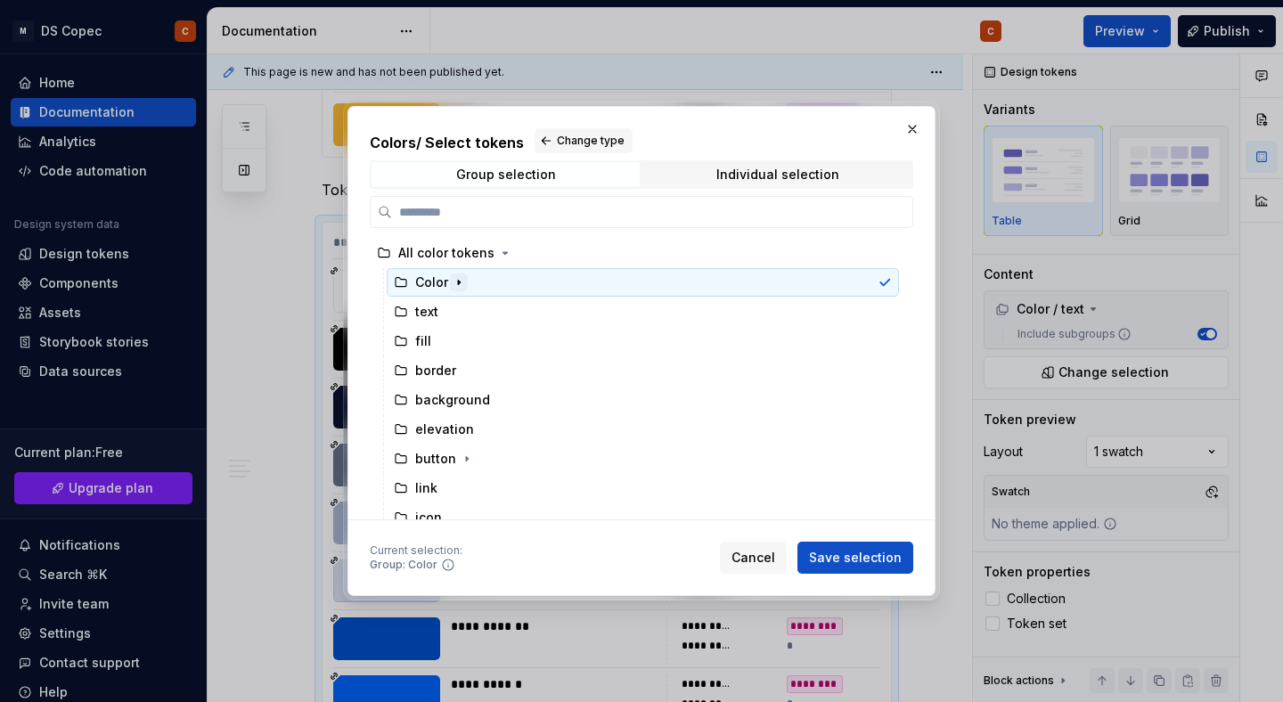
click at [458, 281] on icon "button" at bounding box center [459, 283] width 2 height 4
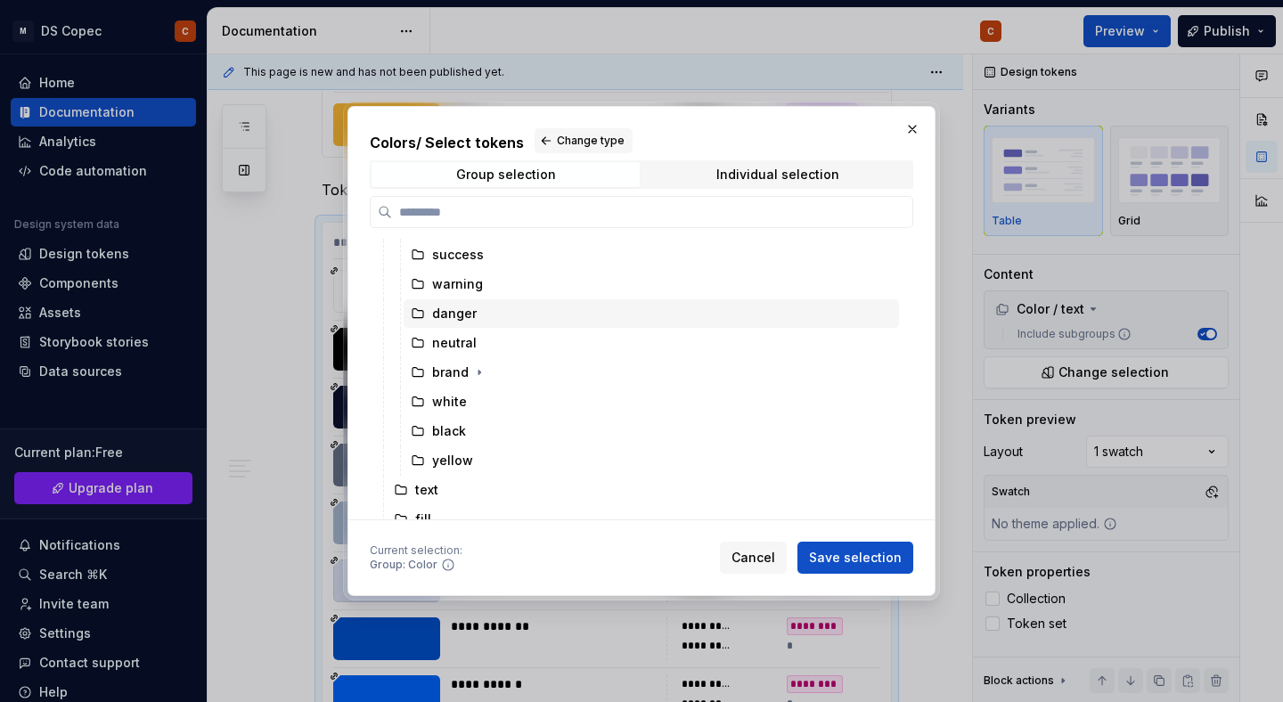
scroll to position [156, 0]
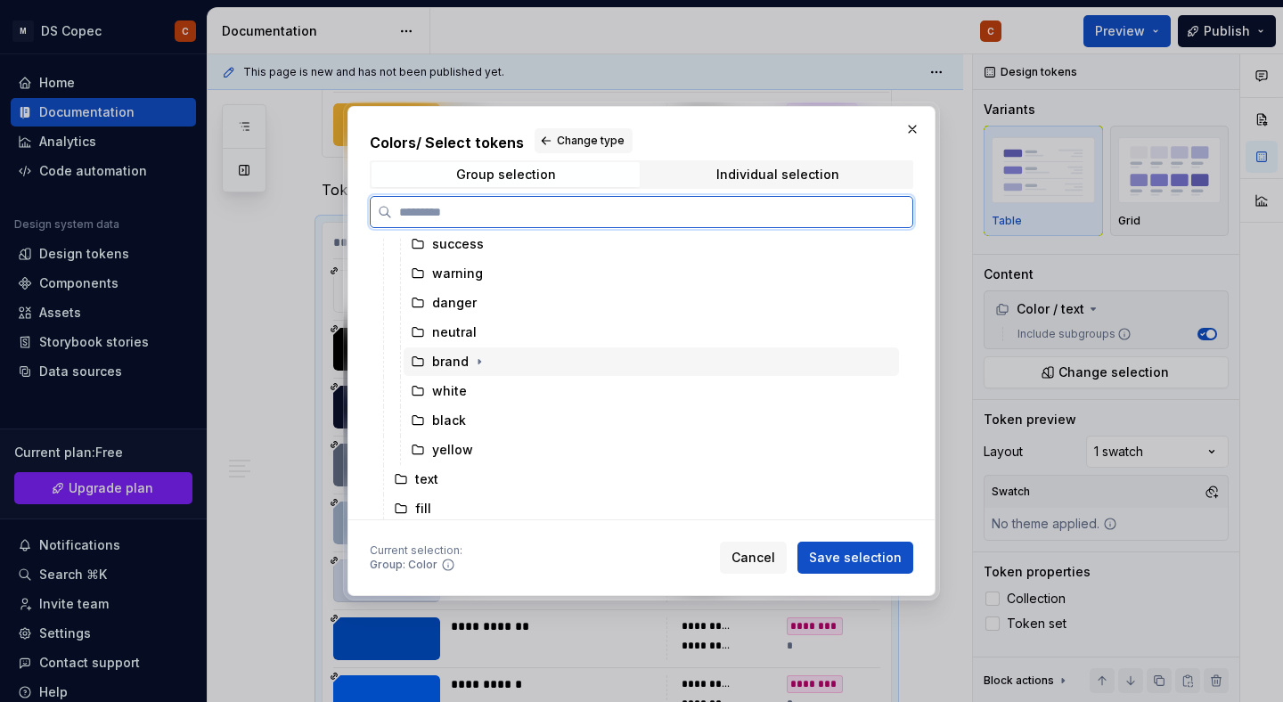
click at [461, 362] on div "brand" at bounding box center [450, 362] width 37 height 18
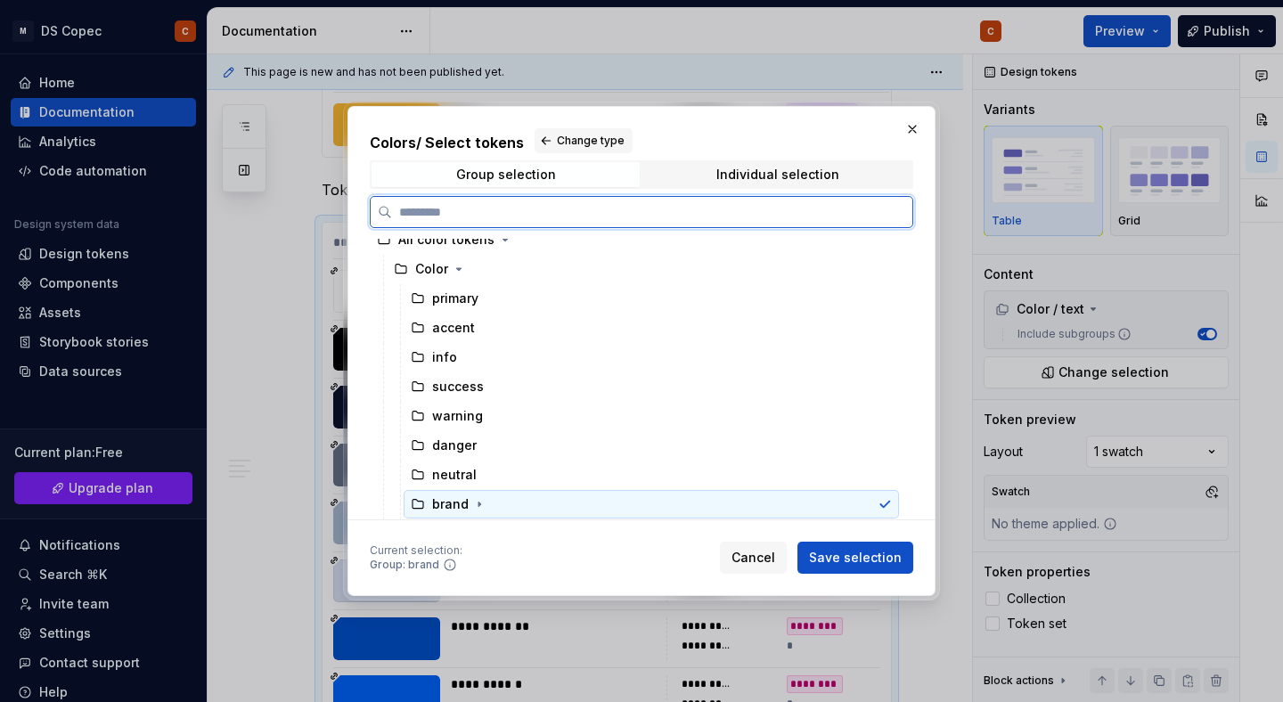
scroll to position [0, 0]
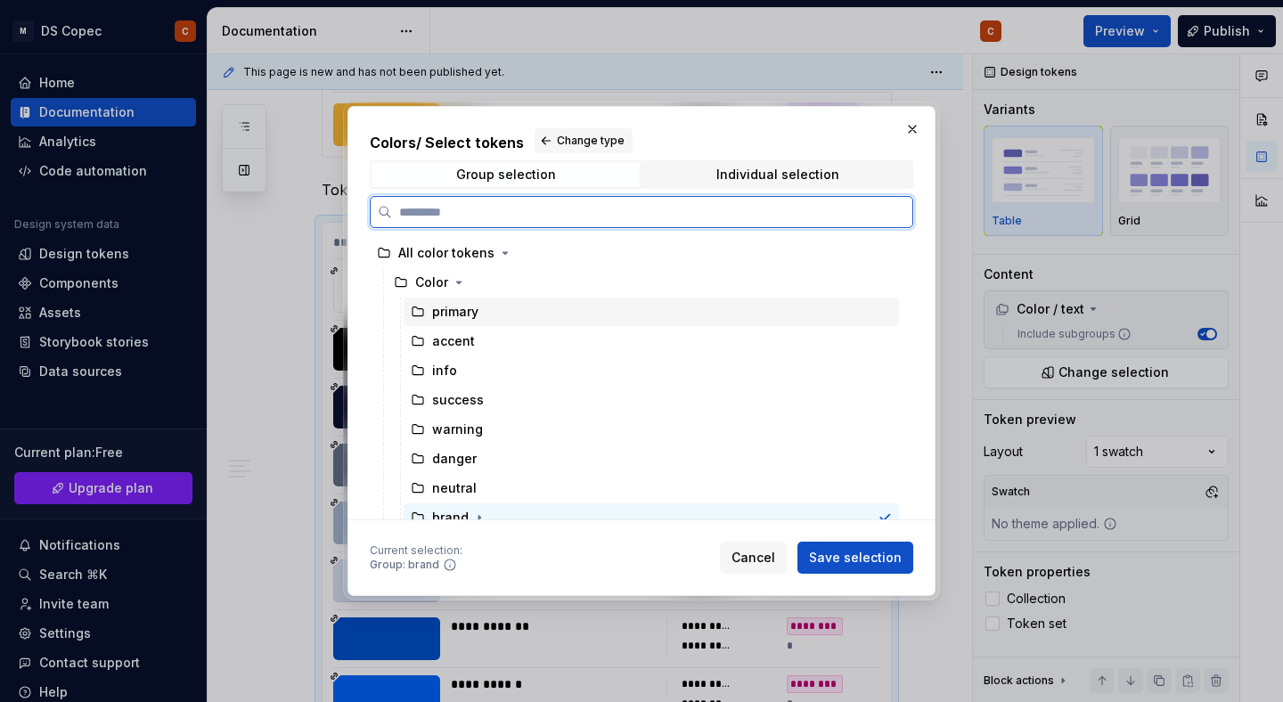
click at [468, 313] on div "primary" at bounding box center [455, 312] width 46 height 18
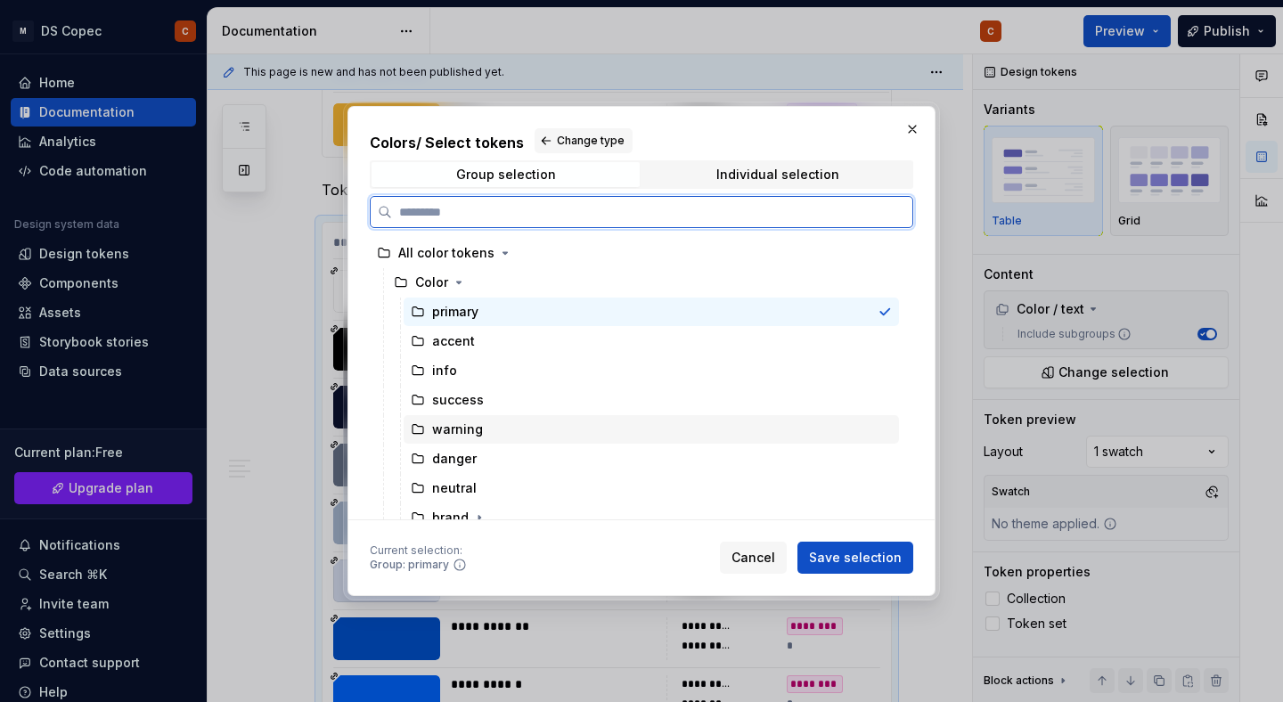
click at [448, 437] on div "warning" at bounding box center [457, 430] width 51 height 18
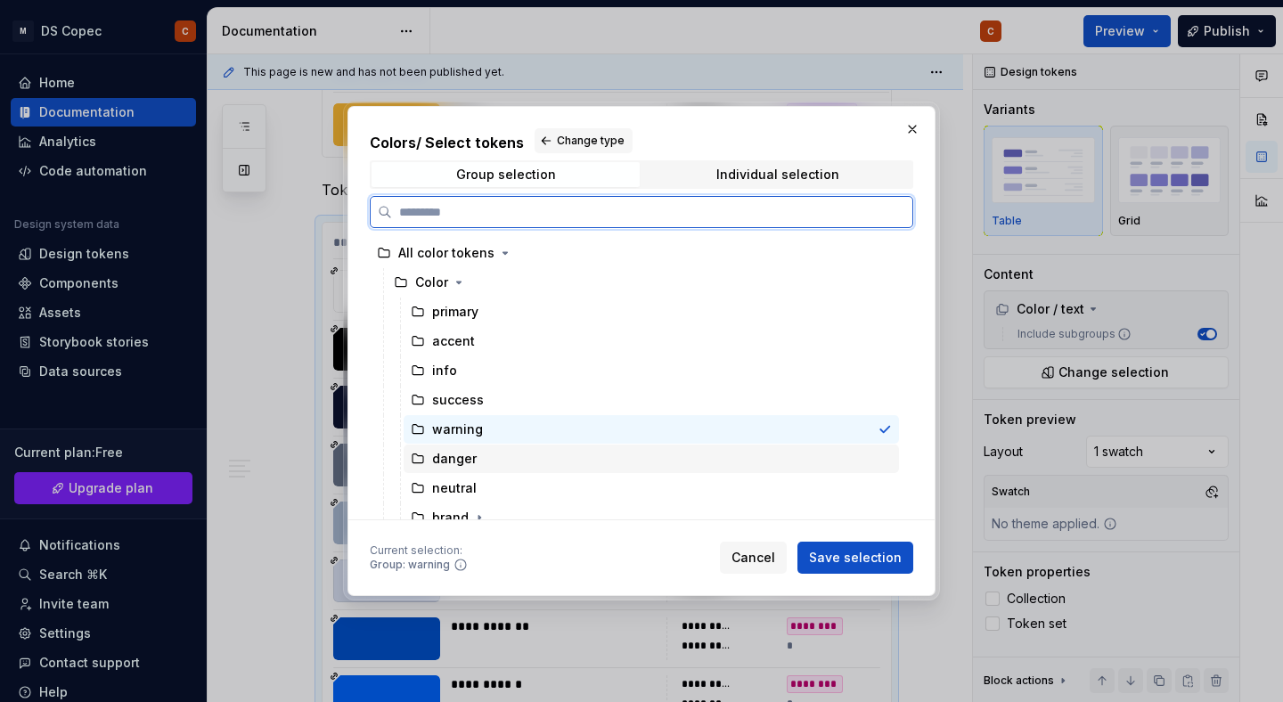
click at [454, 457] on div "danger" at bounding box center [454, 459] width 45 height 18
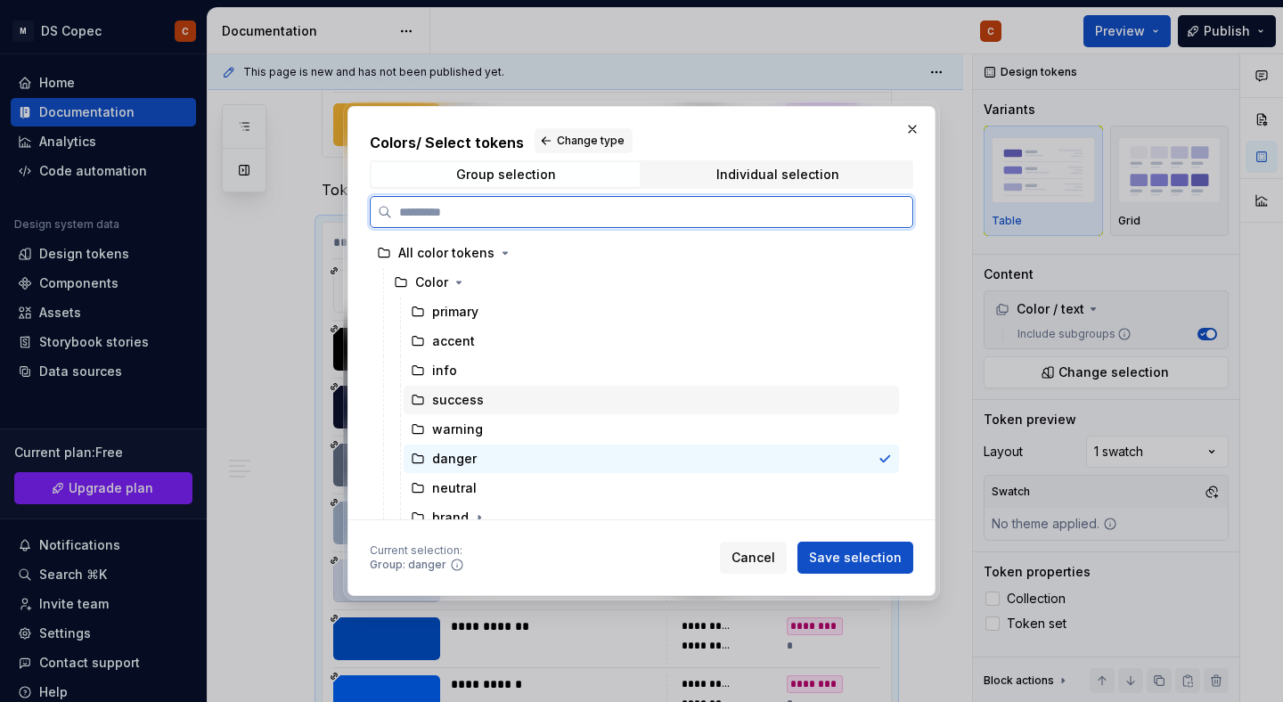
click at [458, 410] on div "success" at bounding box center [651, 400] width 495 height 29
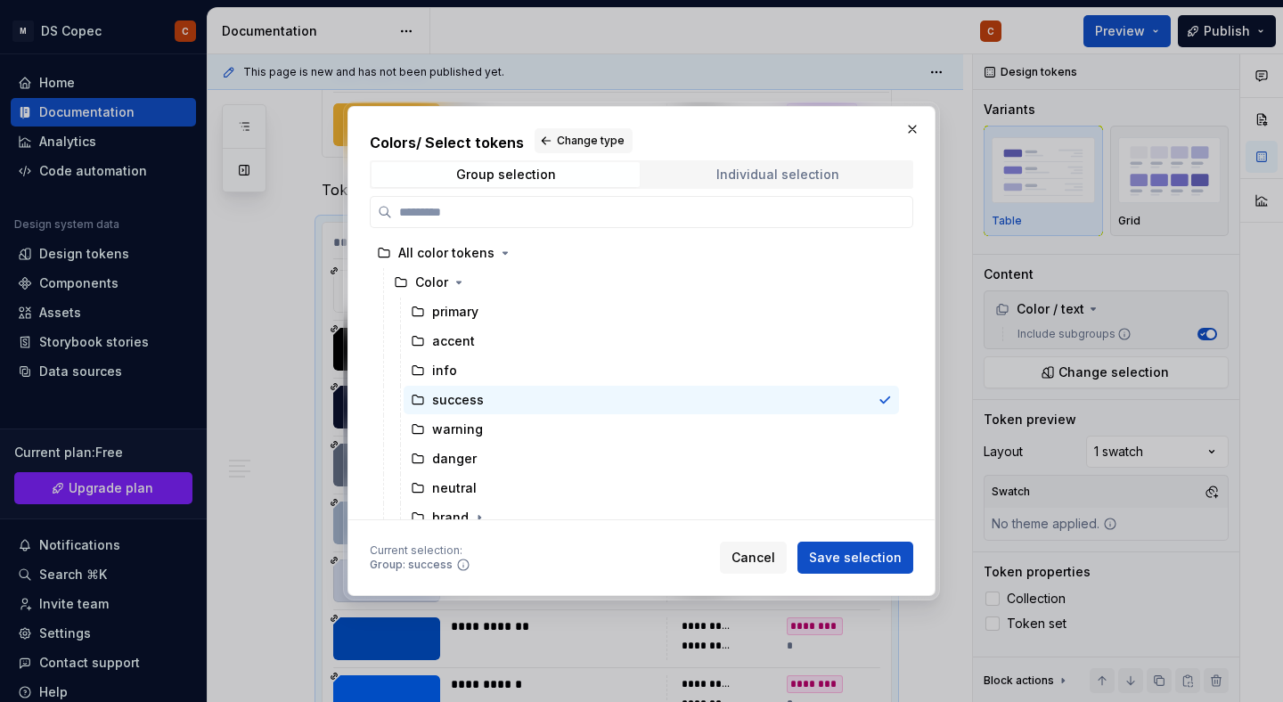
click at [697, 173] on span "Individual selection" at bounding box center [777, 174] width 268 height 25
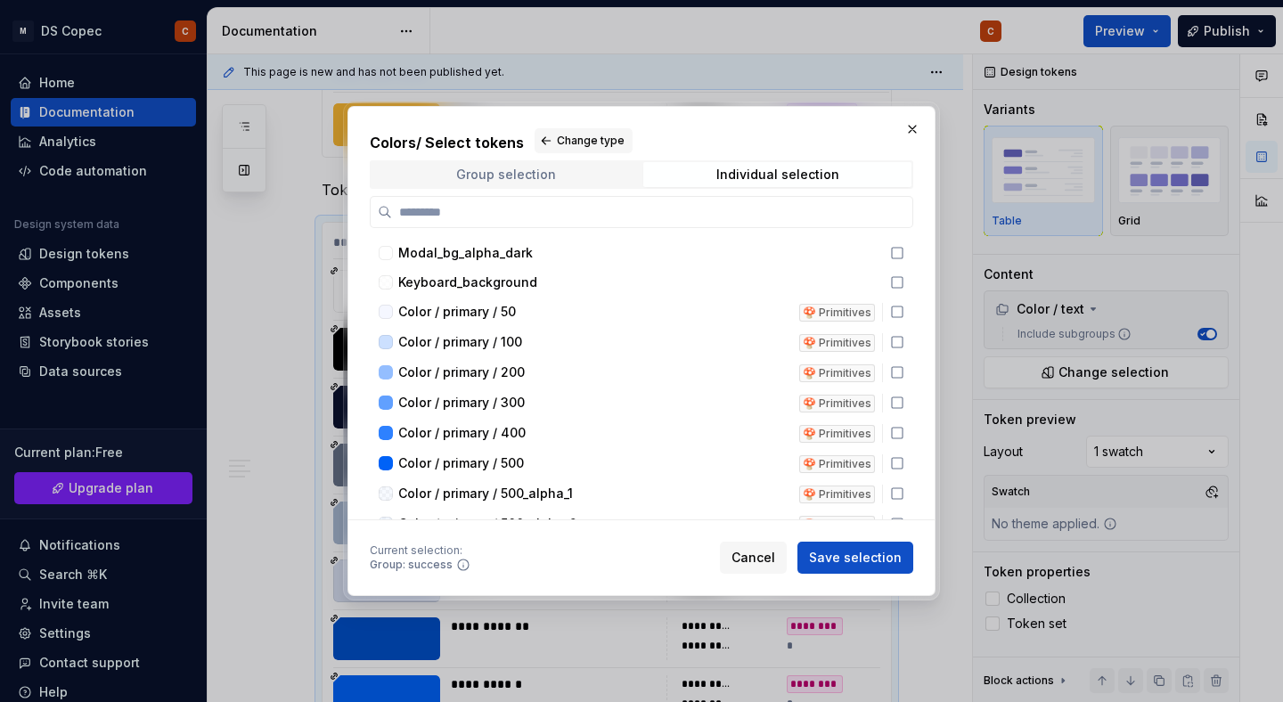
click at [576, 175] on span "Group selection" at bounding box center [506, 174] width 268 height 25
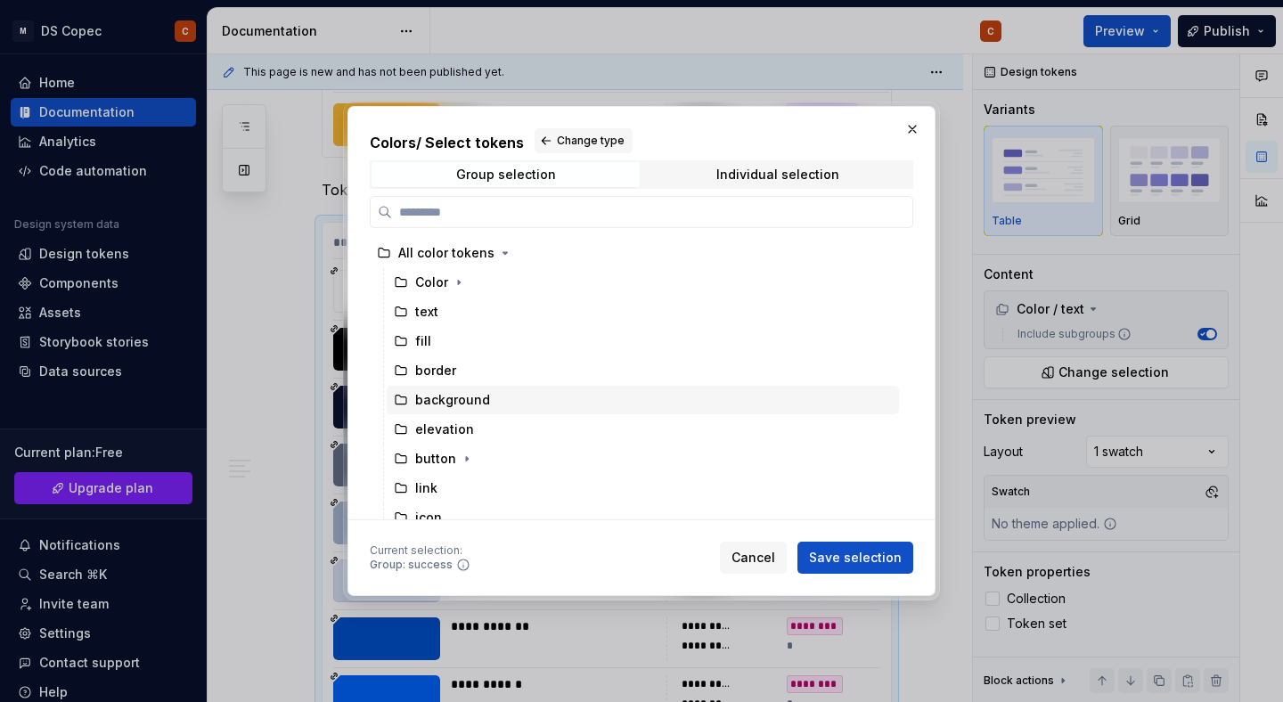
scroll to position [42, 0]
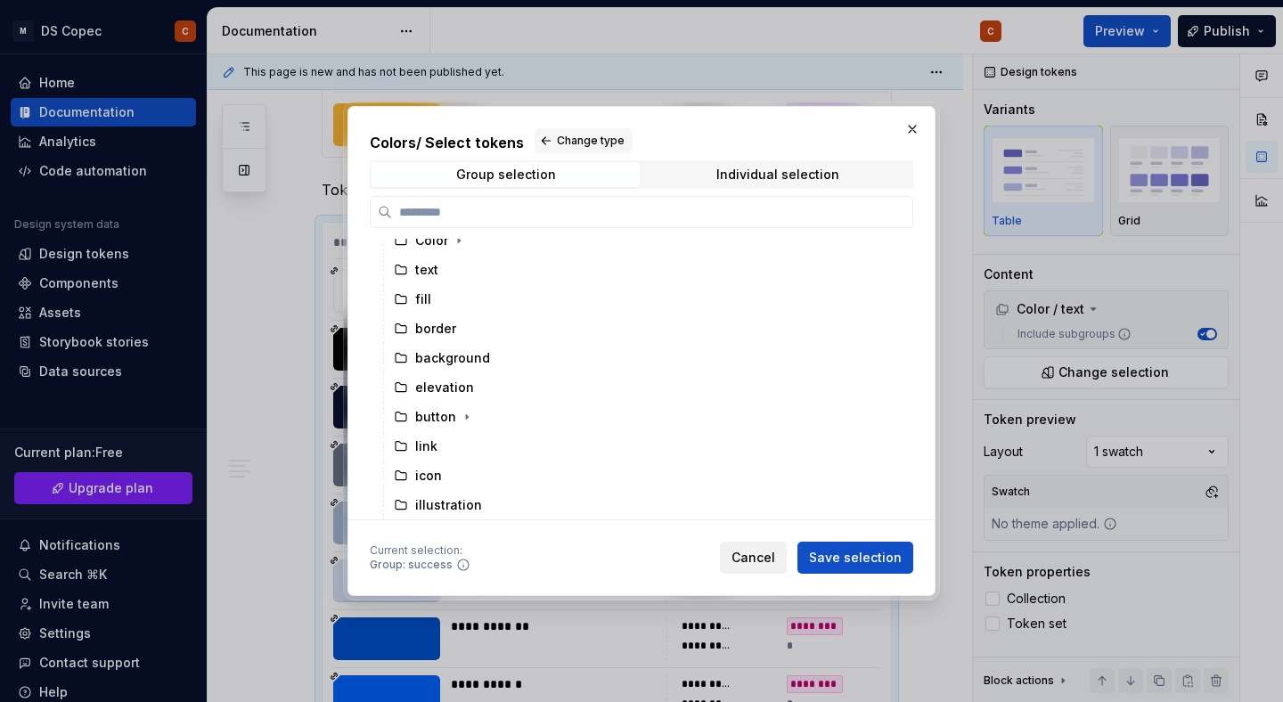
click at [762, 556] on span "Cancel" at bounding box center [754, 558] width 44 height 18
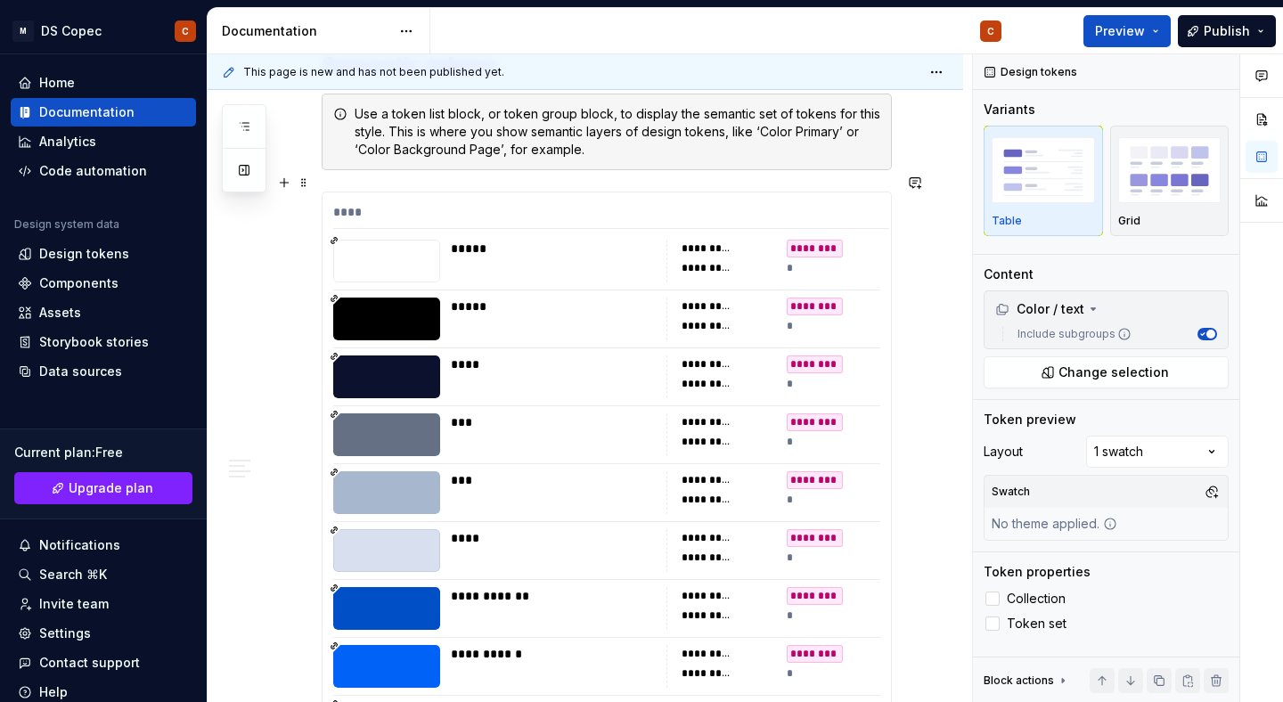
scroll to position [10369, 0]
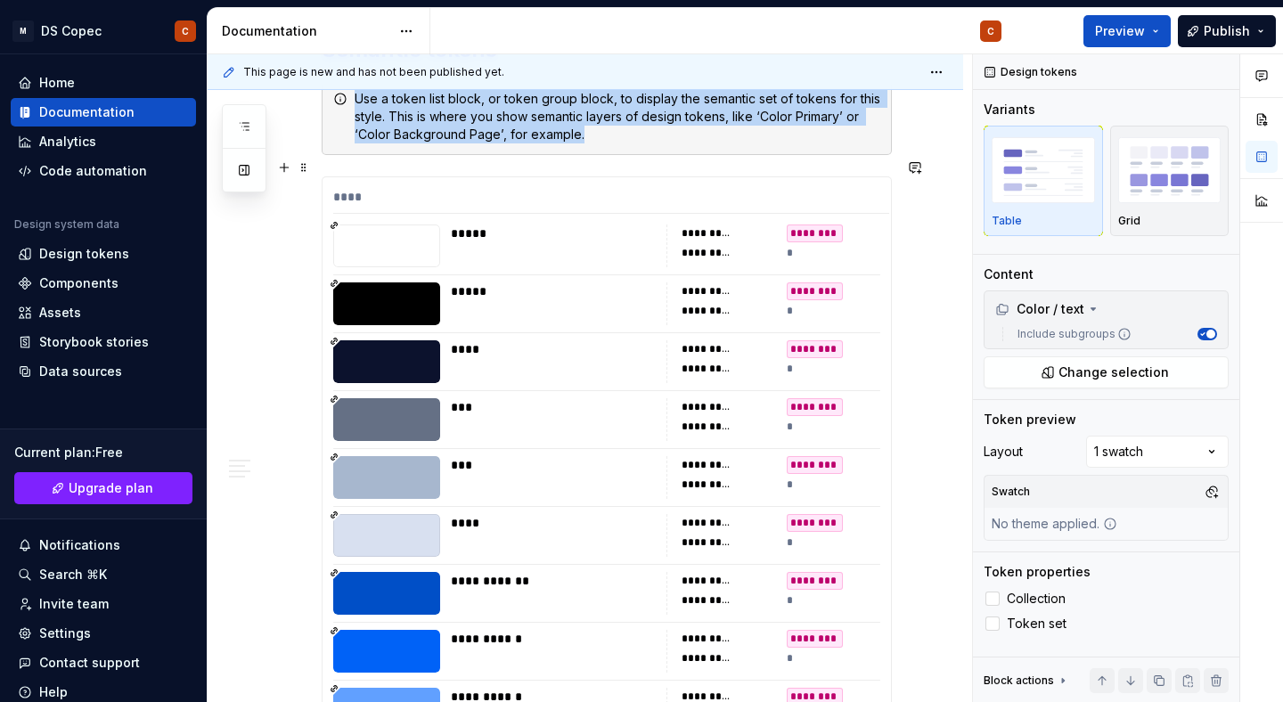
click at [708, 284] on div "**********" at bounding box center [708, 291] width 52 height 14
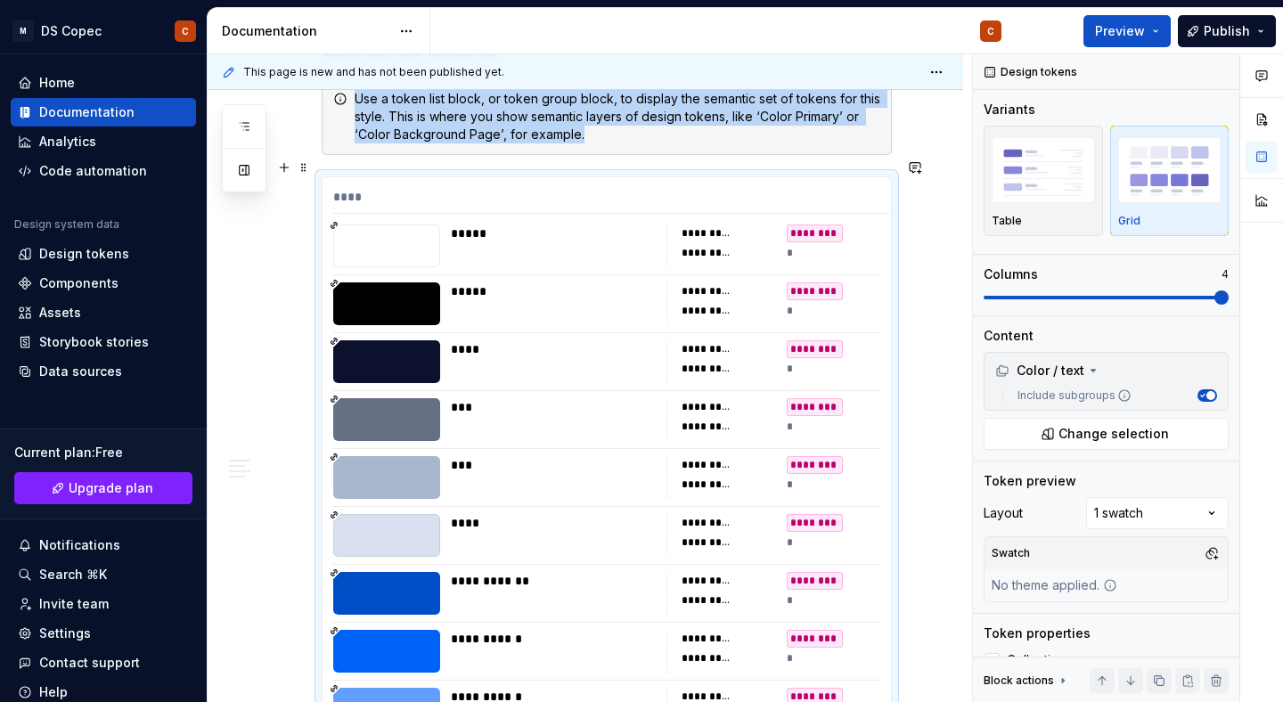
click at [815, 282] on div "********" at bounding box center [815, 291] width 56 height 18
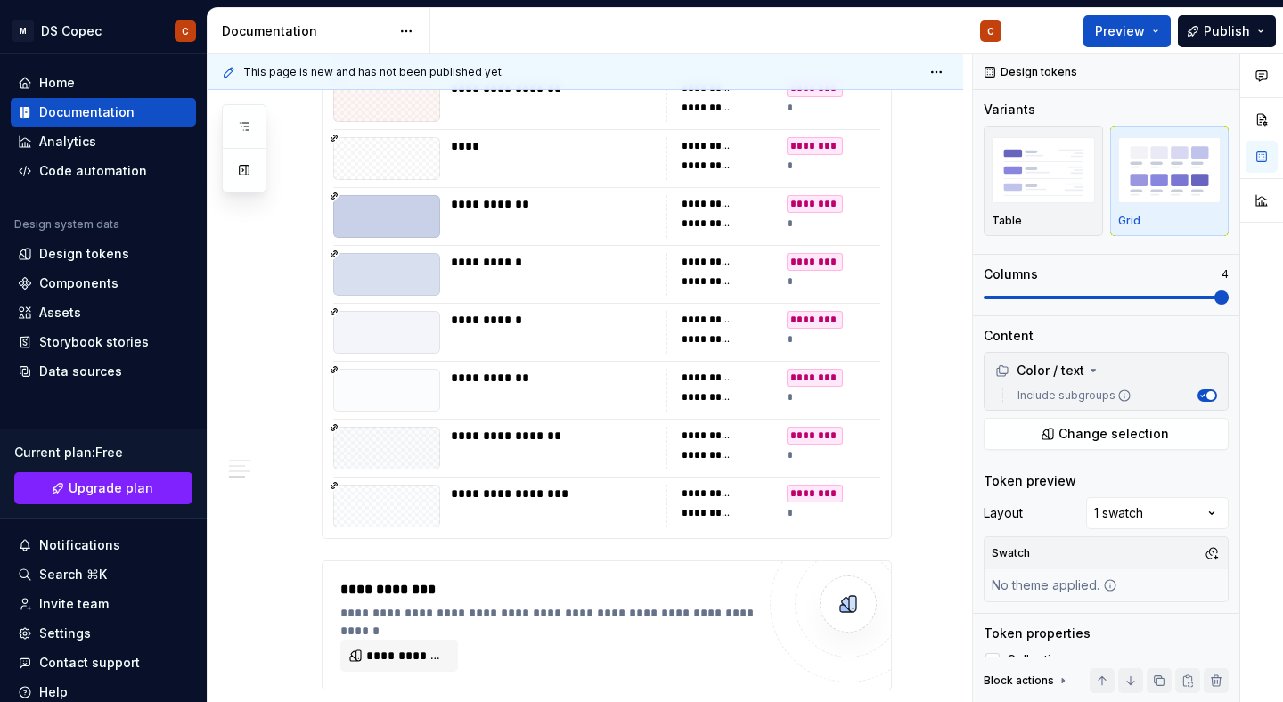
scroll to position [14168, 0]
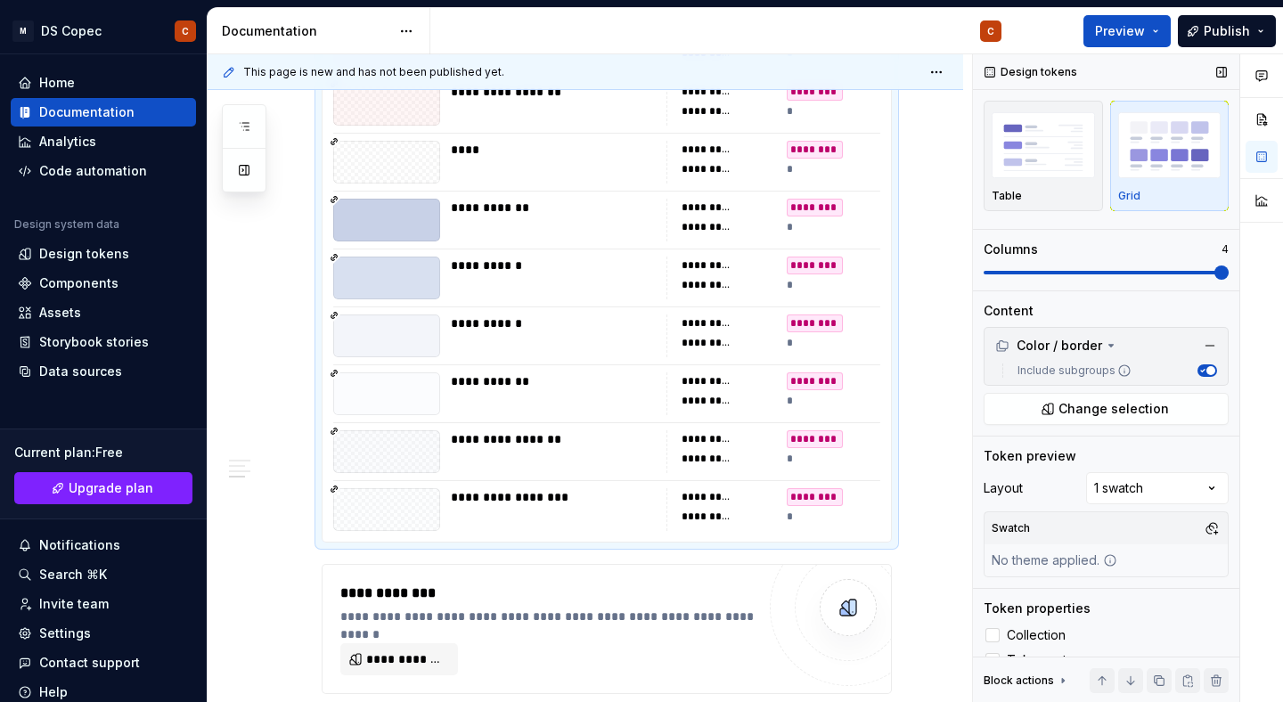
scroll to position [27, 0]
click at [1136, 486] on div "Comments Open comments No comments yet Select ‘Comment’ from the block context …" at bounding box center [1128, 378] width 310 height 649
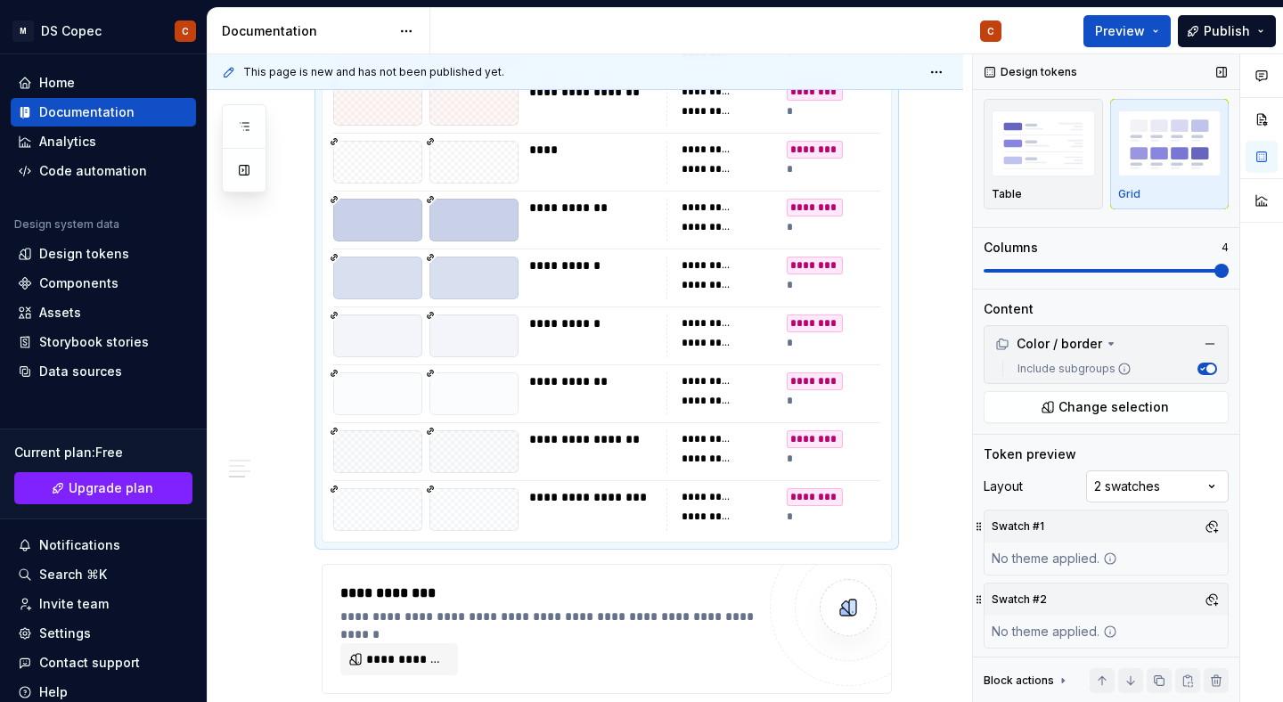
click at [1141, 489] on div "Comments Open comments No comments yet Select ‘Comment’ from the block context …" at bounding box center [1128, 378] width 310 height 649
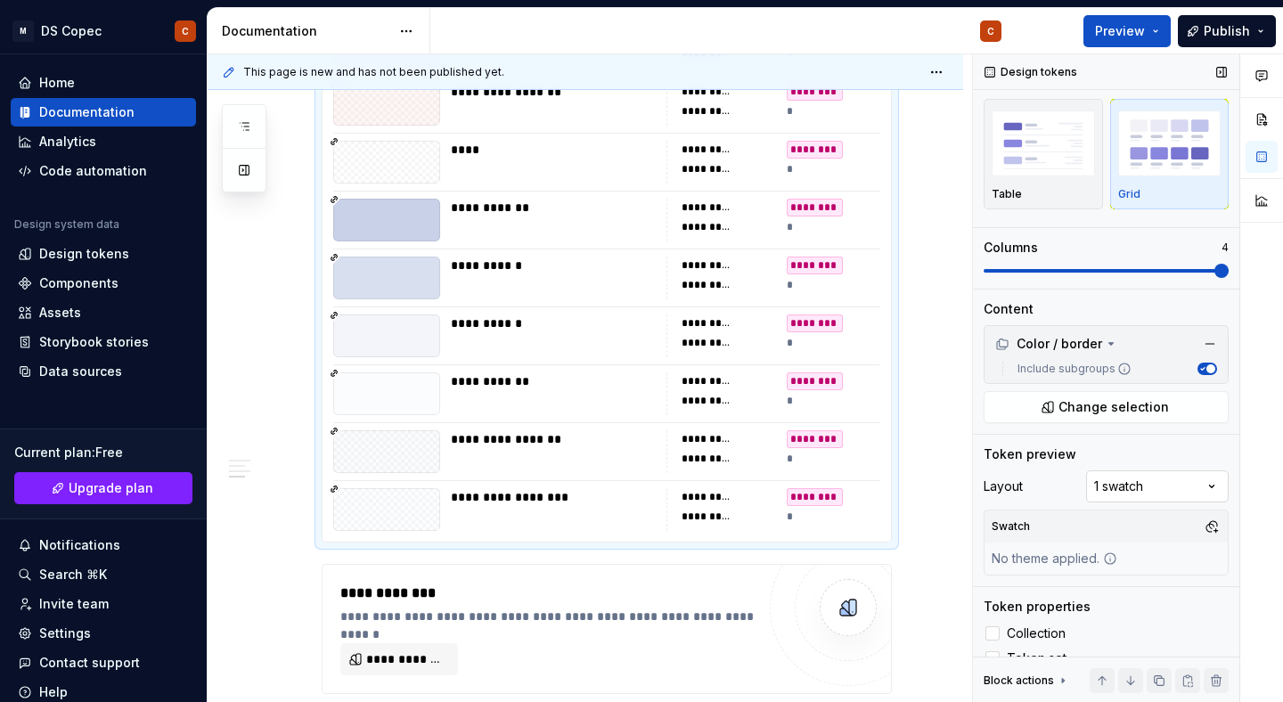
click at [1134, 485] on div "Comments Open comments No comments yet Select ‘Comment’ from the block context …" at bounding box center [1128, 378] width 310 height 649
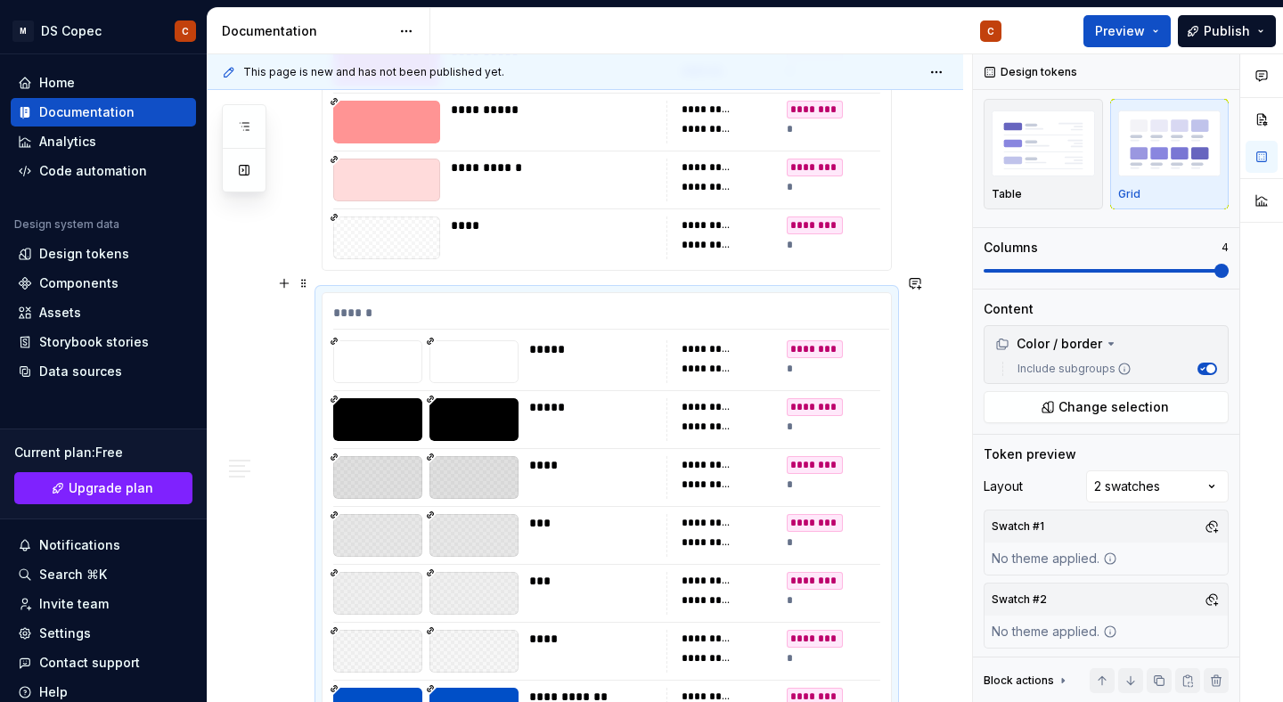
scroll to position [11885, 0]
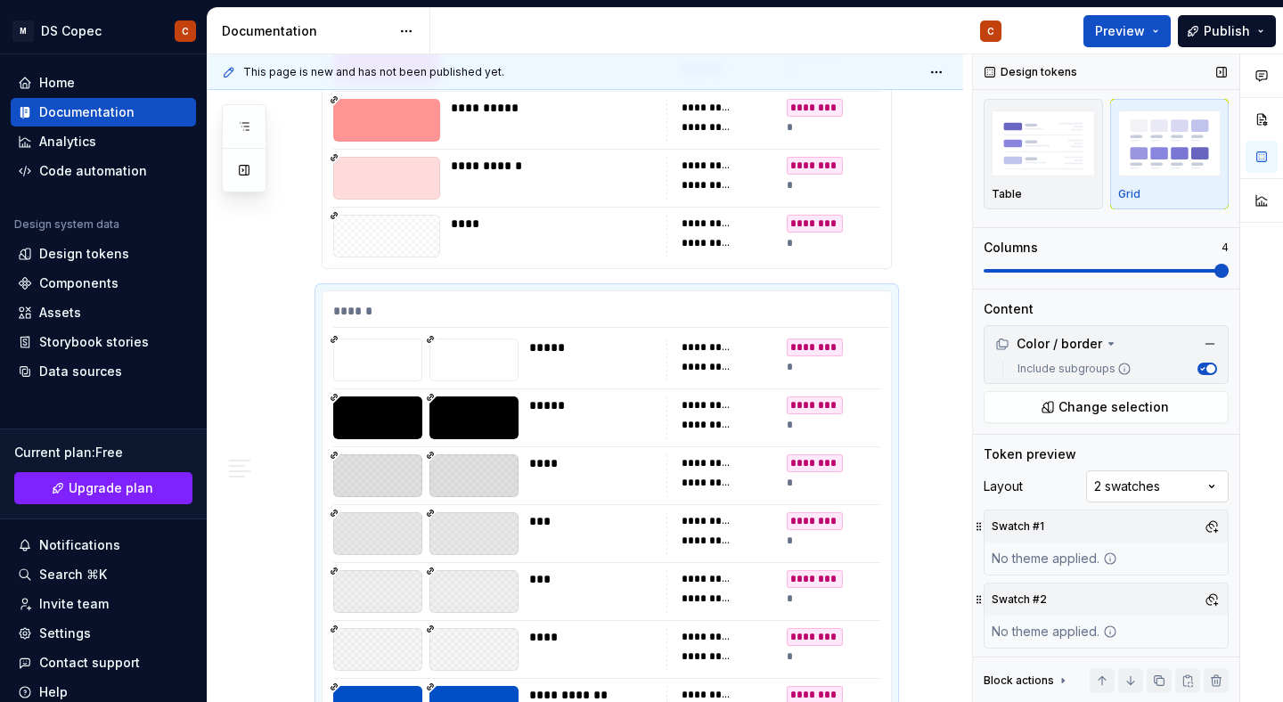
click at [1168, 482] on div "Comments Open comments No comments yet Select ‘Comment’ from the block context …" at bounding box center [1128, 378] width 310 height 649
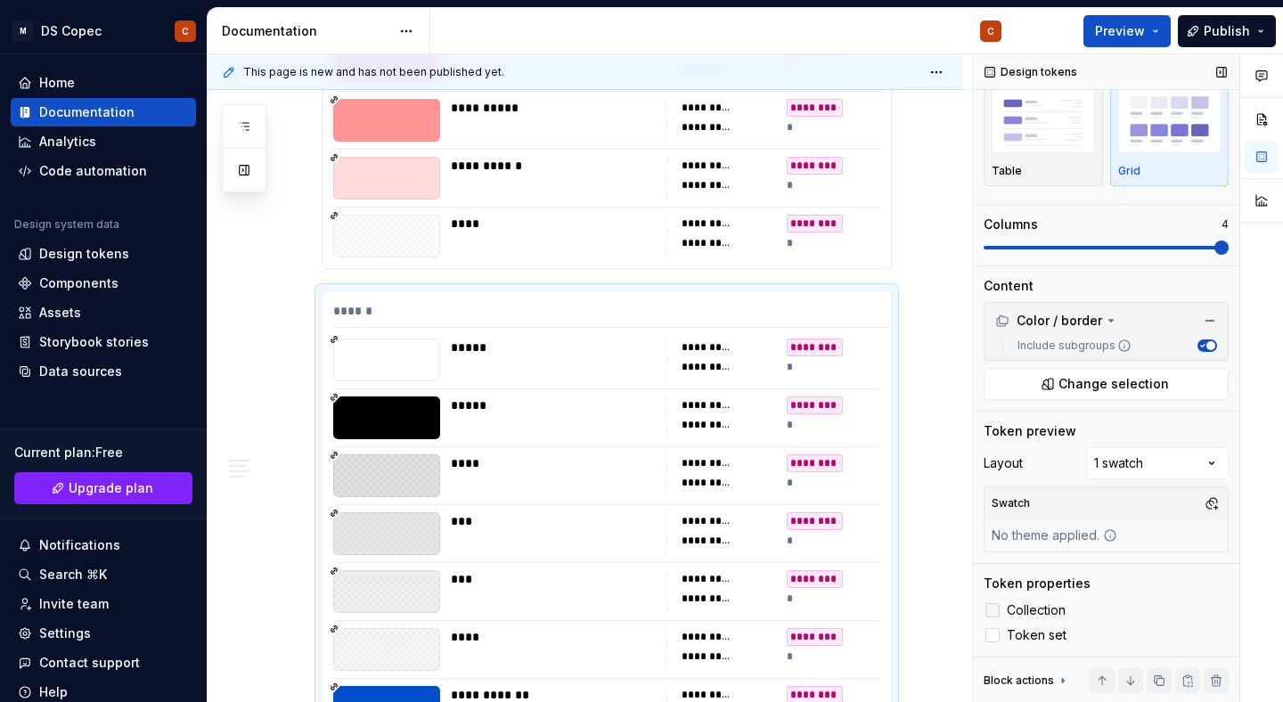
scroll to position [0, 0]
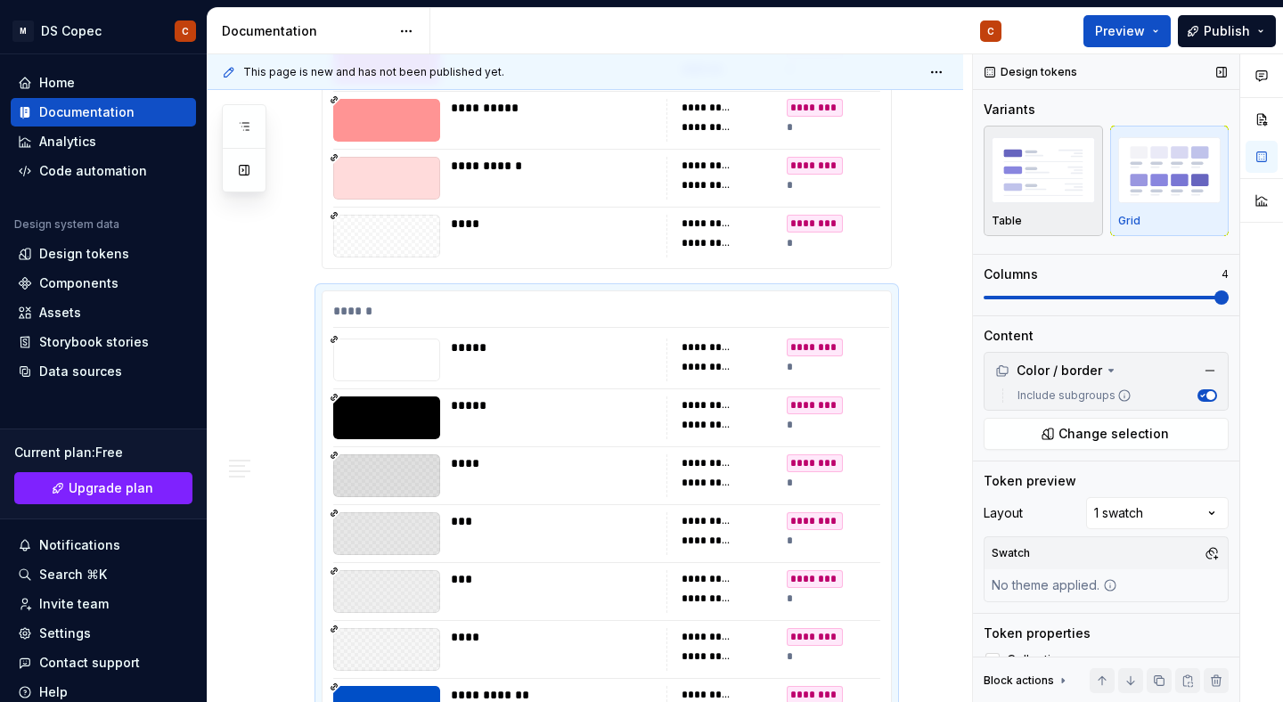
click at [1068, 197] on img "button" at bounding box center [1043, 169] width 103 height 65
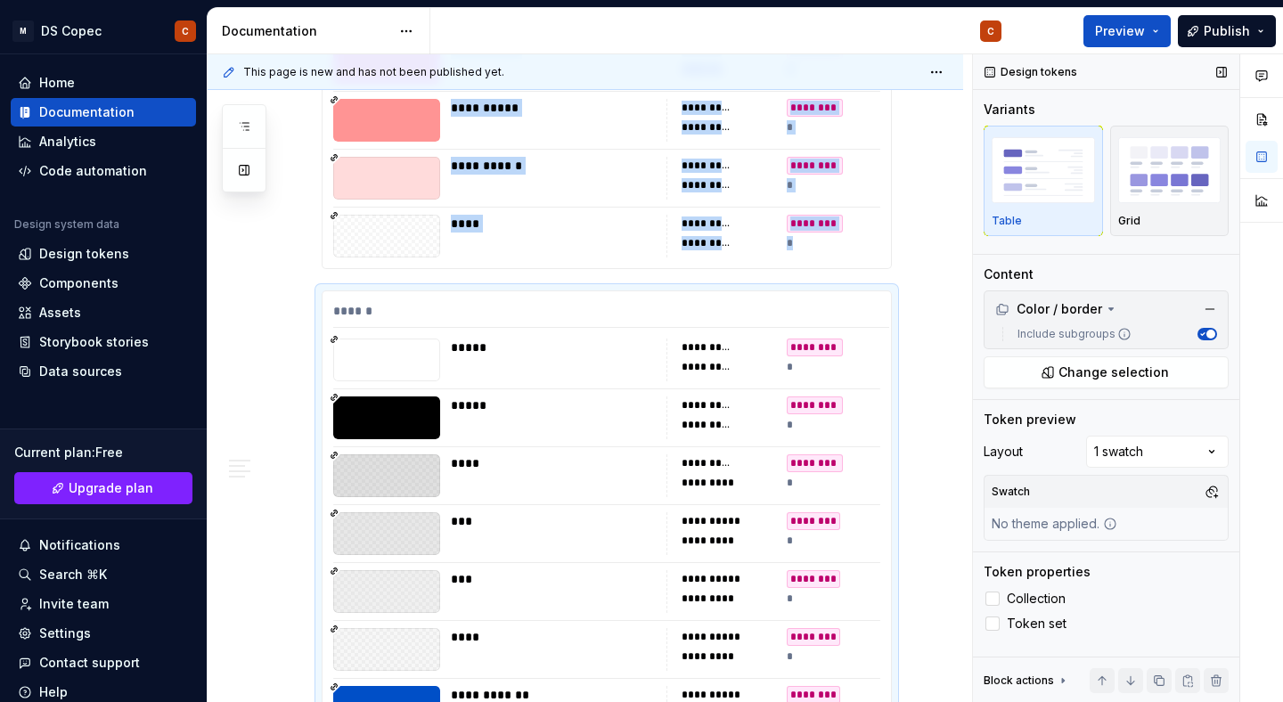
scroll to position [12103, 0]
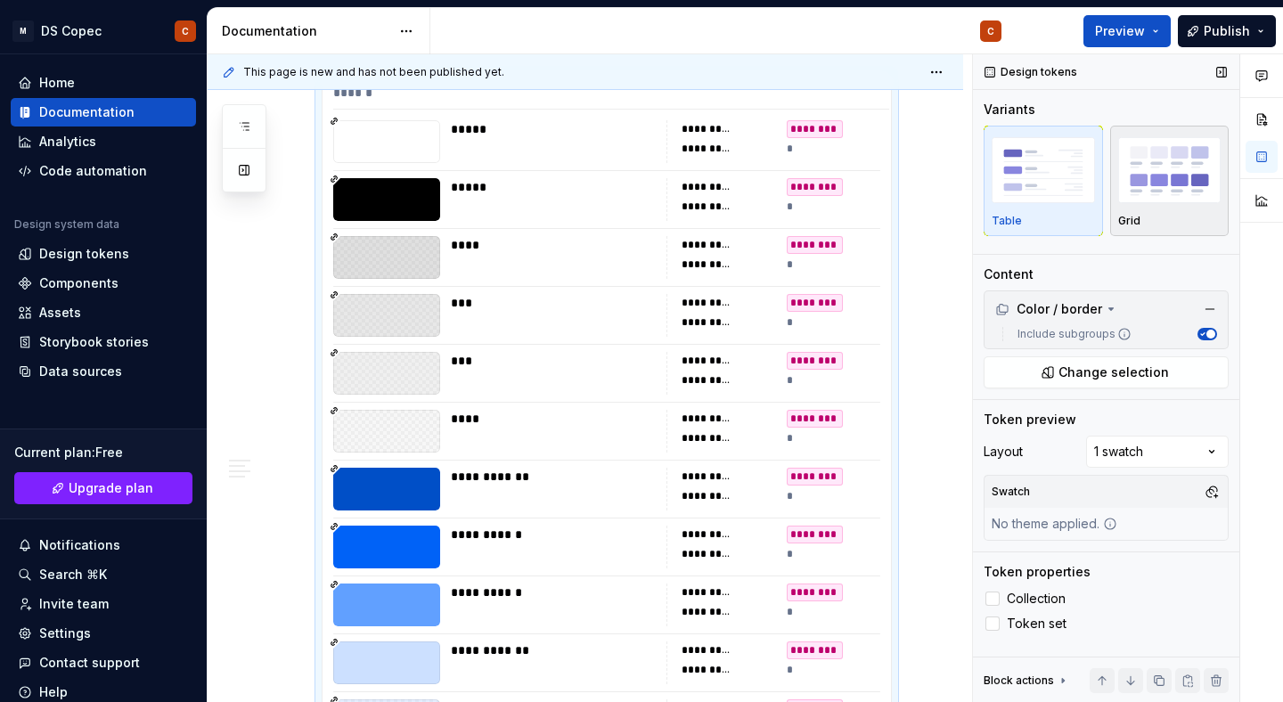
click at [1174, 185] on img "button" at bounding box center [1169, 169] width 103 height 65
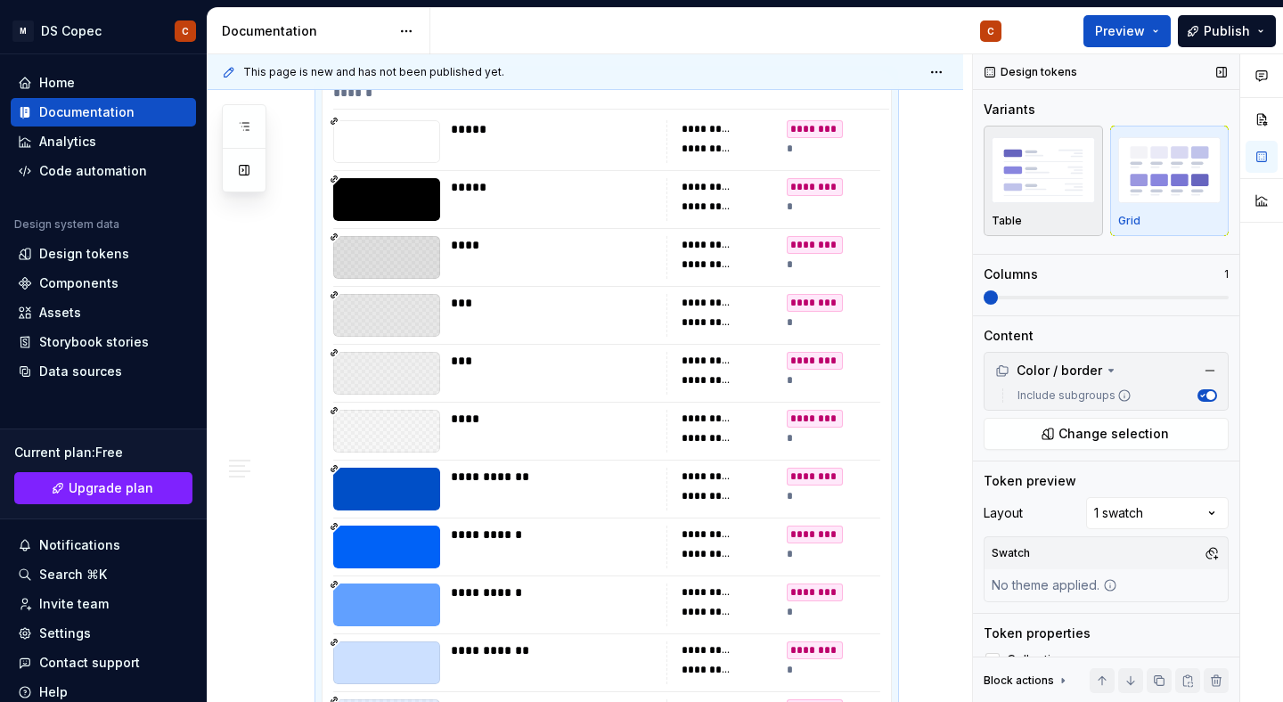
click at [1057, 186] on img "button" at bounding box center [1043, 169] width 103 height 65
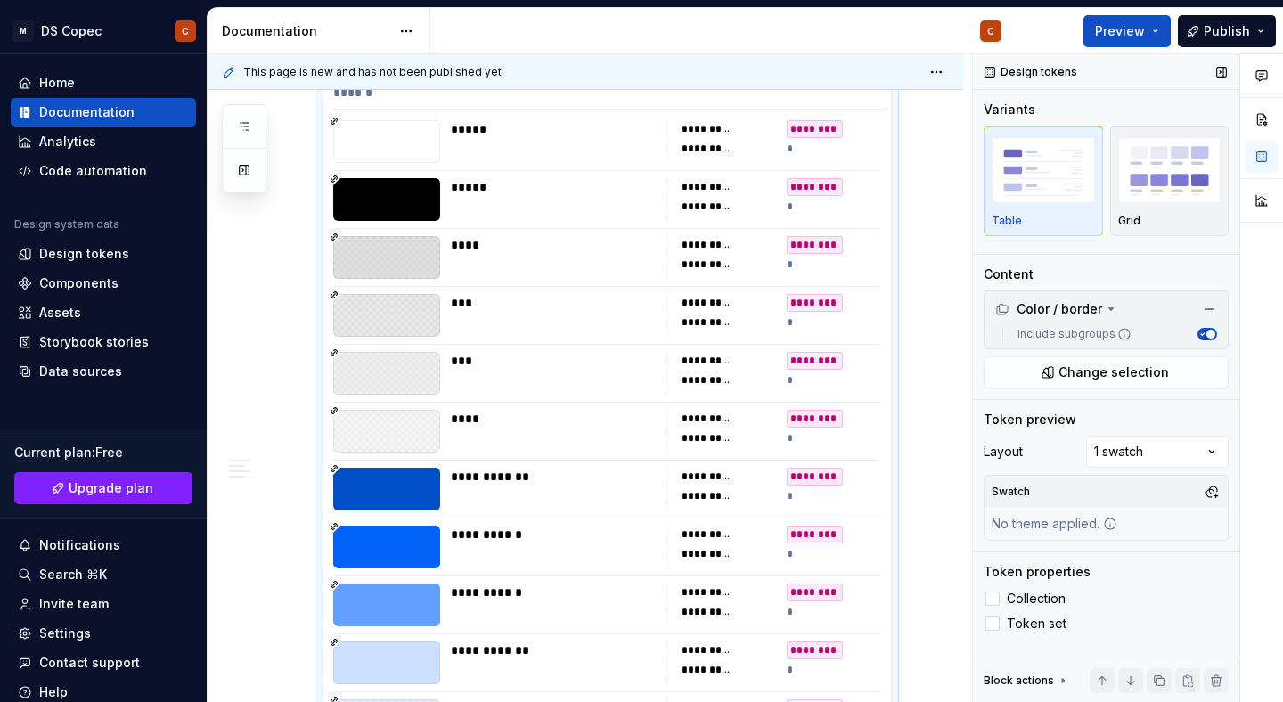
click at [1057, 186] on img "button" at bounding box center [1043, 169] width 103 height 65
click at [1186, 183] on img "button" at bounding box center [1169, 169] width 103 height 65
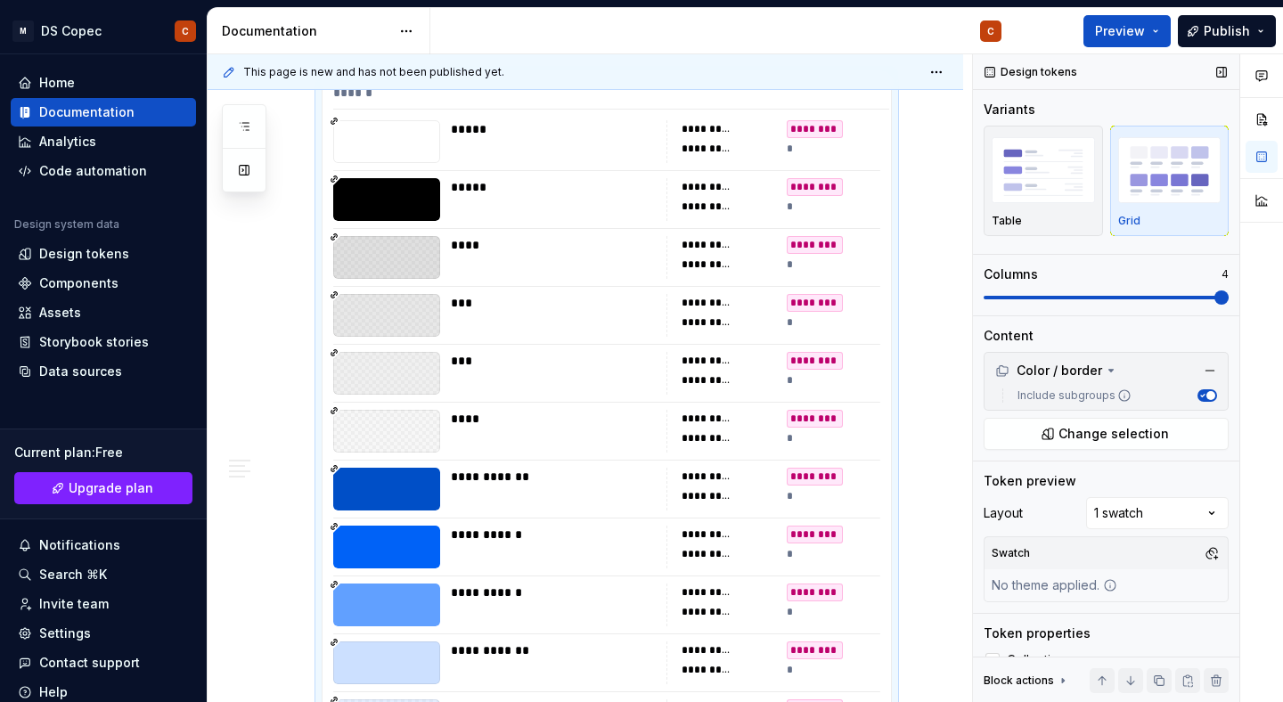
click at [1205, 302] on span at bounding box center [1106, 297] width 245 height 14
click at [1264, 152] on button "button" at bounding box center [1262, 157] width 32 height 32
click at [1265, 123] on button "button" at bounding box center [1262, 119] width 32 height 32
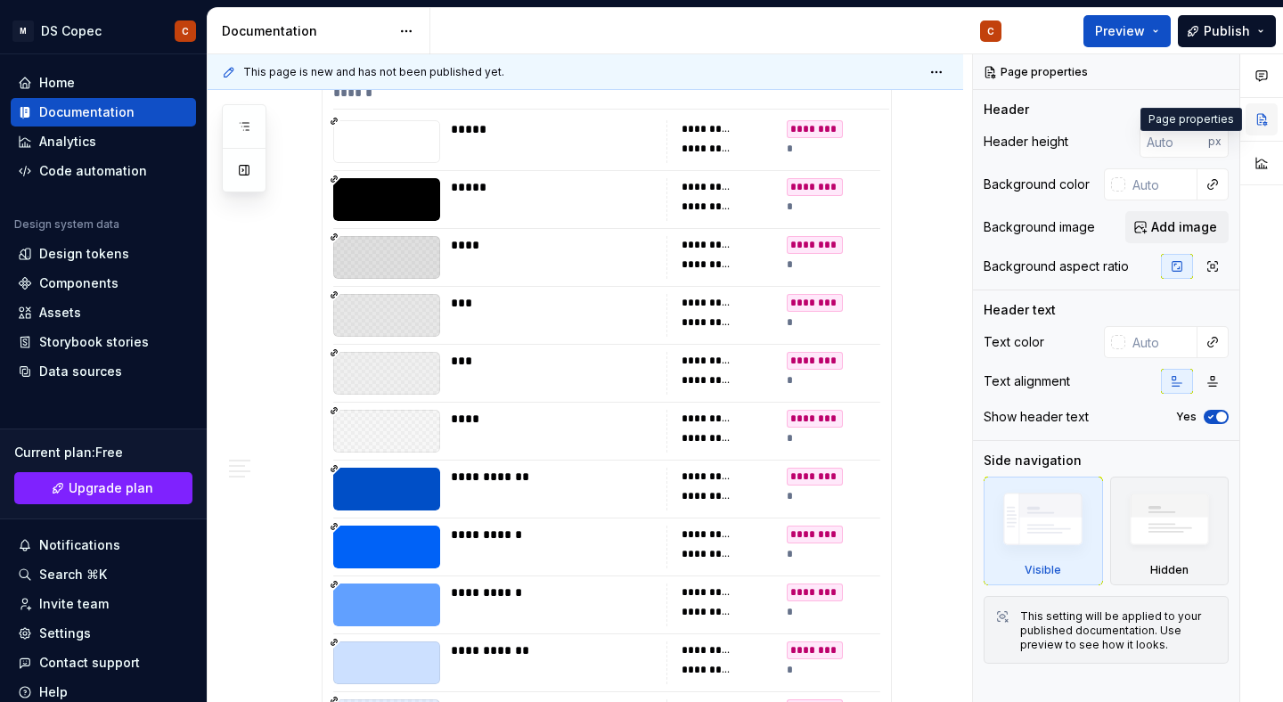
click at [1259, 119] on button "button" at bounding box center [1262, 119] width 32 height 32
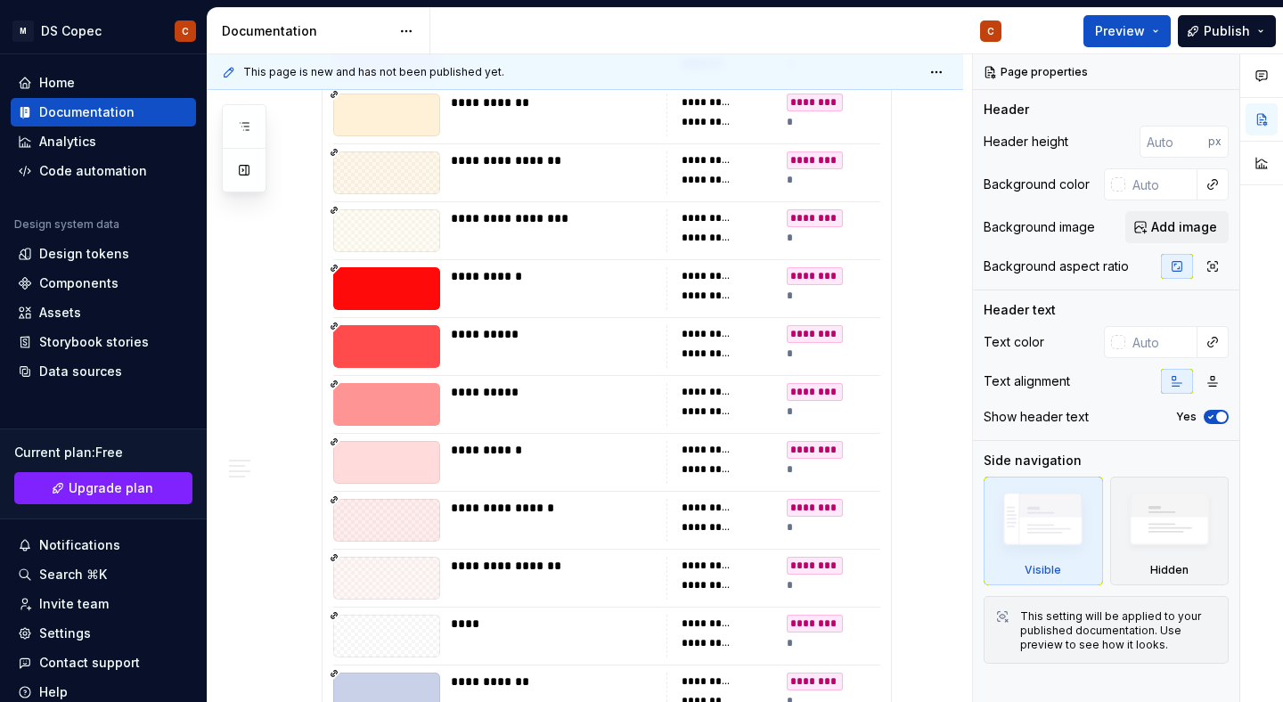
scroll to position [13080, 0]
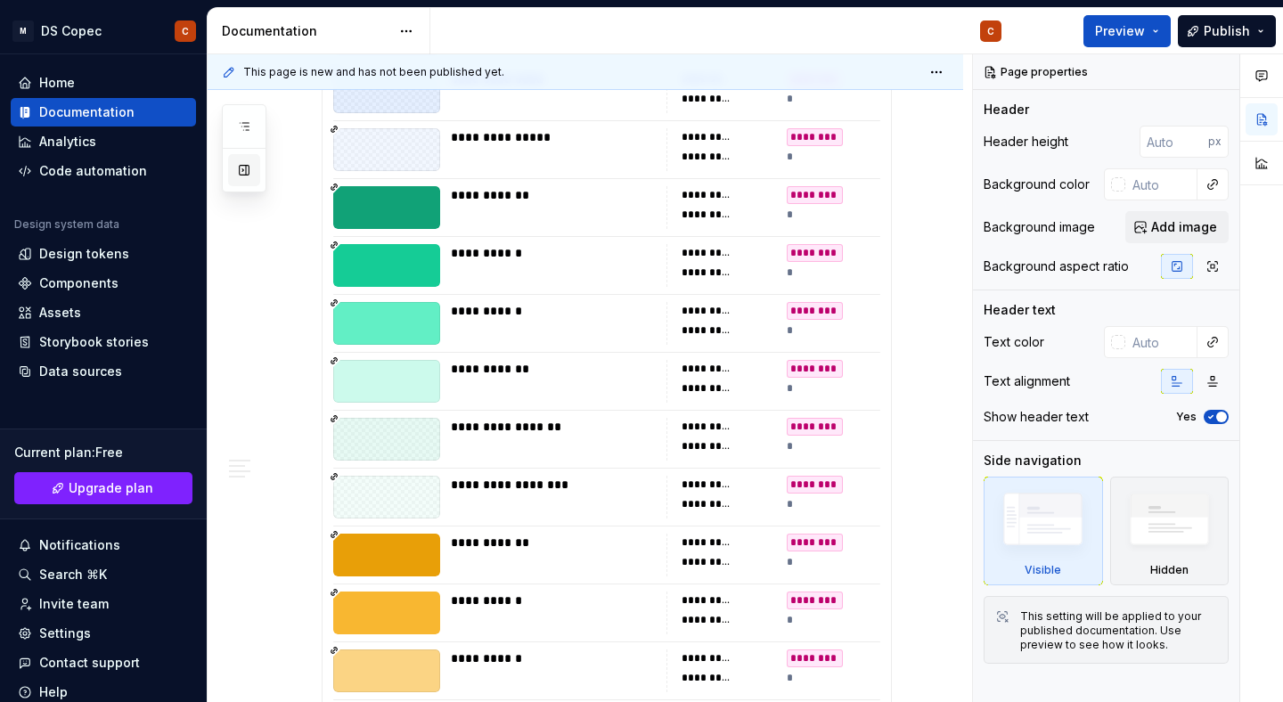
click at [243, 169] on button "button" at bounding box center [244, 170] width 32 height 32
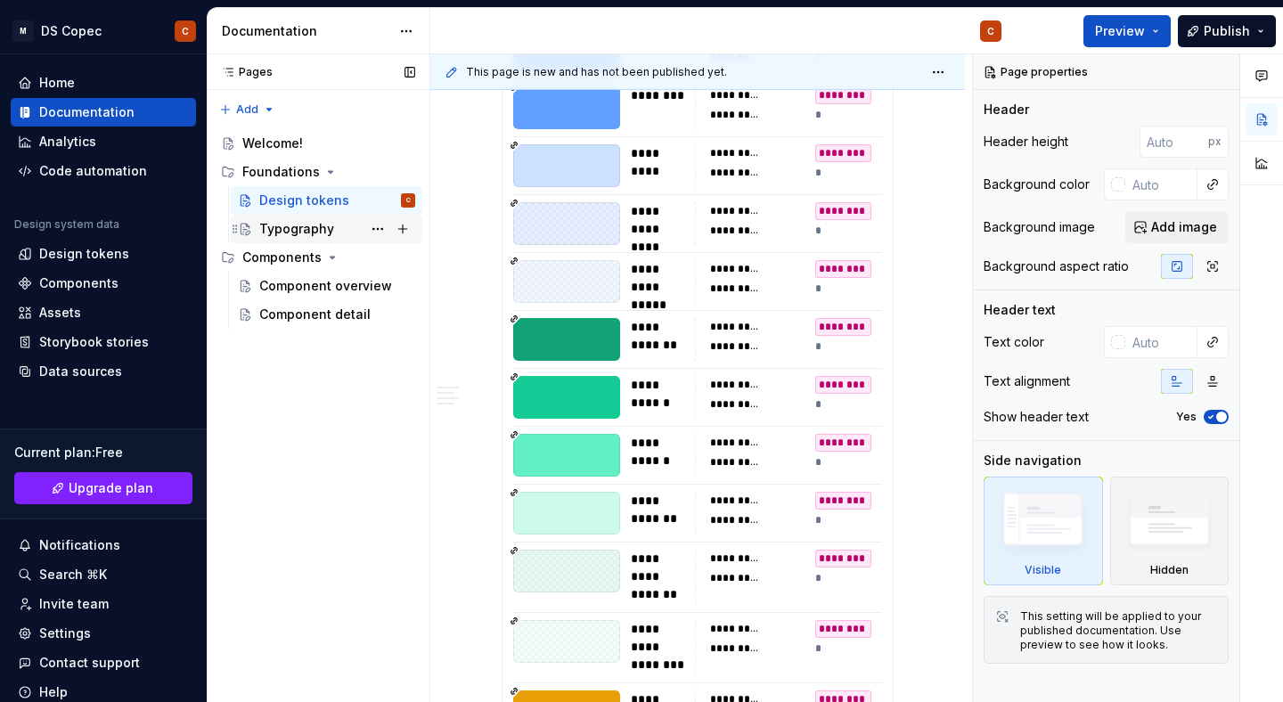
click at [348, 234] on div "Typography" at bounding box center [337, 229] width 156 height 25
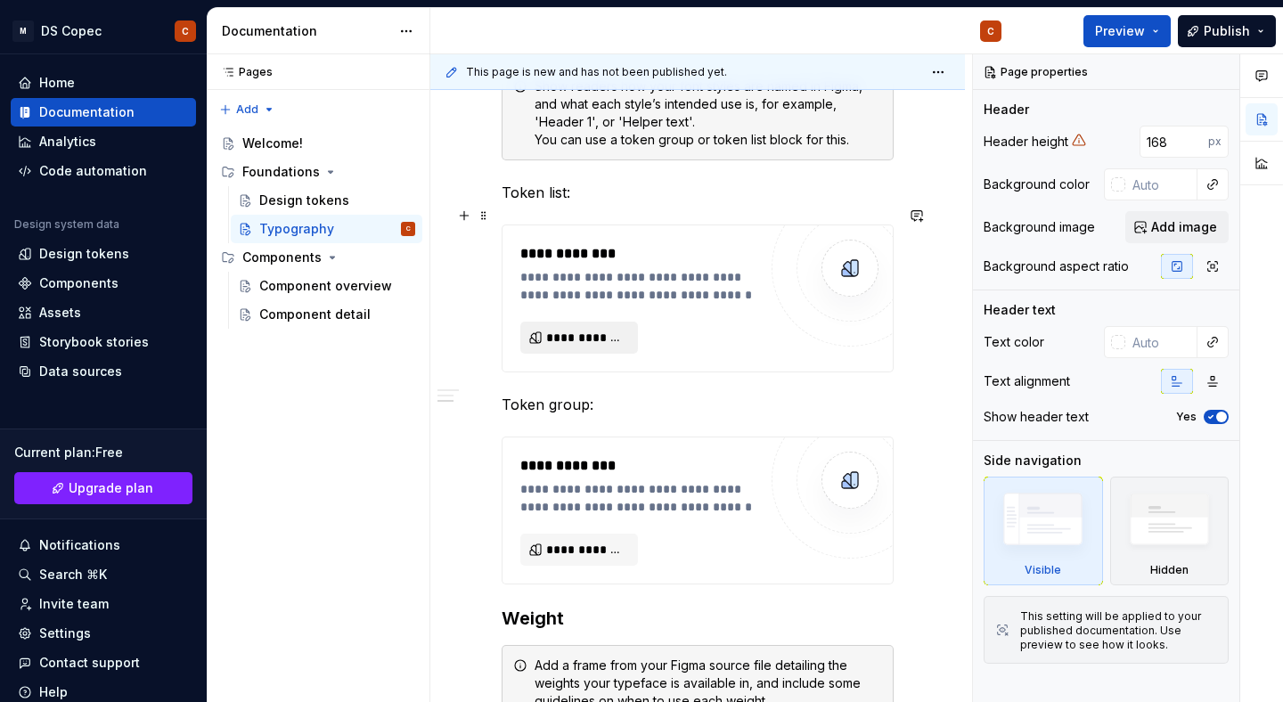
scroll to position [710, 0]
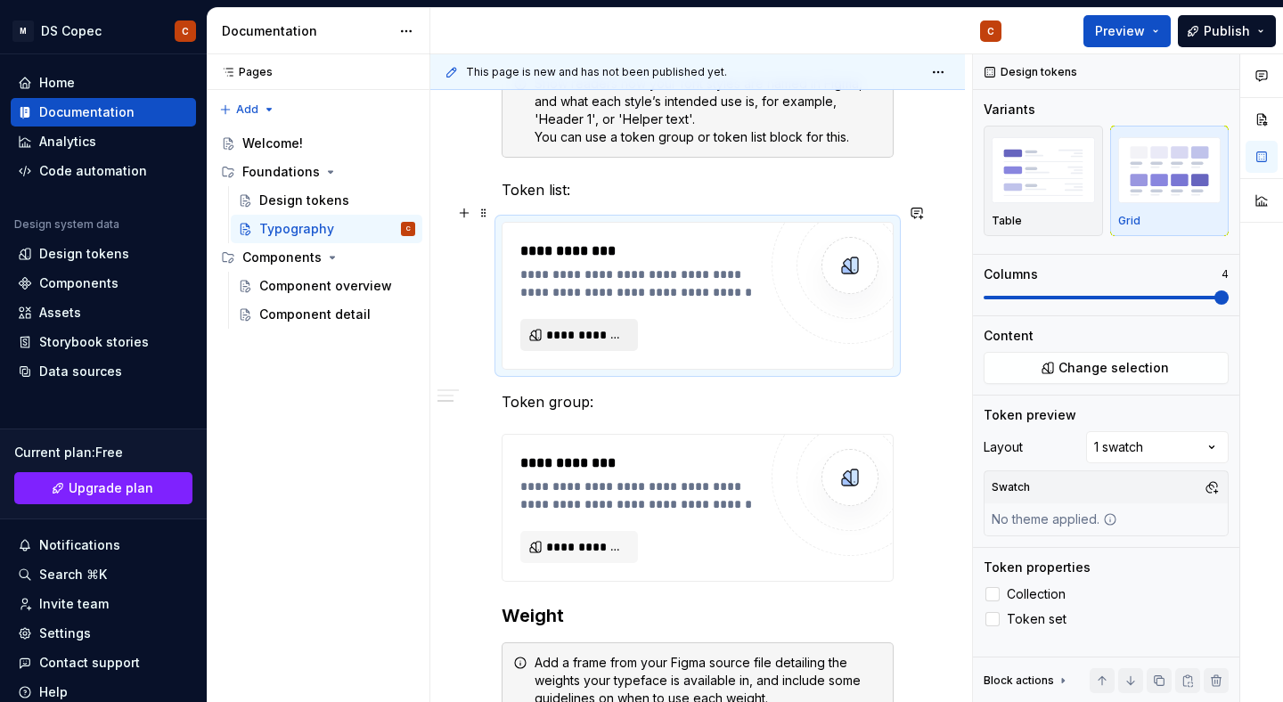
click at [595, 326] on span "**********" at bounding box center [586, 335] width 80 height 18
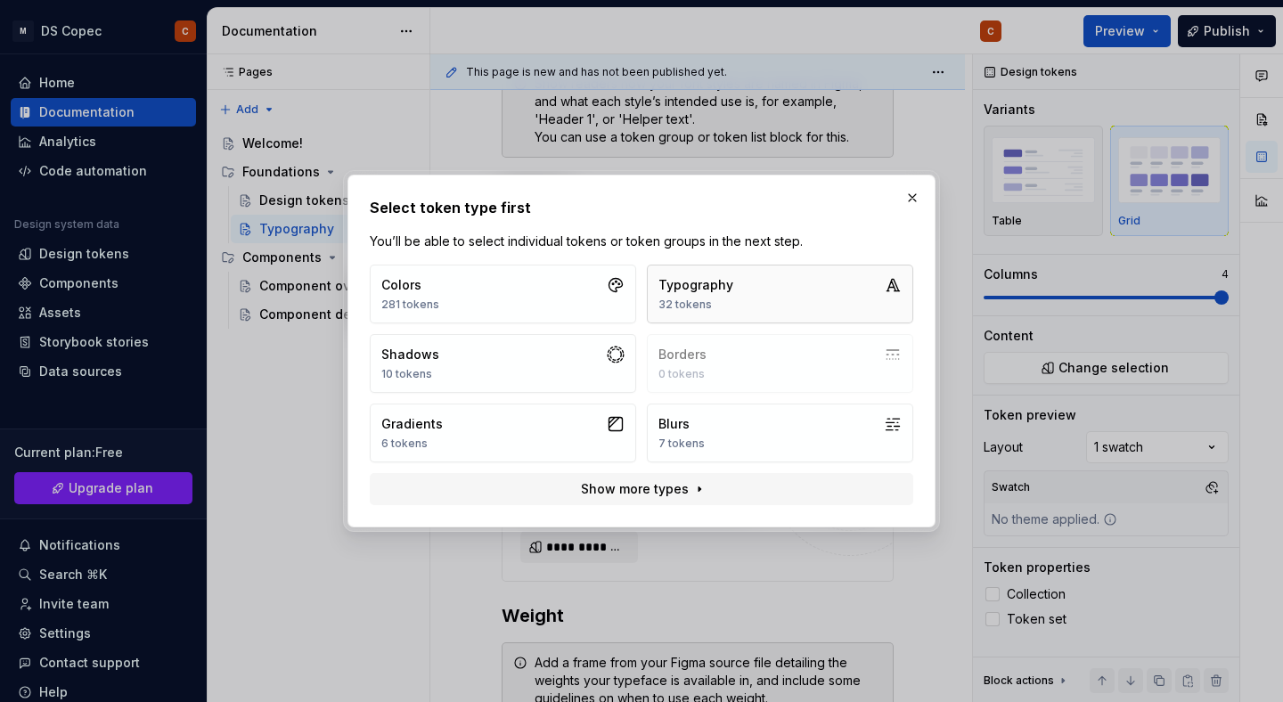
click at [724, 296] on div "Typography 32 tokens" at bounding box center [696, 294] width 75 height 36
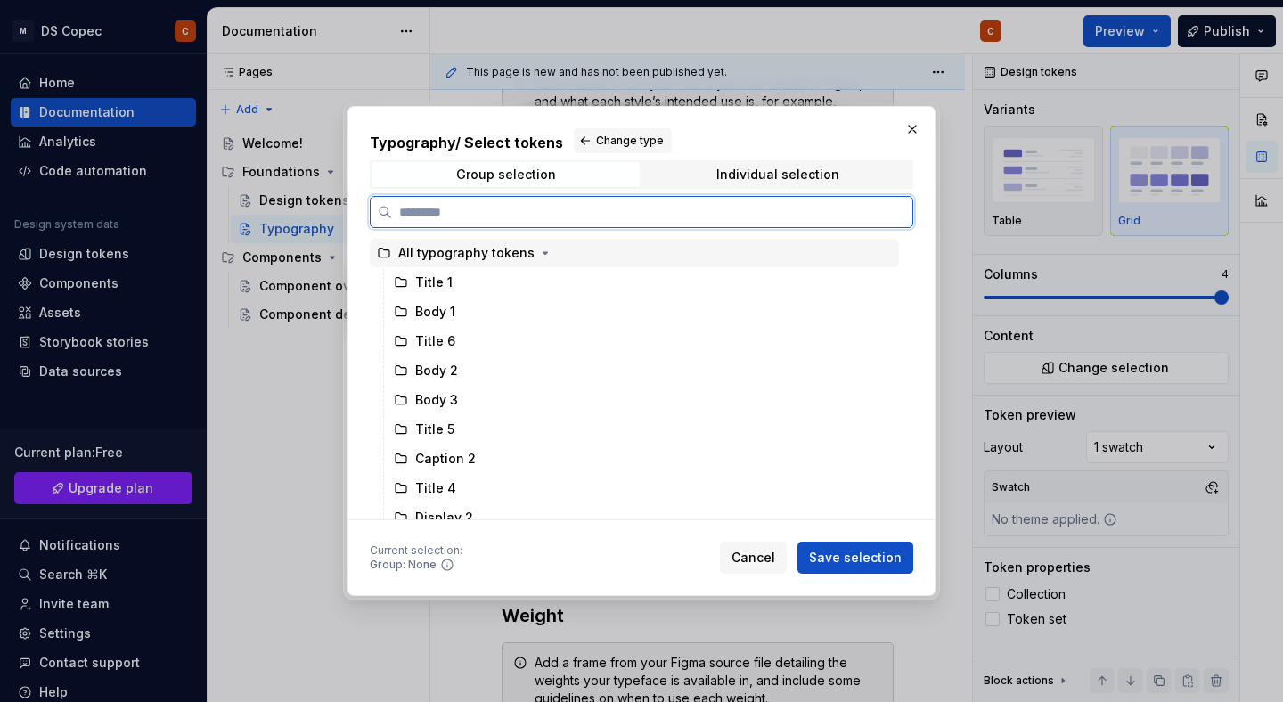
click at [514, 256] on div "All typography tokens" at bounding box center [466, 253] width 136 height 18
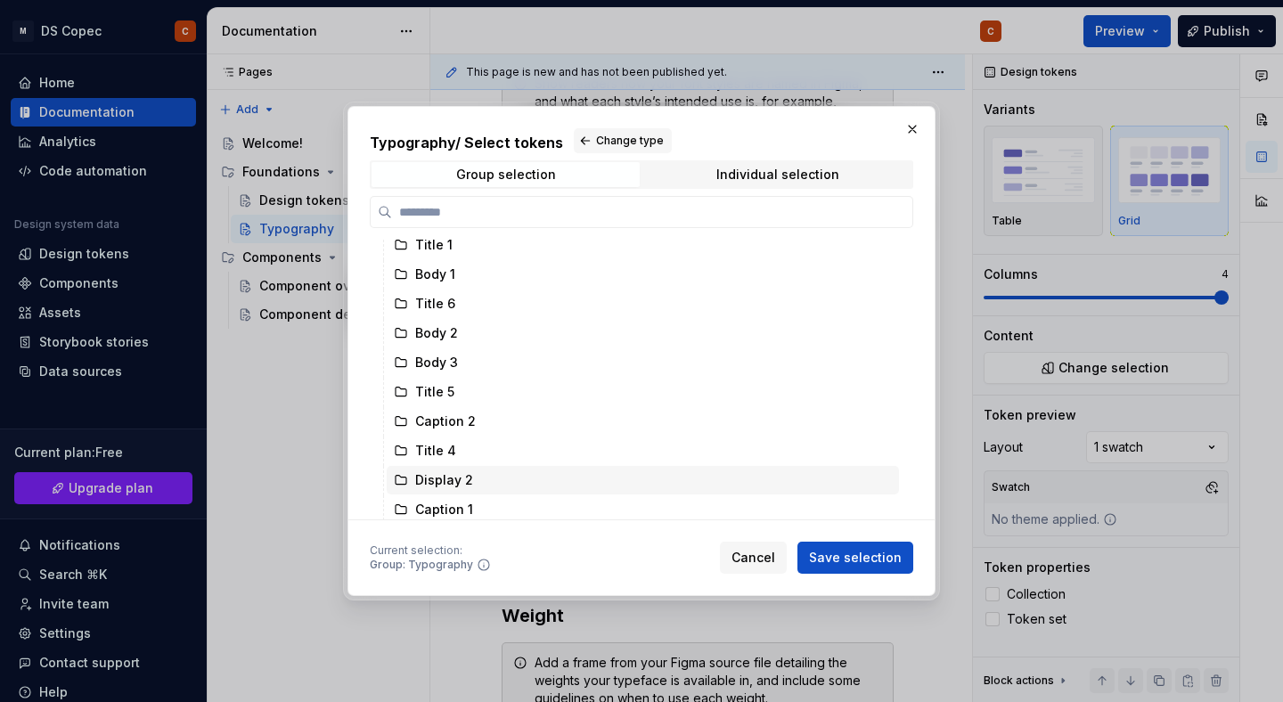
scroll to position [0, 0]
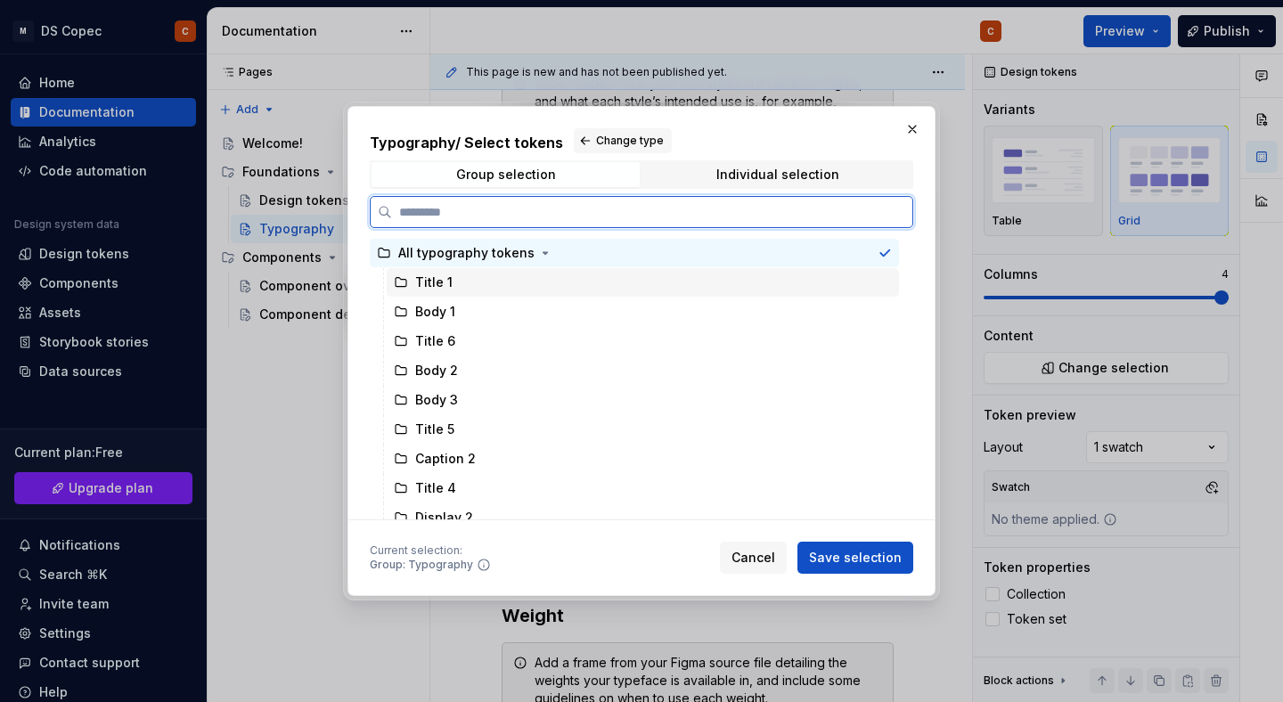
click at [583, 281] on div "Title 1" at bounding box center [643, 282] width 512 height 29
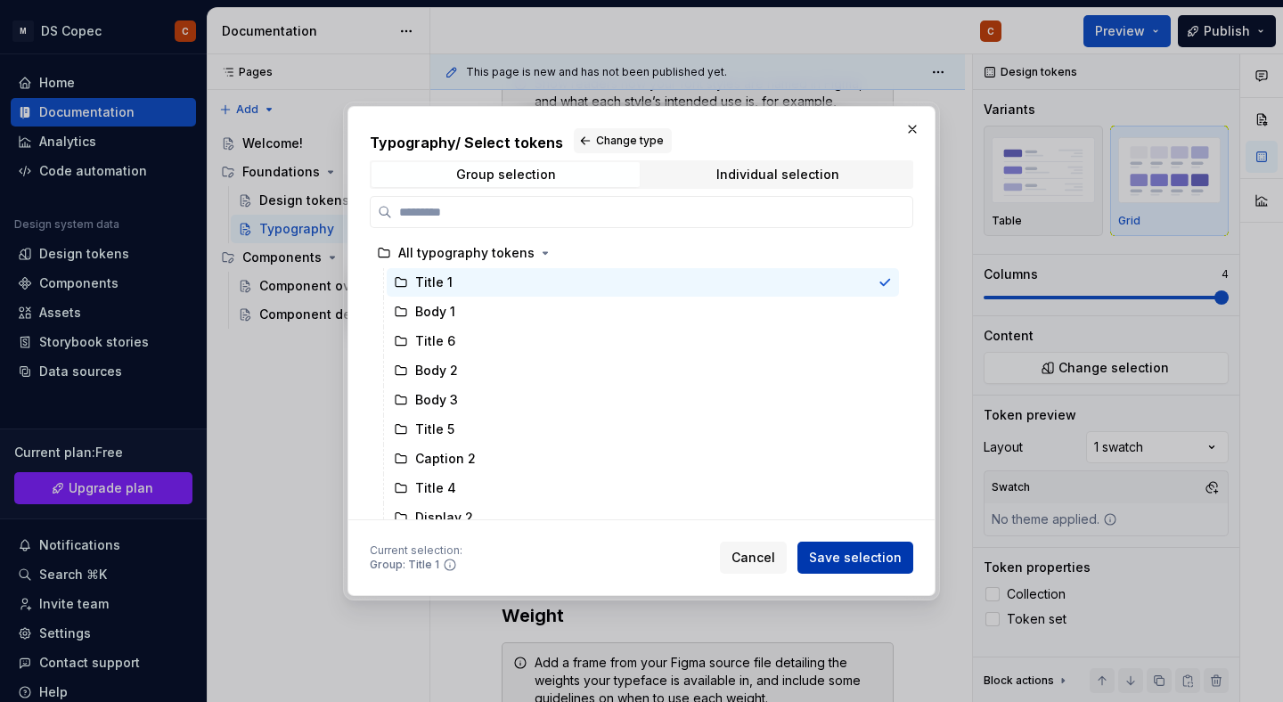
click at [836, 558] on span "Save selection" at bounding box center [855, 558] width 93 height 18
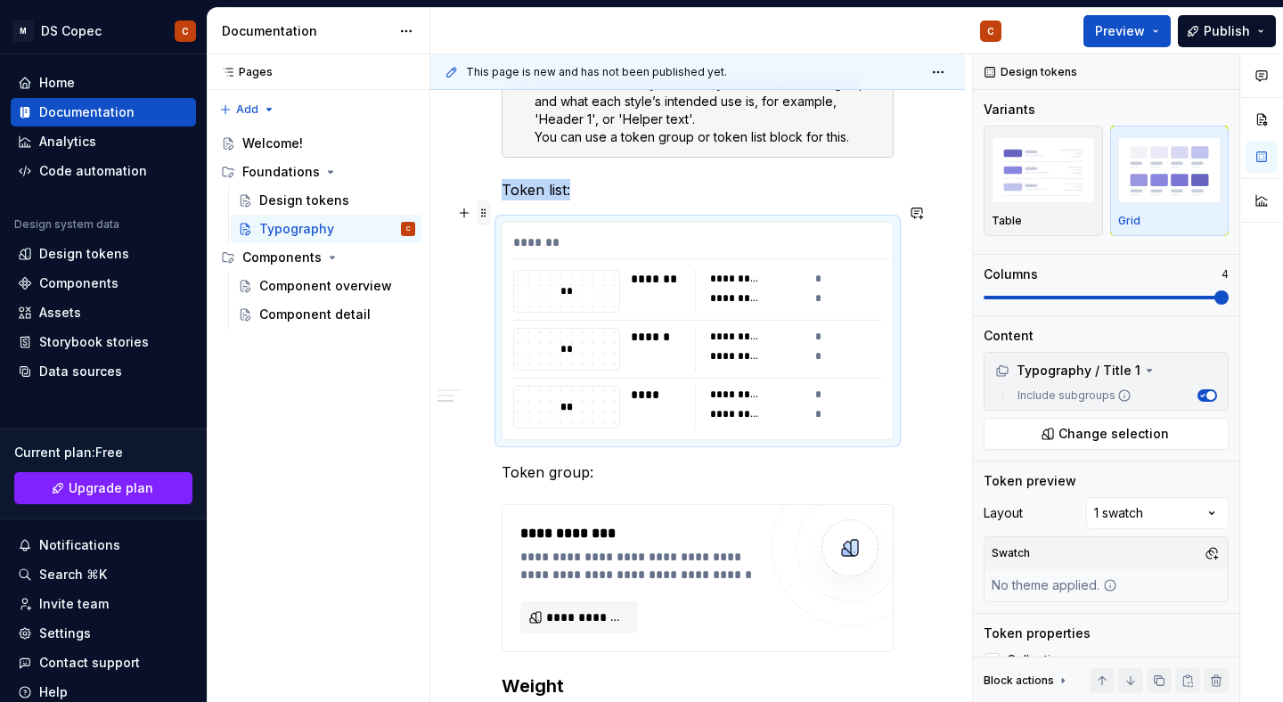
click at [483, 215] on span at bounding box center [484, 212] width 14 height 25
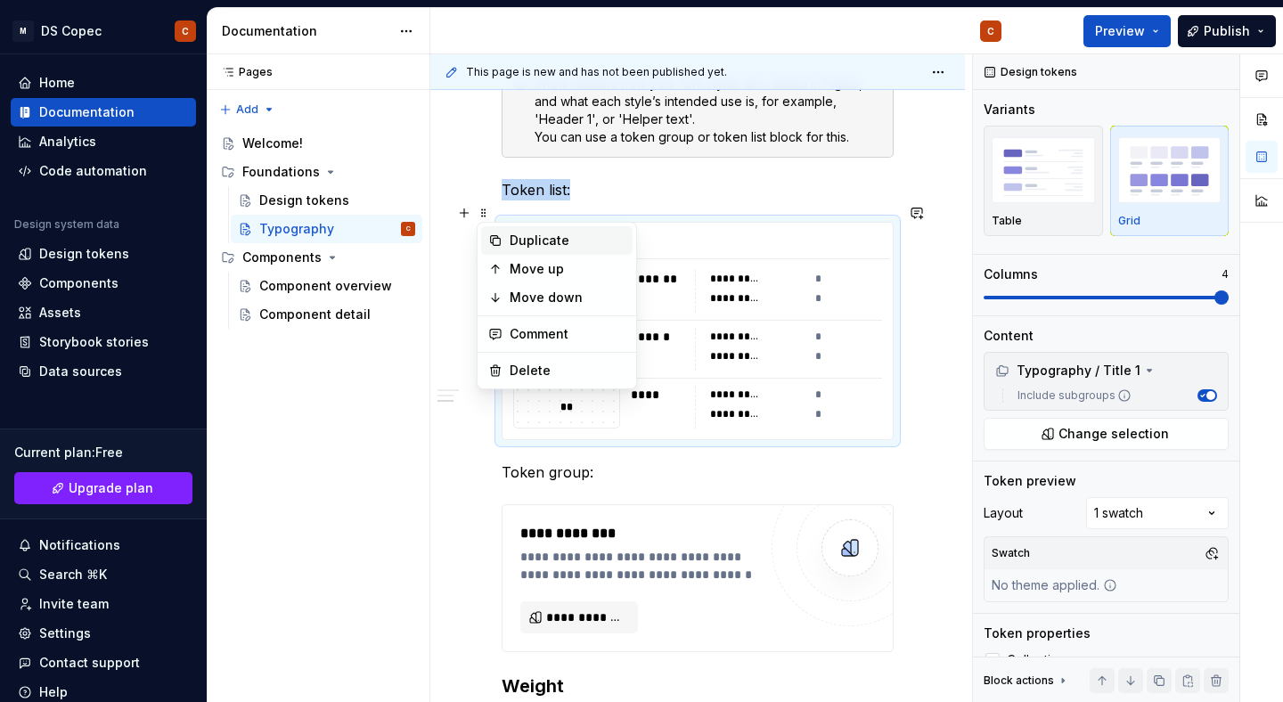
click at [511, 241] on div "Duplicate" at bounding box center [568, 241] width 116 height 18
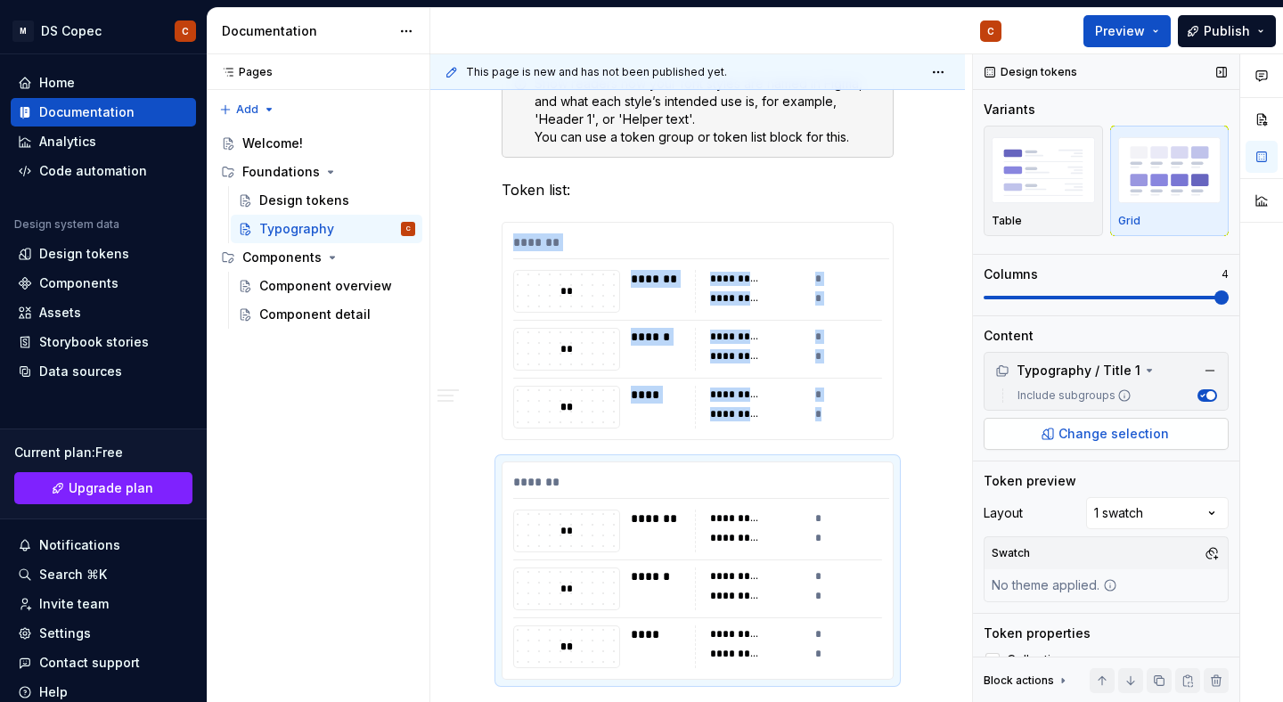
click at [1027, 429] on button "Change selection" at bounding box center [1106, 434] width 245 height 32
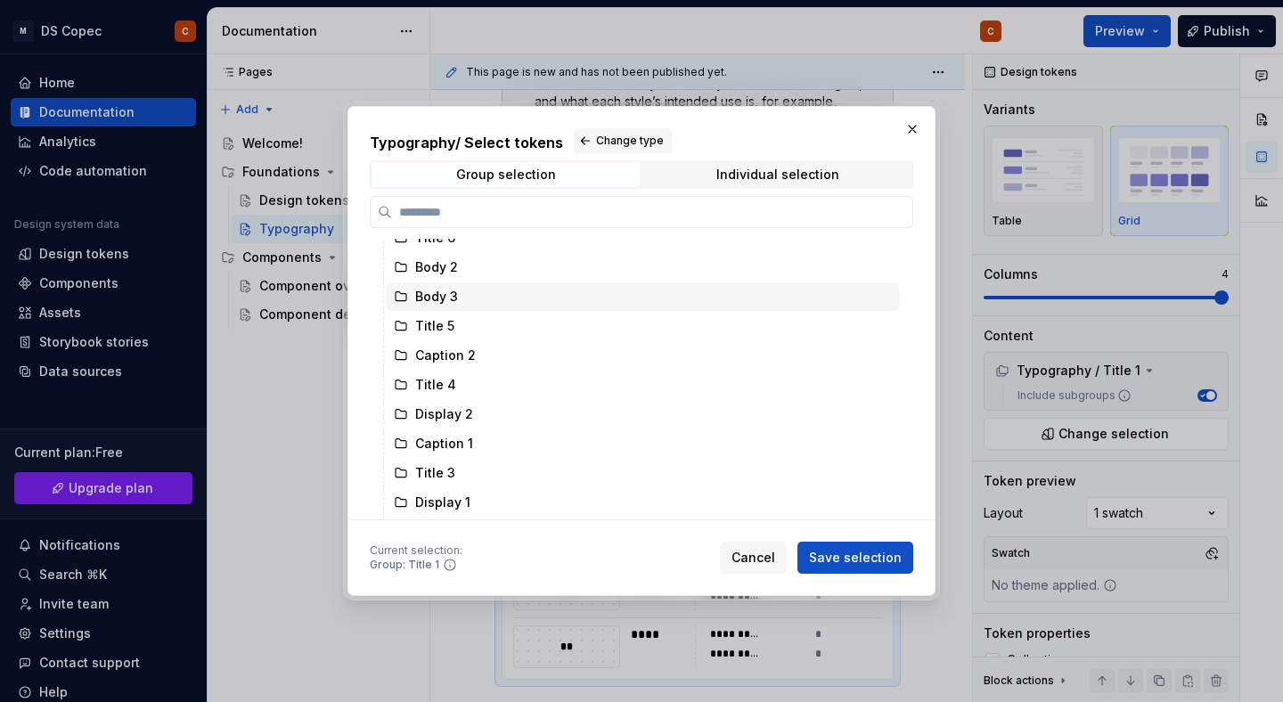
scroll to position [160, 0]
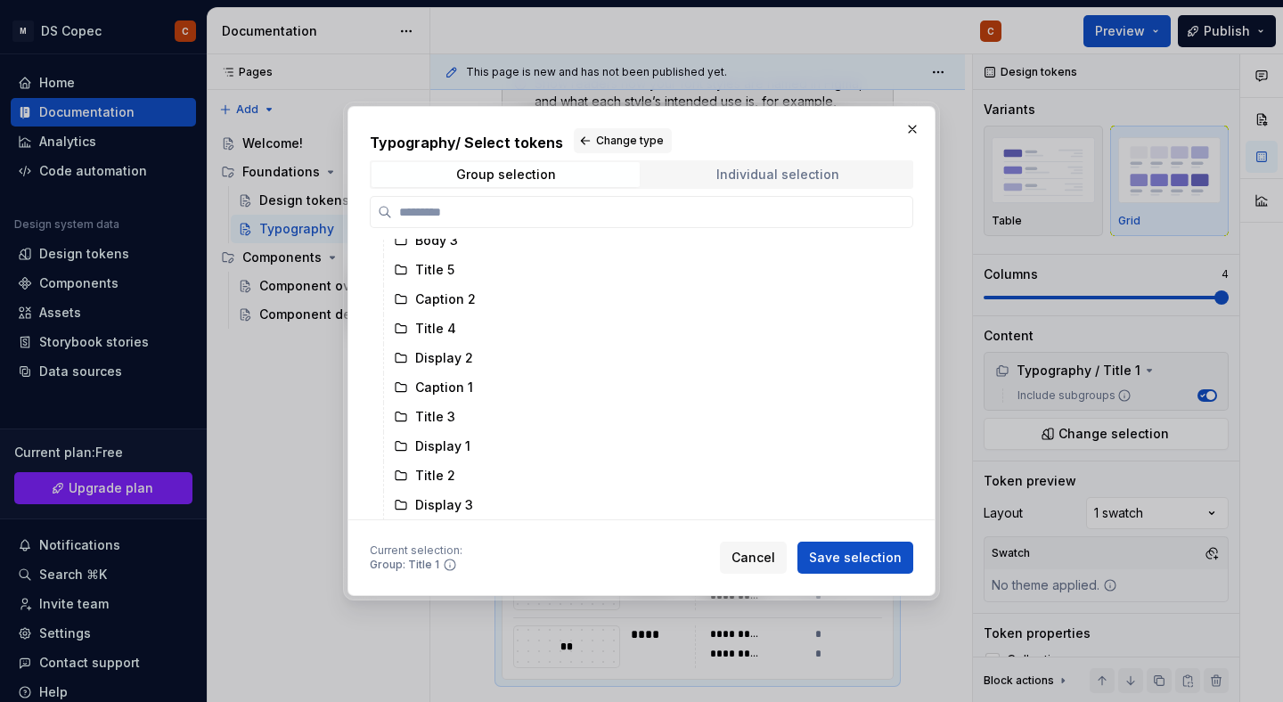
click at [697, 180] on span "Individual selection" at bounding box center [777, 174] width 268 height 25
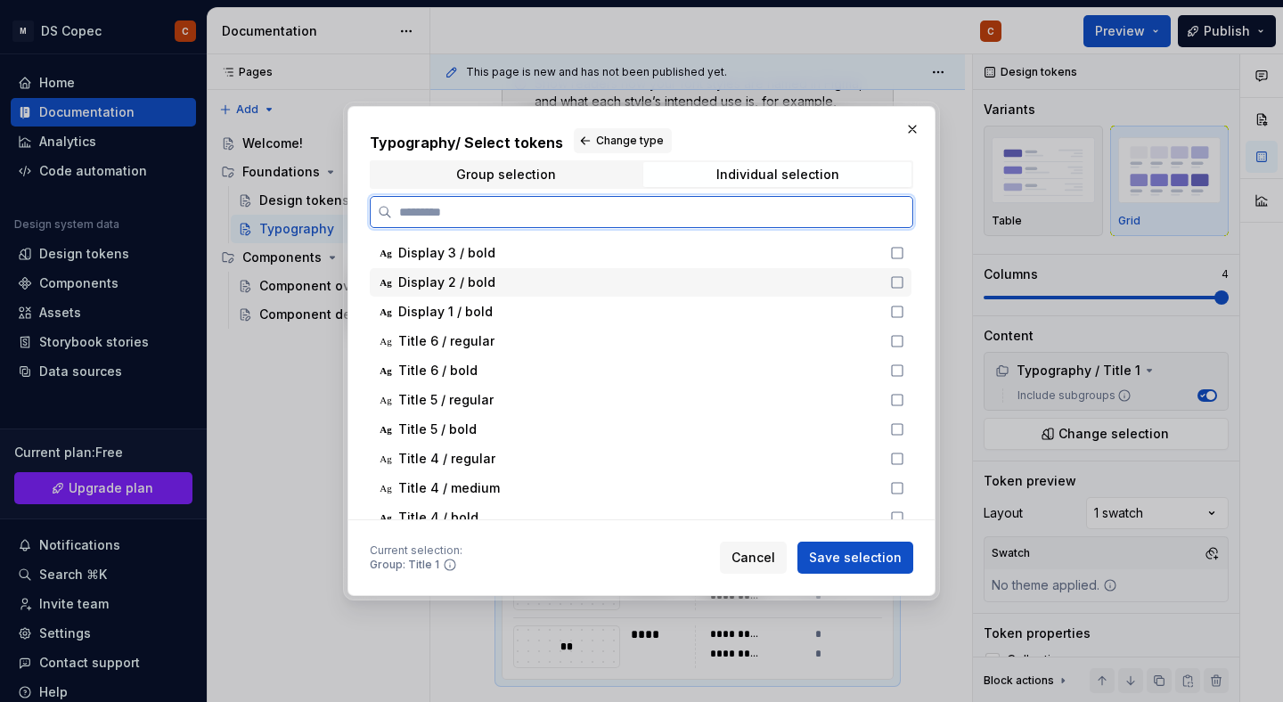
click at [904, 282] on icon at bounding box center [897, 282] width 14 height 14
click at [904, 310] on icon at bounding box center [897, 312] width 14 height 14
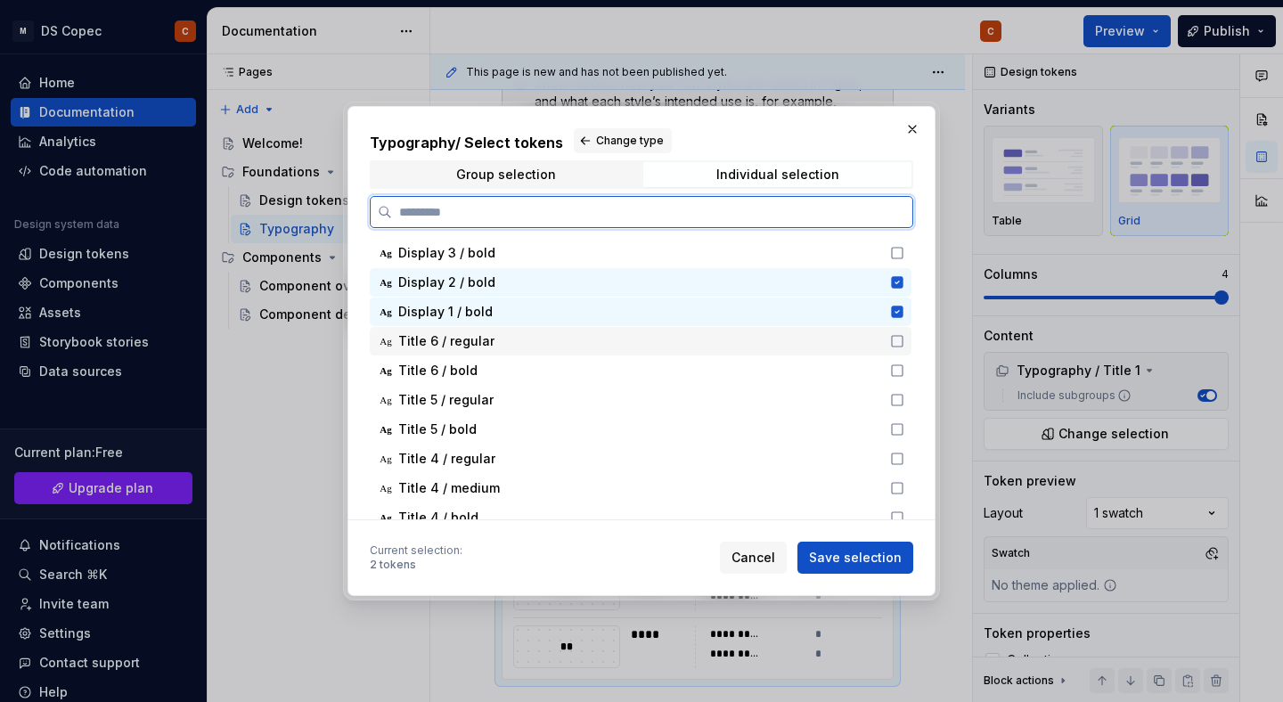
click at [904, 340] on icon at bounding box center [897, 341] width 14 height 14
click at [903, 339] on icon at bounding box center [897, 341] width 12 height 12
click at [904, 255] on icon at bounding box center [897, 253] width 14 height 14
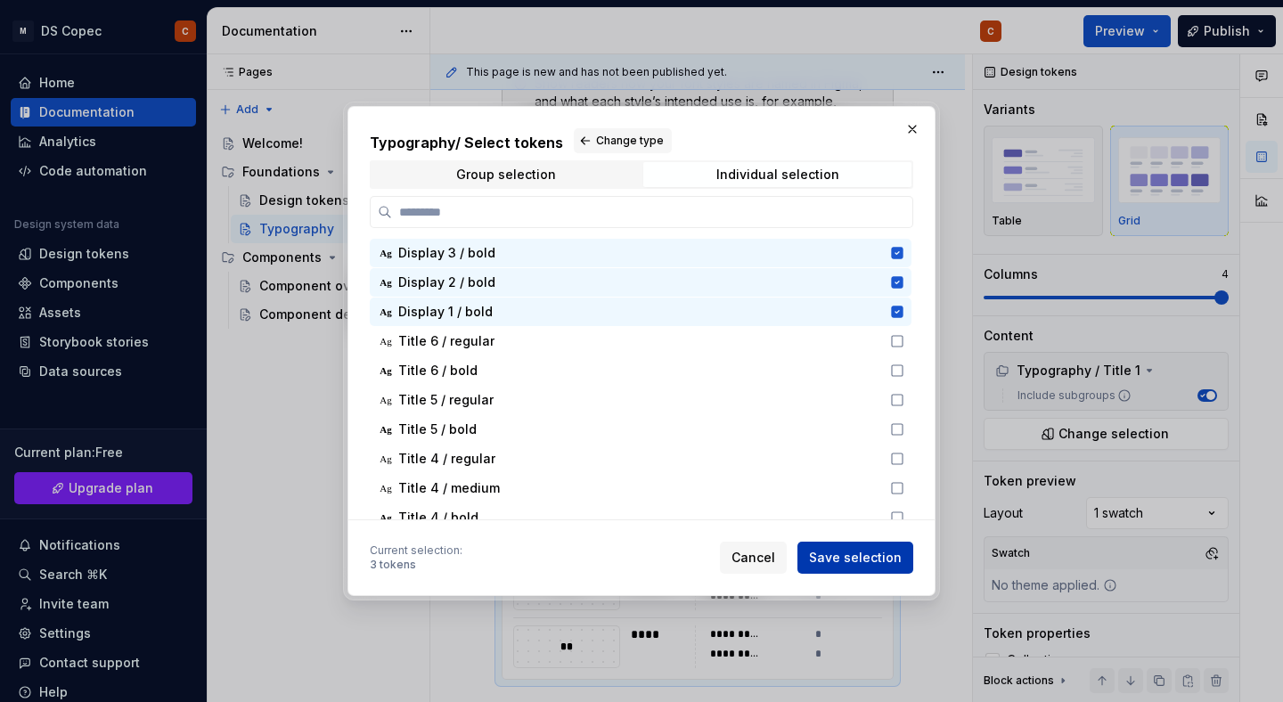
click at [828, 549] on span "Save selection" at bounding box center [855, 558] width 93 height 18
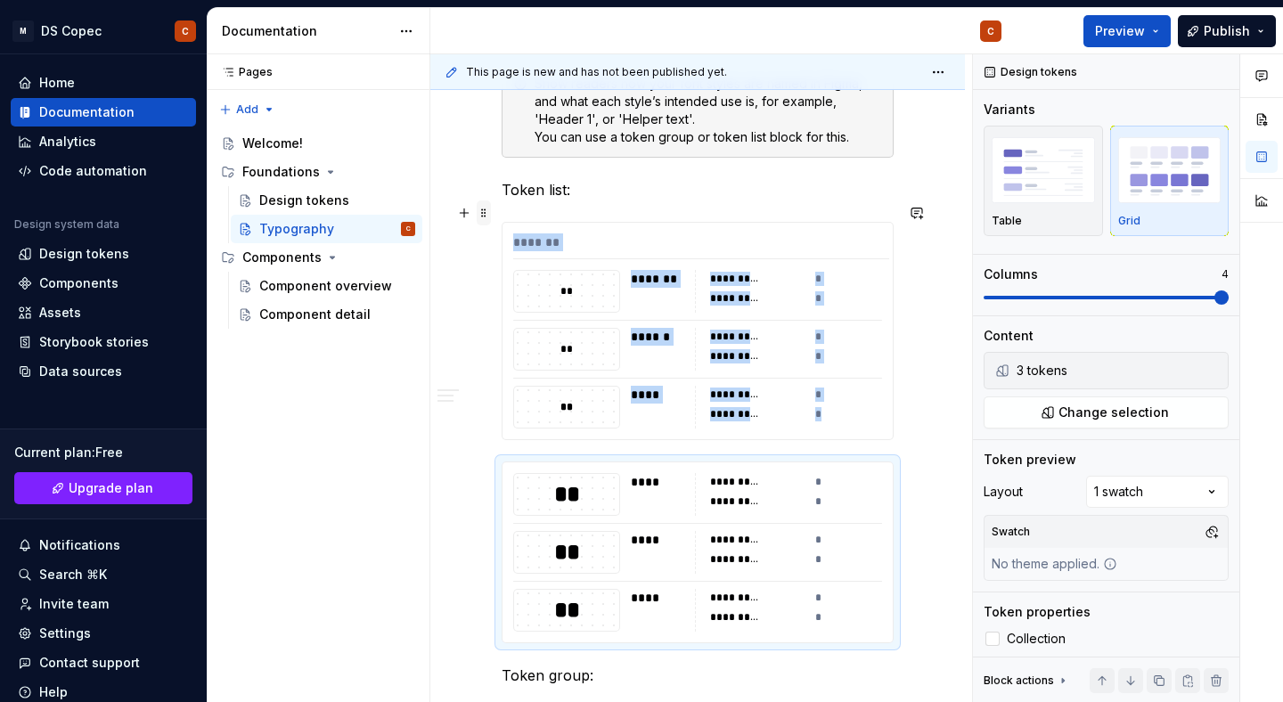
click at [484, 213] on span at bounding box center [484, 212] width 14 height 25
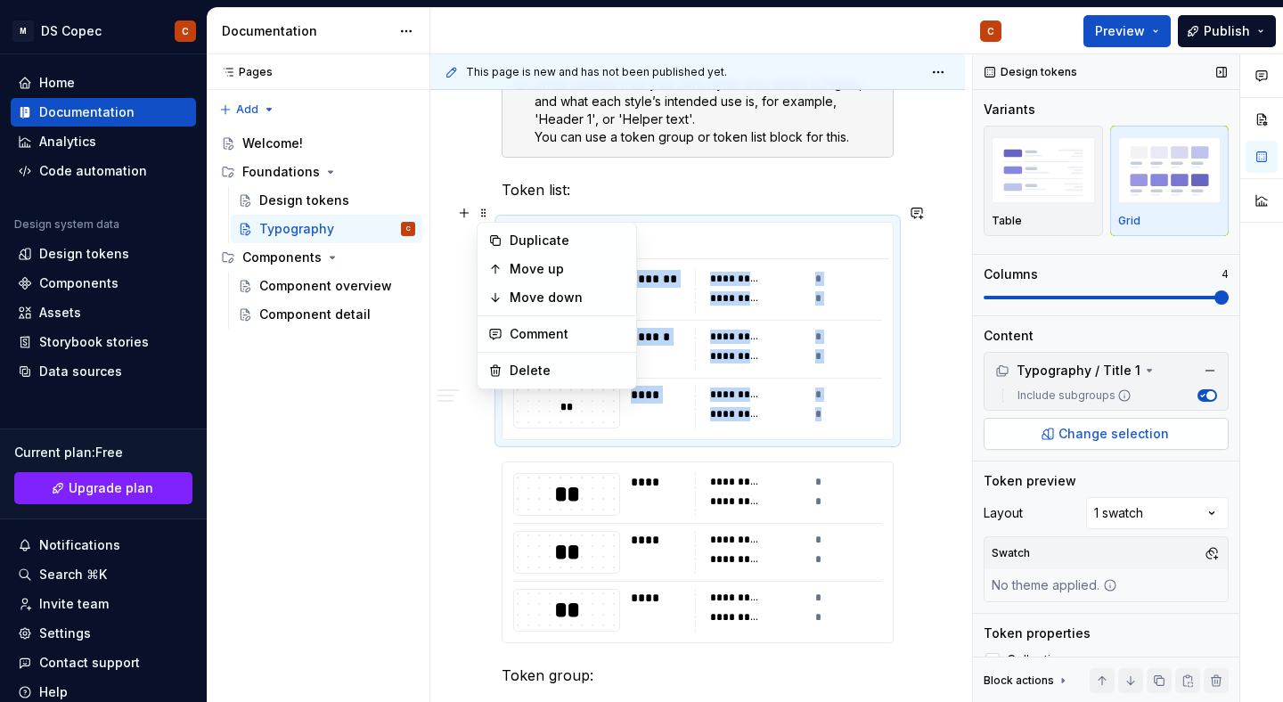
click at [1055, 429] on button "Change selection" at bounding box center [1106, 434] width 245 height 32
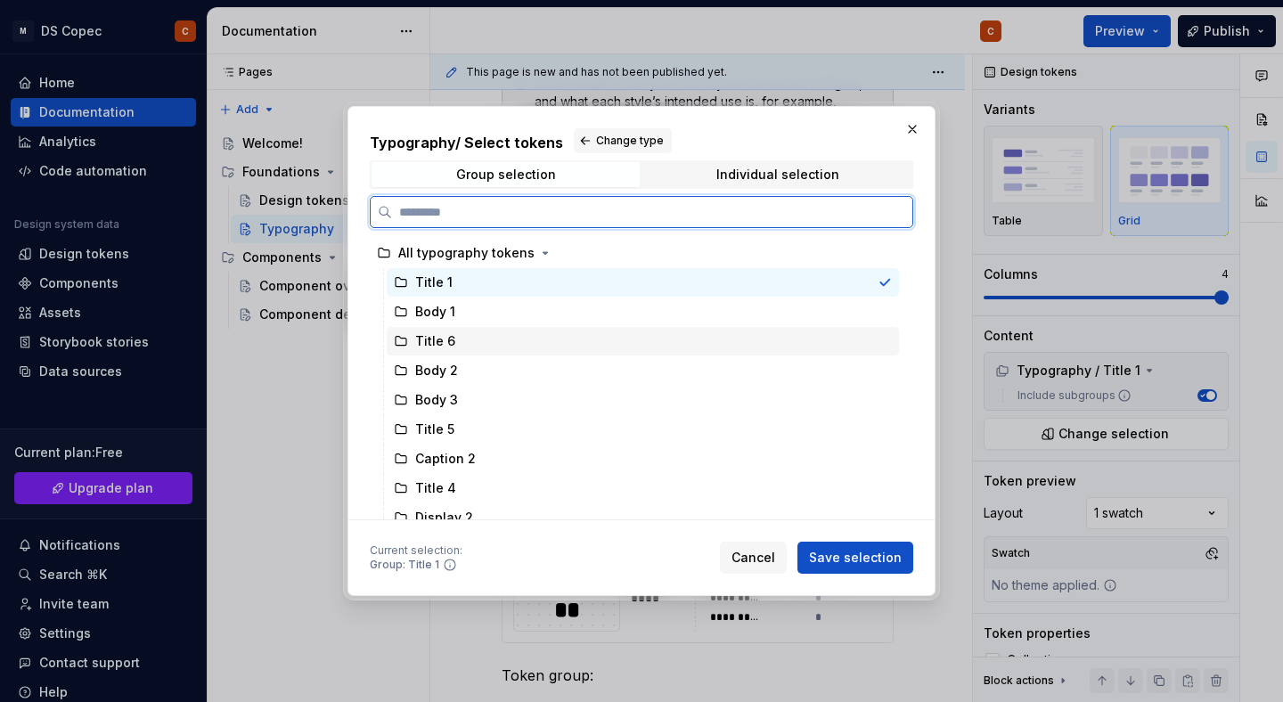
click at [892, 342] on div at bounding box center [885, 341] width 14 height 14
click at [892, 285] on div at bounding box center [885, 282] width 14 height 14
click at [405, 429] on icon at bounding box center [401, 429] width 14 height 14
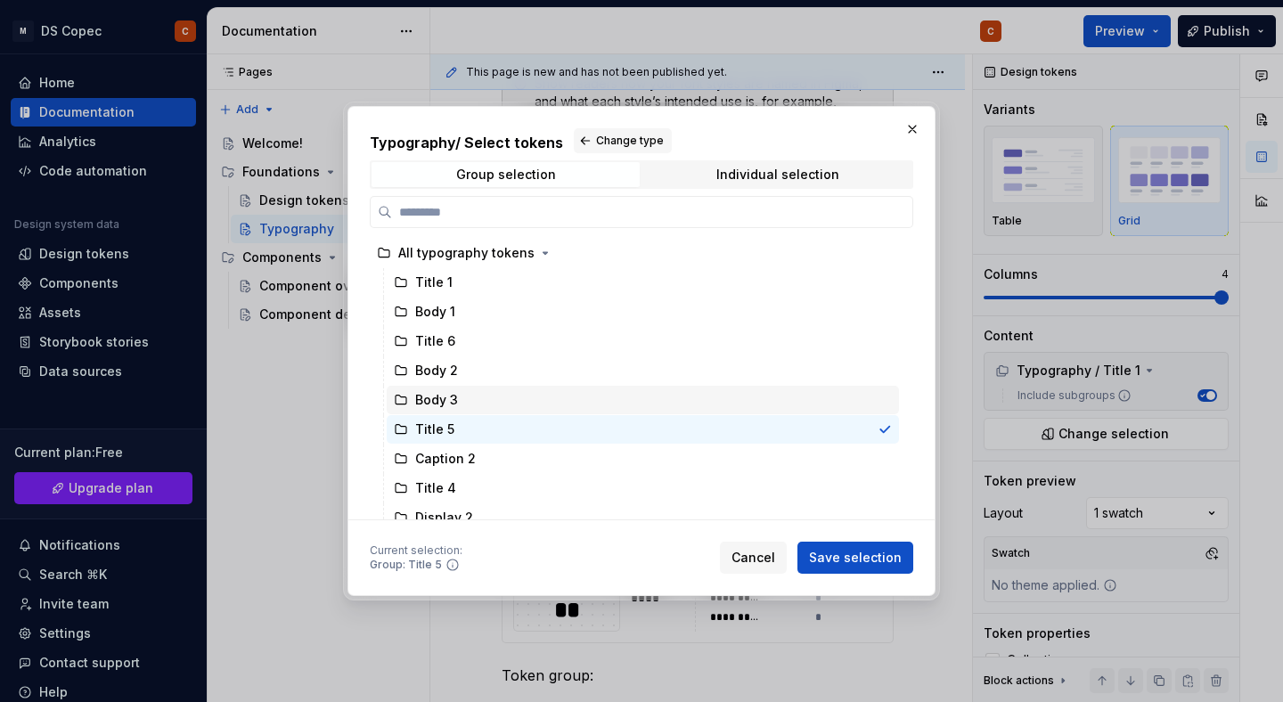
scroll to position [119, 0]
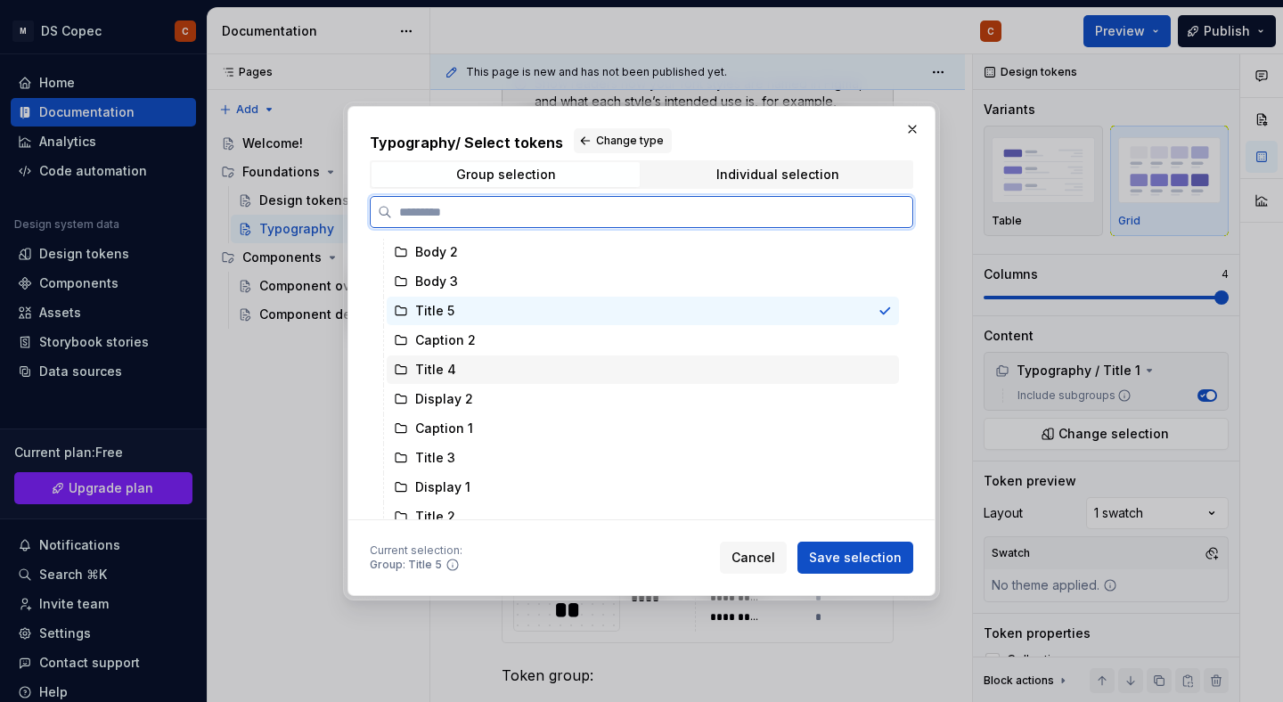
click at [755, 374] on div "Title 4" at bounding box center [643, 370] width 512 height 29
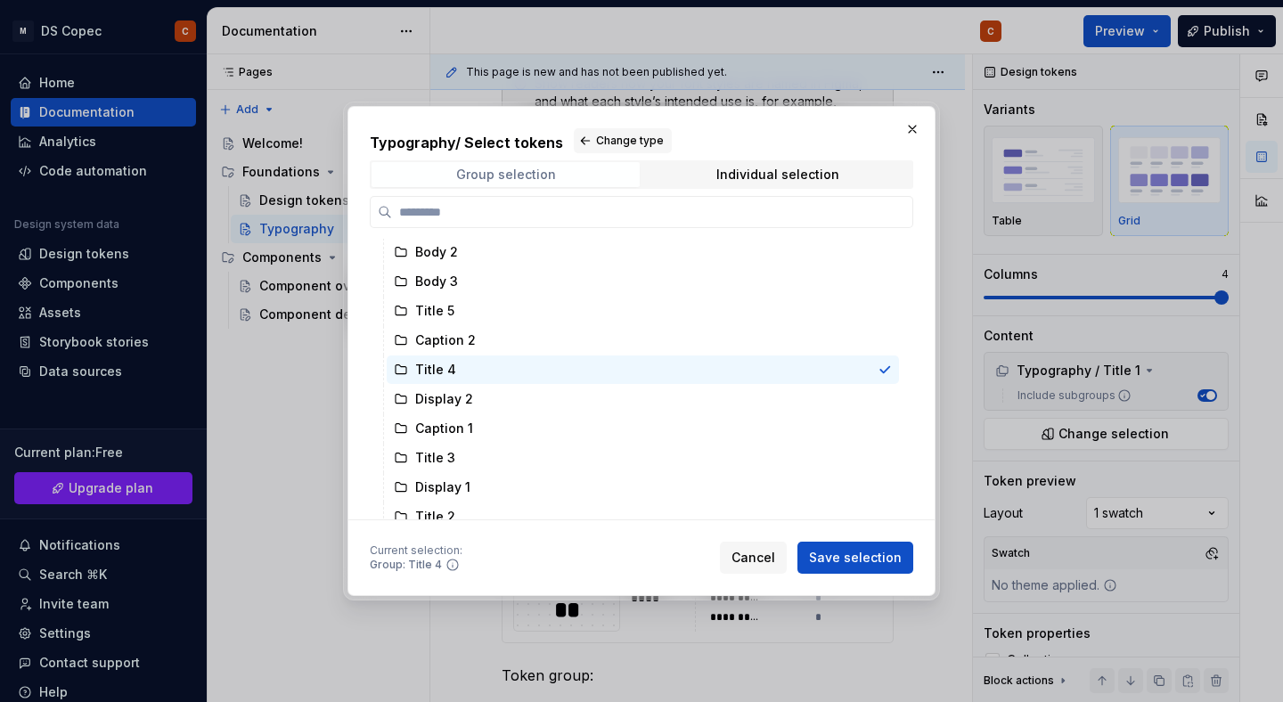
click at [573, 173] on span "Group selection" at bounding box center [506, 174] width 268 height 25
click at [574, 168] on span "Group selection" at bounding box center [506, 174] width 268 height 25
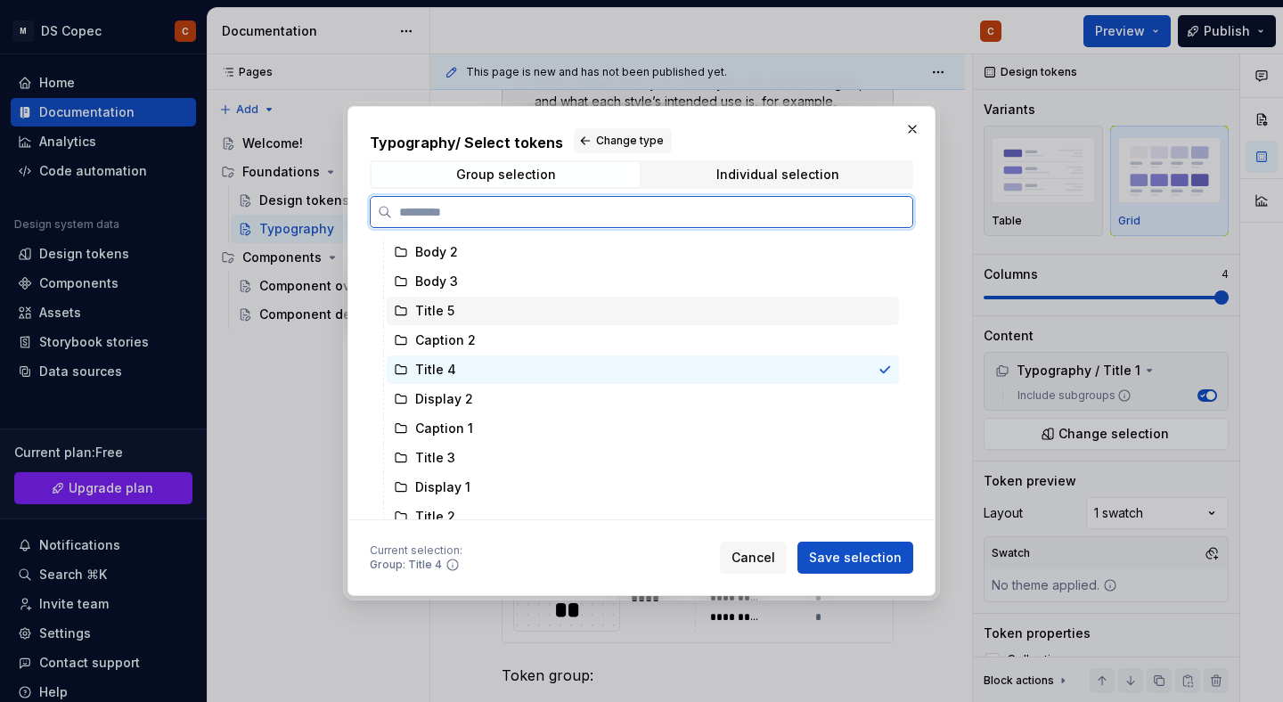
click at [892, 315] on div at bounding box center [885, 311] width 14 height 14
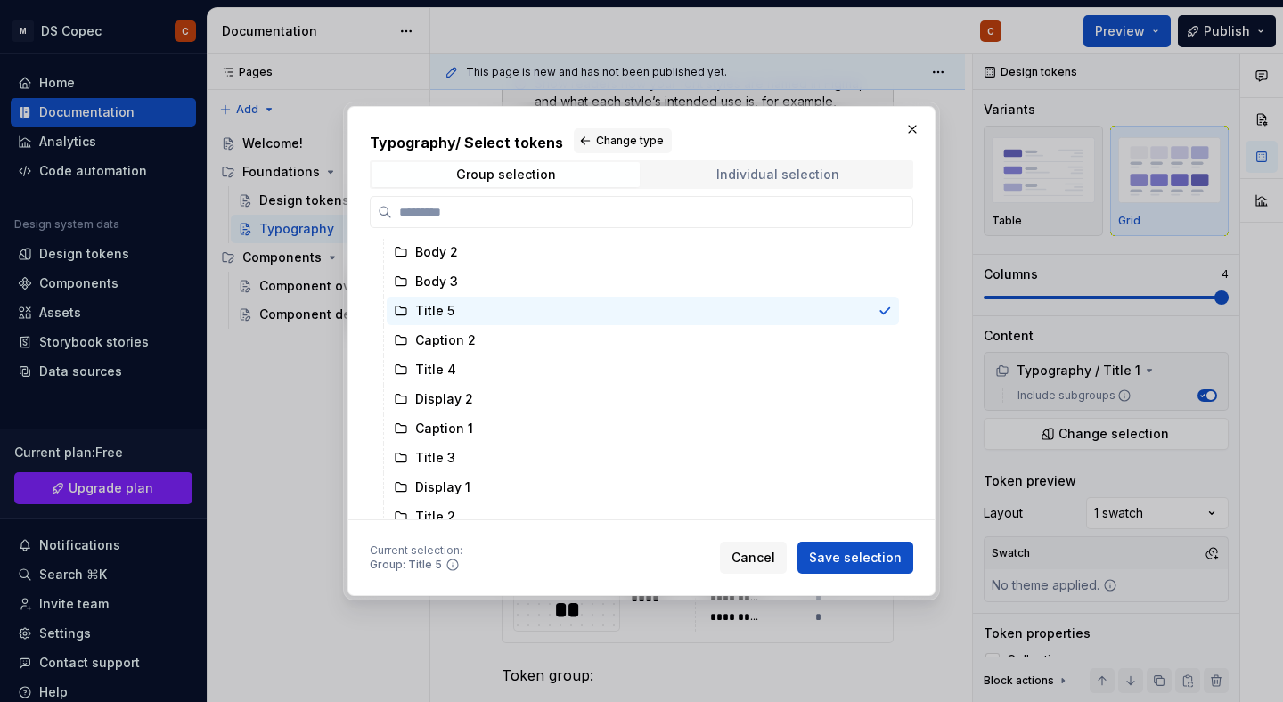
click at [833, 170] on div "Individual selection" at bounding box center [777, 175] width 123 height 14
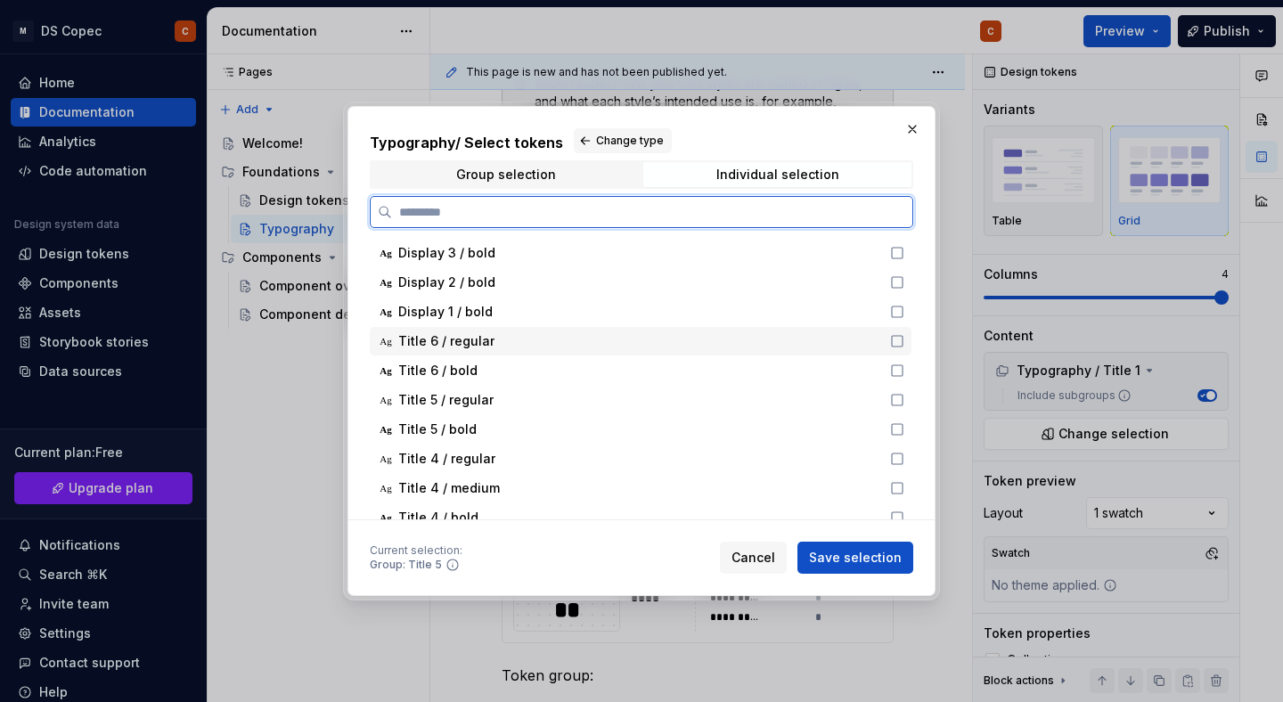
click at [904, 340] on icon at bounding box center [897, 341] width 14 height 14
click at [904, 369] on icon at bounding box center [897, 371] width 14 height 14
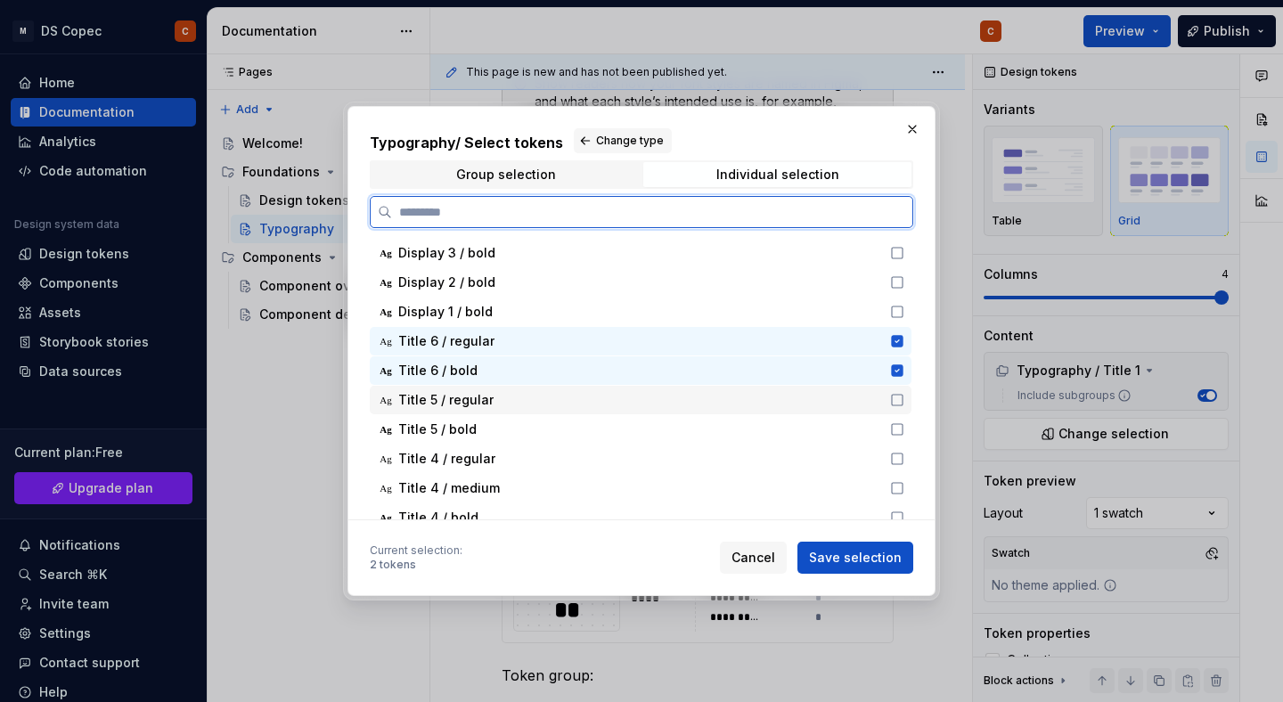
click at [904, 397] on icon at bounding box center [897, 400] width 14 height 14
click at [904, 429] on icon at bounding box center [897, 429] width 14 height 14
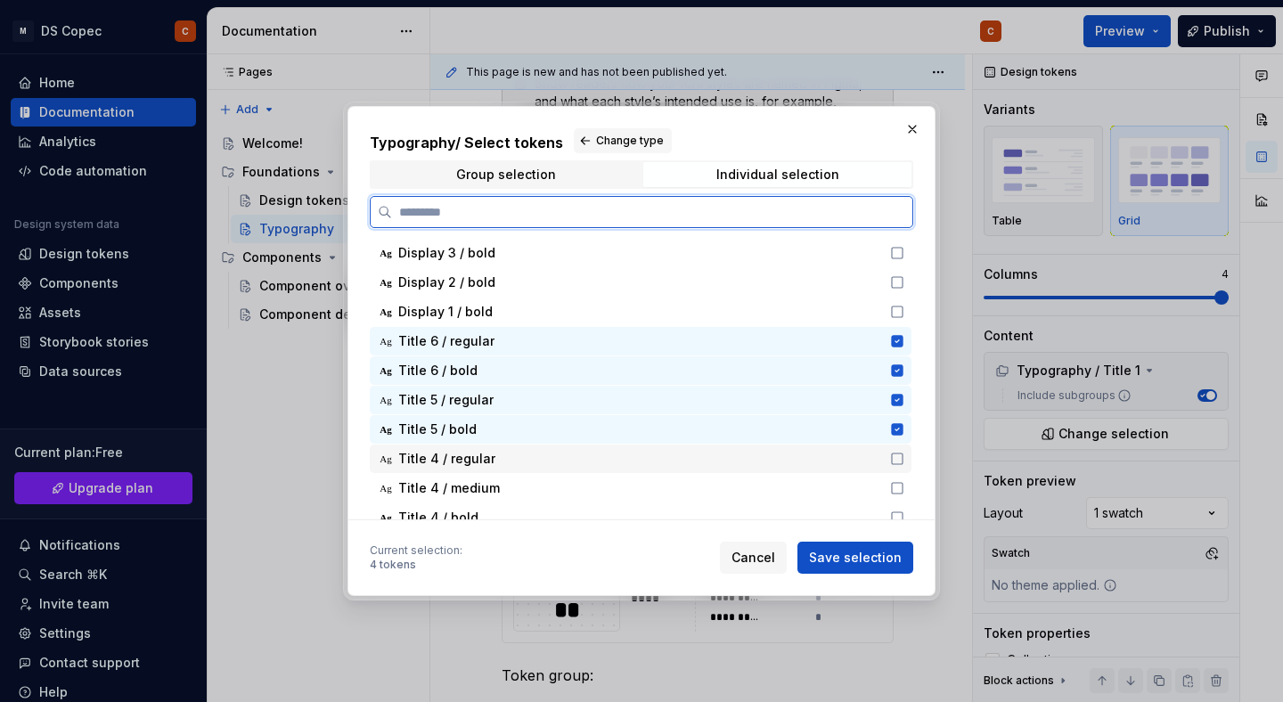
click at [904, 452] on icon at bounding box center [897, 459] width 14 height 14
click at [904, 489] on icon at bounding box center [897, 488] width 14 height 14
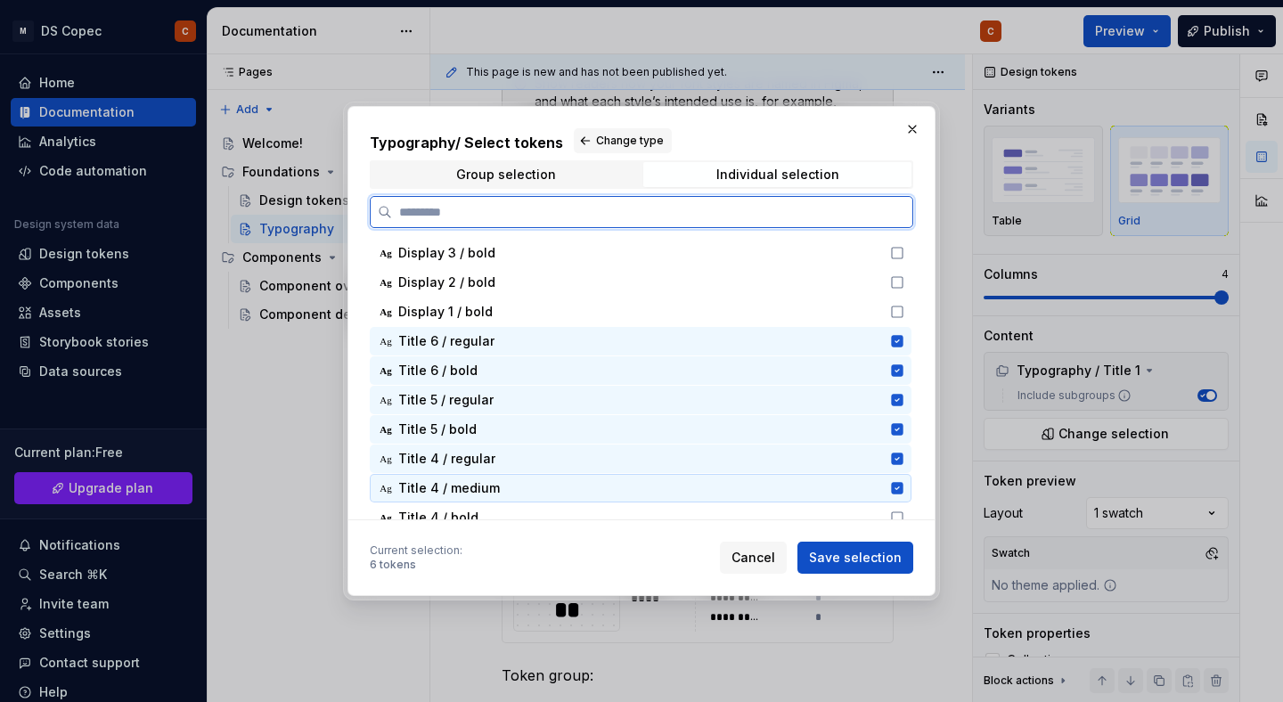
scroll to position [158, 0]
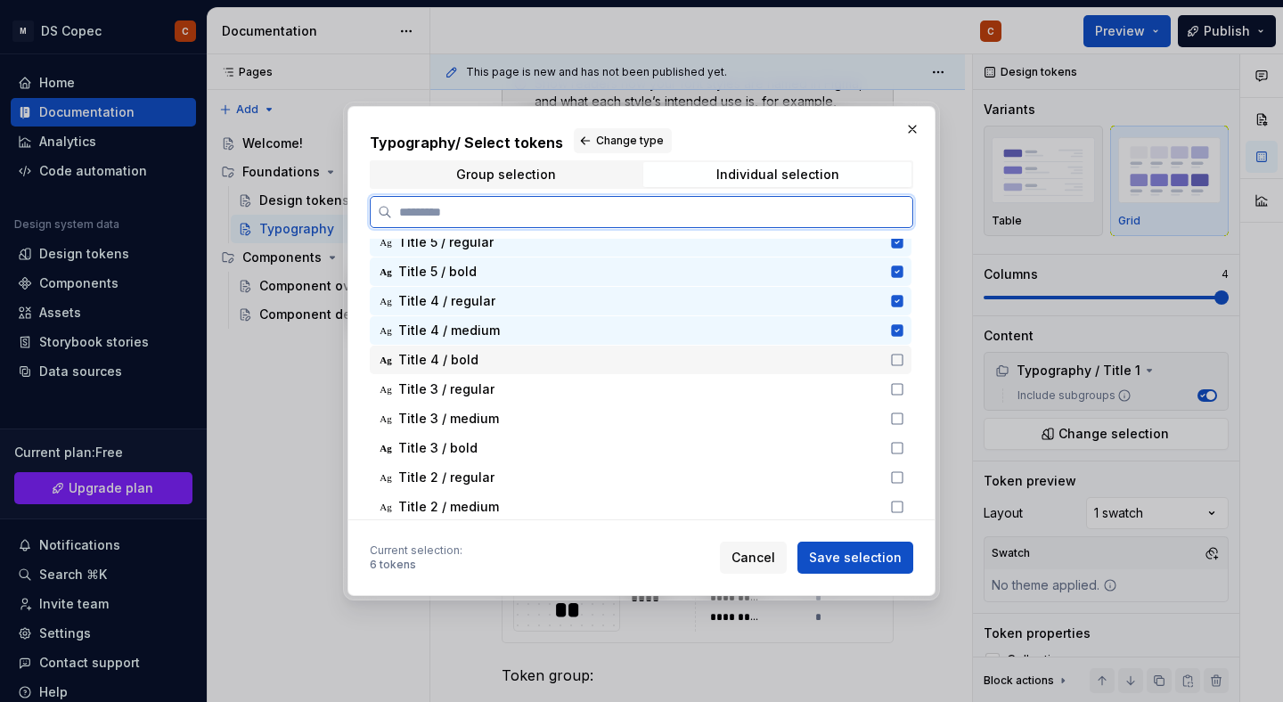
click at [903, 363] on icon at bounding box center [897, 360] width 11 height 11
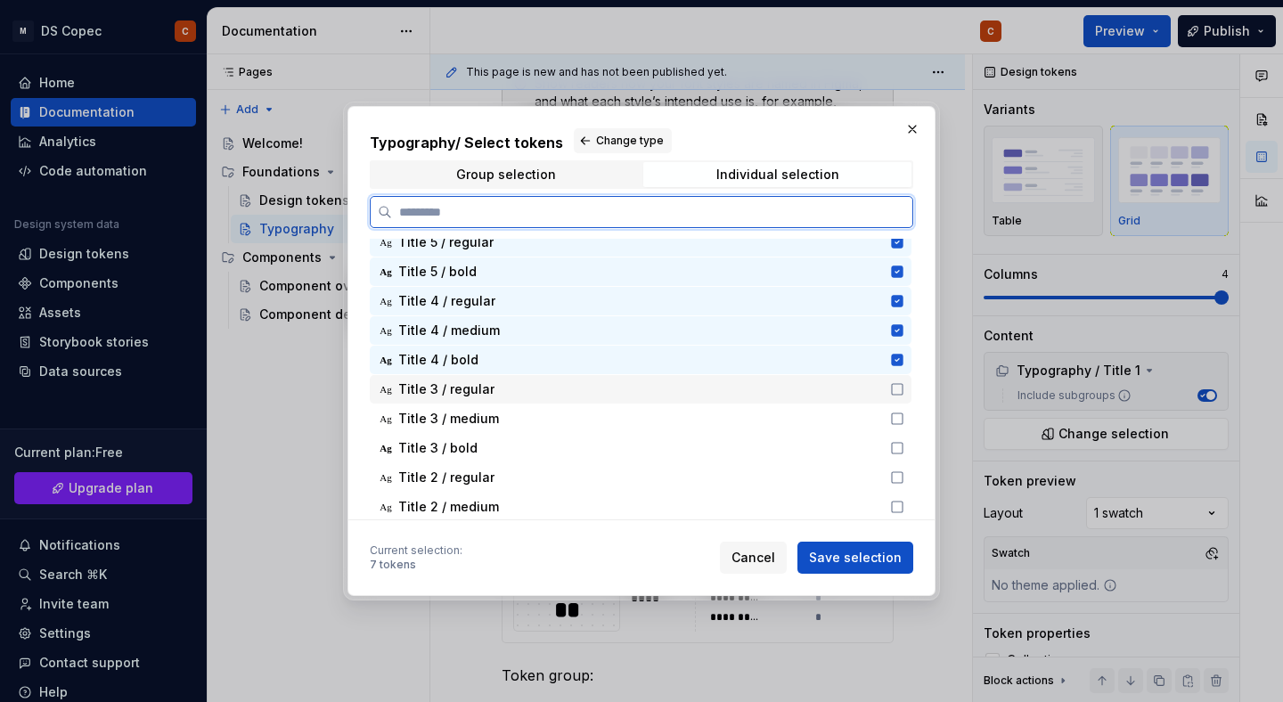
click at [903, 384] on icon at bounding box center [897, 389] width 11 height 11
click at [903, 413] on icon at bounding box center [897, 418] width 11 height 11
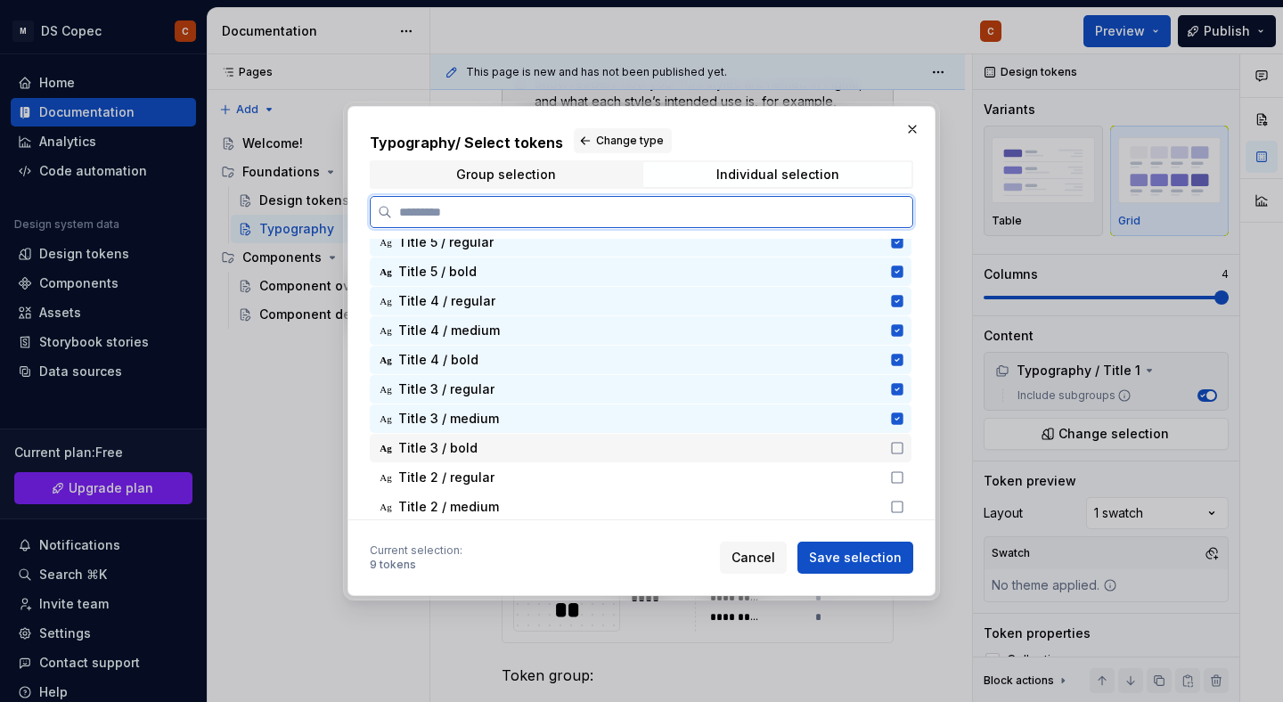
click at [905, 436] on div "Ag Title 3 / bold" at bounding box center [641, 448] width 542 height 29
click at [908, 469] on div "Ag Title 2 / regular" at bounding box center [641, 477] width 542 height 29
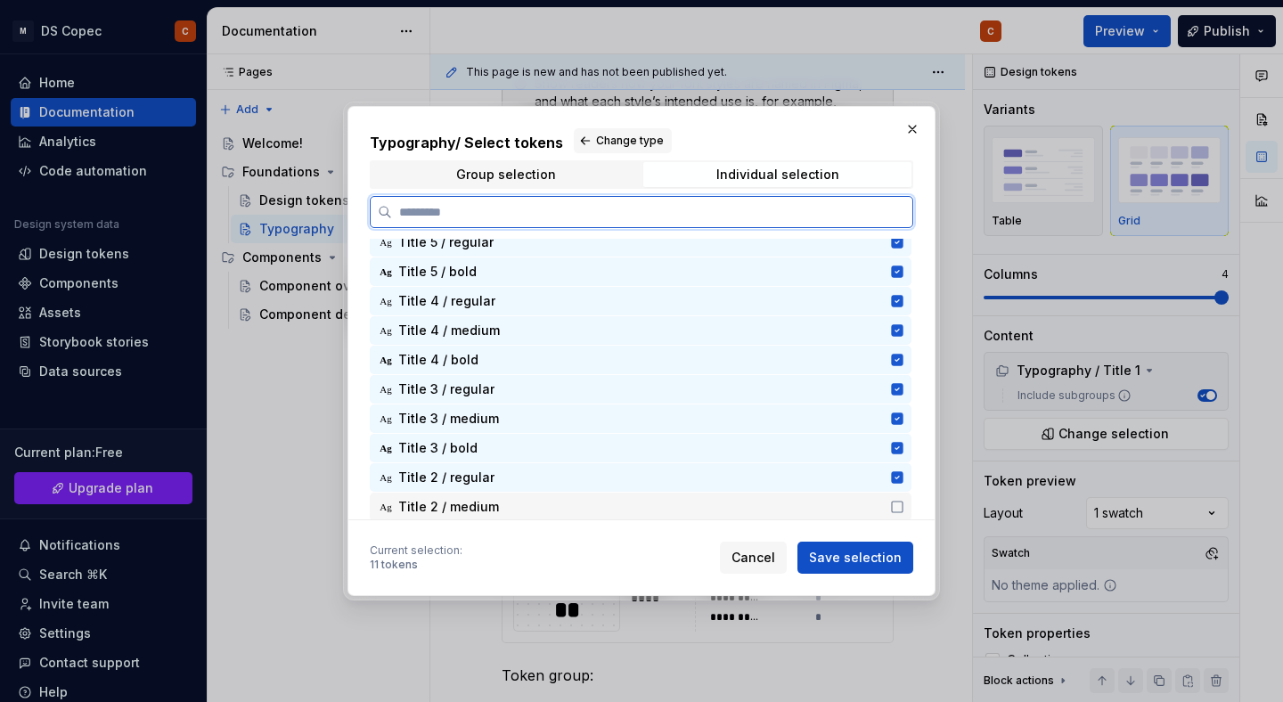
click at [903, 502] on icon at bounding box center [897, 507] width 11 height 11
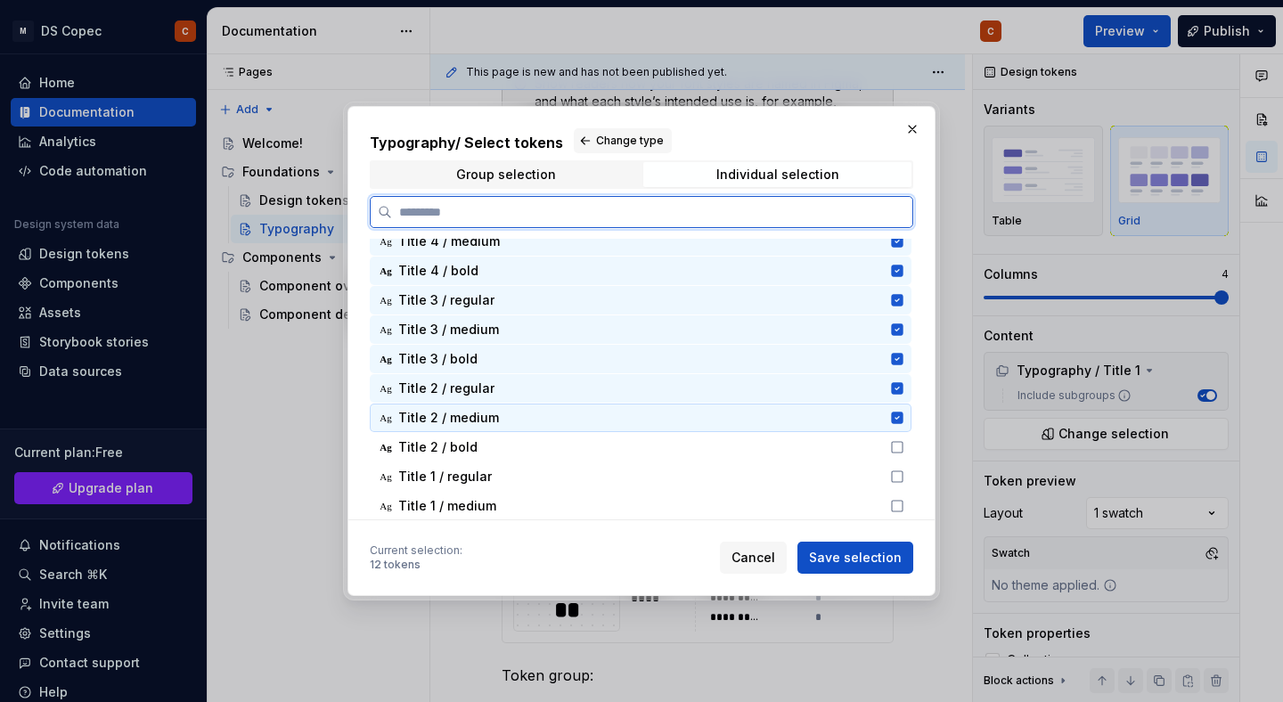
scroll to position [265, 0]
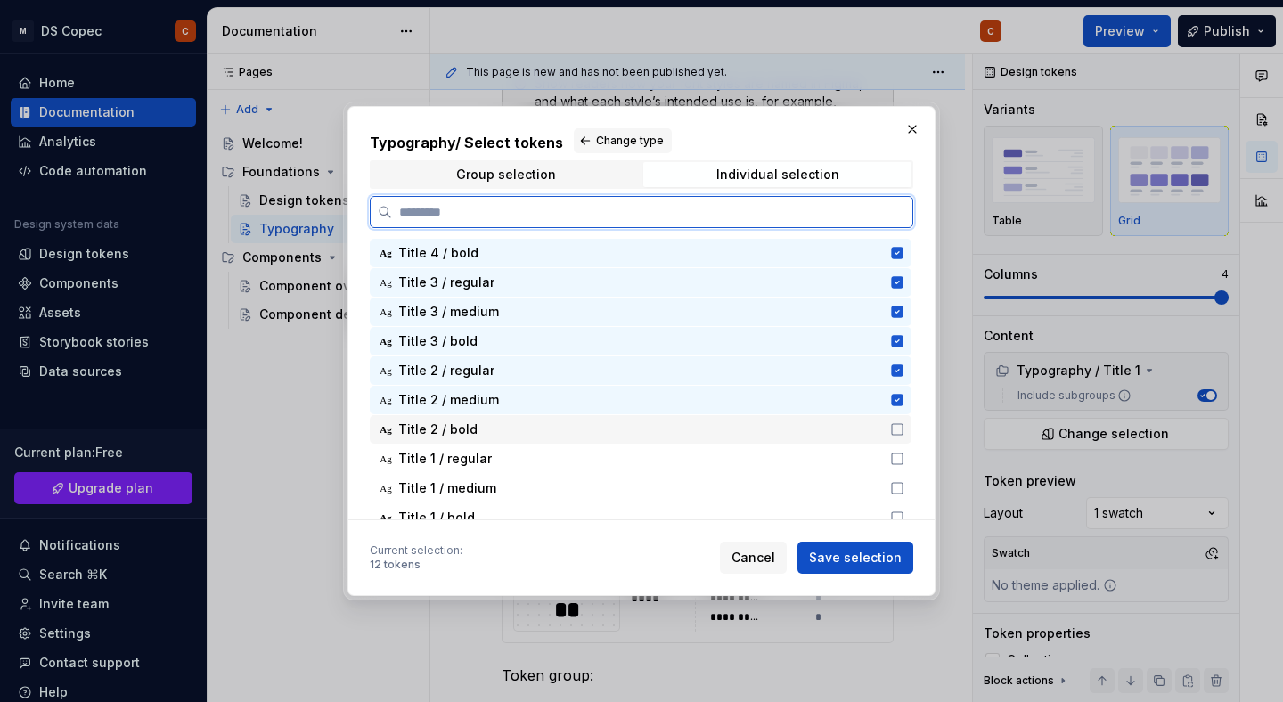
click at [904, 427] on icon at bounding box center [897, 429] width 14 height 14
click at [904, 455] on icon at bounding box center [897, 459] width 14 height 14
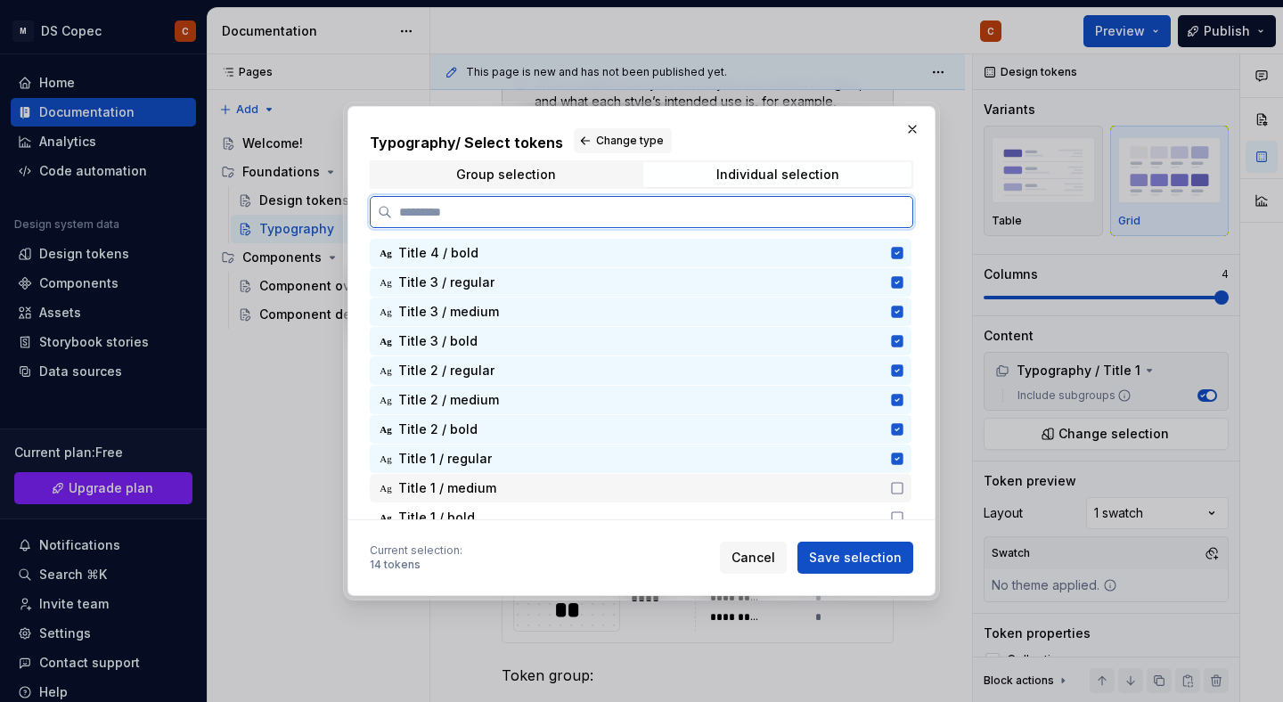
click at [904, 486] on icon at bounding box center [897, 488] width 14 height 14
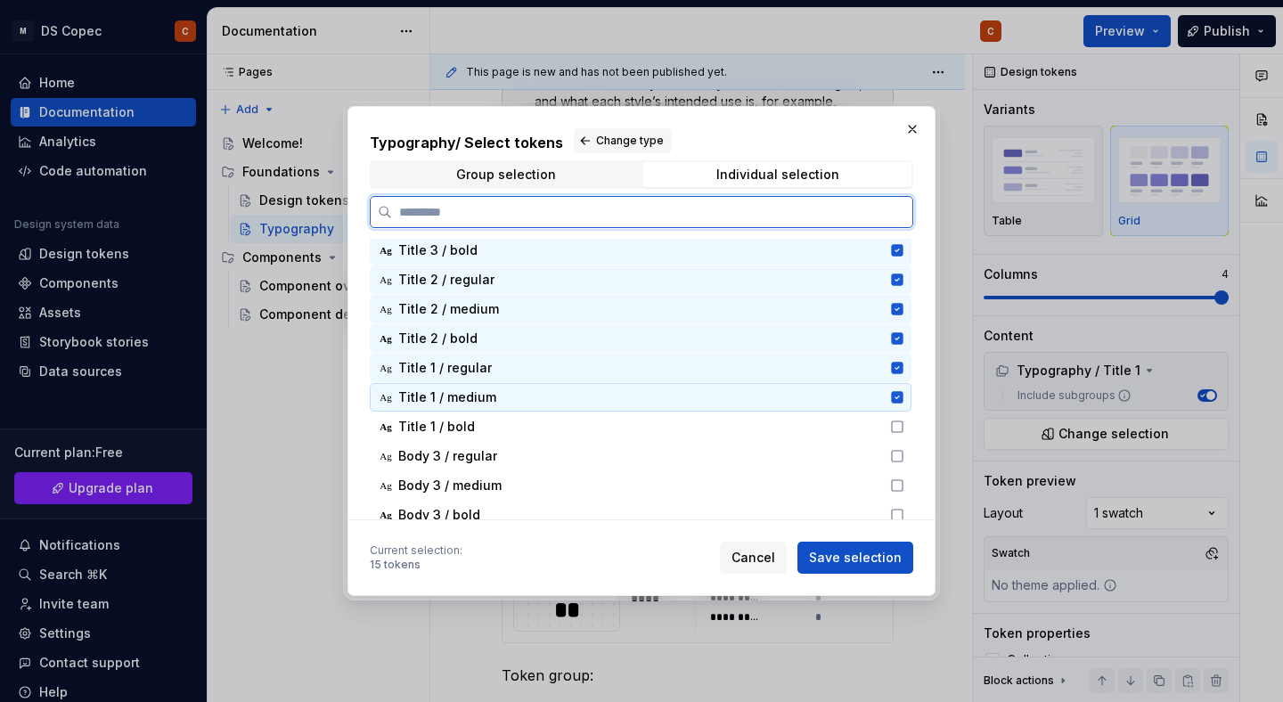
scroll to position [359, 0]
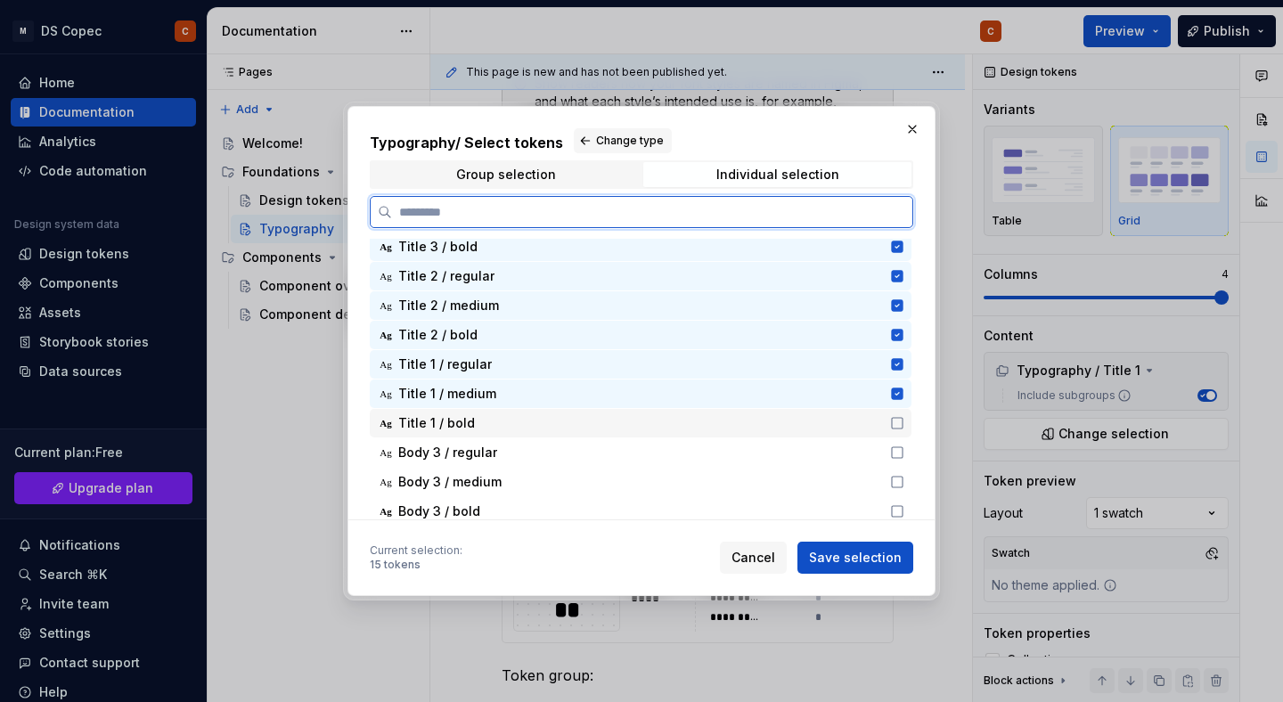
click at [904, 421] on icon at bounding box center [897, 423] width 14 height 14
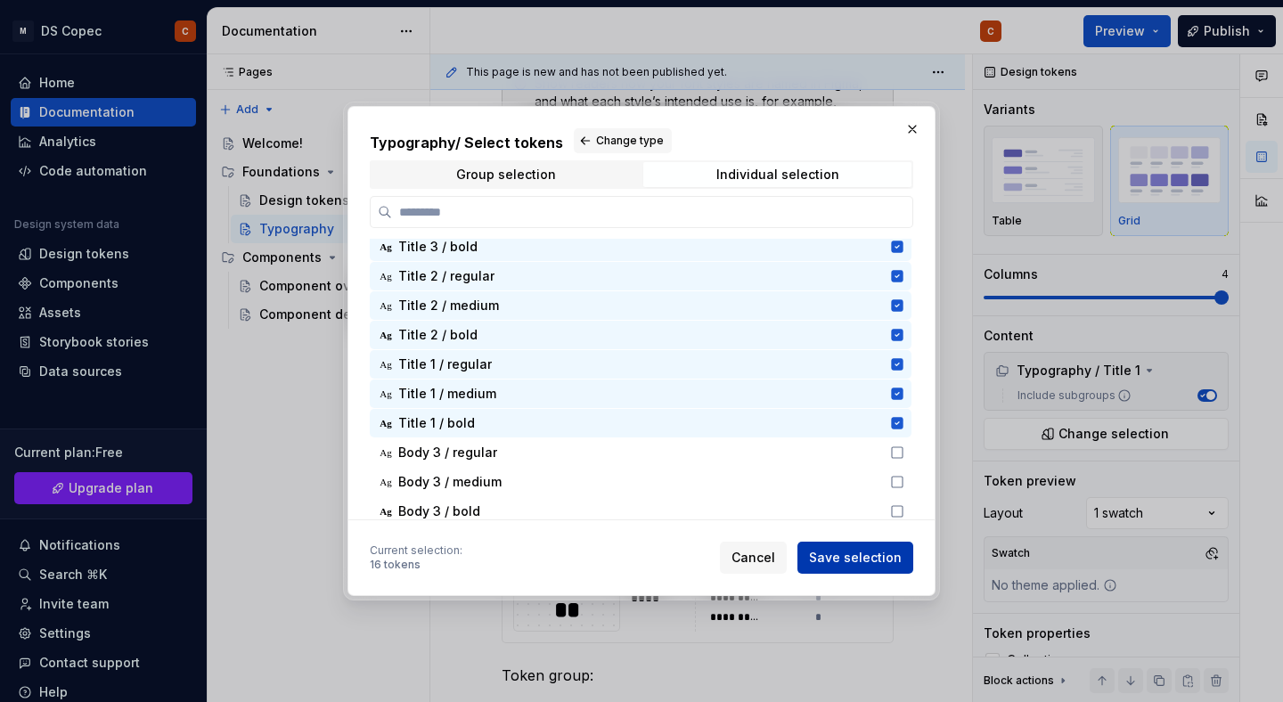
click at [847, 561] on span "Save selection" at bounding box center [855, 558] width 93 height 18
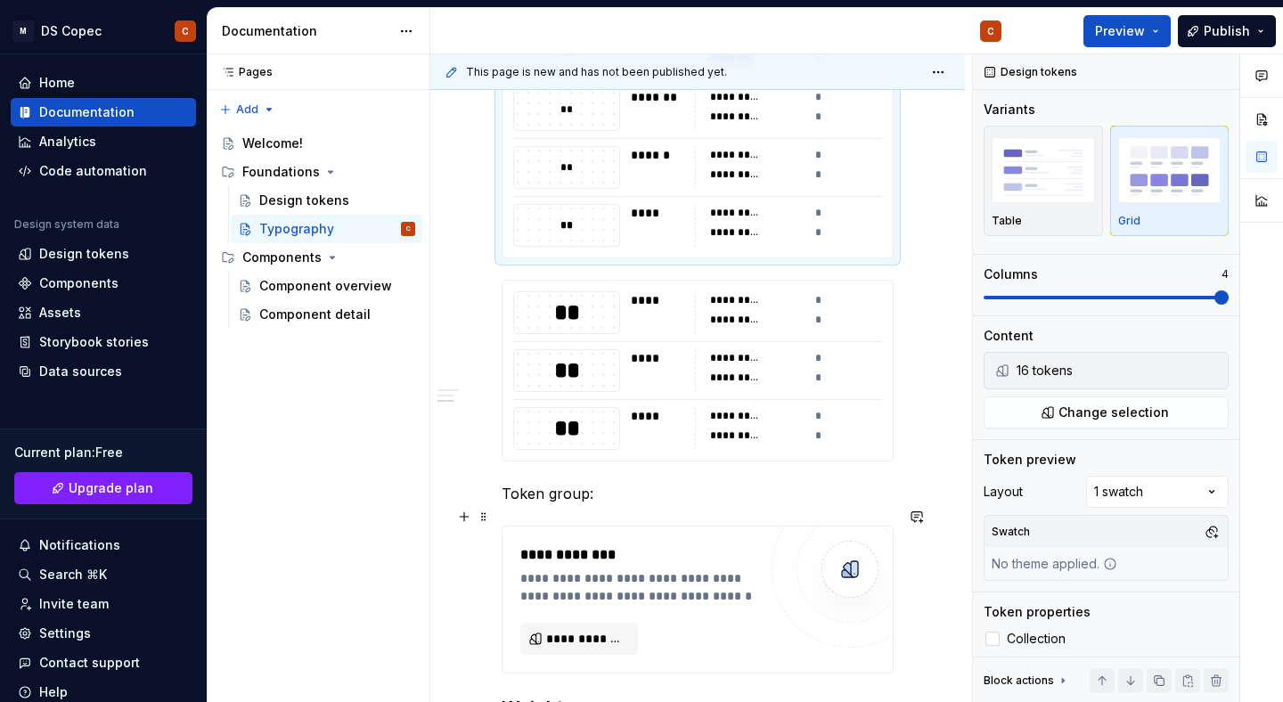
scroll to position [1638, 0]
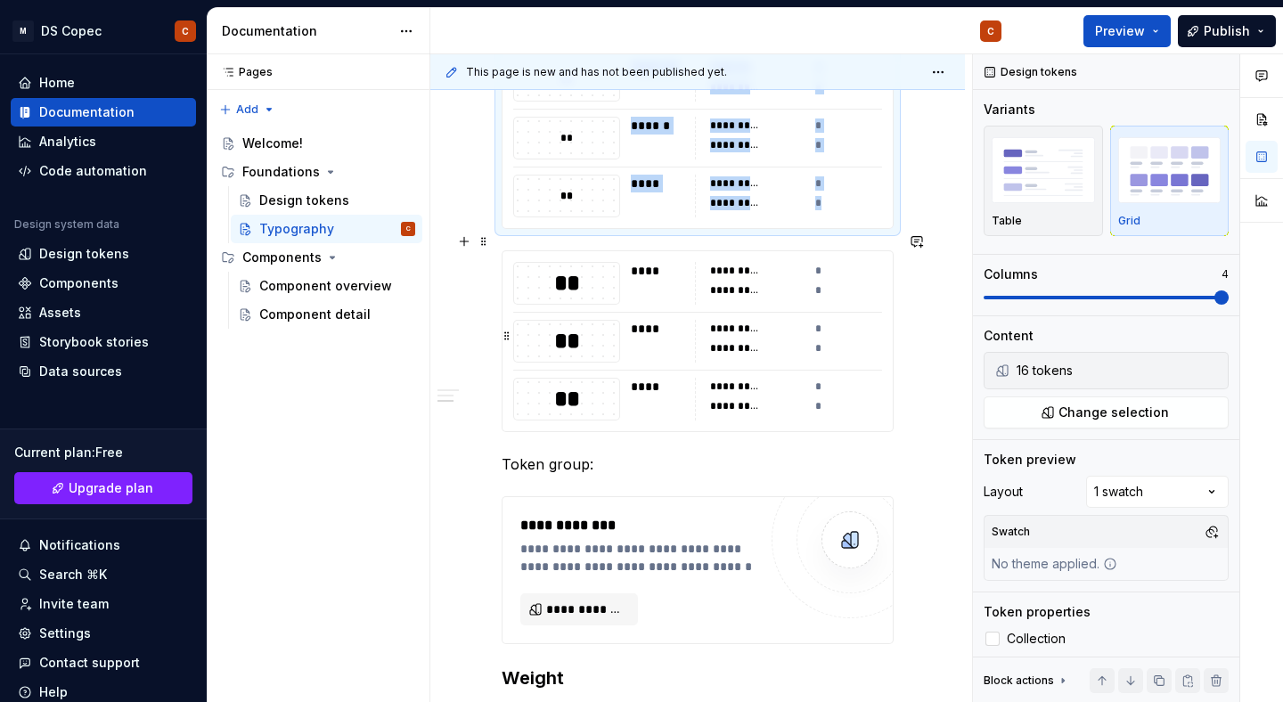
click at [792, 340] on div "**********" at bounding box center [802, 341] width 214 height 43
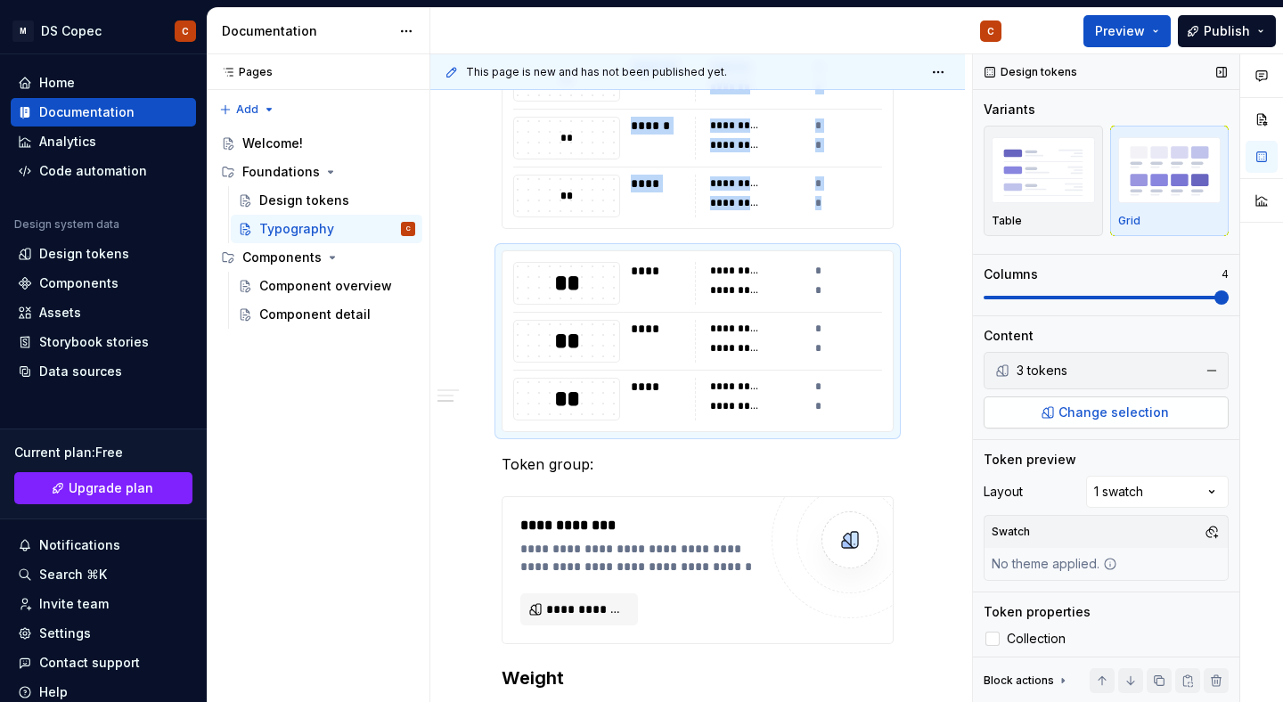
click at [1096, 420] on span "Change selection" at bounding box center [1114, 413] width 110 height 18
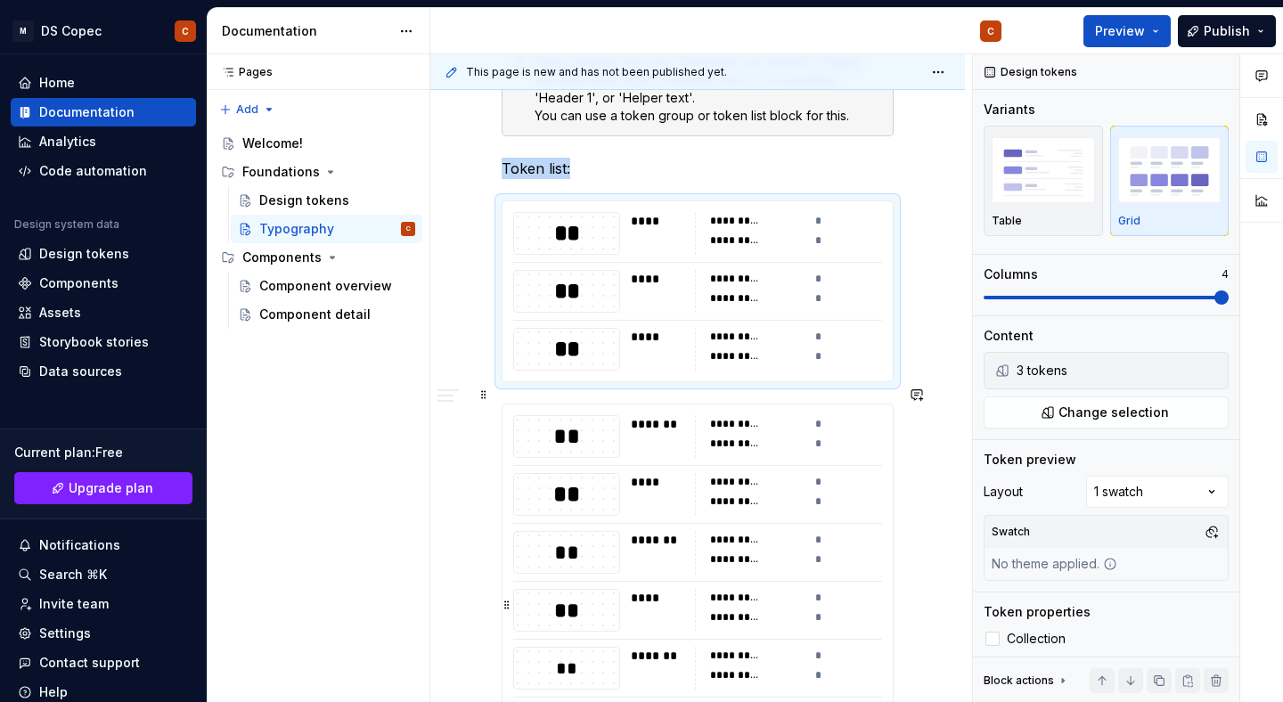
scroll to position [724, 0]
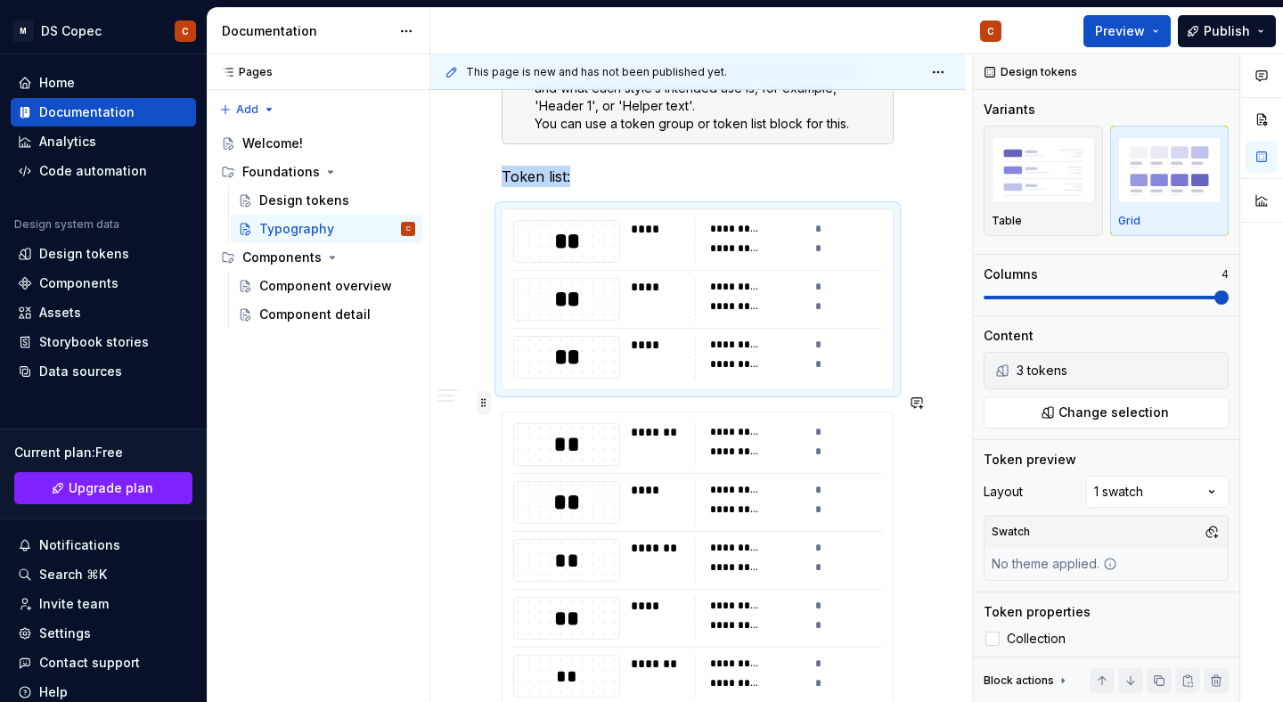
click at [486, 405] on span at bounding box center [484, 402] width 14 height 25
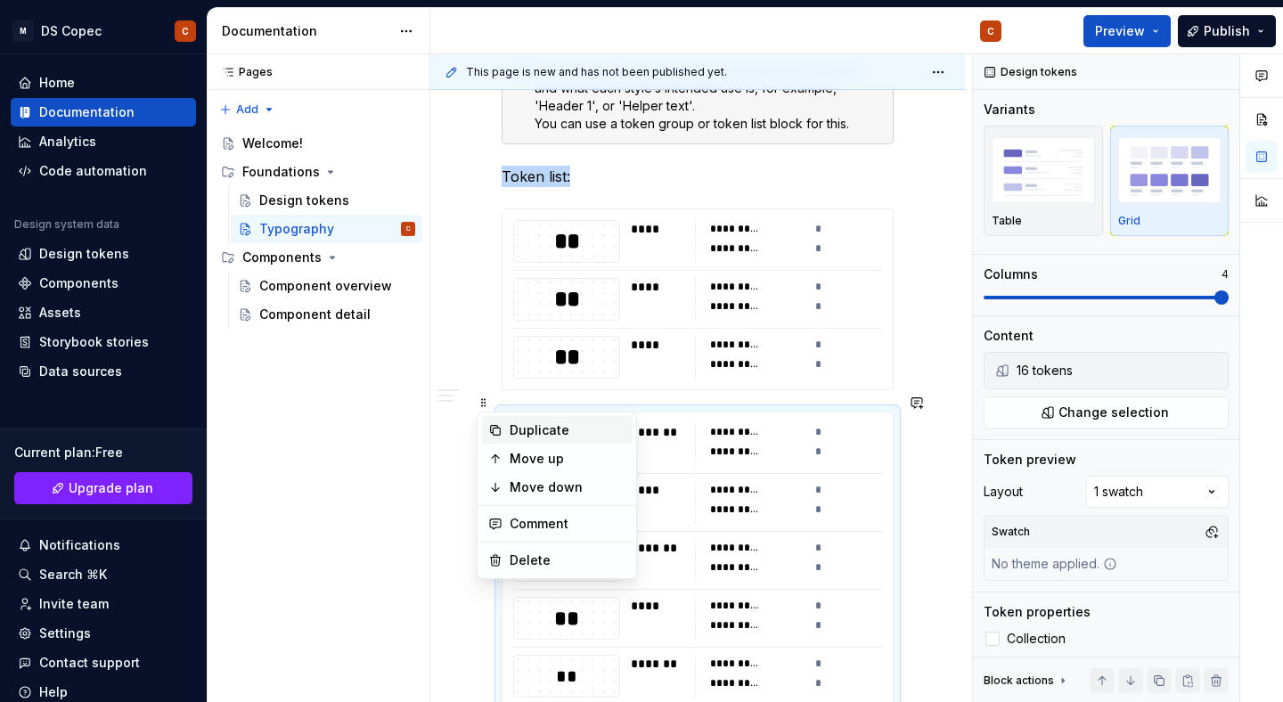
click at [519, 435] on div "Duplicate" at bounding box center [568, 430] width 116 height 18
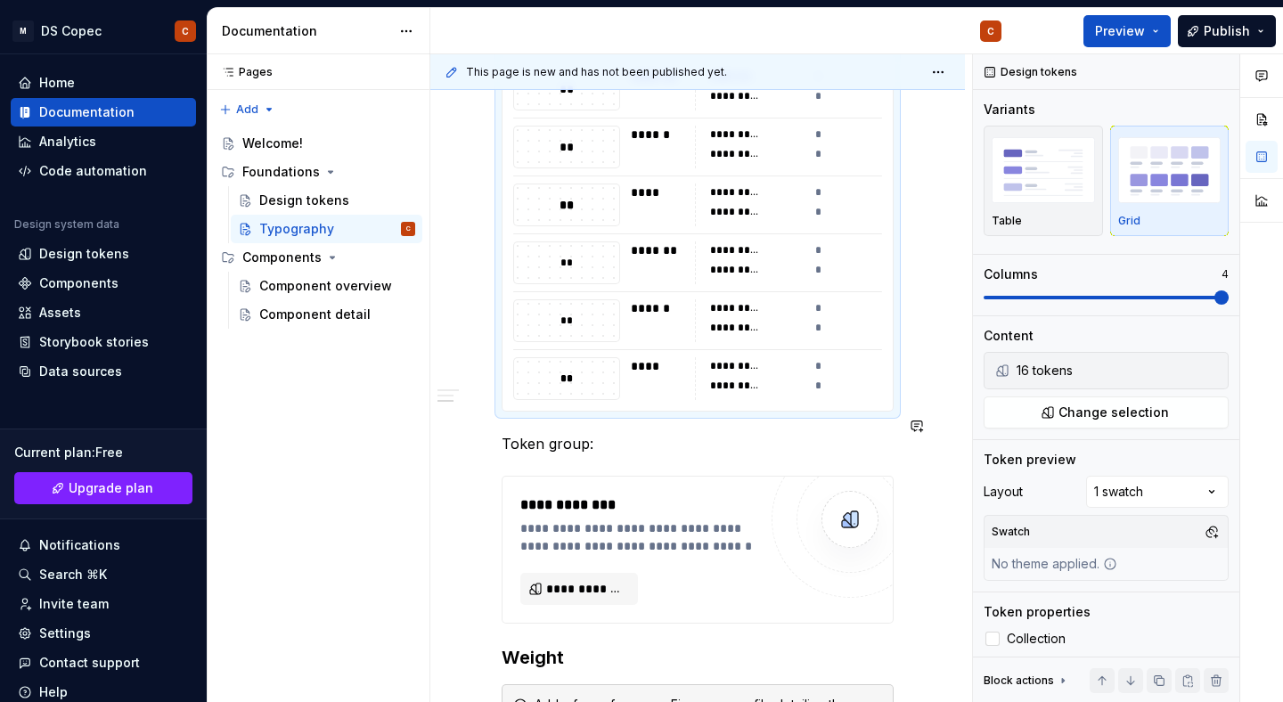
scroll to position [2602, 0]
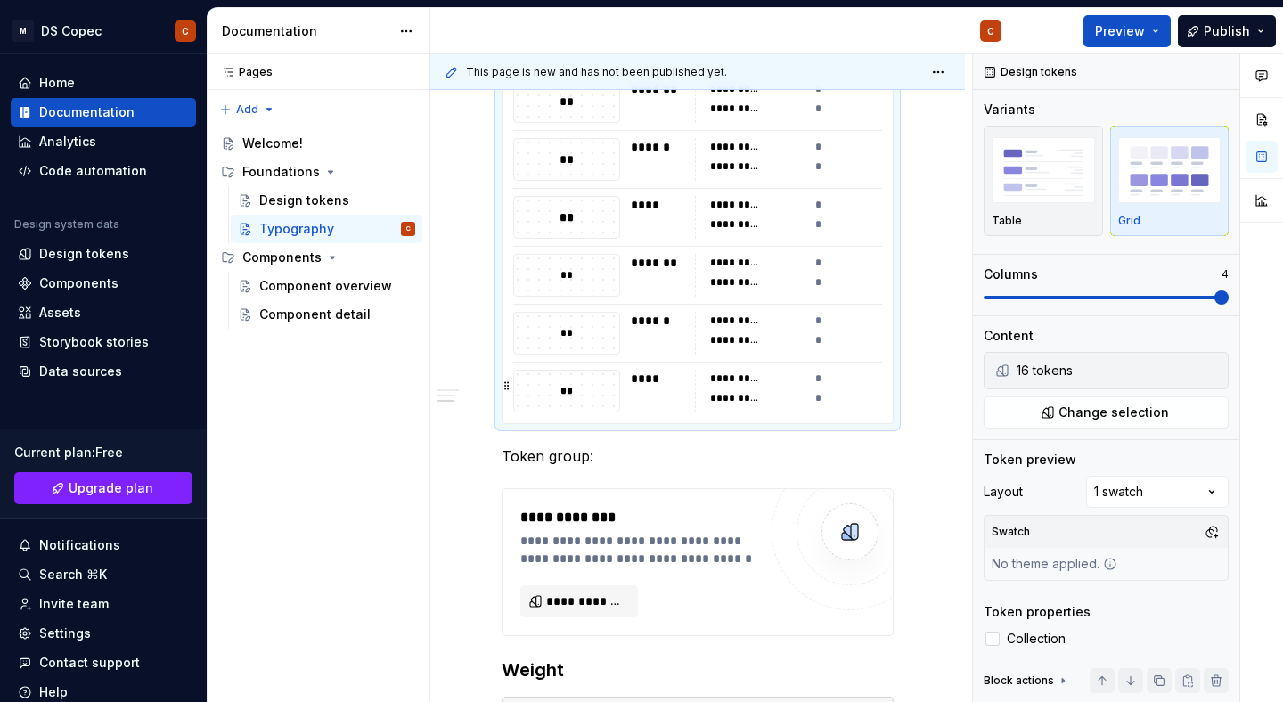
click at [794, 370] on div "**********" at bounding box center [757, 379] width 94 height 18
click at [1049, 413] on button "Change selection" at bounding box center [1106, 413] width 245 height 32
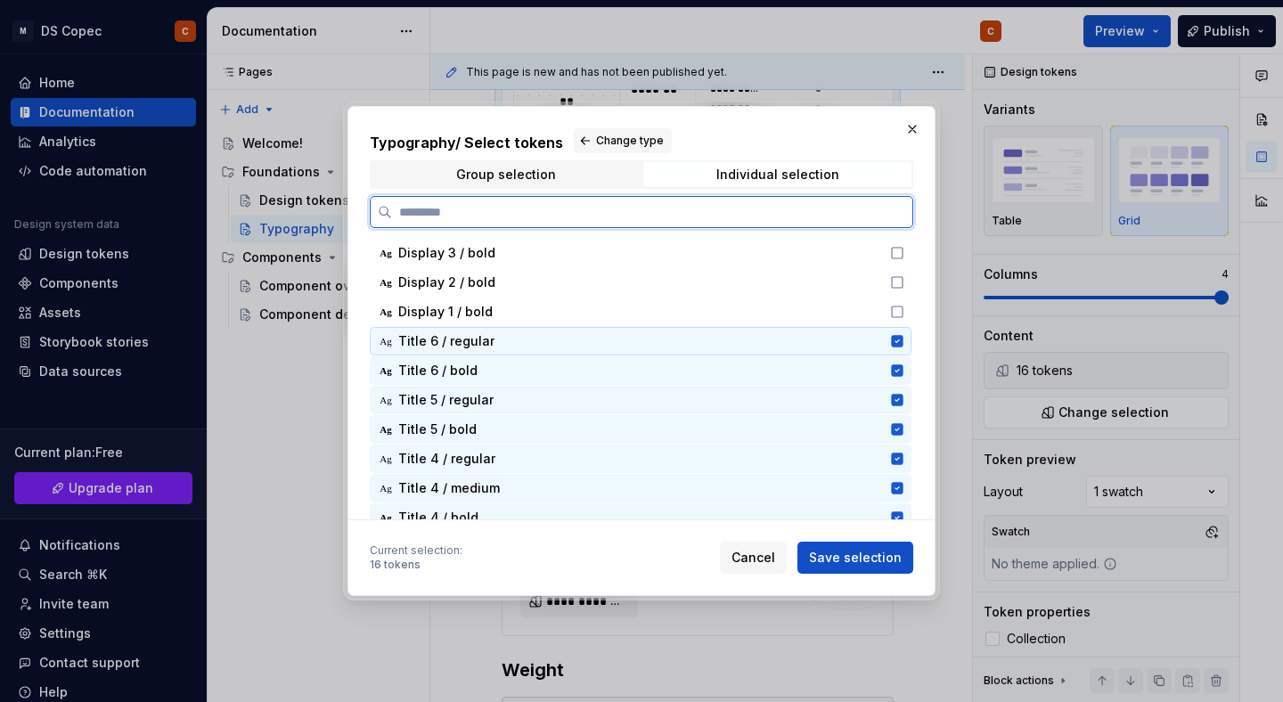
click at [903, 337] on icon at bounding box center [897, 341] width 12 height 12
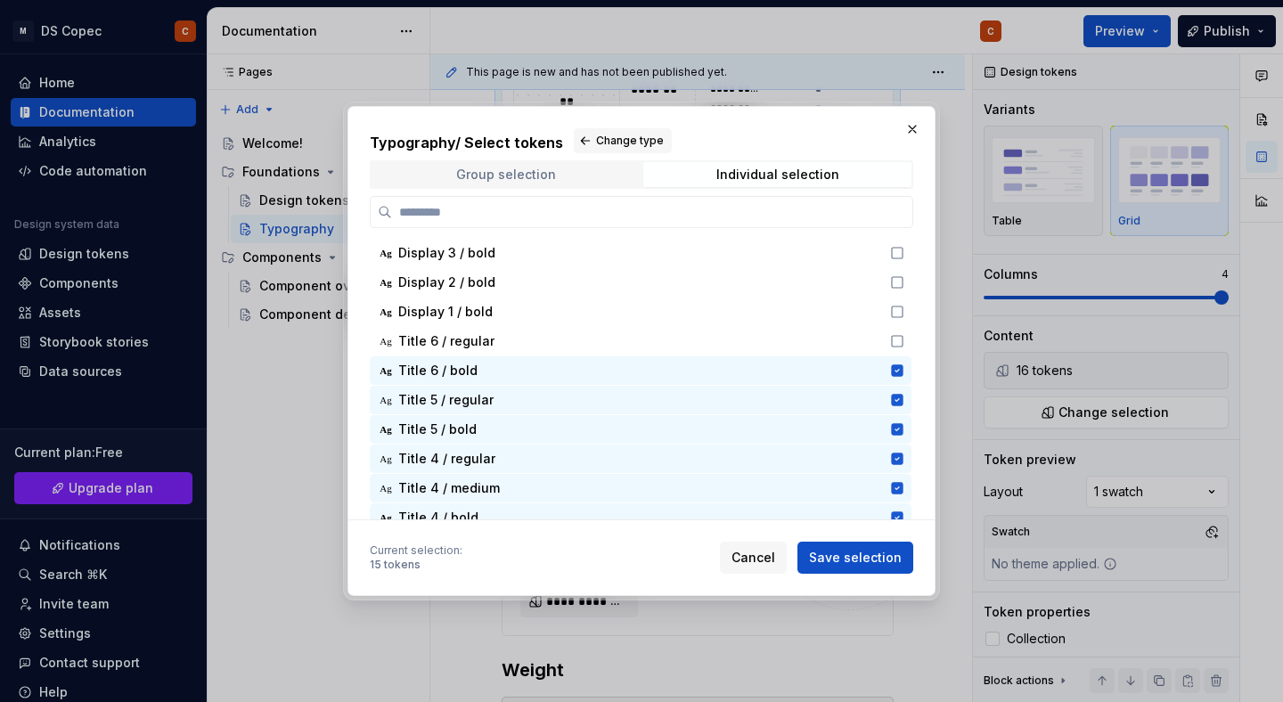
click at [583, 168] on span "Group selection" at bounding box center [506, 174] width 268 height 25
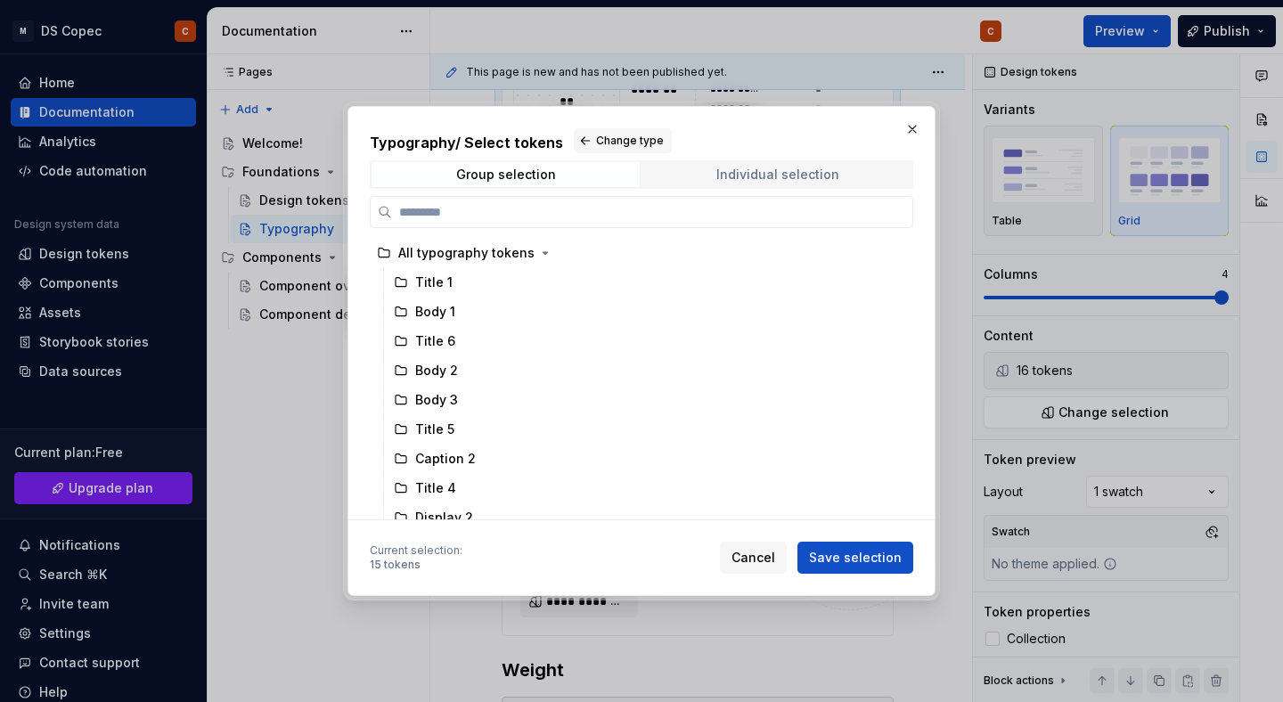
click at [696, 170] on span "Individual selection" at bounding box center [777, 174] width 268 height 25
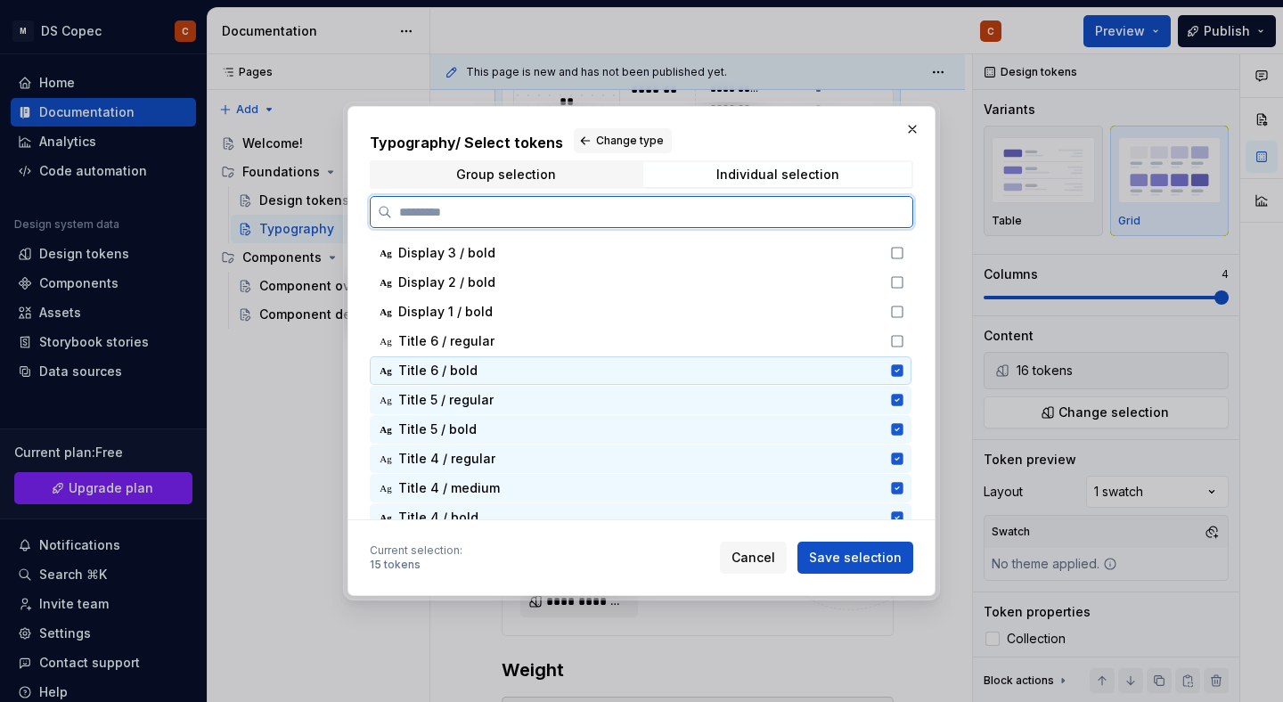
click at [904, 370] on icon at bounding box center [897, 371] width 14 height 14
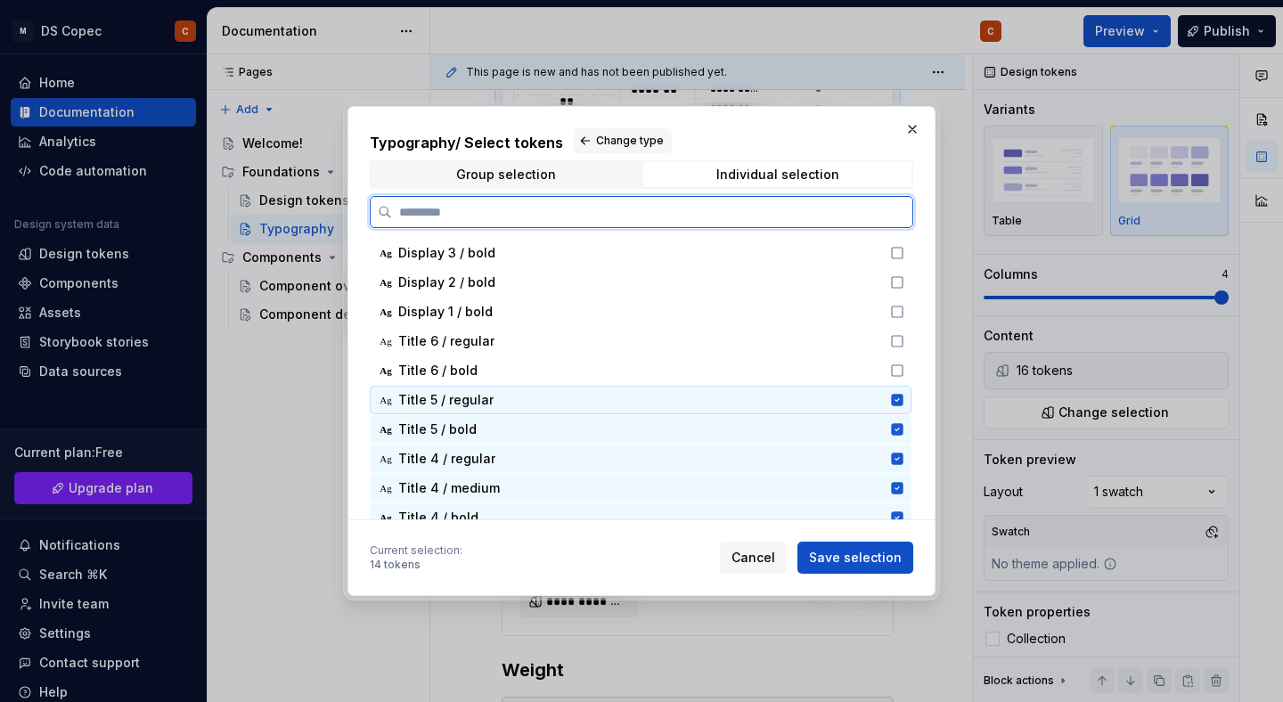
click at [904, 400] on icon at bounding box center [897, 400] width 14 height 14
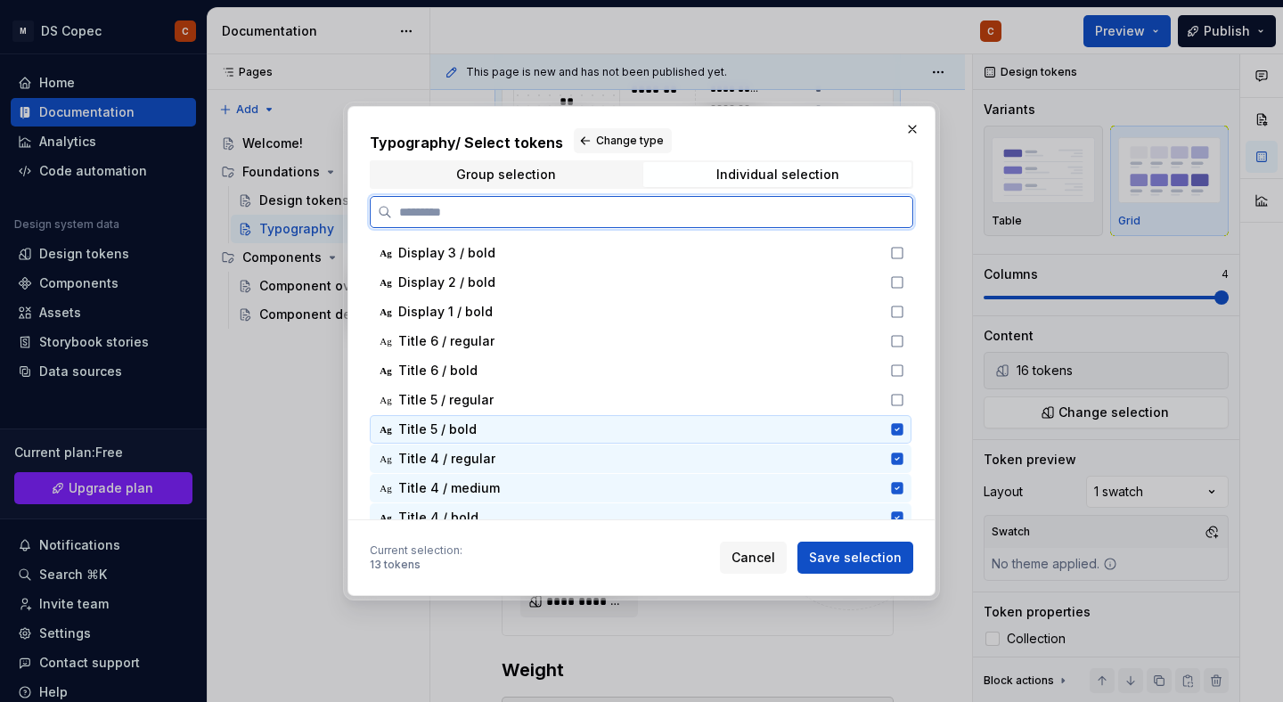
click at [903, 425] on icon at bounding box center [897, 429] width 12 height 12
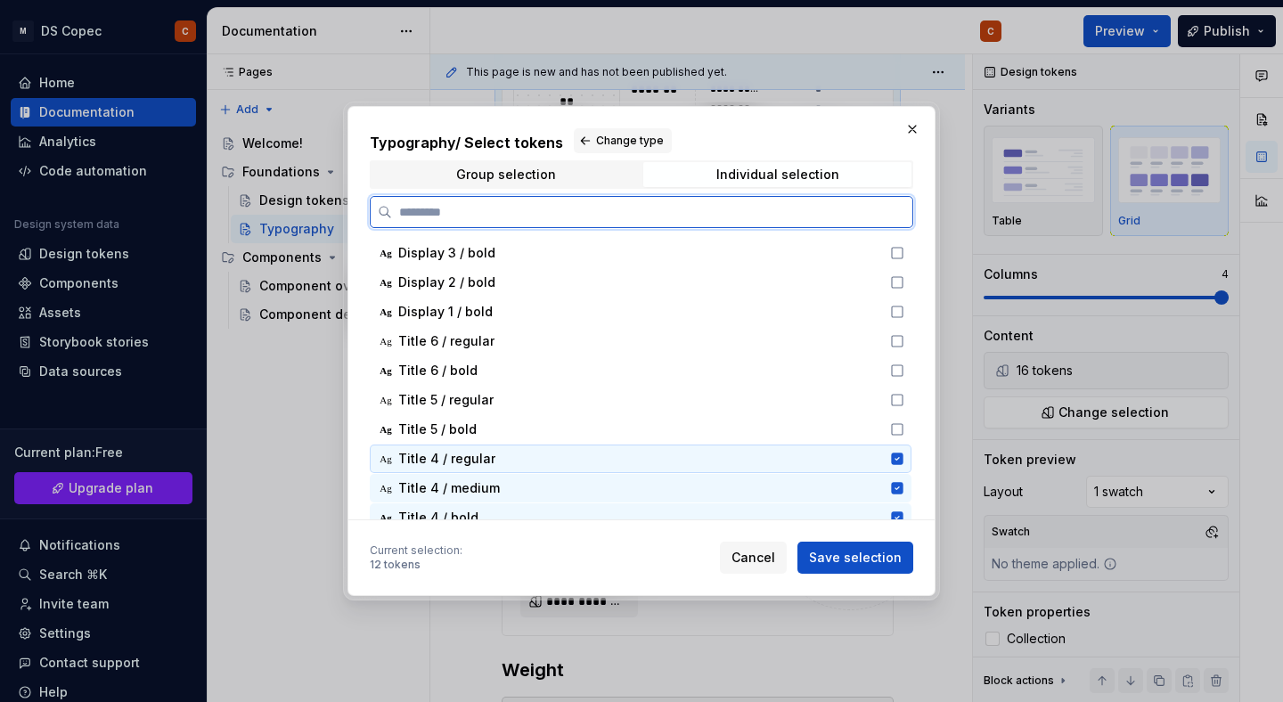
click at [903, 462] on icon at bounding box center [897, 459] width 12 height 12
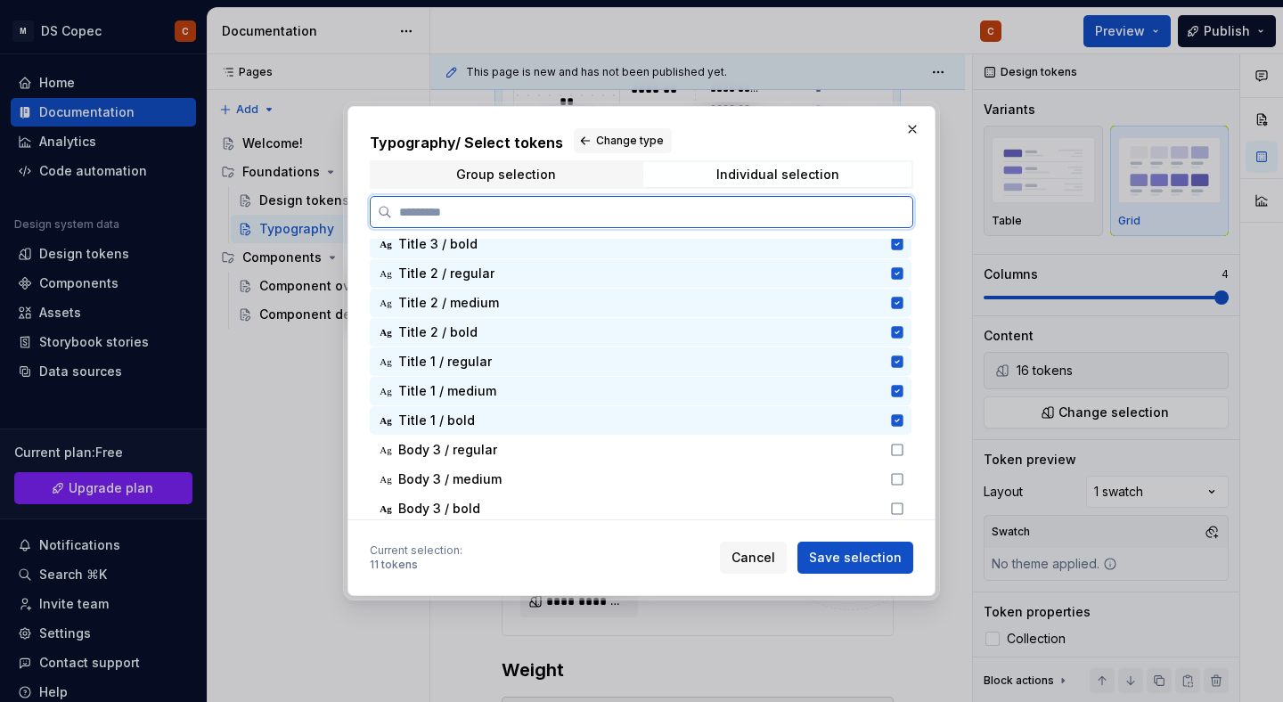
scroll to position [396, 0]
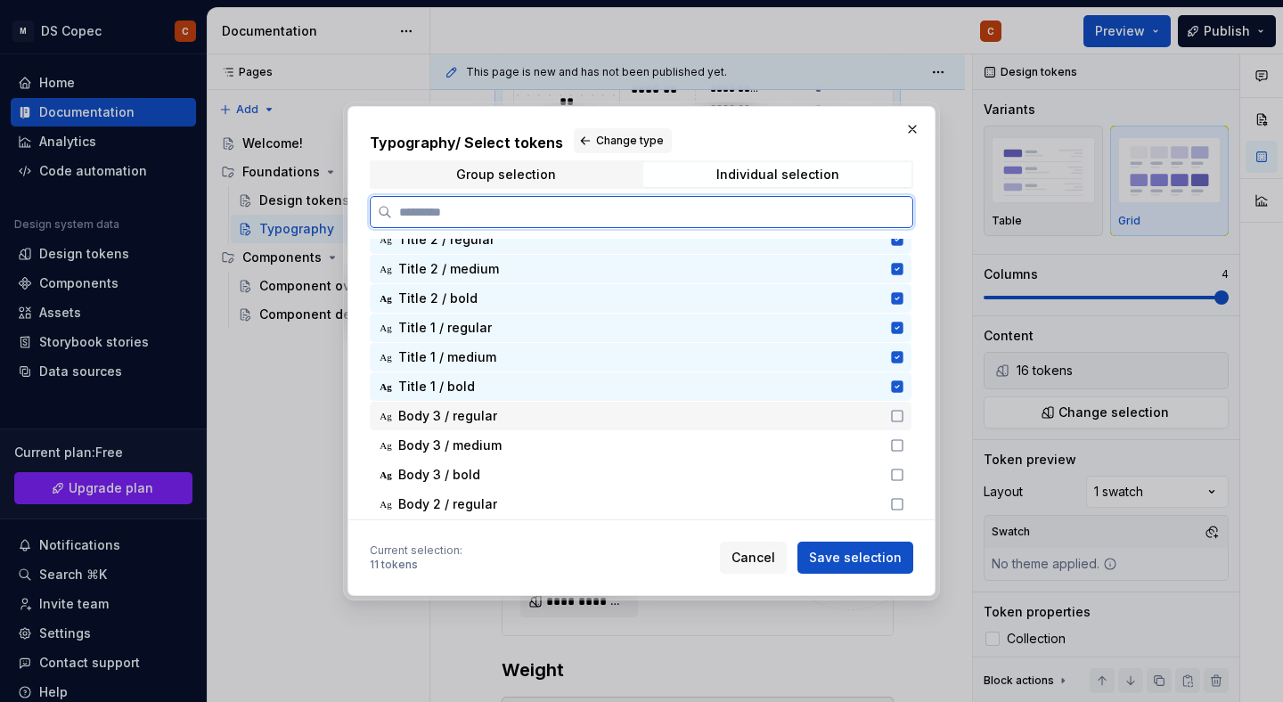
click at [904, 413] on icon at bounding box center [897, 416] width 14 height 14
click at [904, 387] on icon at bounding box center [897, 387] width 14 height 14
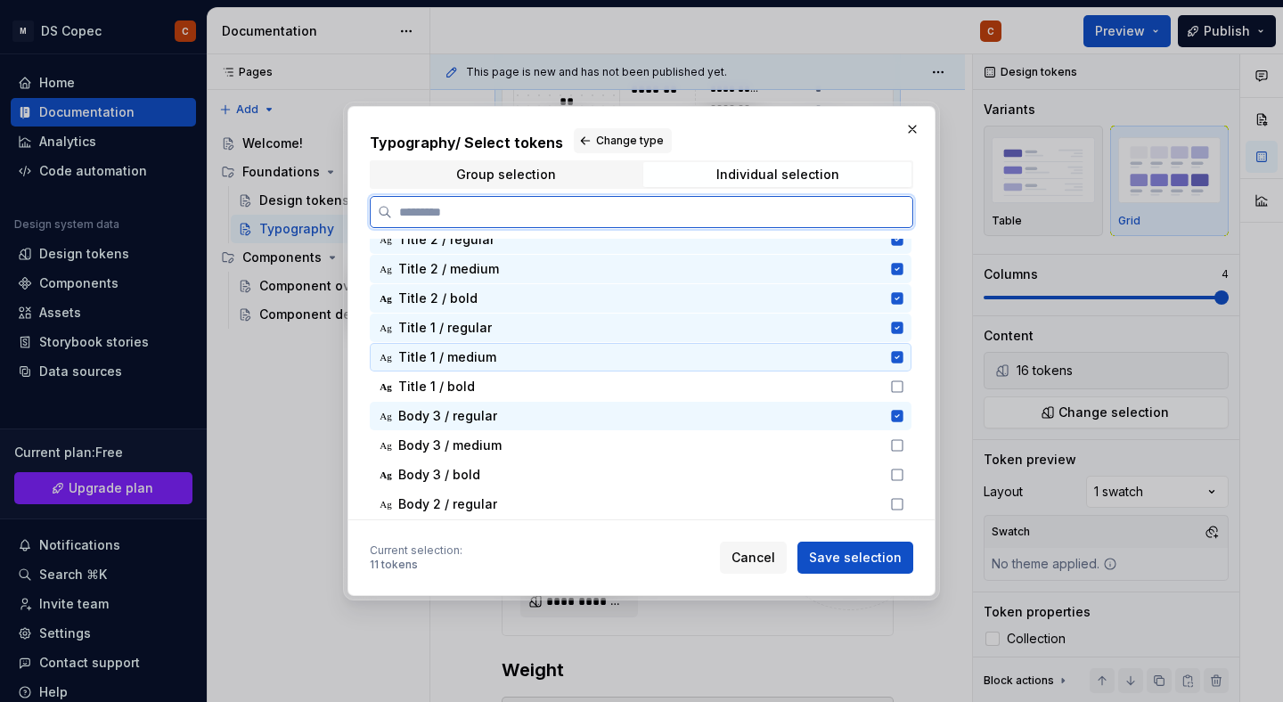
click at [903, 353] on icon at bounding box center [897, 357] width 12 height 12
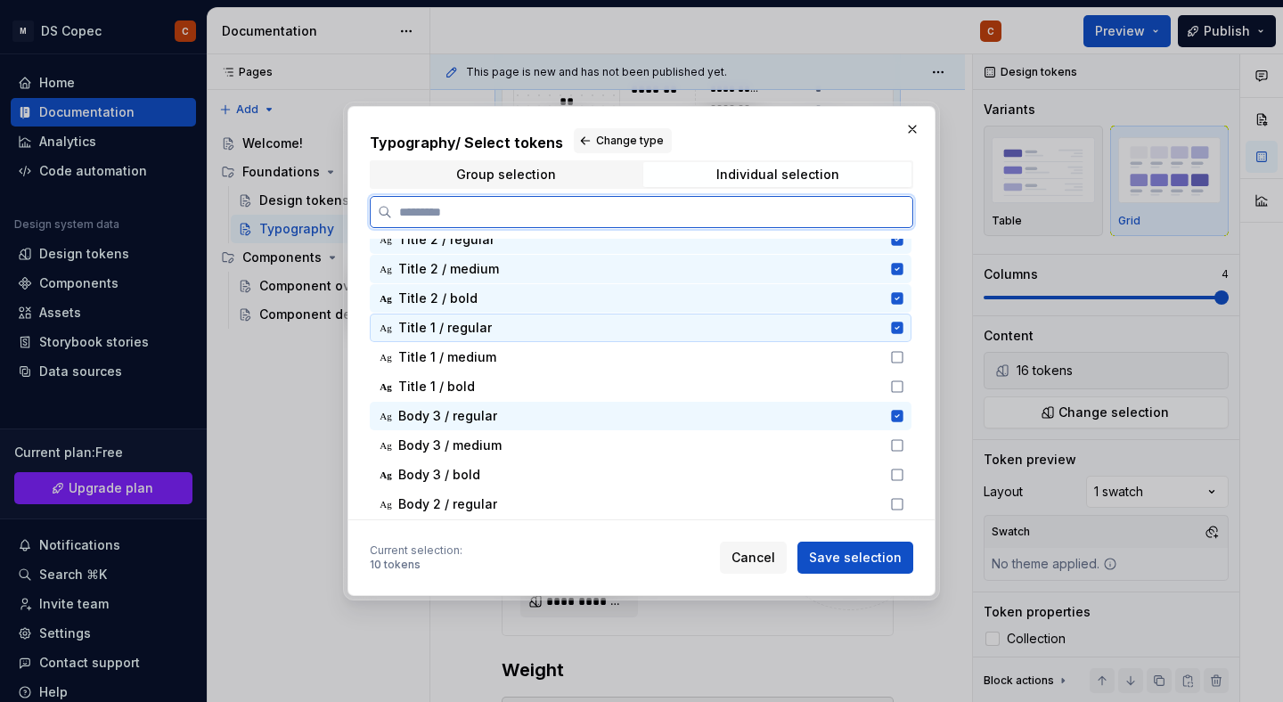
click at [903, 323] on icon at bounding box center [897, 328] width 12 height 12
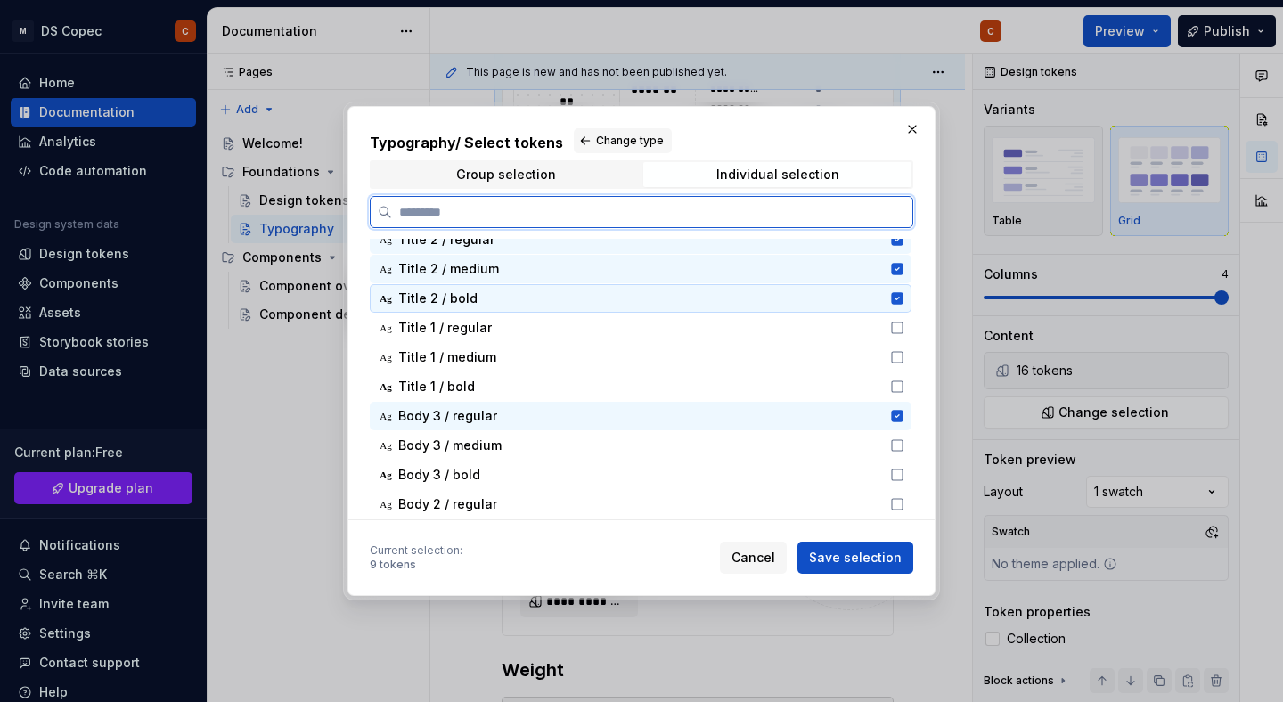
click at [903, 293] on icon at bounding box center [897, 298] width 12 height 12
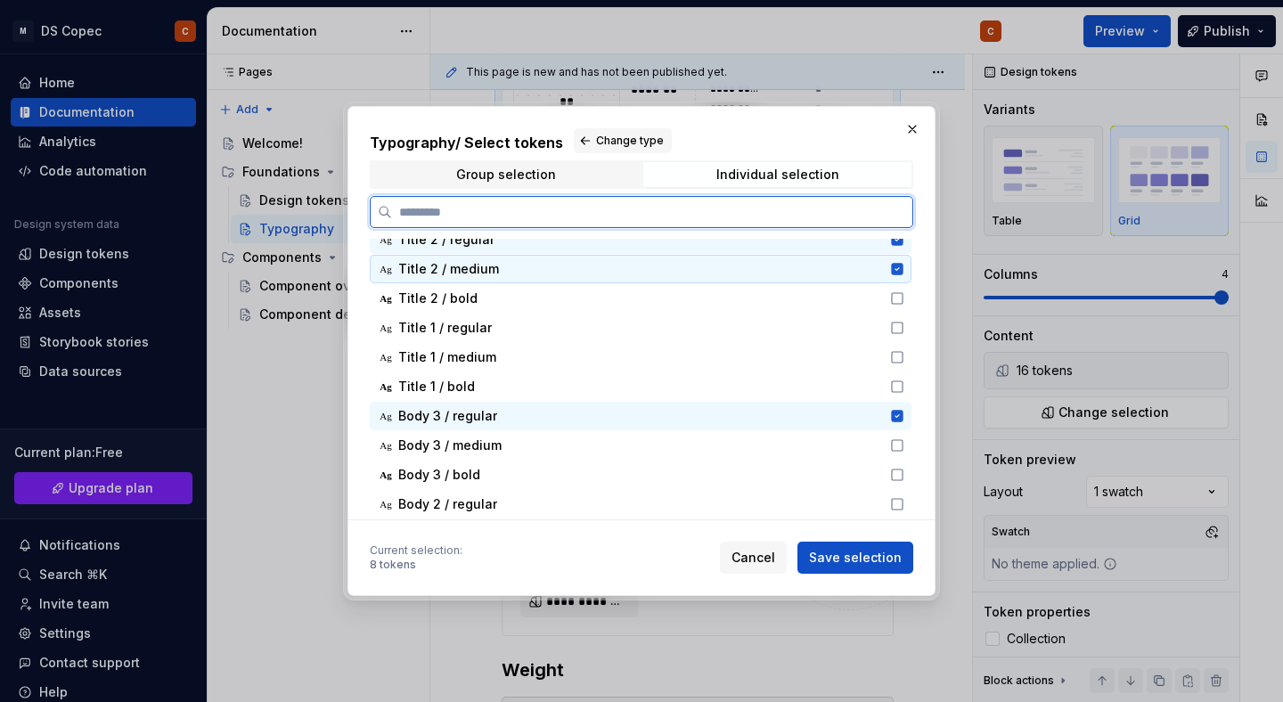
click at [903, 266] on icon at bounding box center [897, 269] width 12 height 12
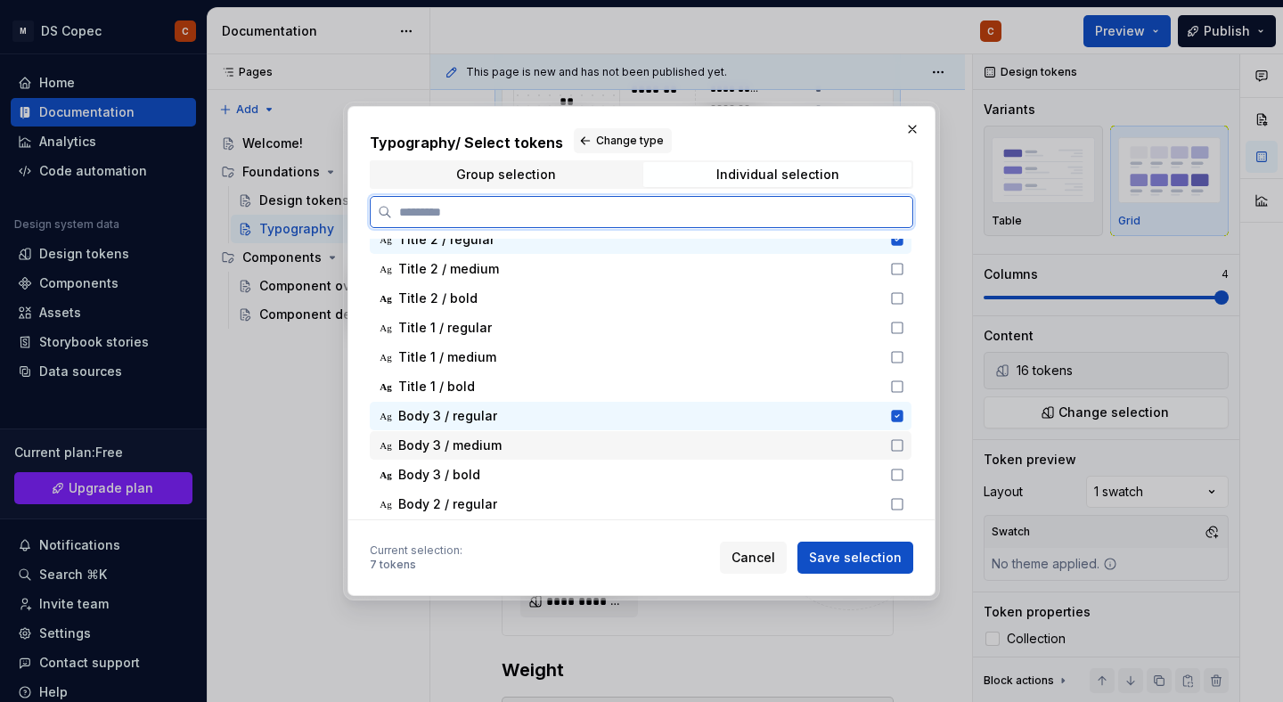
click at [904, 443] on icon at bounding box center [897, 445] width 14 height 14
click at [904, 473] on icon at bounding box center [897, 475] width 14 height 14
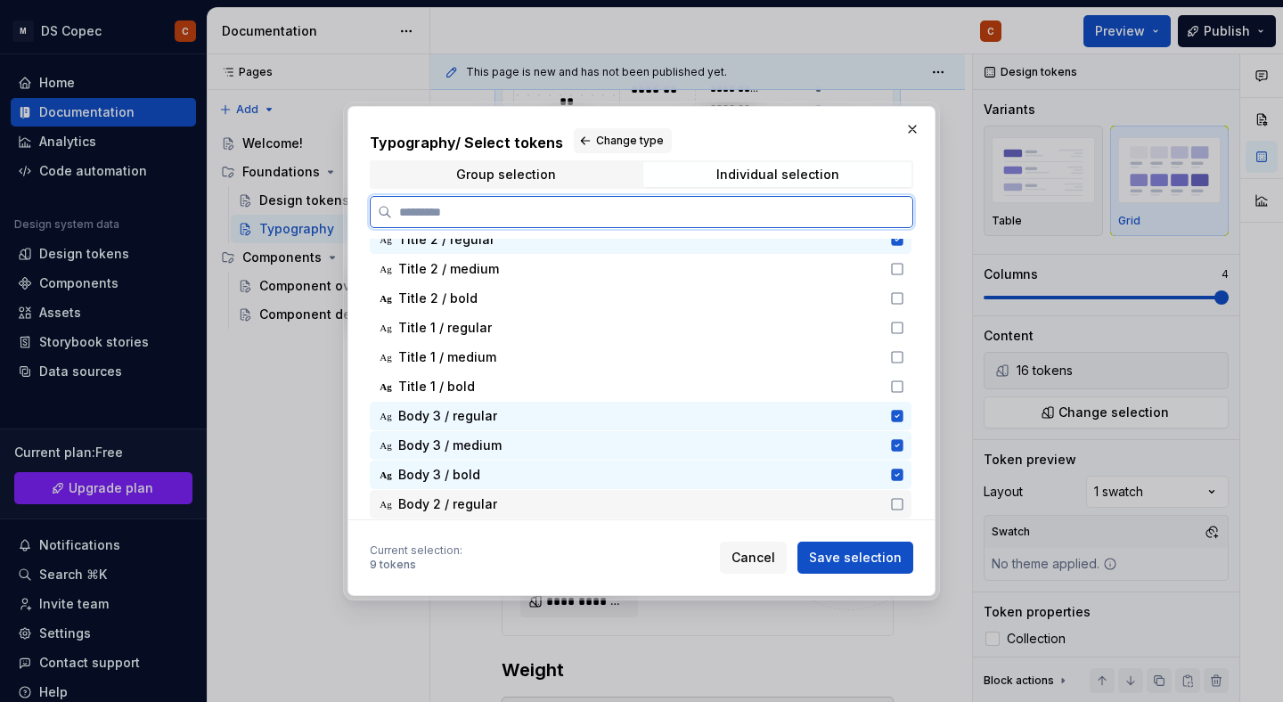
click at [904, 498] on icon at bounding box center [897, 504] width 14 height 14
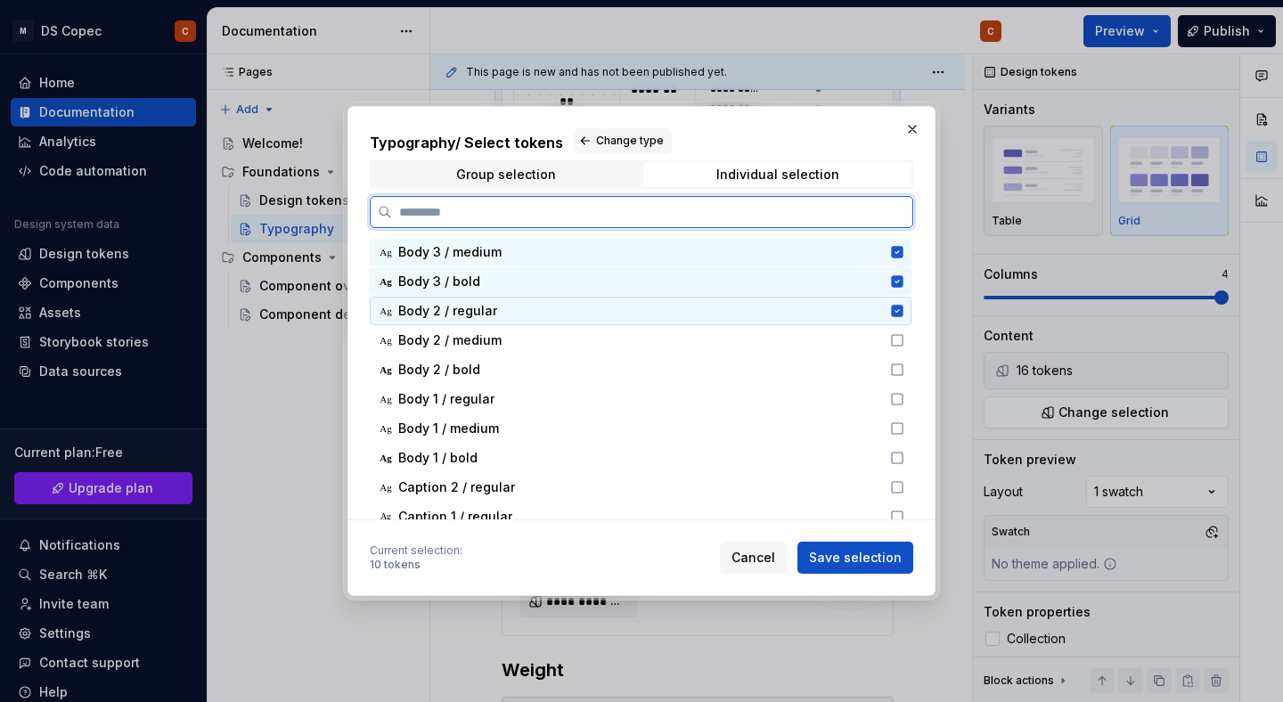
scroll to position [599, 0]
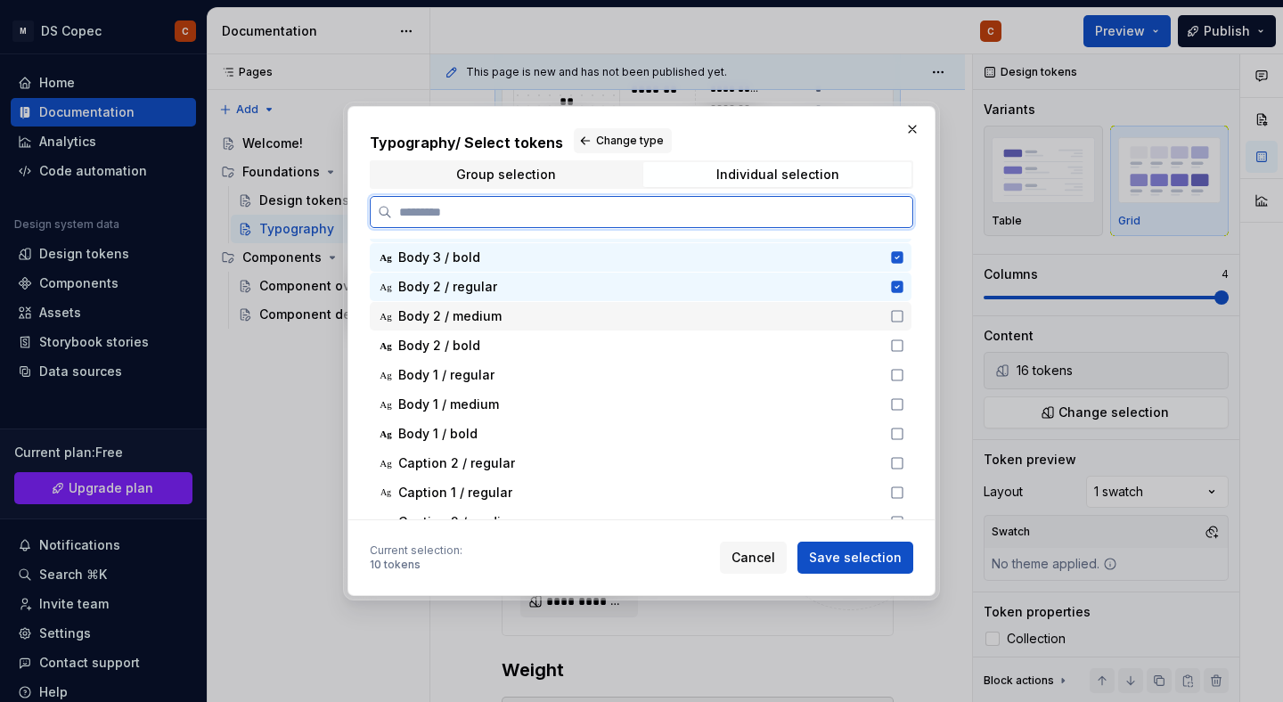
click at [901, 315] on icon at bounding box center [897, 316] width 14 height 14
click at [902, 349] on icon at bounding box center [897, 346] width 14 height 14
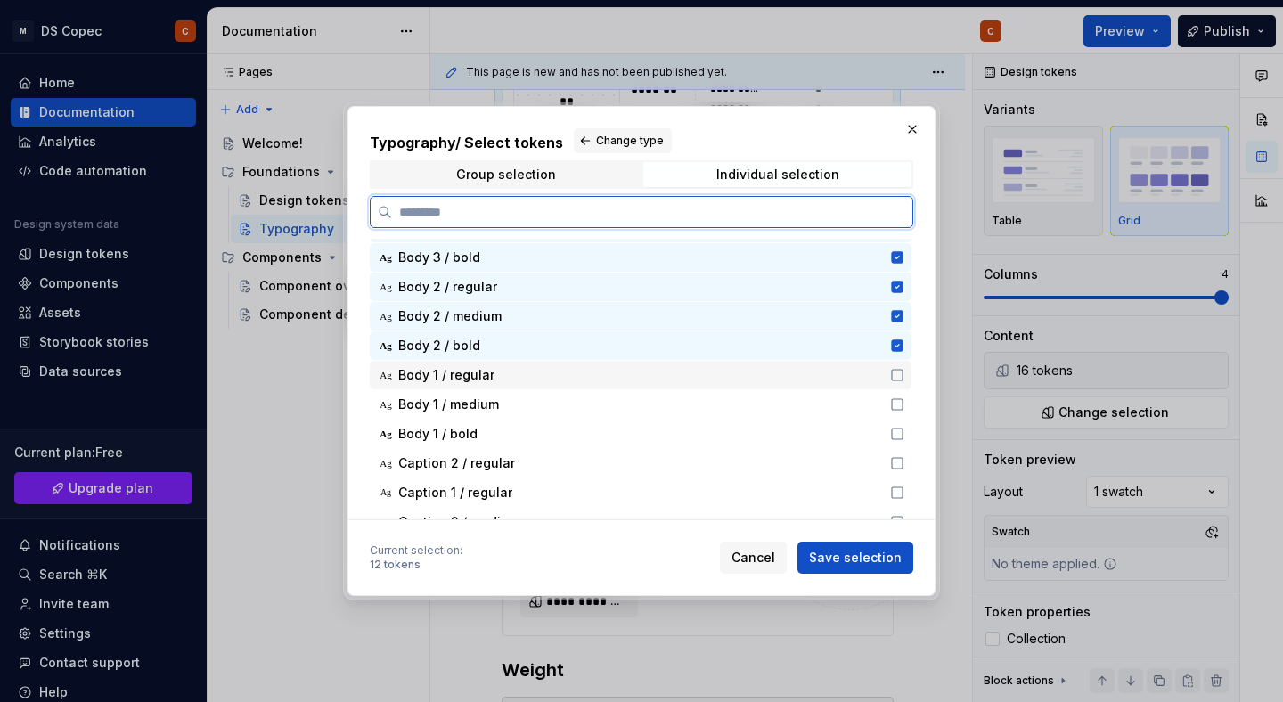
click at [903, 375] on icon at bounding box center [897, 375] width 14 height 14
click at [903, 397] on icon at bounding box center [897, 404] width 14 height 14
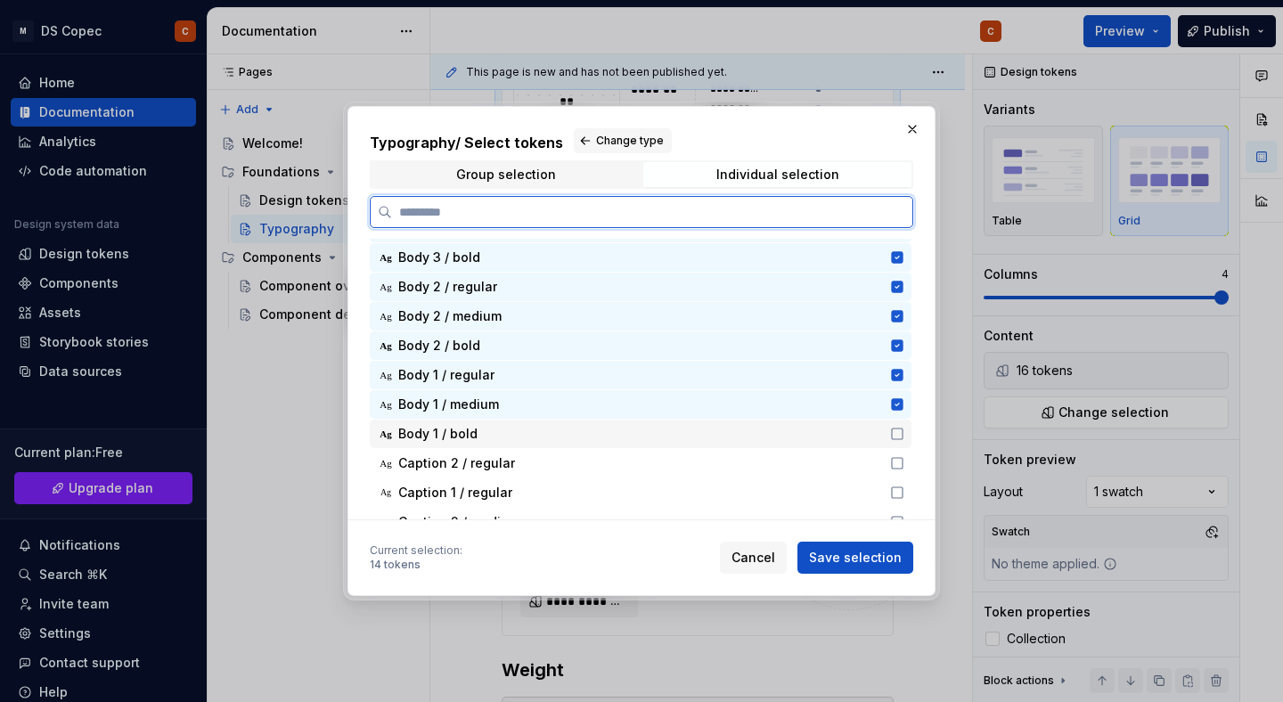
click at [900, 430] on icon at bounding box center [897, 434] width 14 height 14
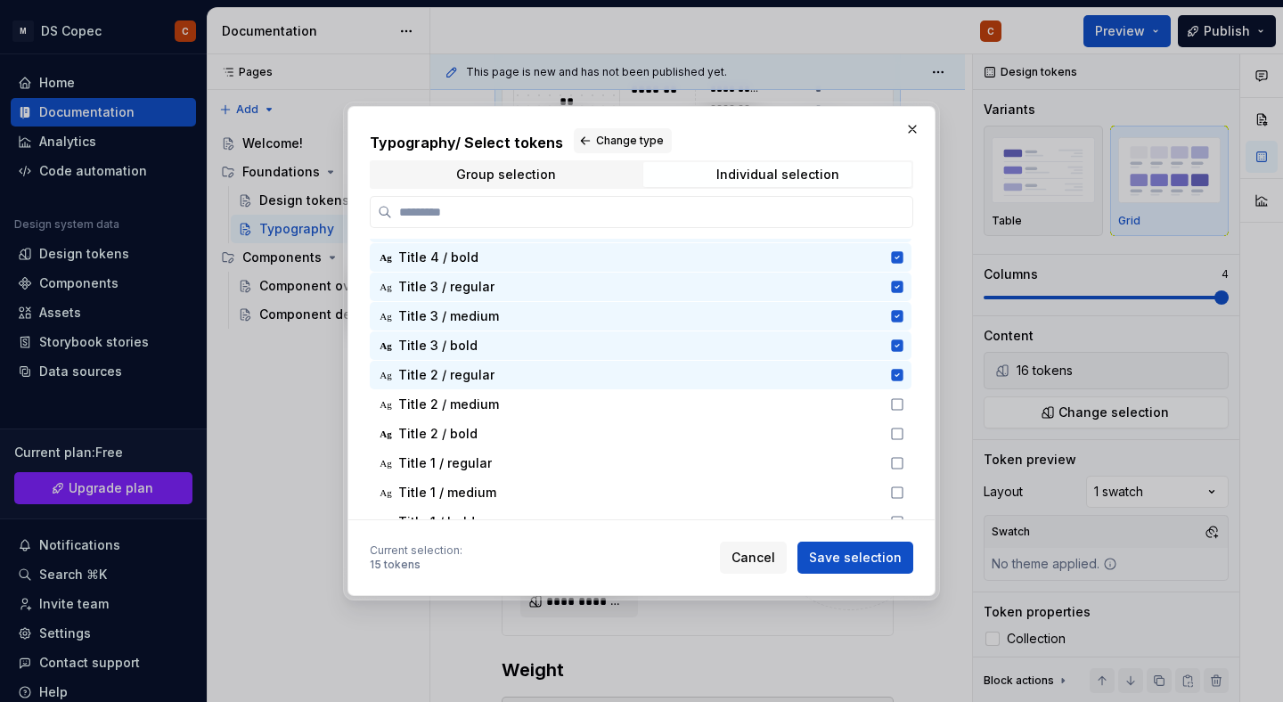
scroll to position [252, 0]
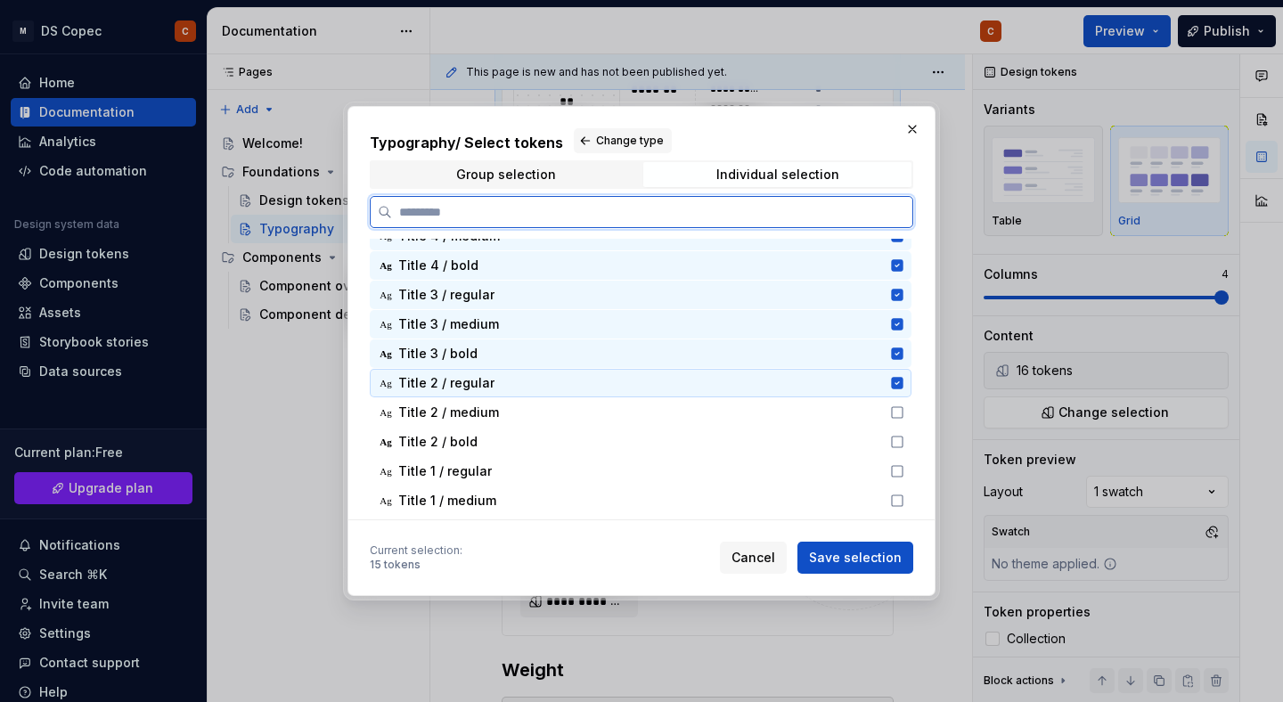
click at [904, 381] on icon at bounding box center [897, 383] width 14 height 14
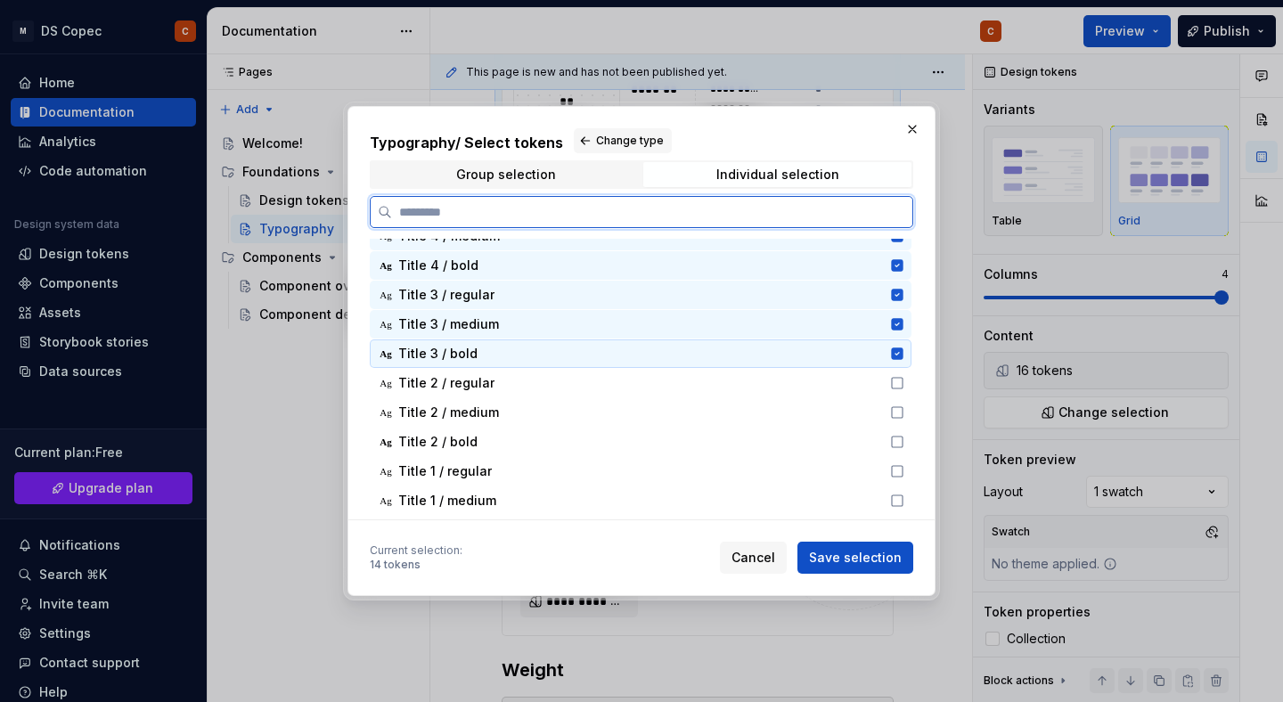
click at [904, 360] on icon at bounding box center [897, 354] width 14 height 14
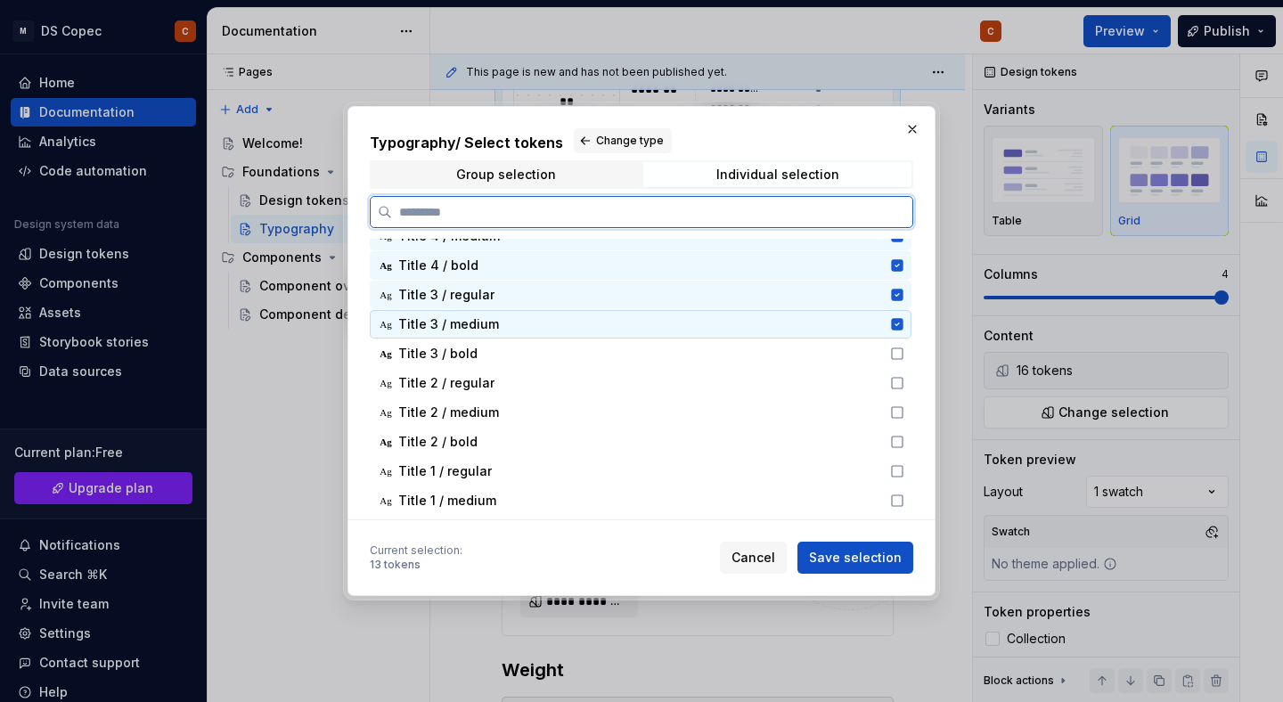
click at [904, 315] on div "Ag Title 3 / medium" at bounding box center [641, 324] width 542 height 29
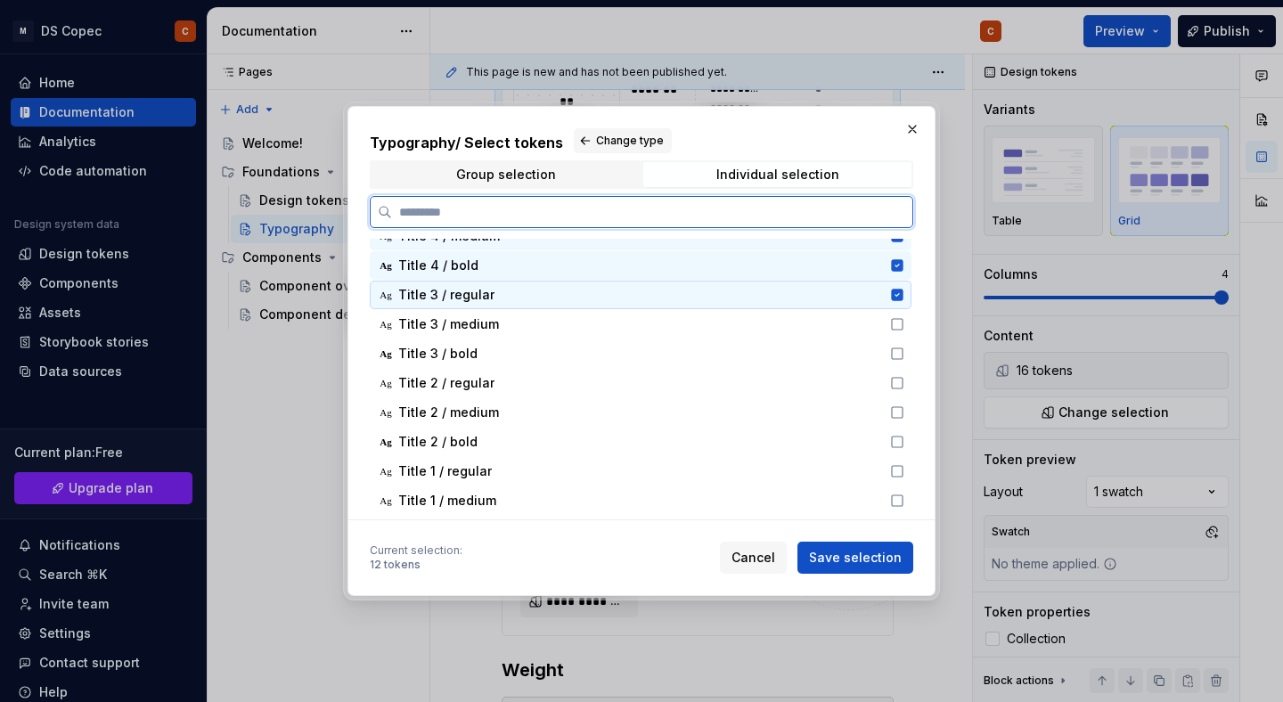
click at [903, 291] on icon at bounding box center [897, 295] width 12 height 12
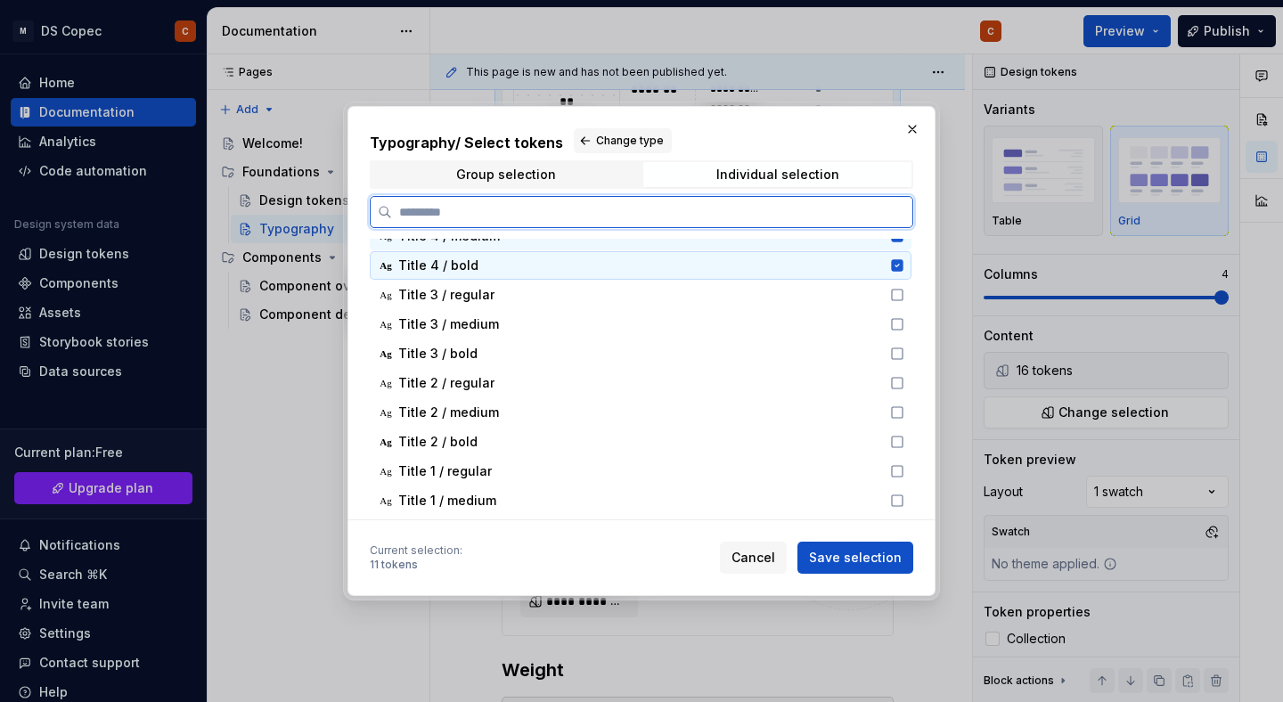
click at [903, 270] on icon at bounding box center [897, 265] width 12 height 12
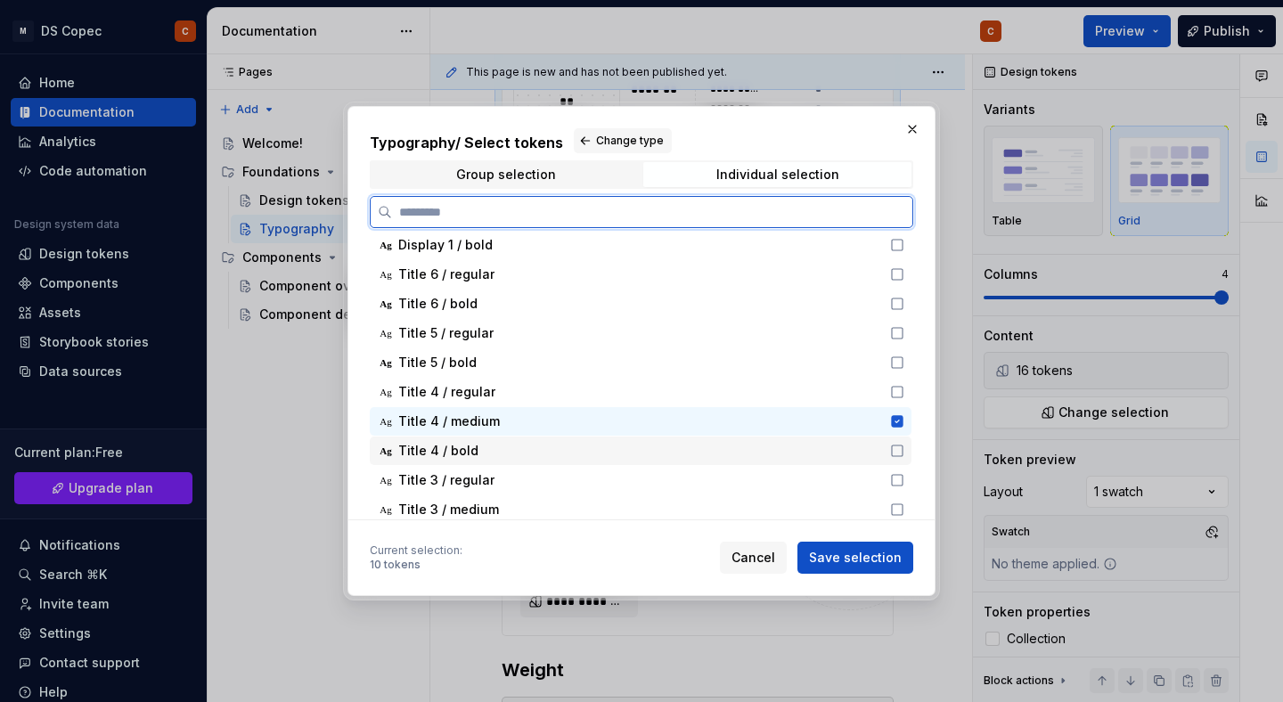
scroll to position [62, 0]
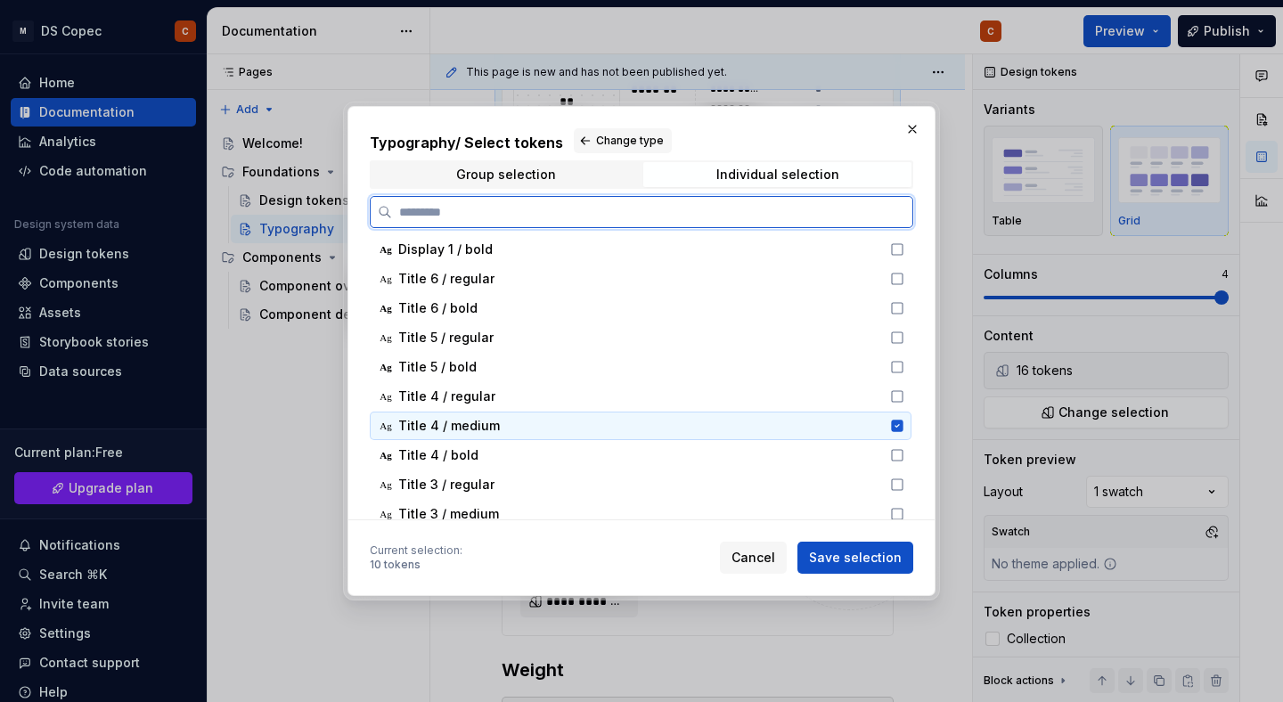
click at [904, 424] on icon at bounding box center [897, 426] width 14 height 14
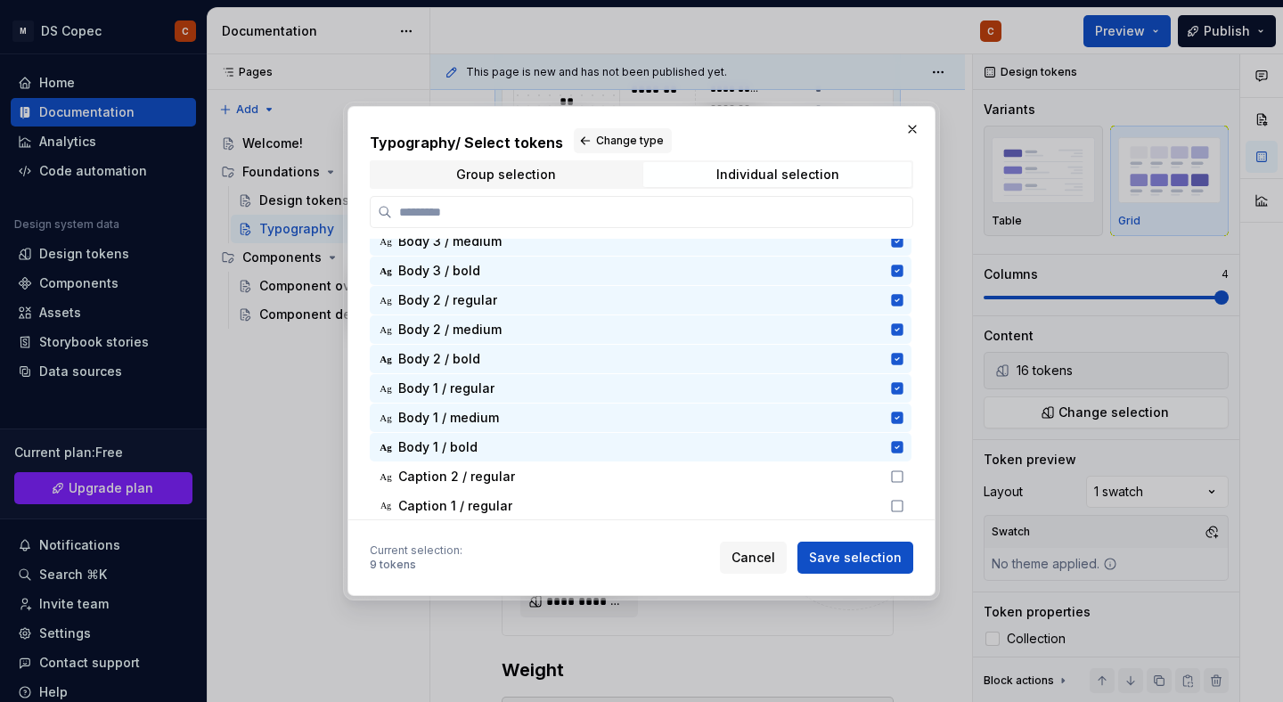
scroll to position [595, 0]
click at [859, 556] on span "Save selection" at bounding box center [855, 558] width 93 height 18
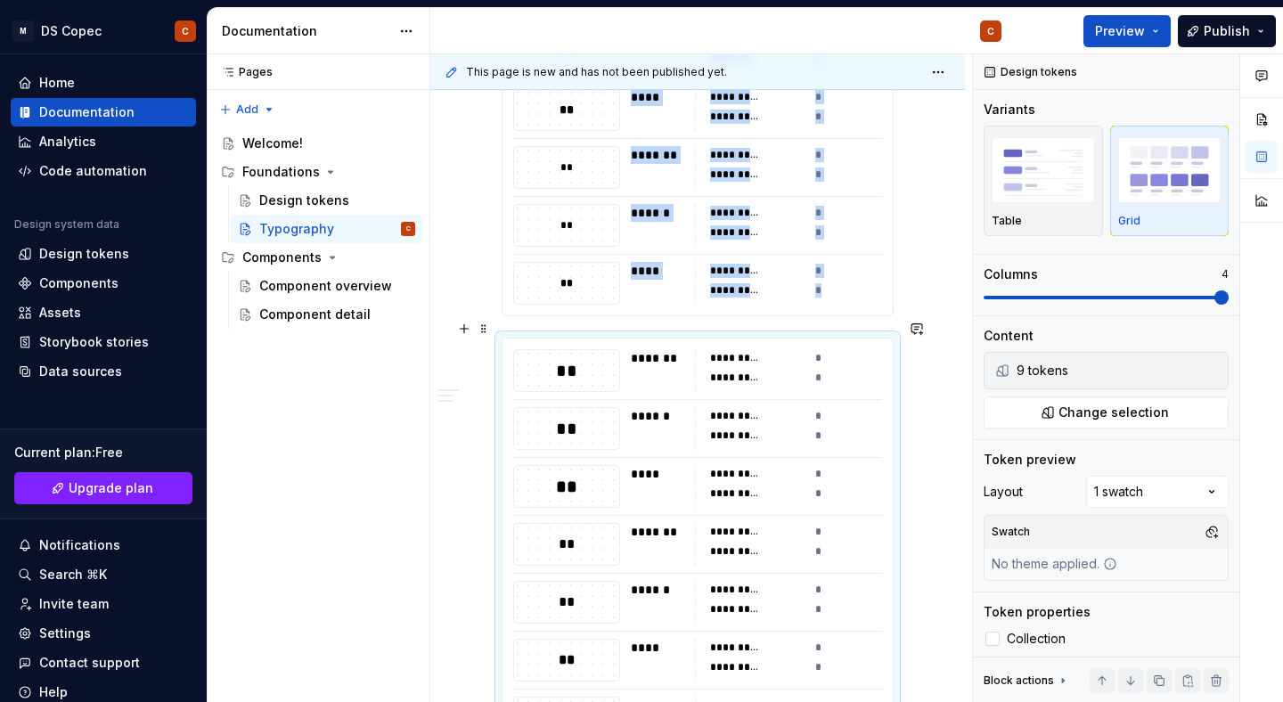
scroll to position [1751, 0]
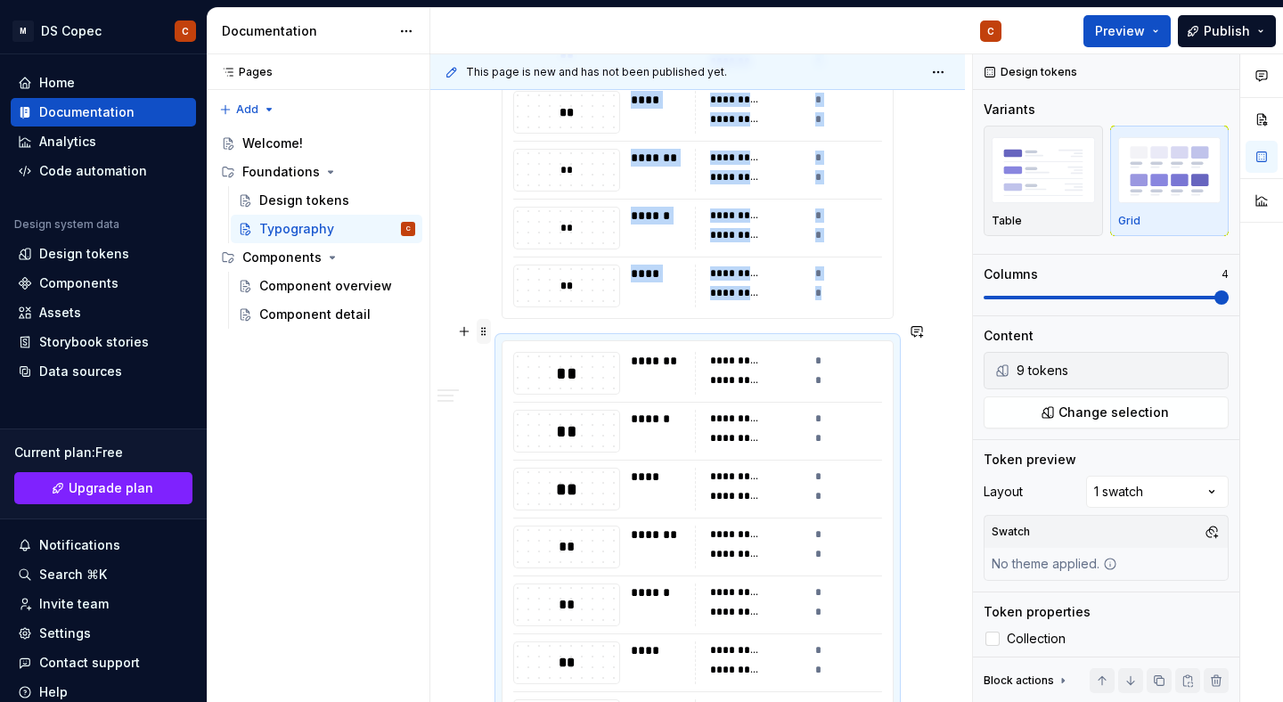
click at [482, 329] on span at bounding box center [484, 331] width 14 height 25
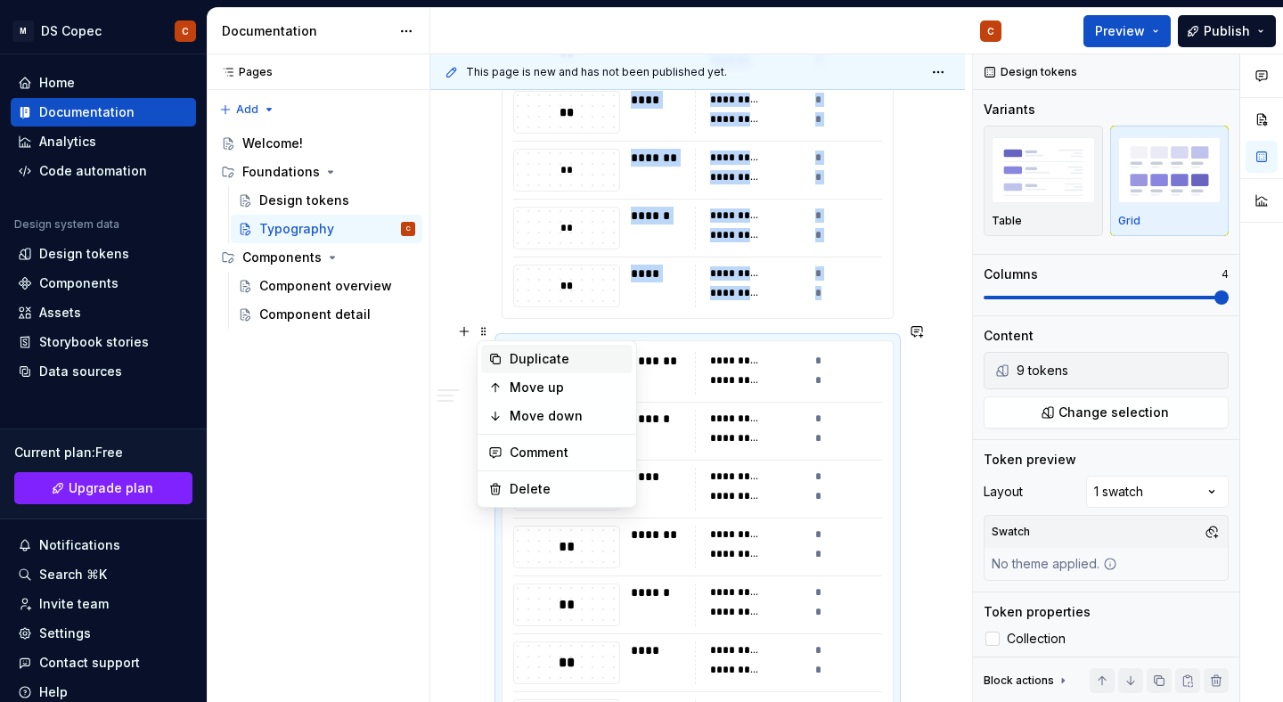
click at [525, 360] on div "Duplicate" at bounding box center [568, 359] width 116 height 18
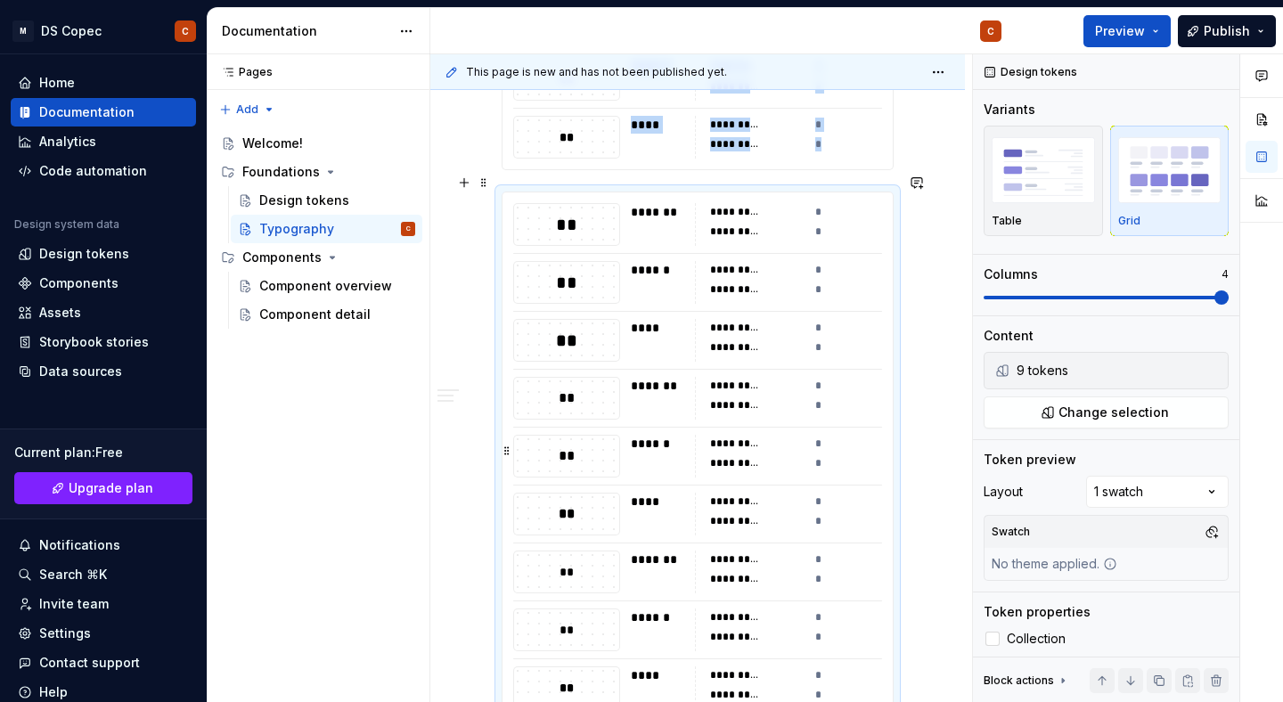
scroll to position [2521, 0]
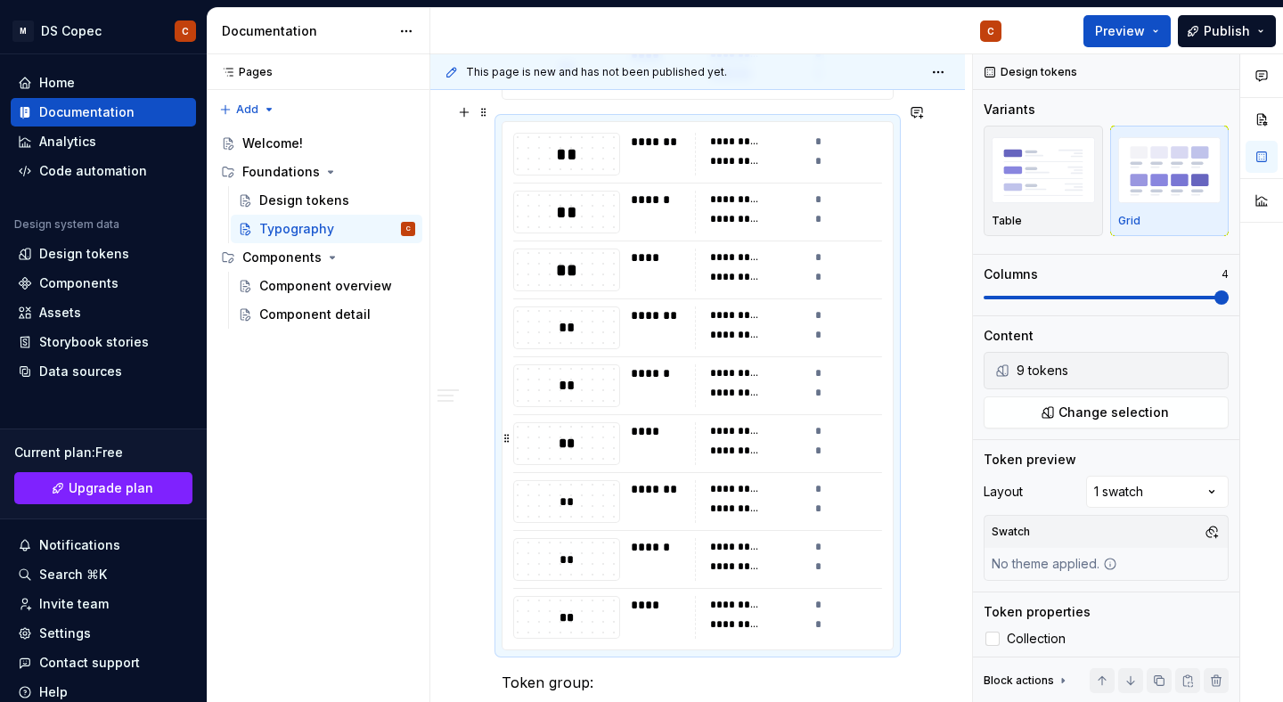
click at [848, 442] on div "*" at bounding box center [862, 451] width 94 height 18
click at [1051, 420] on button "Change selection" at bounding box center [1106, 413] width 245 height 32
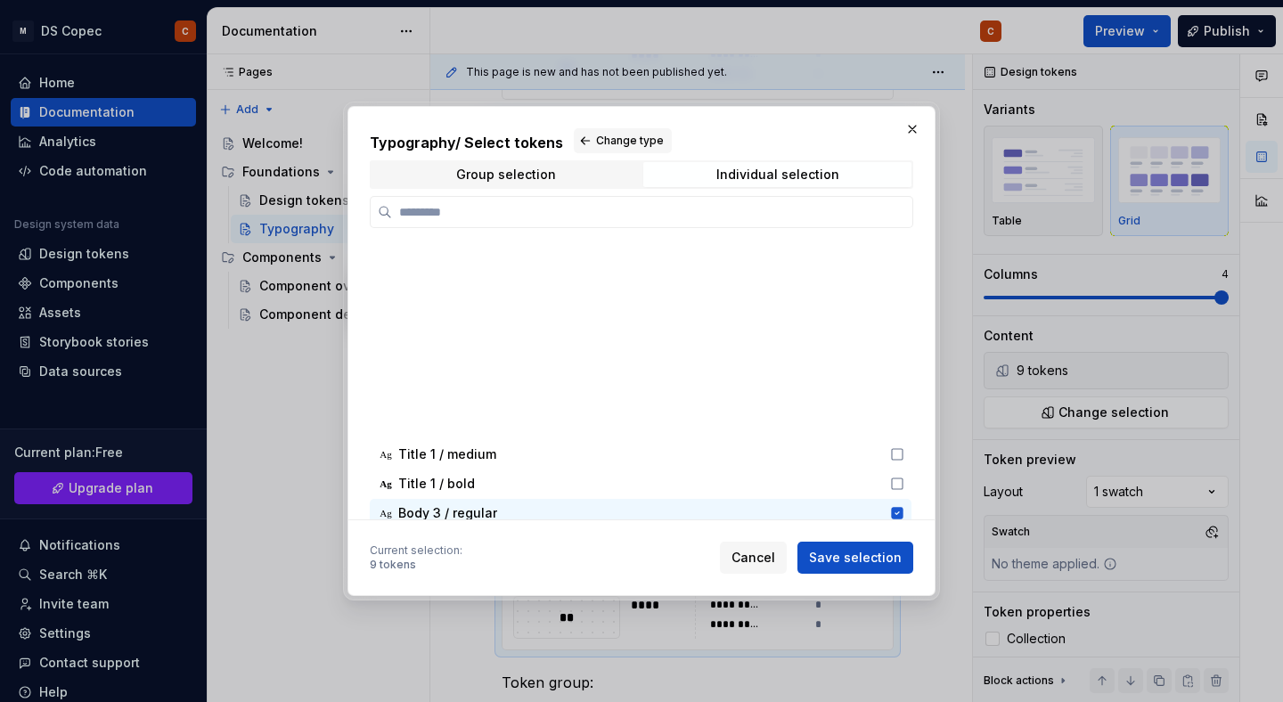
scroll to position [643, 0]
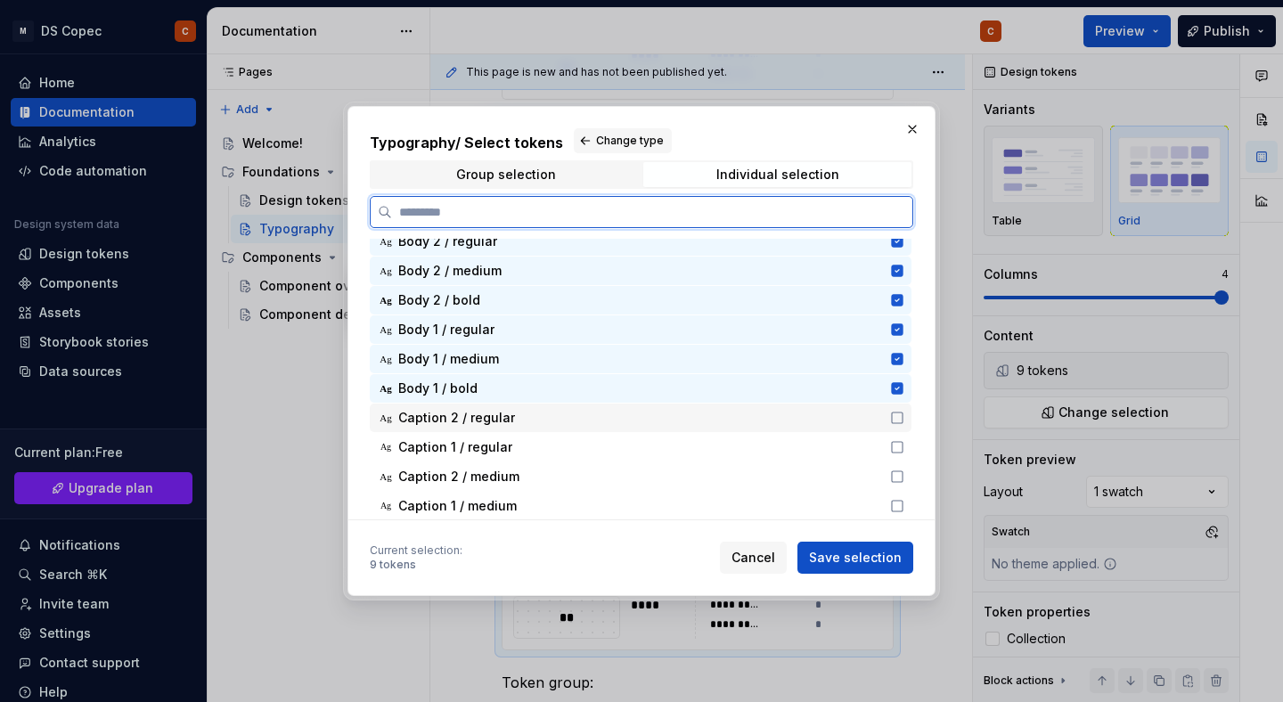
click at [904, 420] on icon at bounding box center [897, 418] width 14 height 14
click at [904, 445] on icon at bounding box center [897, 447] width 14 height 14
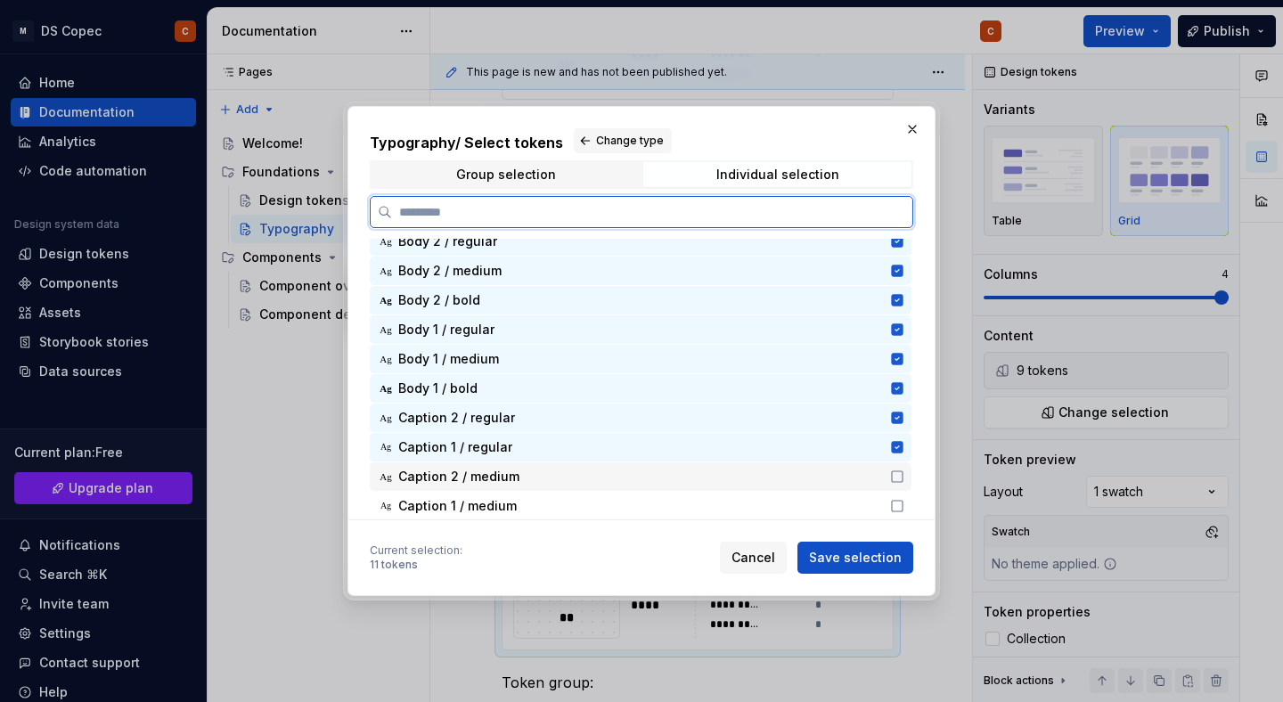
click at [904, 470] on icon at bounding box center [897, 477] width 14 height 14
click at [904, 506] on icon at bounding box center [897, 506] width 14 height 14
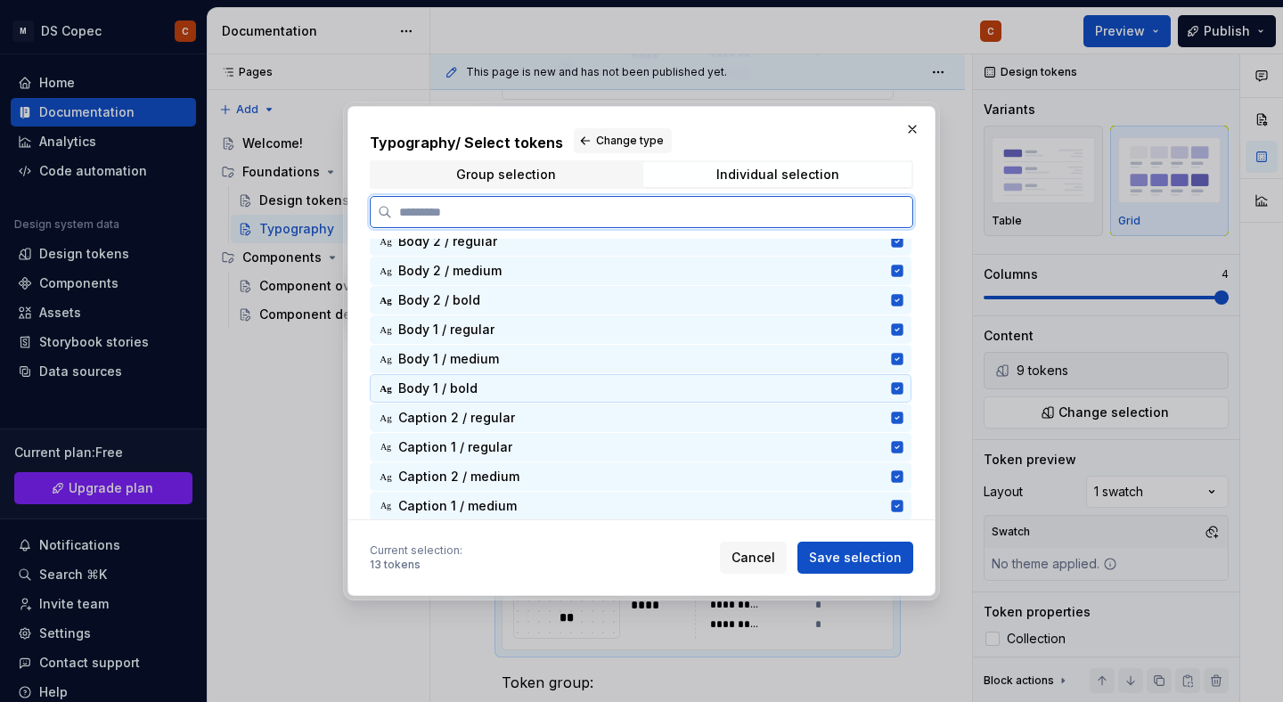
click at [904, 388] on icon at bounding box center [897, 388] width 14 height 14
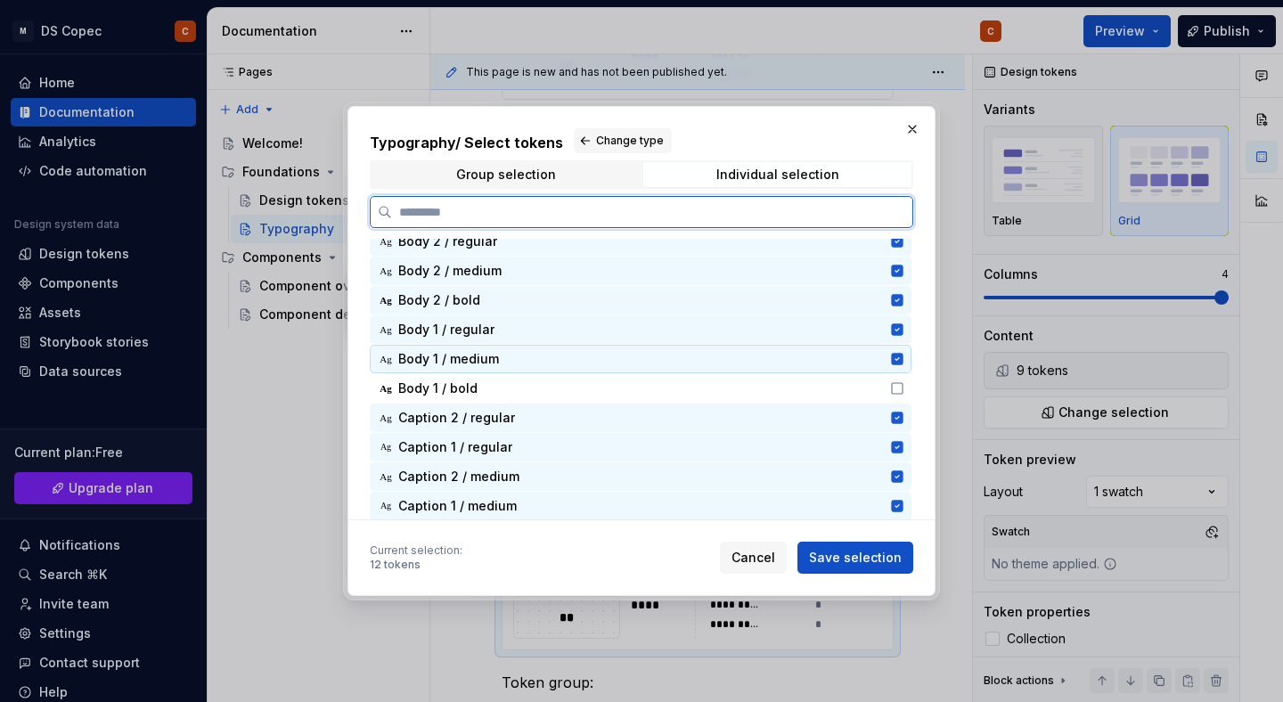
click at [904, 356] on icon at bounding box center [897, 359] width 14 height 14
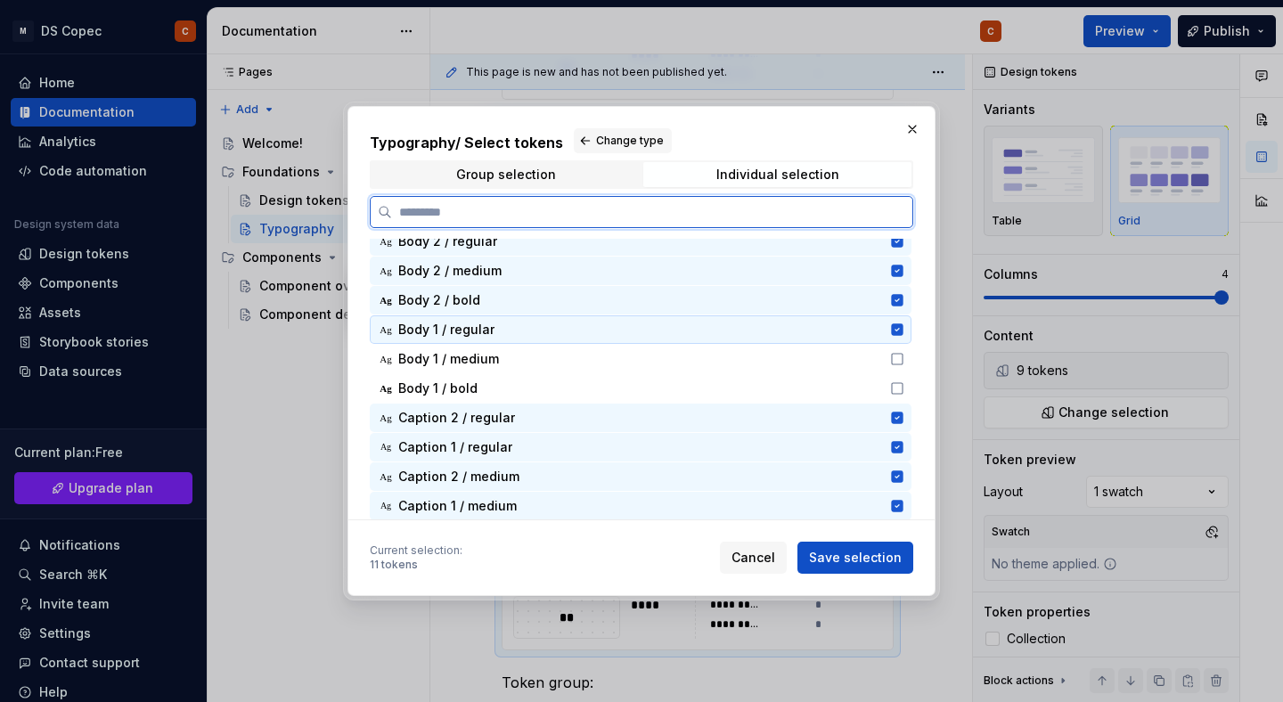
click at [904, 318] on div "Ag Body 1 / regular" at bounding box center [641, 329] width 542 height 29
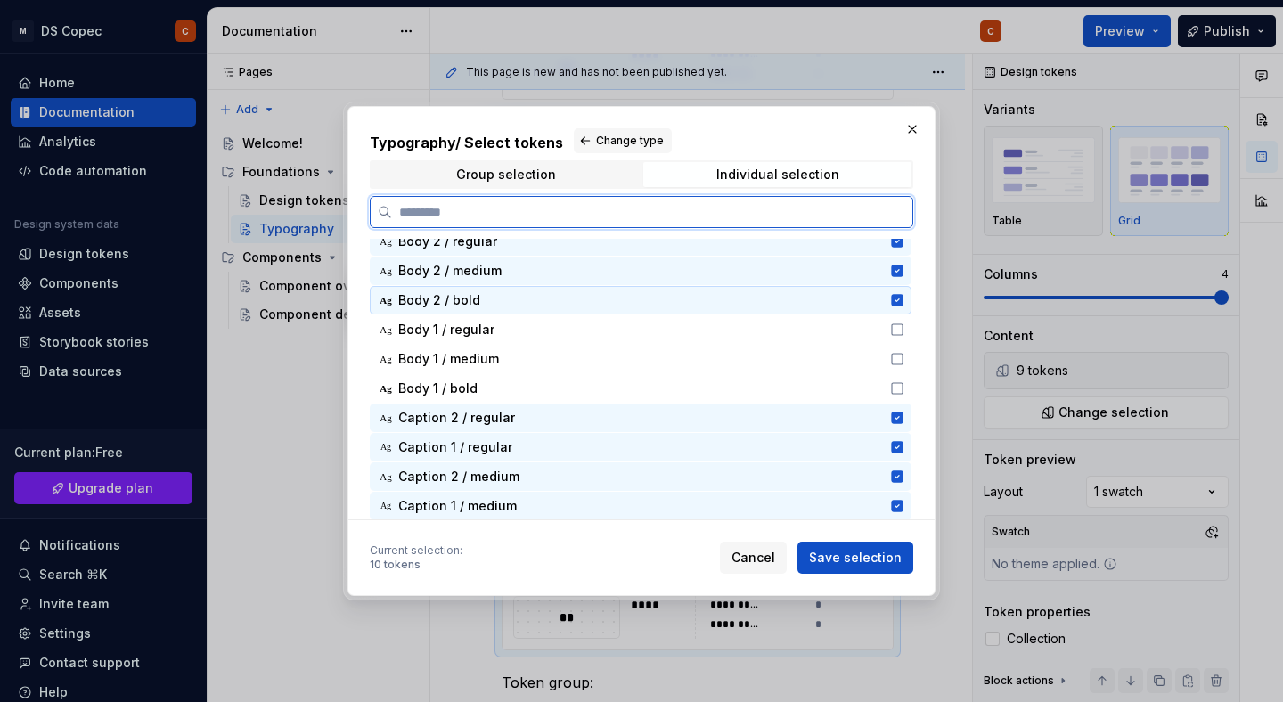
click at [903, 286] on div "Ag Body 2 / bold" at bounding box center [641, 300] width 542 height 29
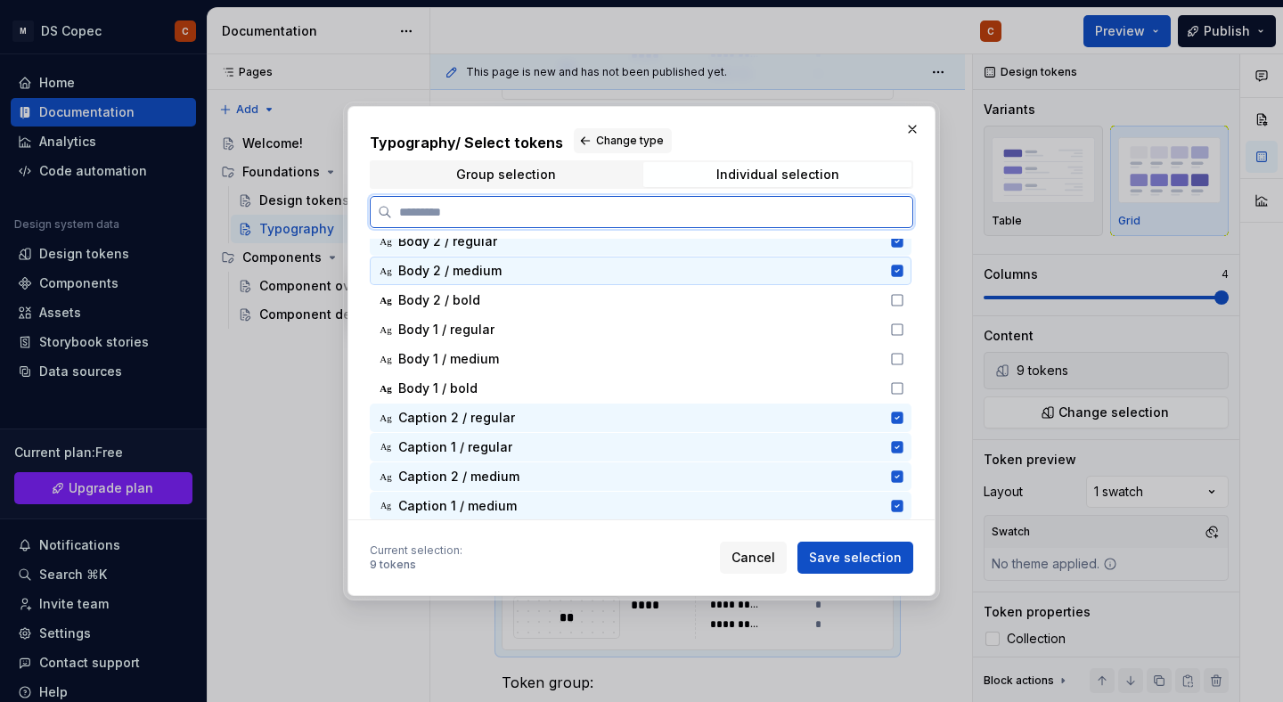
click at [904, 253] on div "Ag Body 2 / regular" at bounding box center [641, 241] width 542 height 29
click at [903, 273] on icon at bounding box center [897, 271] width 12 height 12
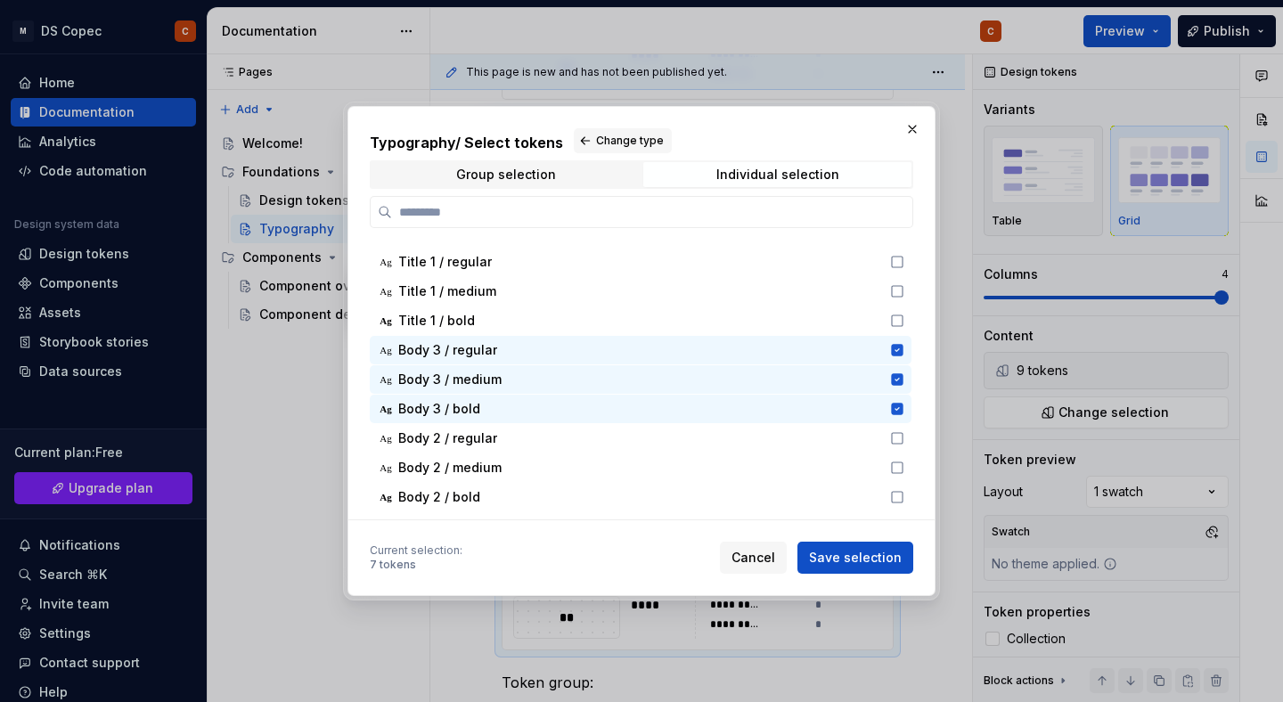
scroll to position [459, 0]
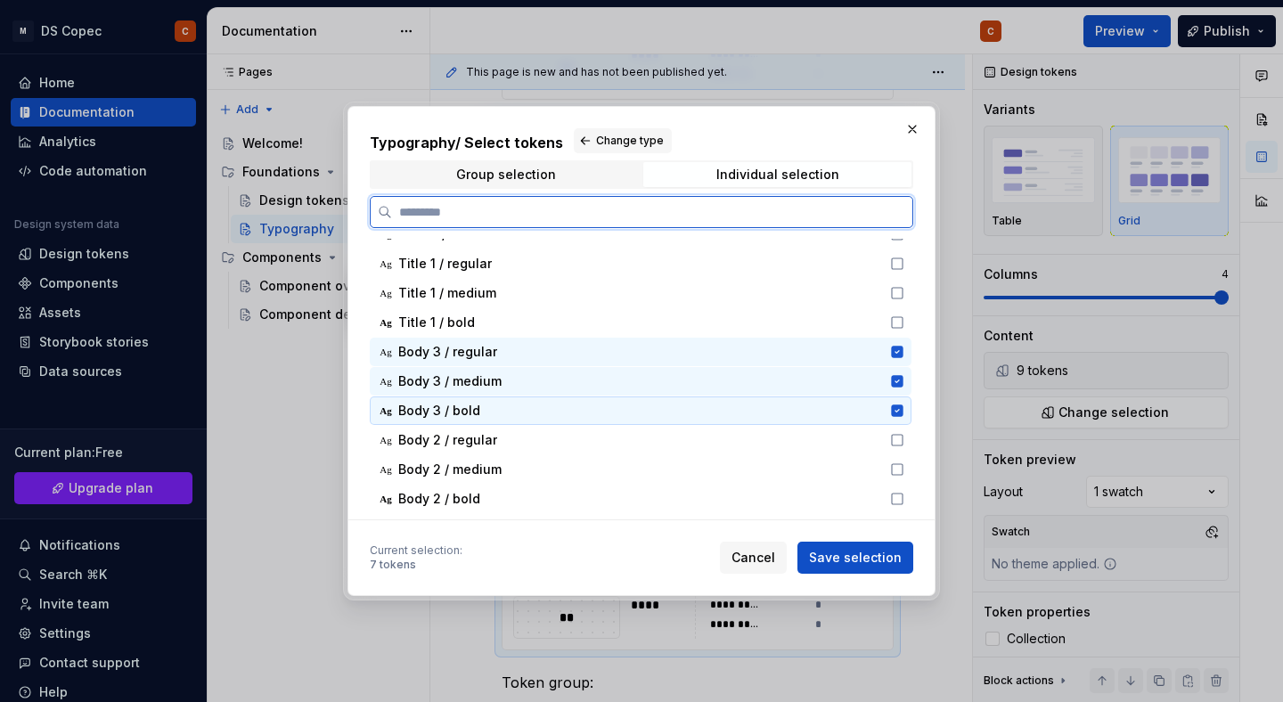
click at [903, 410] on icon at bounding box center [897, 411] width 12 height 12
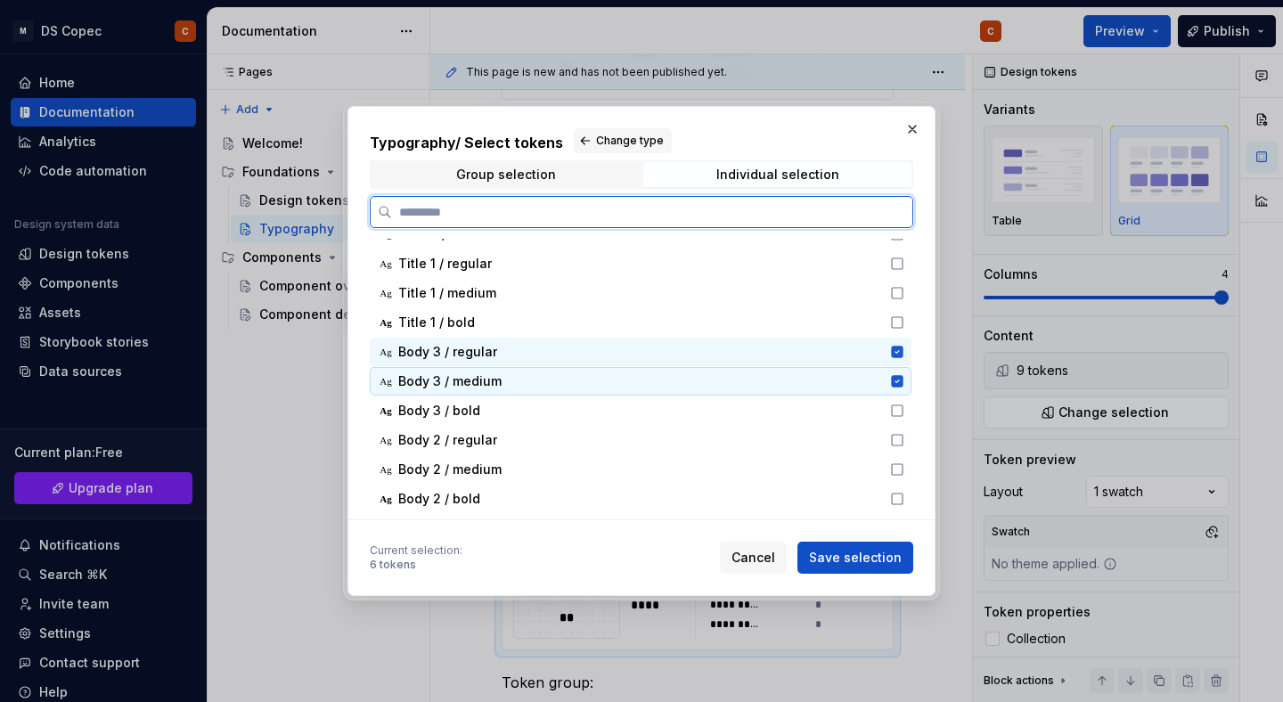
click at [903, 381] on icon at bounding box center [897, 381] width 12 height 12
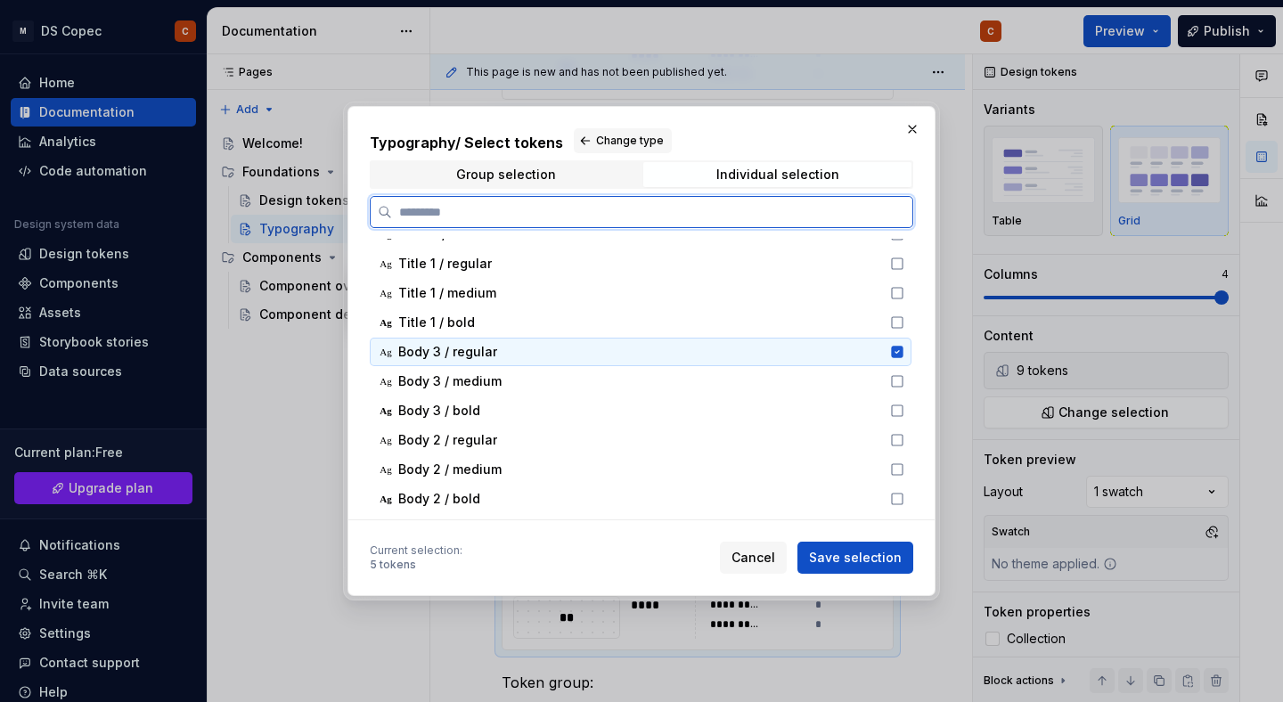
click at [904, 358] on icon at bounding box center [897, 352] width 14 height 14
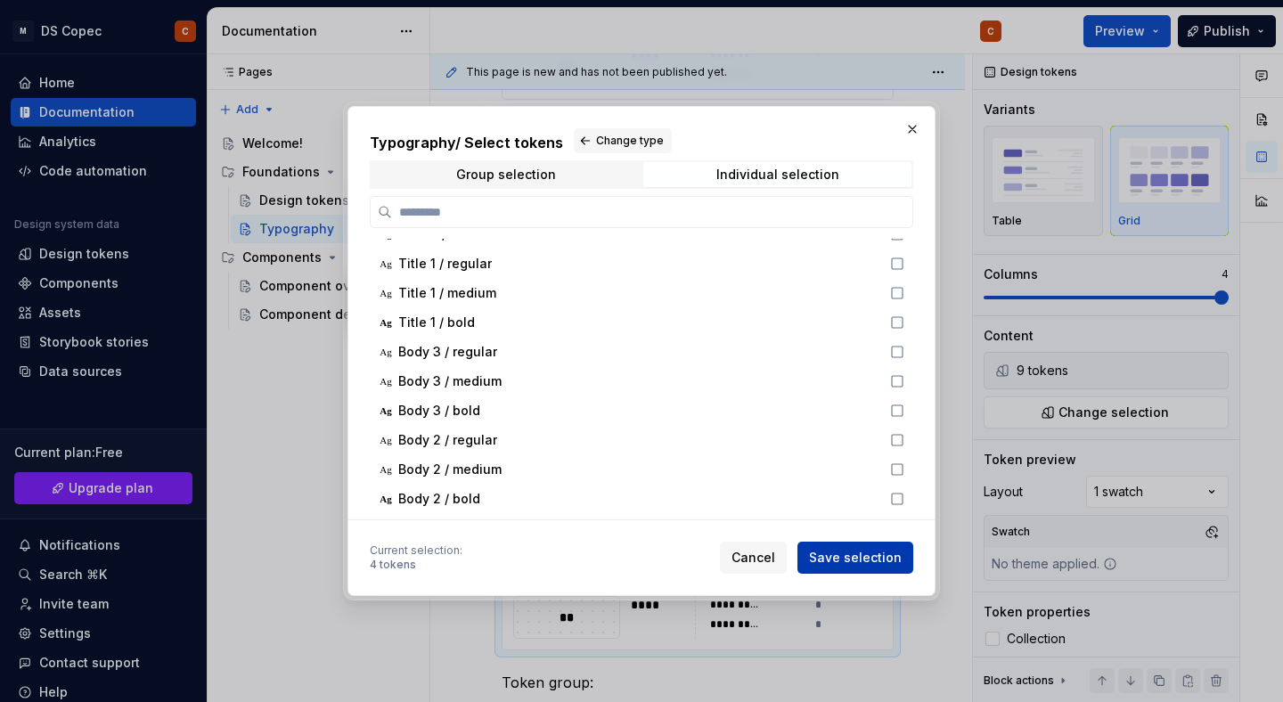
click at [846, 558] on span "Save selection" at bounding box center [855, 558] width 93 height 18
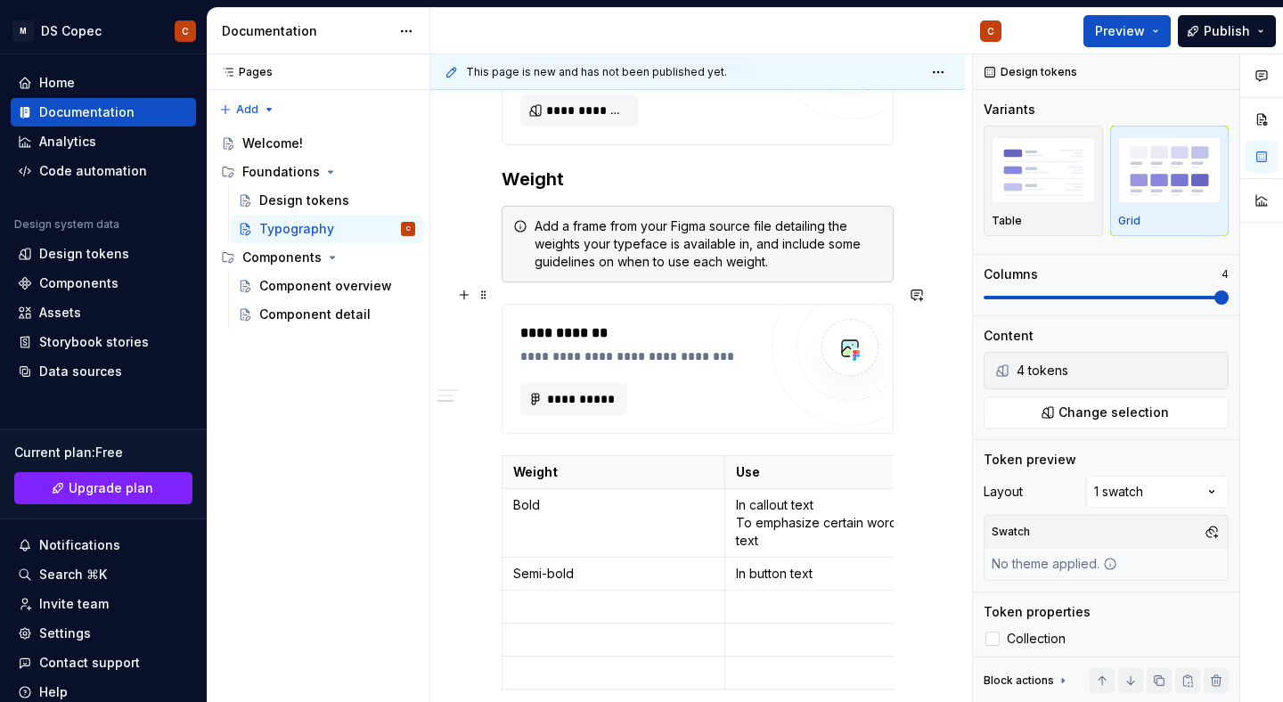
scroll to position [2951, 0]
click at [575, 388] on span "**********" at bounding box center [581, 397] width 70 height 18
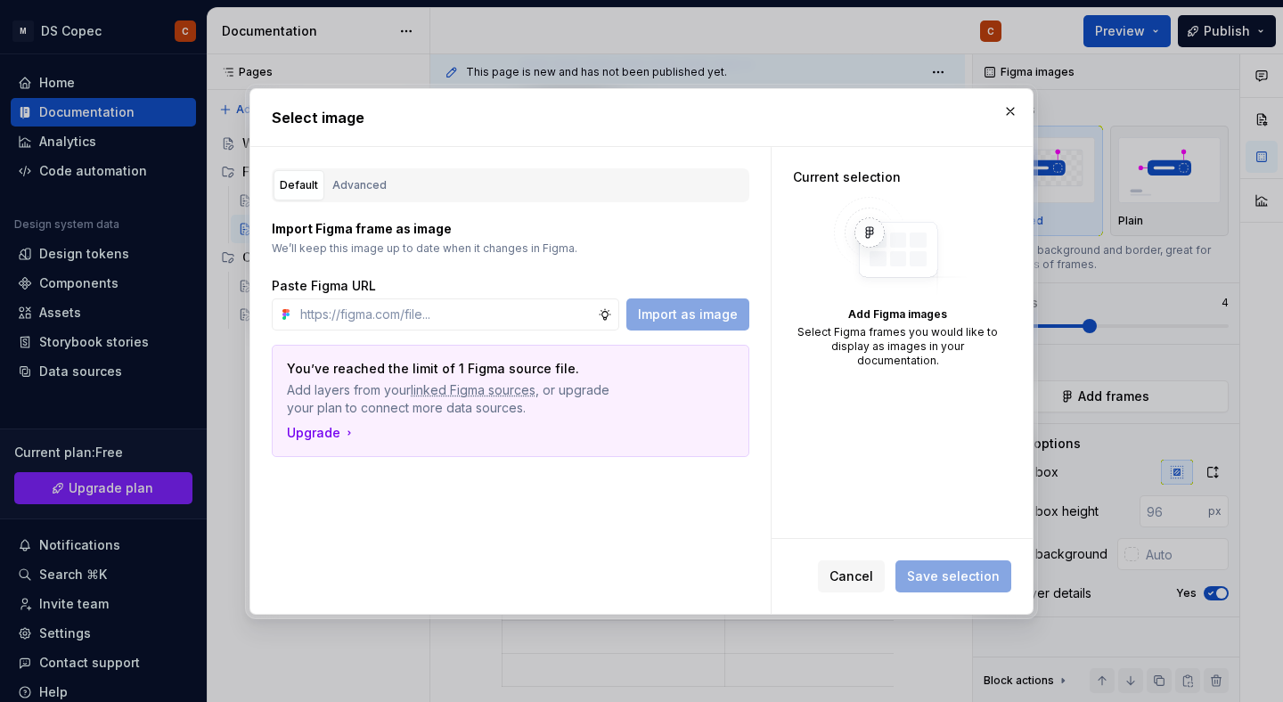
type textarea "*"
click at [525, 307] on input "text" at bounding box center [445, 315] width 305 height 32
paste input "https://www.figma.com/design/70DrvviUE5Sanff9ZLtvfd/Foundations-B1?node-id=1408…"
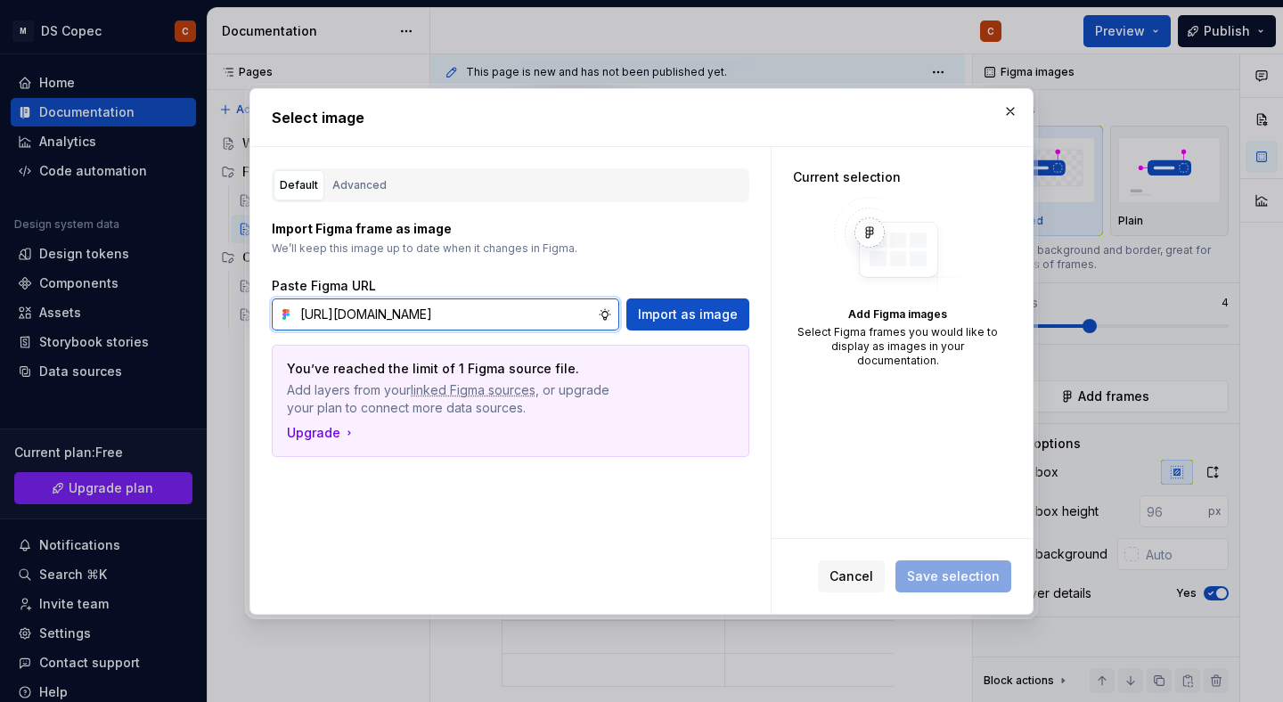
scroll to position [0, 425]
type input "https://www.figma.com/design/70DrvviUE5Sanff9ZLtvfd/Foundations-B1?node-id=1408…"
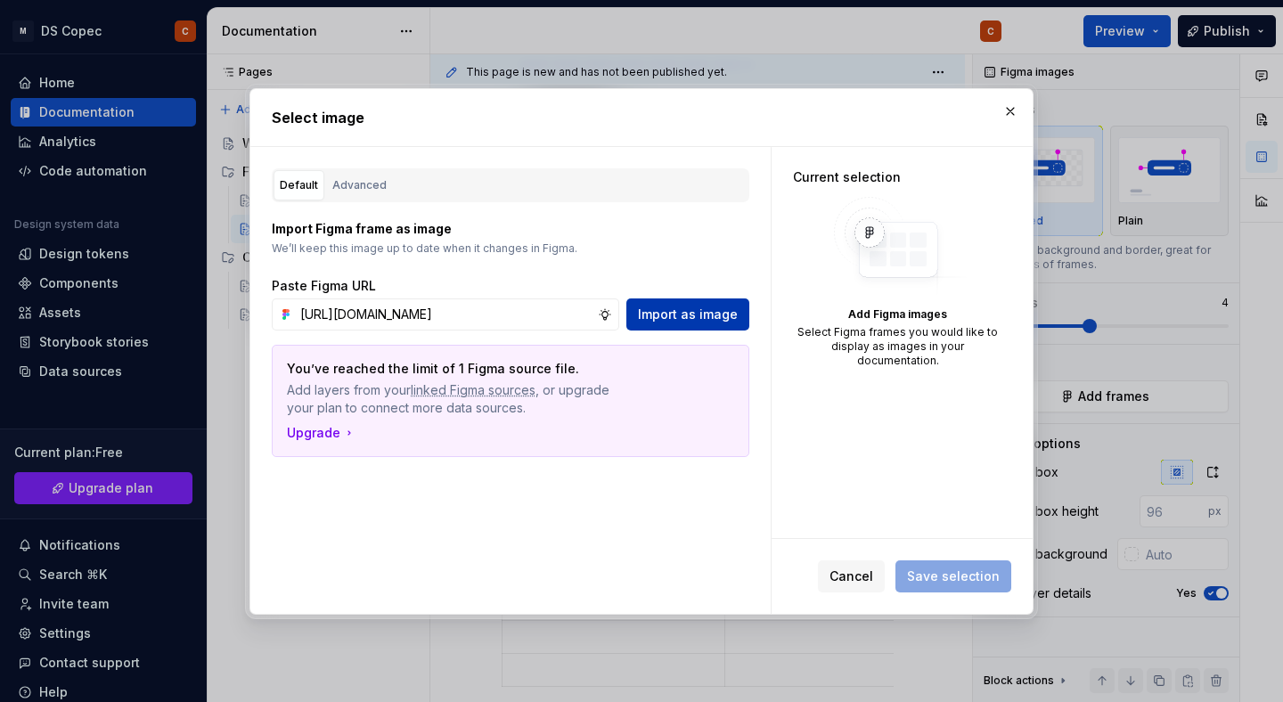
click at [694, 312] on span "Import as image" at bounding box center [688, 315] width 100 height 18
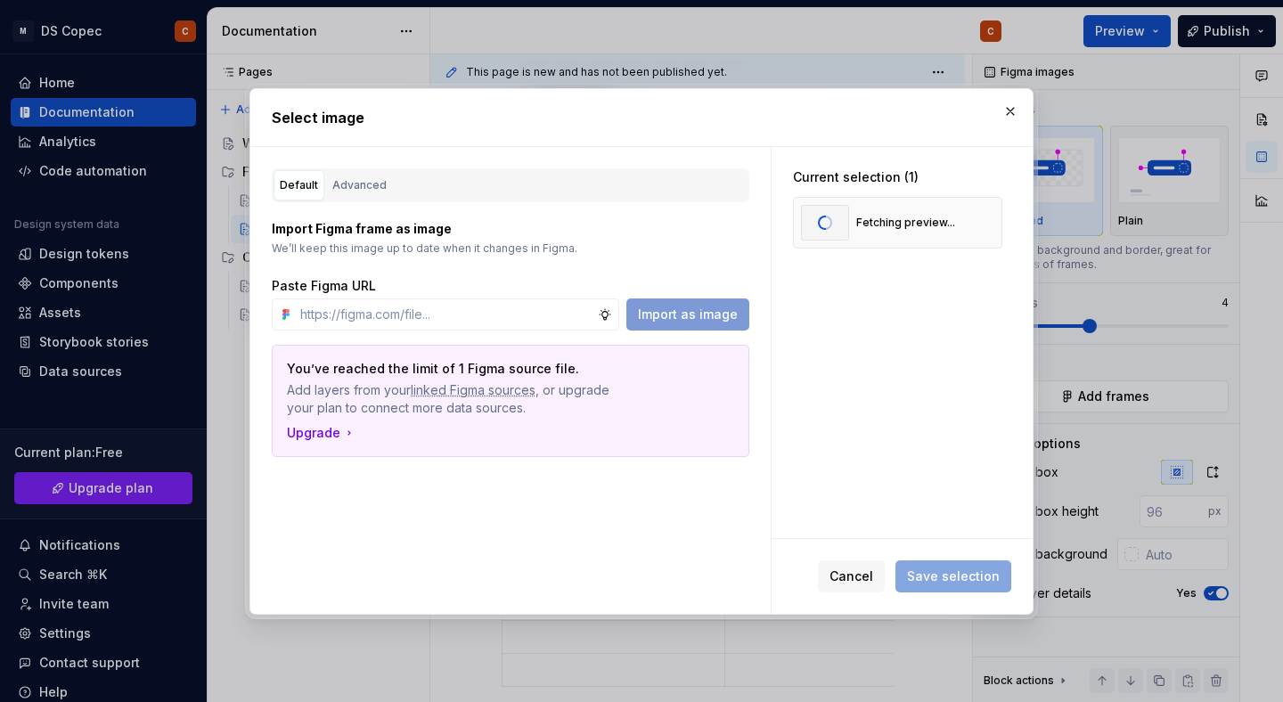
type textarea "*"
click at [518, 315] on input "text" at bounding box center [445, 315] width 305 height 32
paste input "https://www.figma.com/design/70DrvviUE5Sanff9ZLtvfd/Foundations-B1?node-id=2501…"
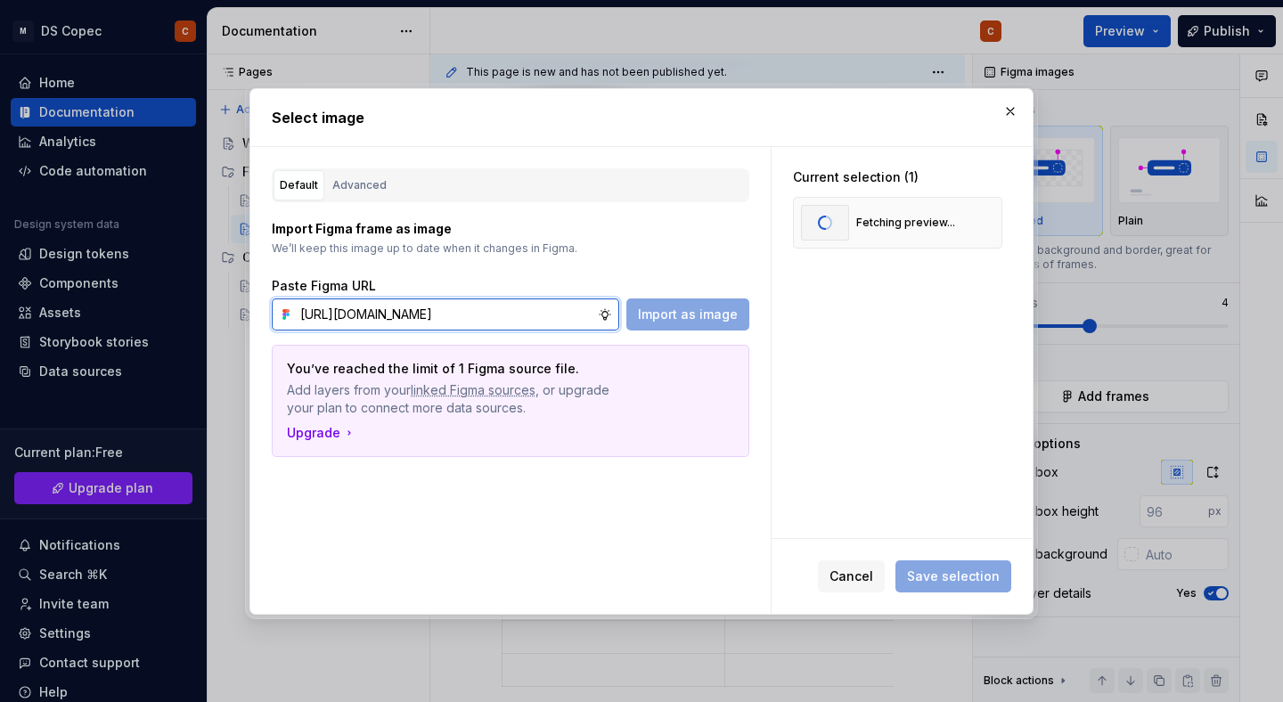
scroll to position [0, 419]
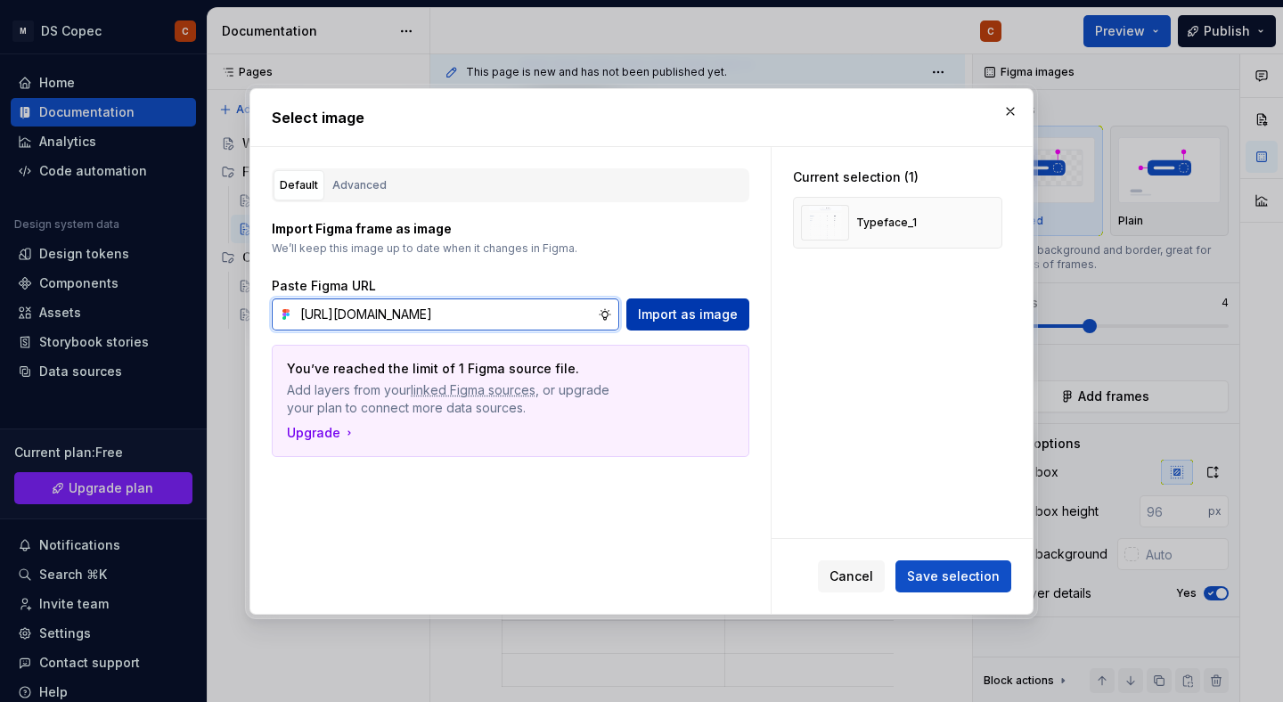
type input "https://www.figma.com/design/70DrvviUE5Sanff9ZLtvfd/Foundations-B1?node-id=2501…"
click at [685, 316] on span "Import as image" at bounding box center [688, 315] width 100 height 18
type textarea "*"
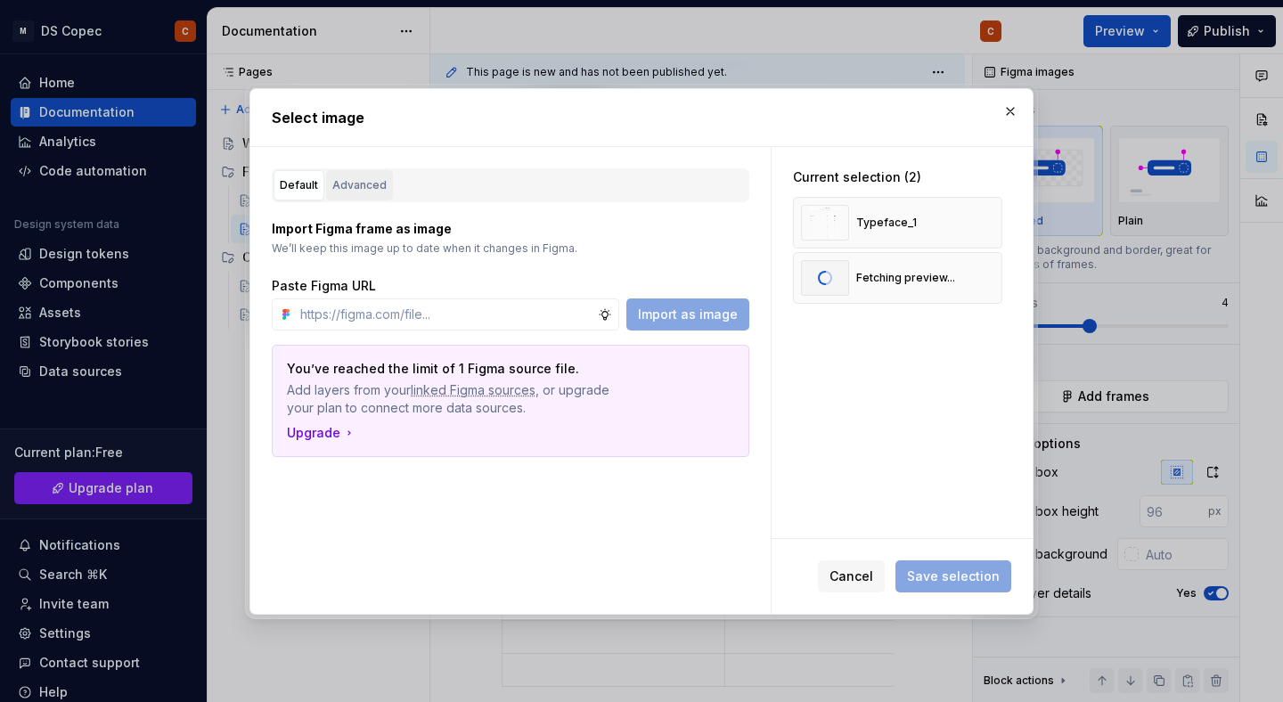
click at [346, 184] on div "Advanced" at bounding box center [359, 185] width 54 height 18
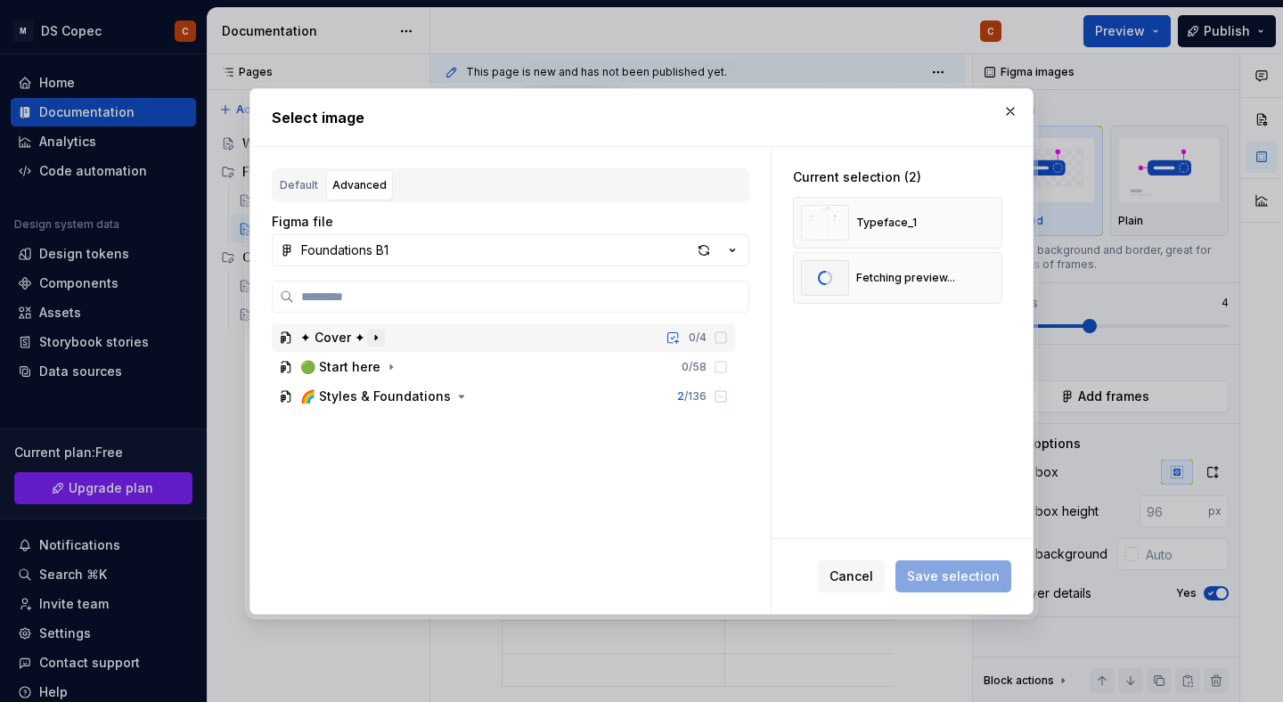
click at [374, 338] on icon "button" at bounding box center [376, 338] width 14 height 14
click at [387, 367] on icon "button" at bounding box center [391, 367] width 14 height 14
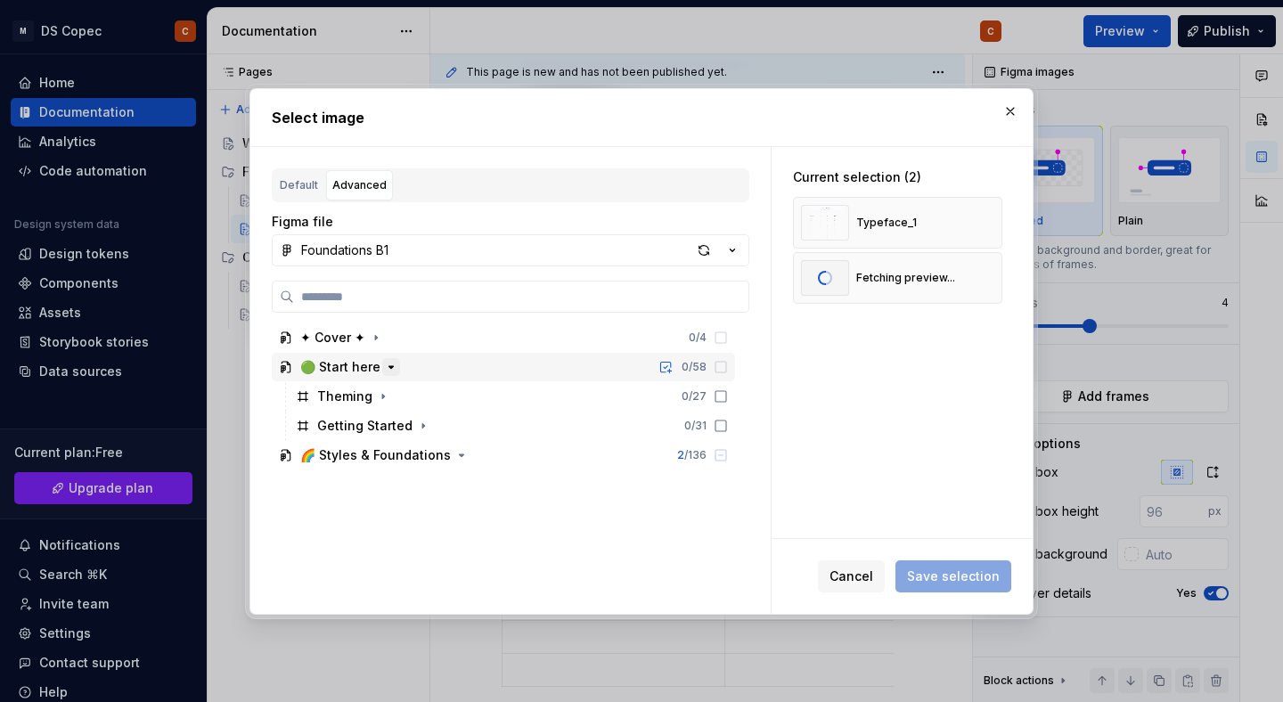
click at [387, 367] on icon "button" at bounding box center [391, 367] width 14 height 14
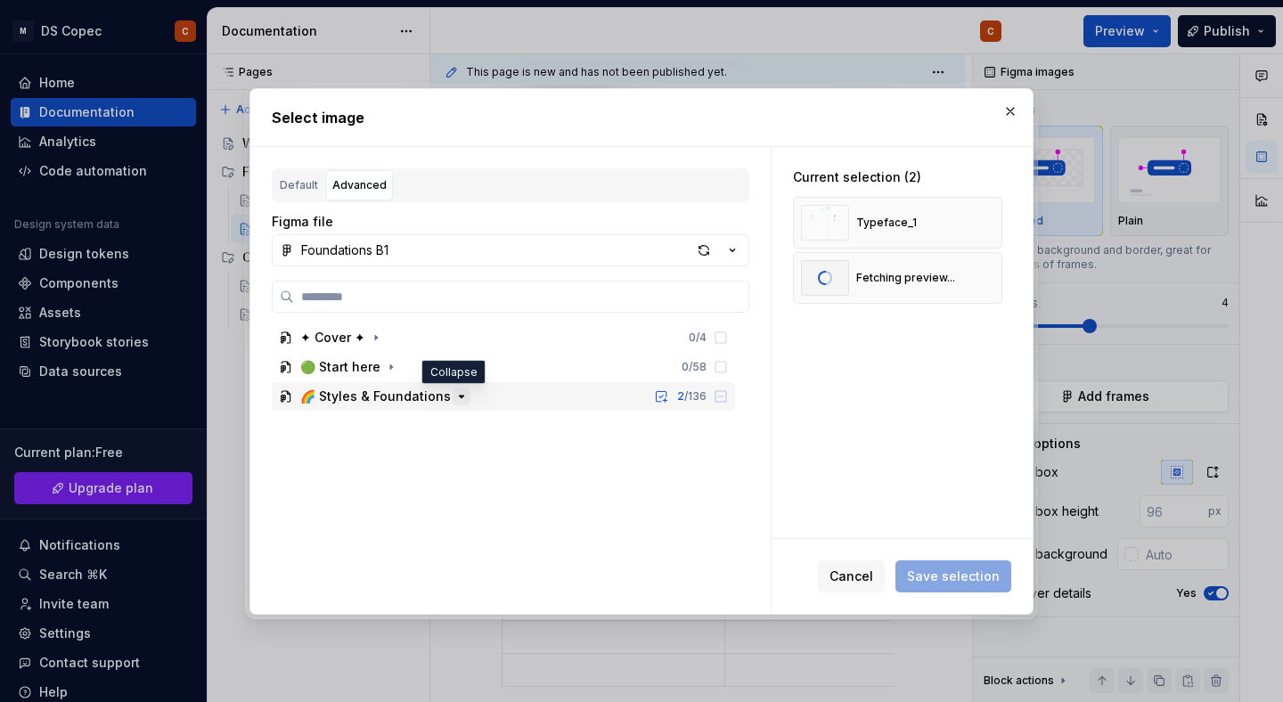
click at [454, 400] on icon "button" at bounding box center [461, 396] width 14 height 14
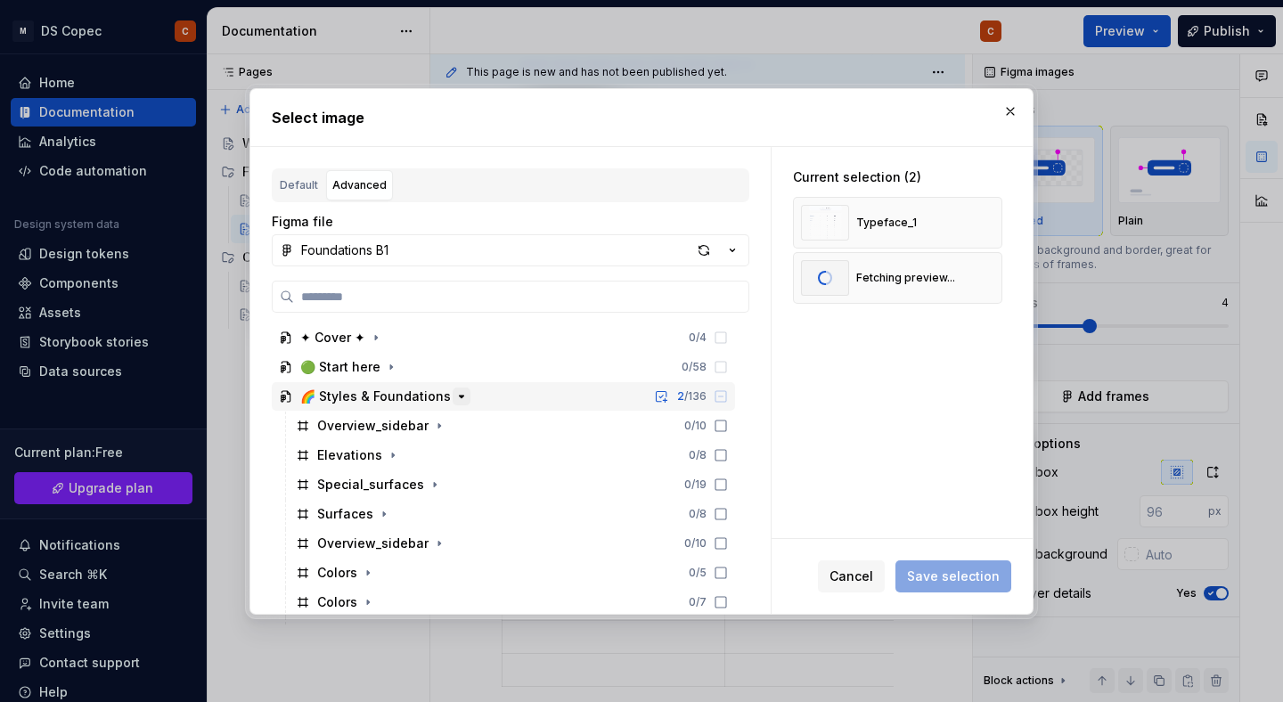
click at [454, 400] on icon "button" at bounding box center [461, 396] width 14 height 14
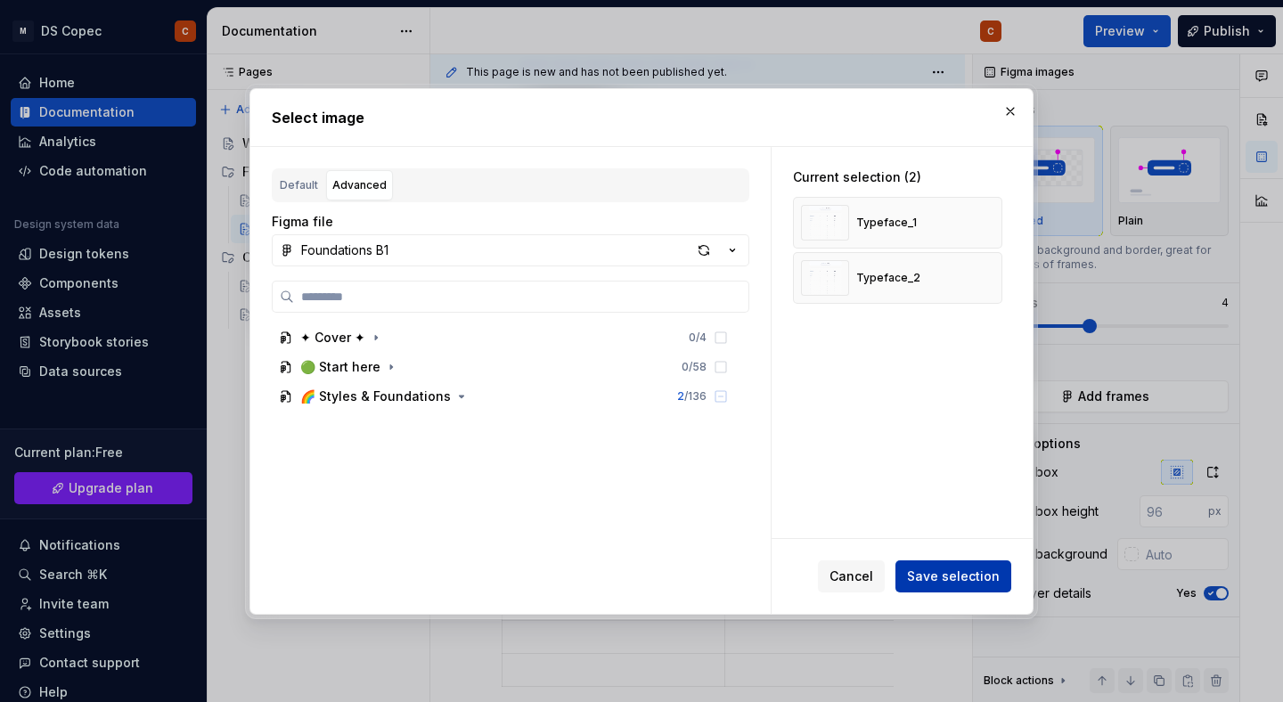
click at [941, 584] on span "Save selection" at bounding box center [953, 577] width 93 height 18
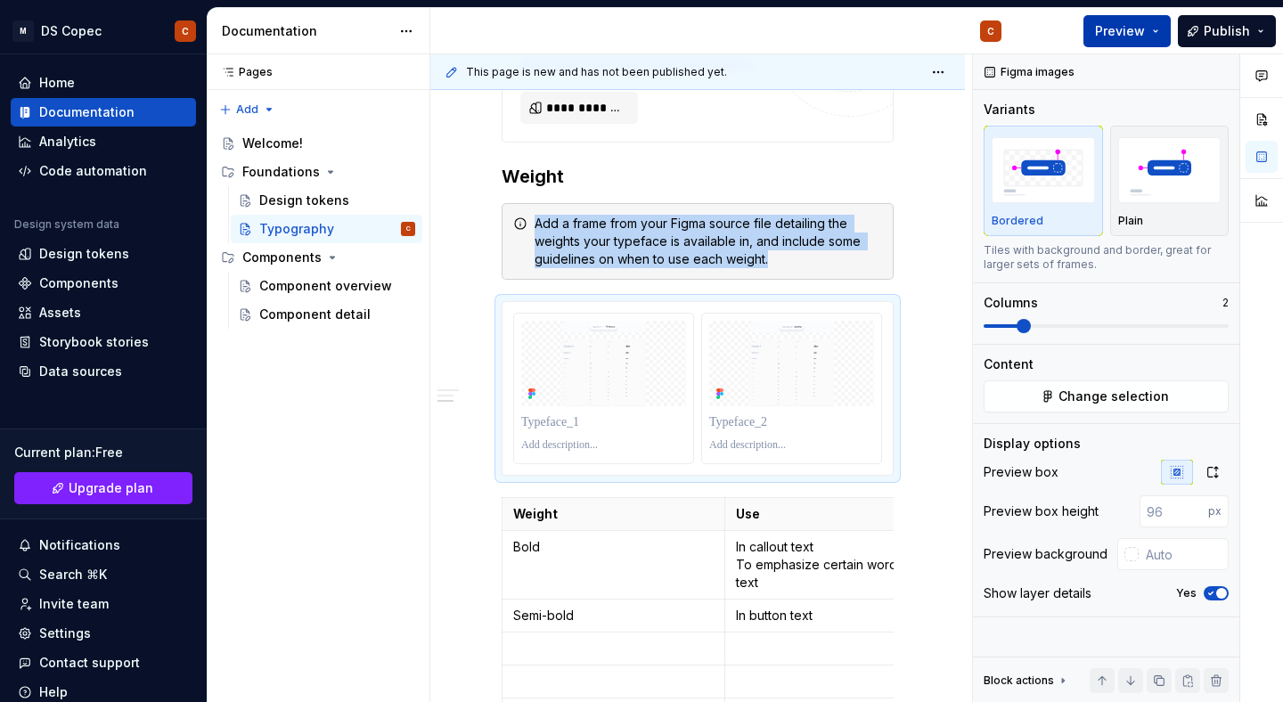
click at [1129, 26] on span "Preview" at bounding box center [1120, 31] width 50 height 18
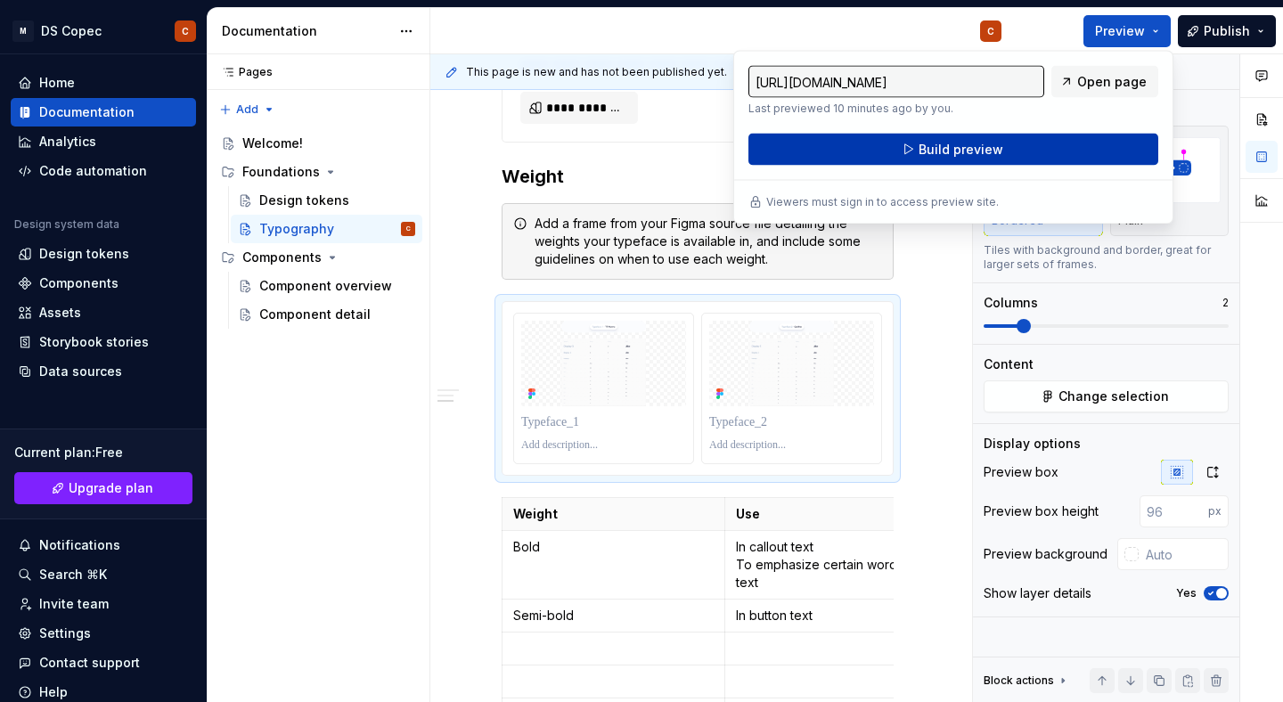
click at [1009, 148] on button "Build preview" at bounding box center [954, 150] width 410 height 32
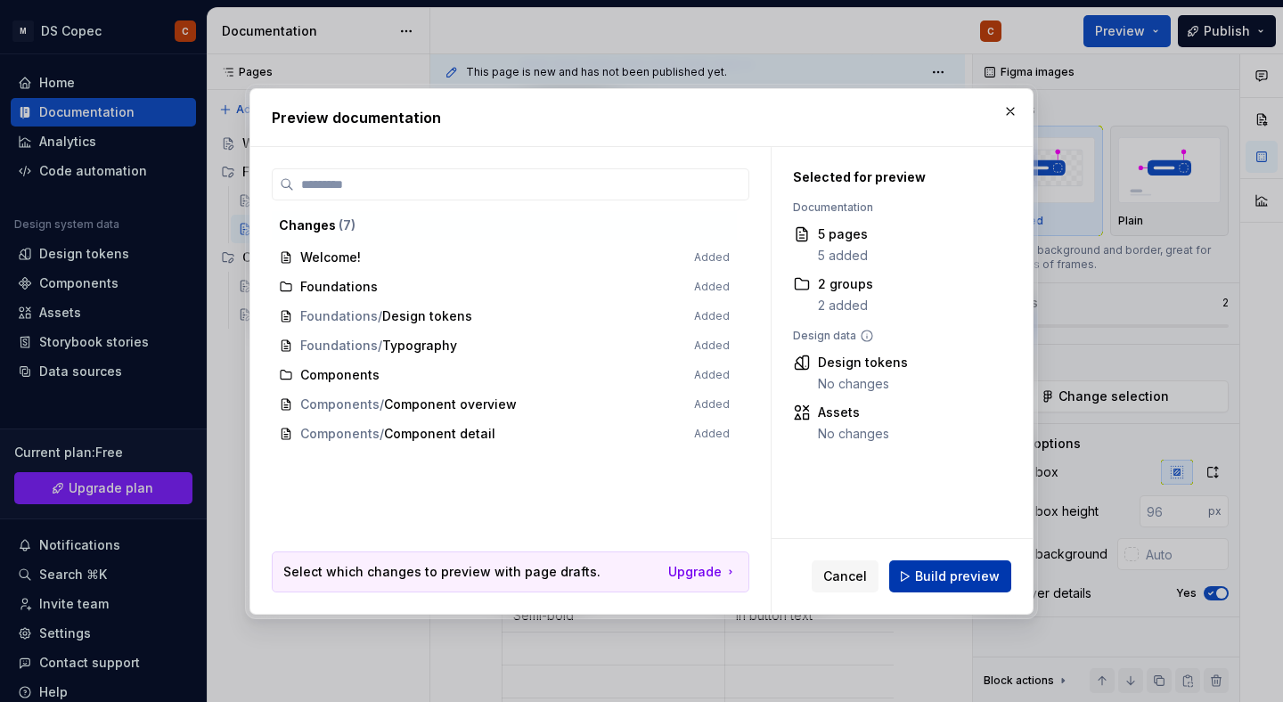
click at [932, 579] on span "Build preview" at bounding box center [957, 577] width 85 height 18
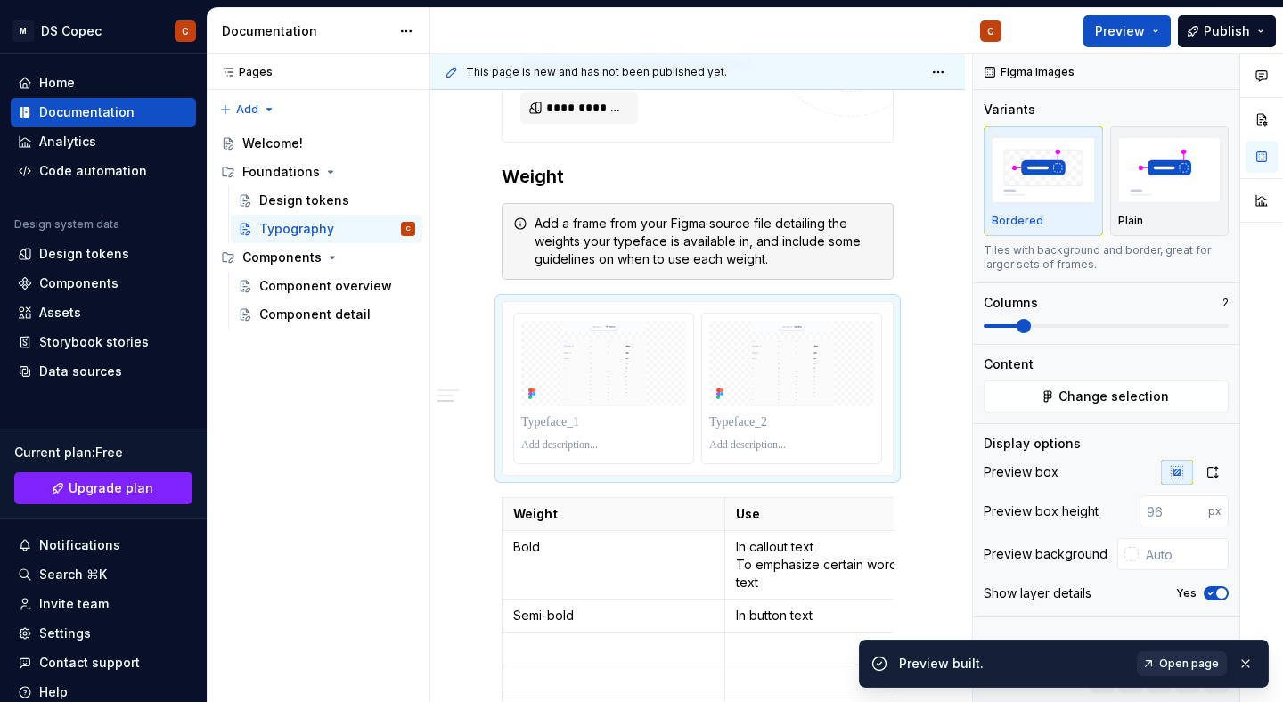
click at [1182, 668] on span "Open page" at bounding box center [1189, 664] width 60 height 14
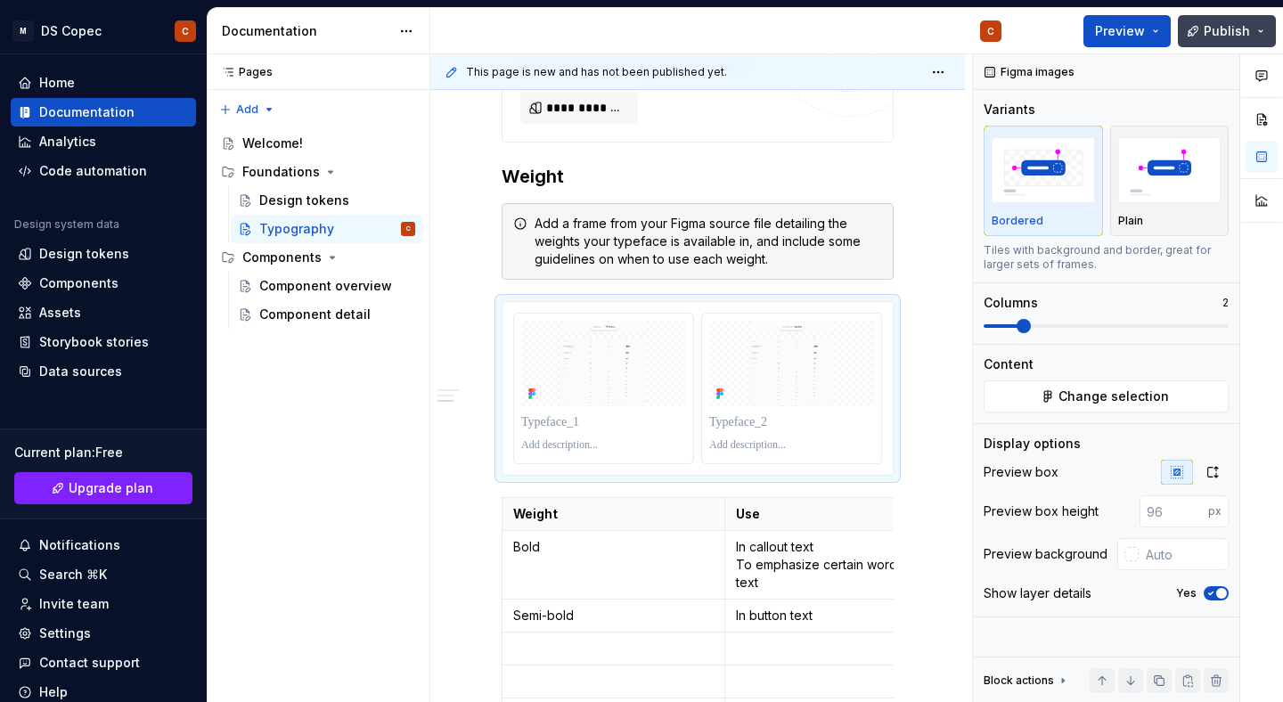
click at [1262, 32] on button "Publish" at bounding box center [1227, 31] width 98 height 32
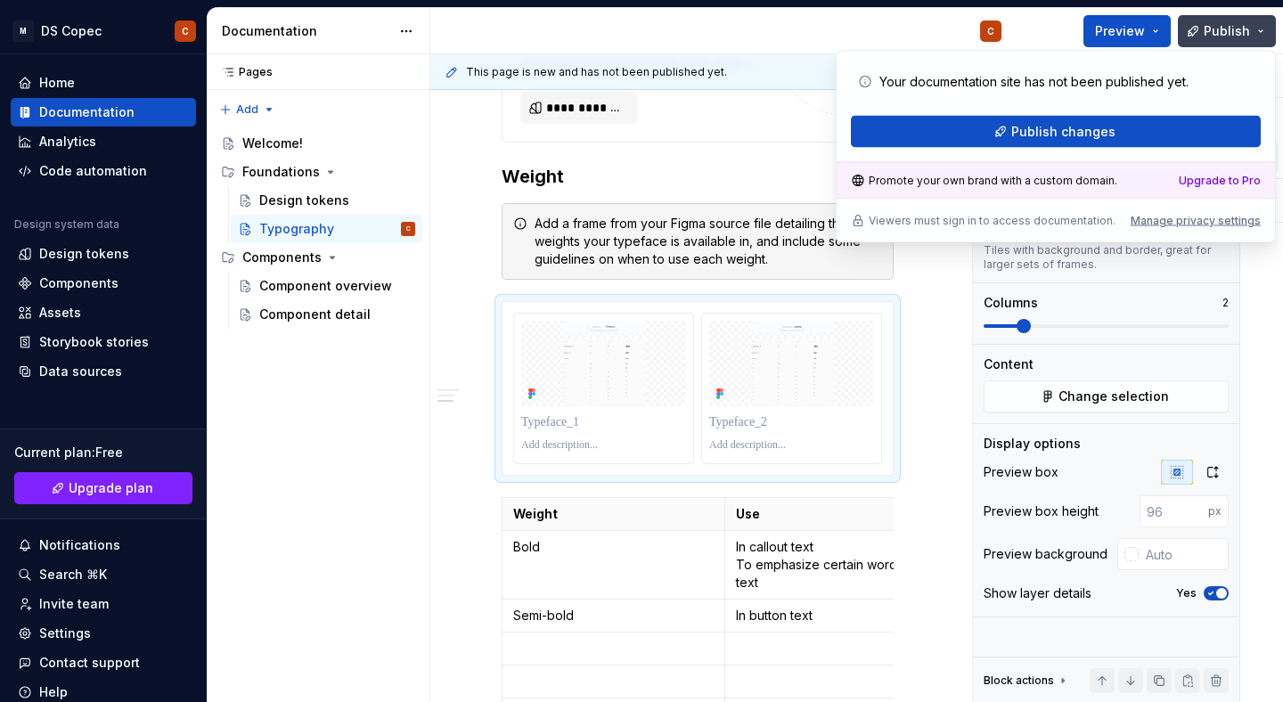
type textarea "*"
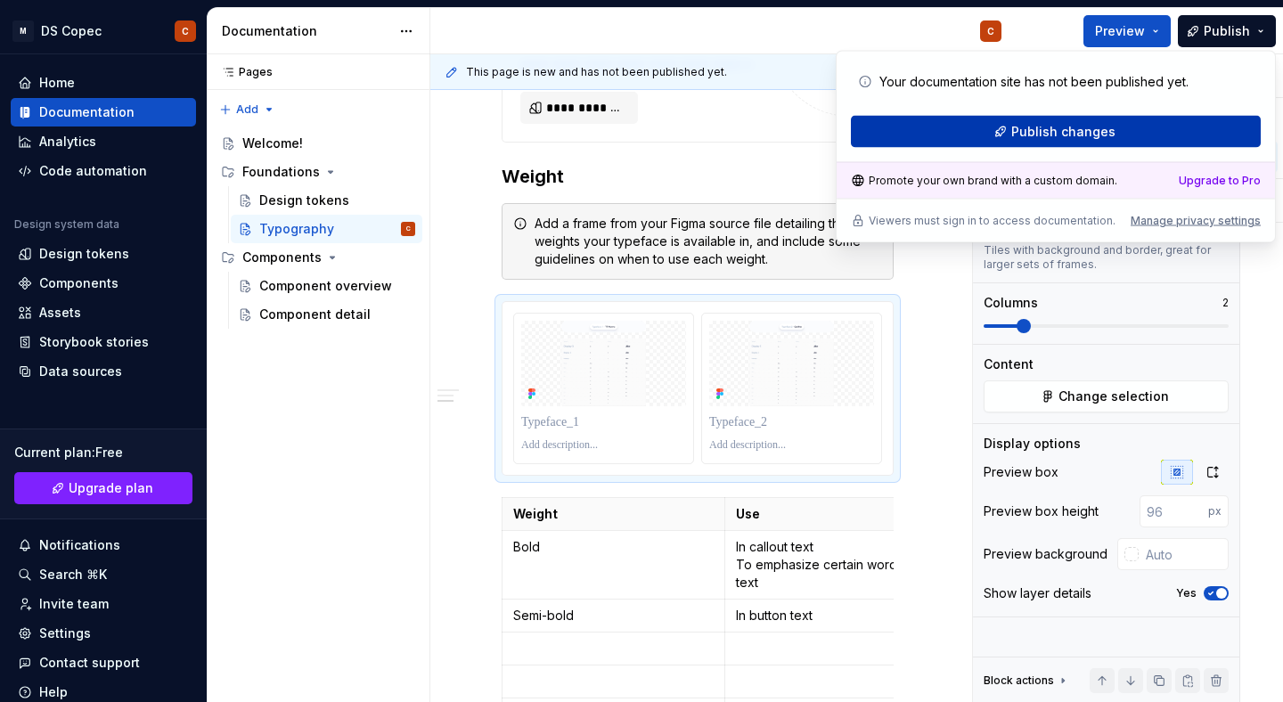
click at [1117, 127] on button "Publish changes" at bounding box center [1056, 132] width 410 height 32
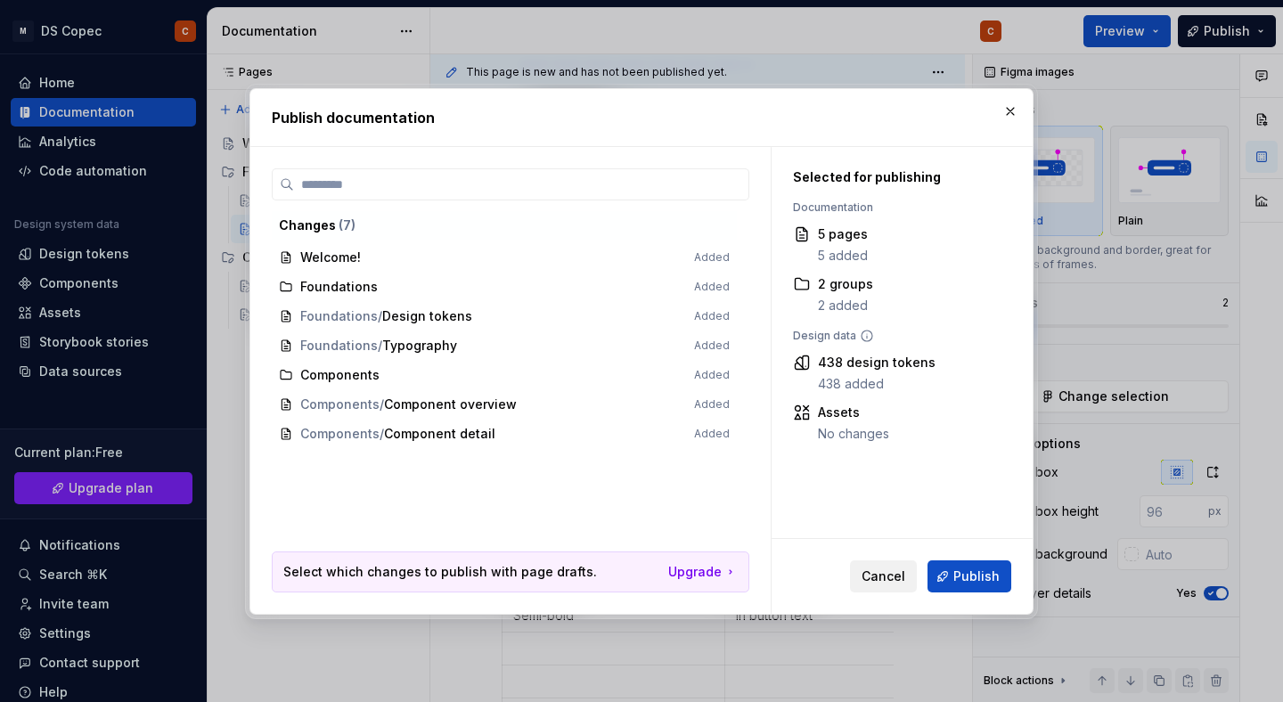
click at [892, 570] on span "Cancel" at bounding box center [884, 577] width 44 height 18
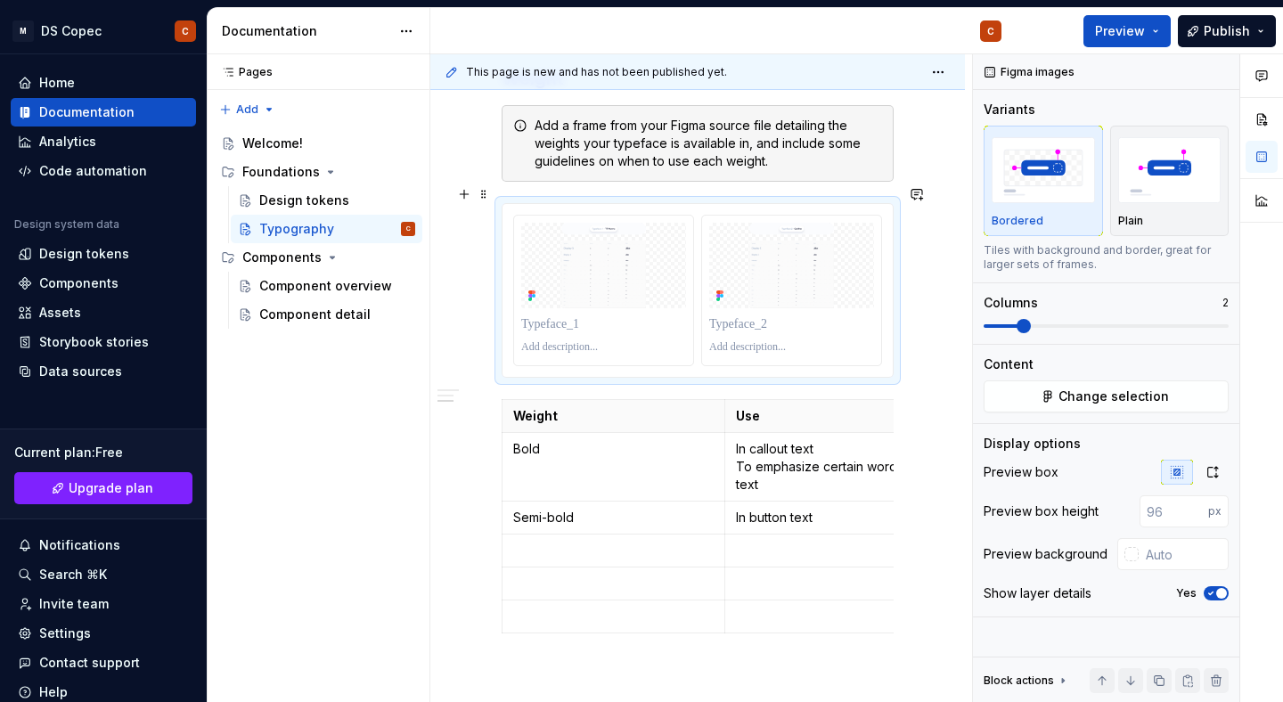
scroll to position [3050, 0]
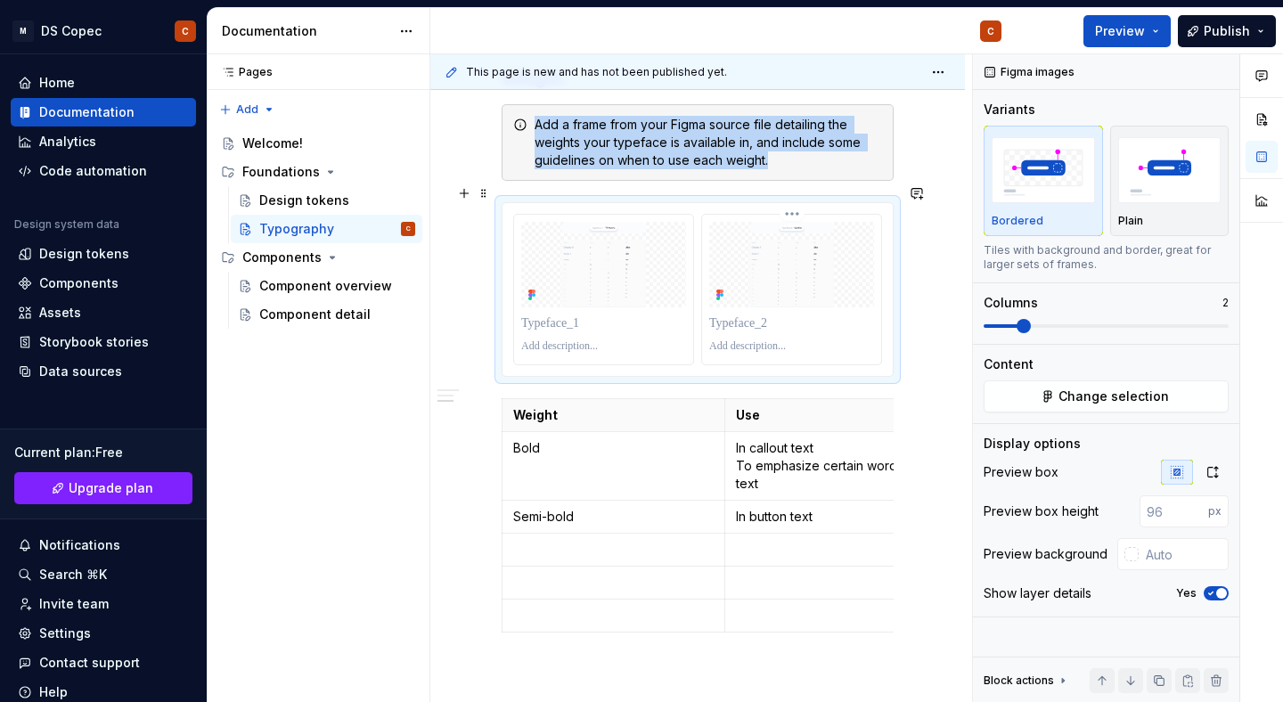
click at [812, 256] on img at bounding box center [791, 265] width 165 height 86
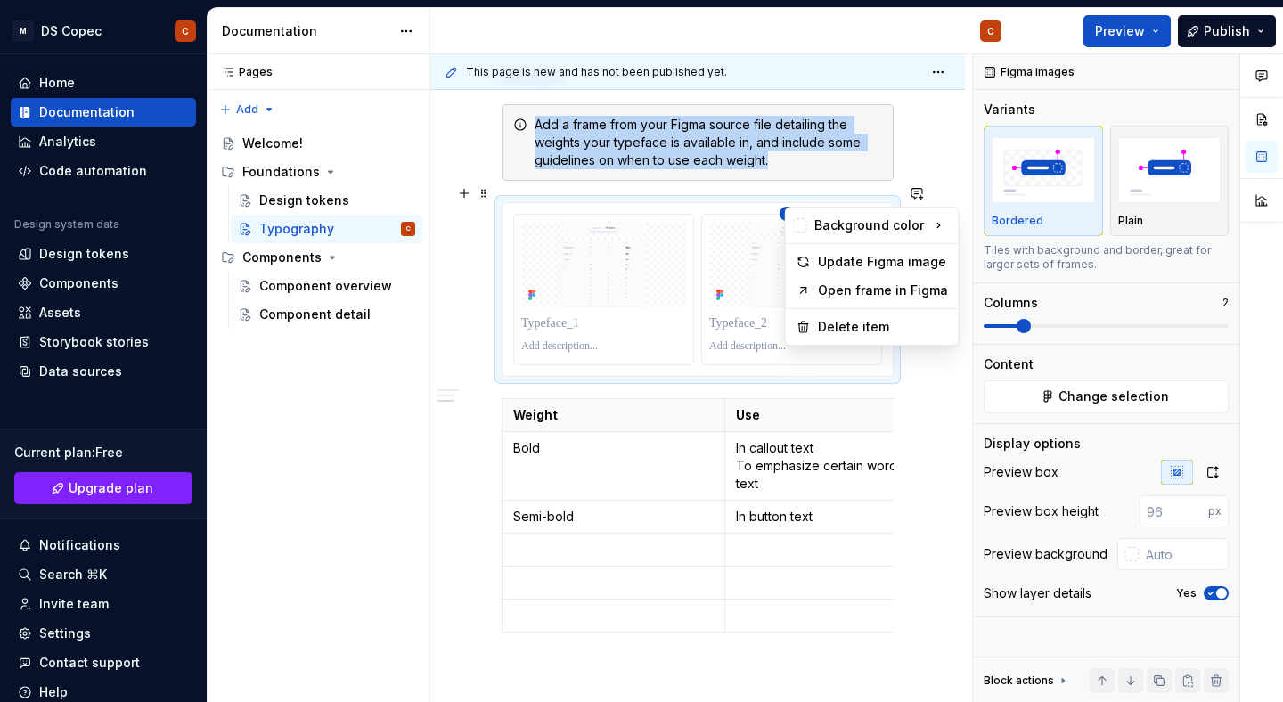
click at [796, 192] on html "M DS Copec C Home Documentation Analytics Code automation Design system data De…" at bounding box center [641, 351] width 1283 height 702
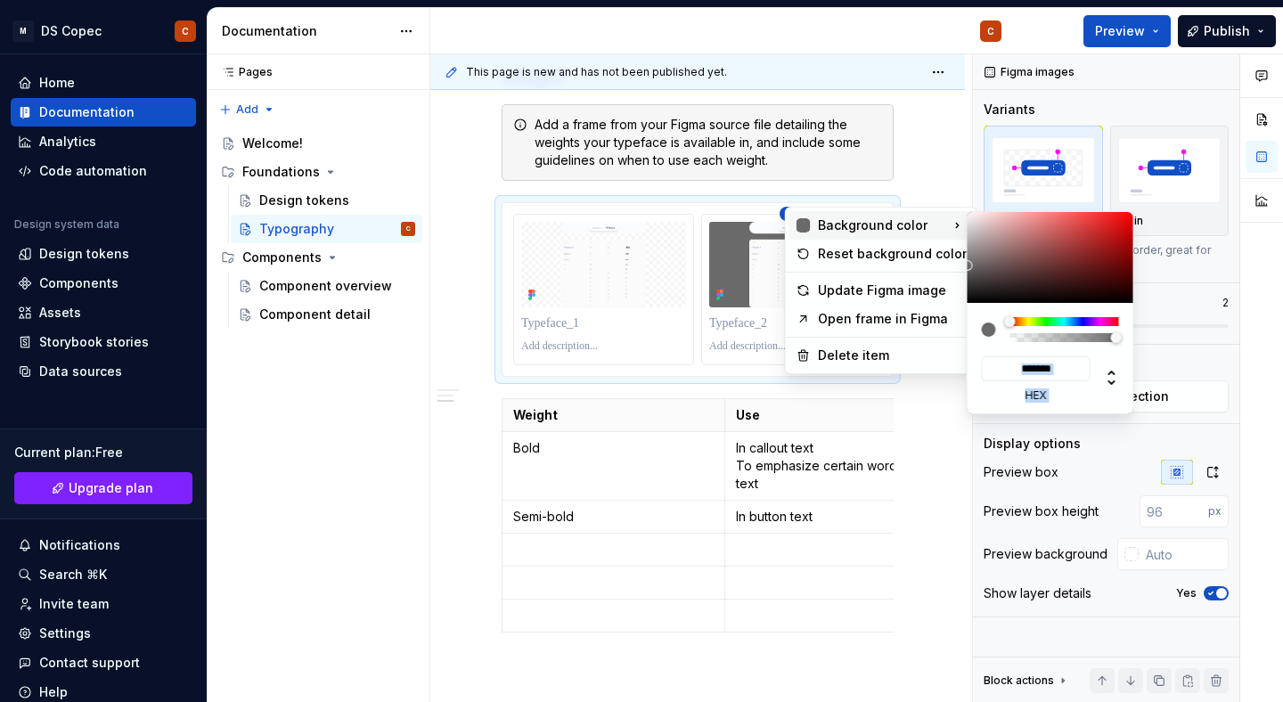
drag, startPoint x: 1034, startPoint y: 303, endPoint x: 954, endPoint y: 271, distance: 85.5
click at [954, 271] on div "Background color ******* hex Reset background color Update Figma image Open fra…" at bounding box center [881, 291] width 193 height 168
type input "*******"
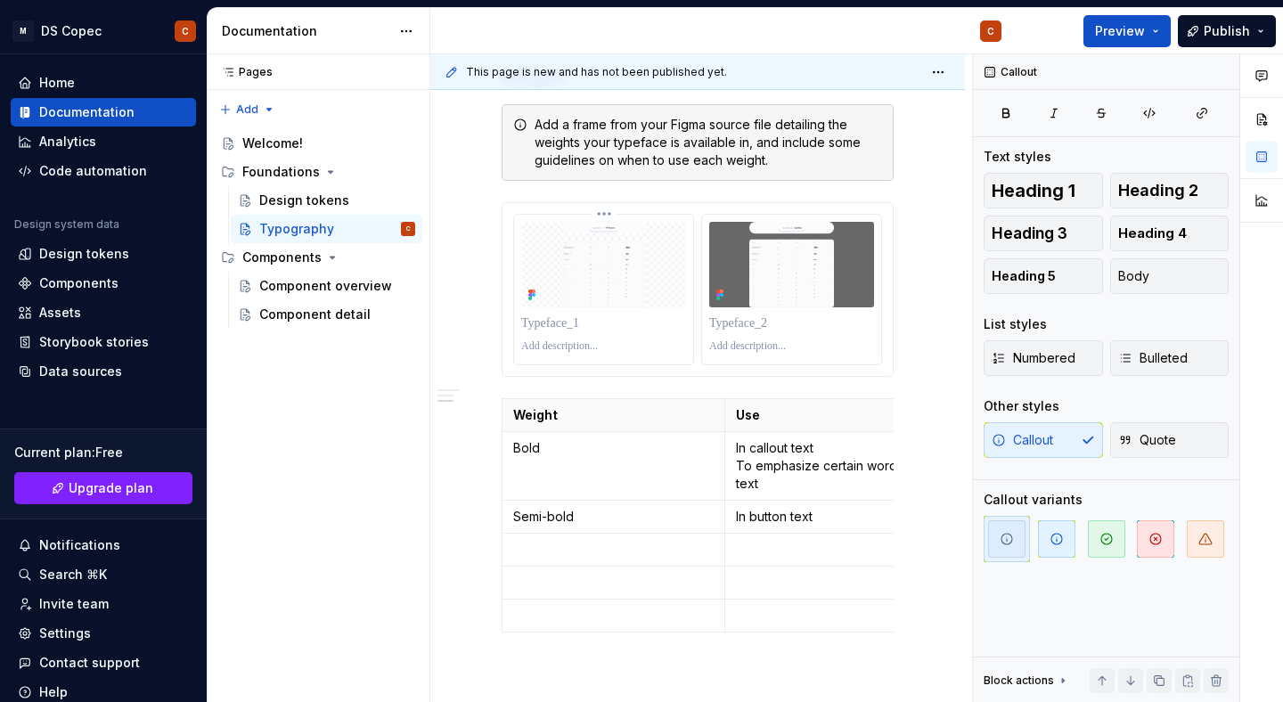
click at [652, 230] on html "M DS Copec C Home Documentation Analytics Code automation Design system data De…" at bounding box center [641, 351] width 1283 height 702
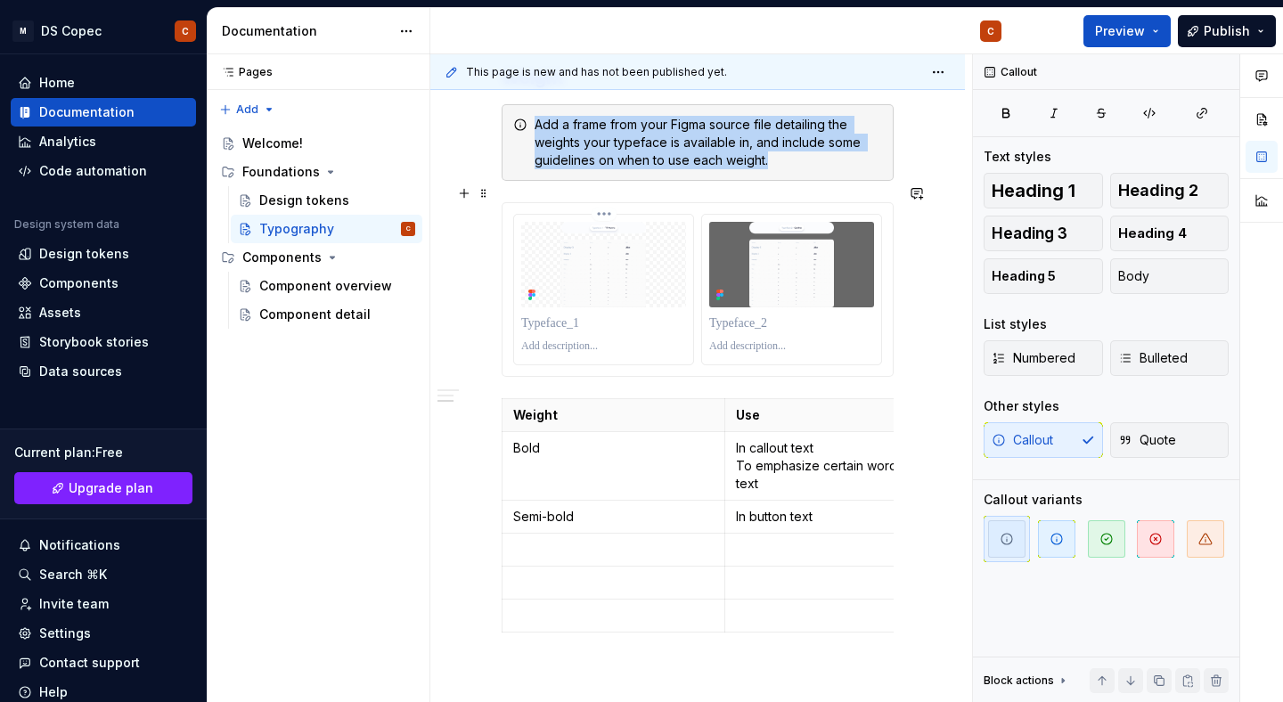
click at [667, 254] on img at bounding box center [603, 265] width 165 height 86
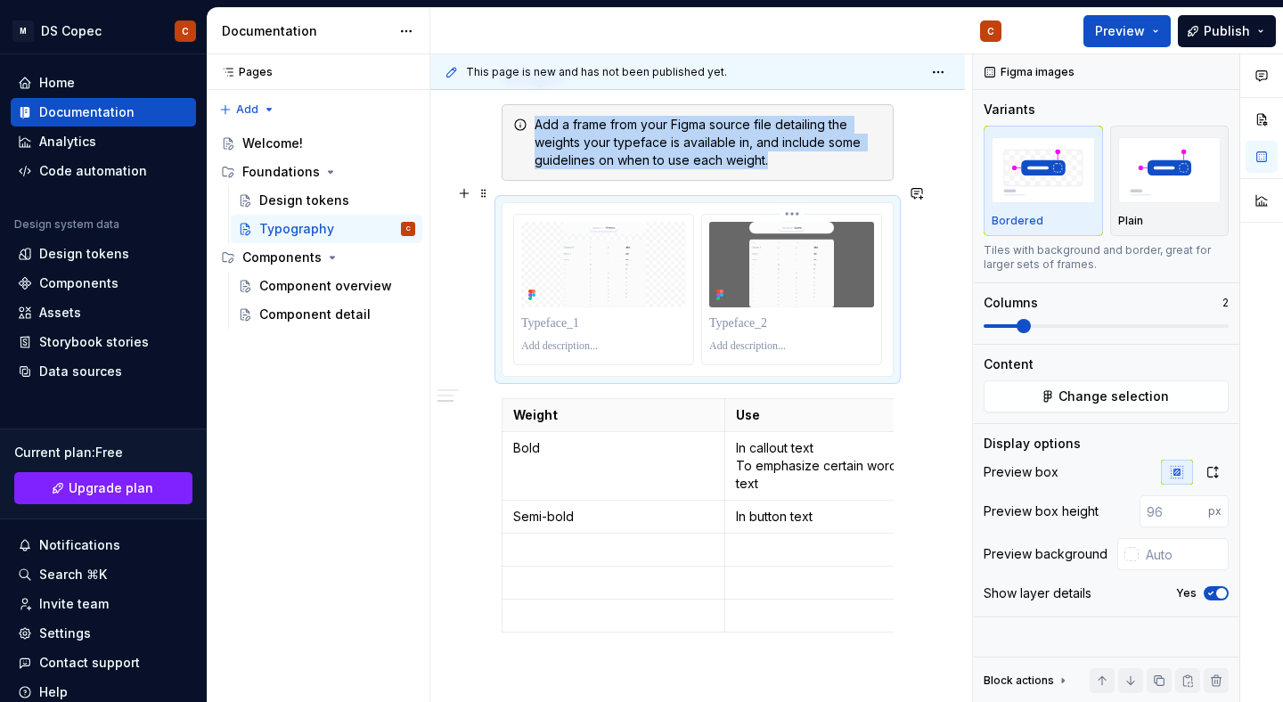
click at [795, 244] on img at bounding box center [791, 265] width 165 height 86
click at [800, 244] on img at bounding box center [791, 265] width 165 height 86
click at [1170, 163] on img "button" at bounding box center [1169, 169] width 103 height 65
click at [1027, 159] on img "button" at bounding box center [1043, 169] width 103 height 65
click at [1055, 170] on img "button" at bounding box center [1043, 169] width 103 height 65
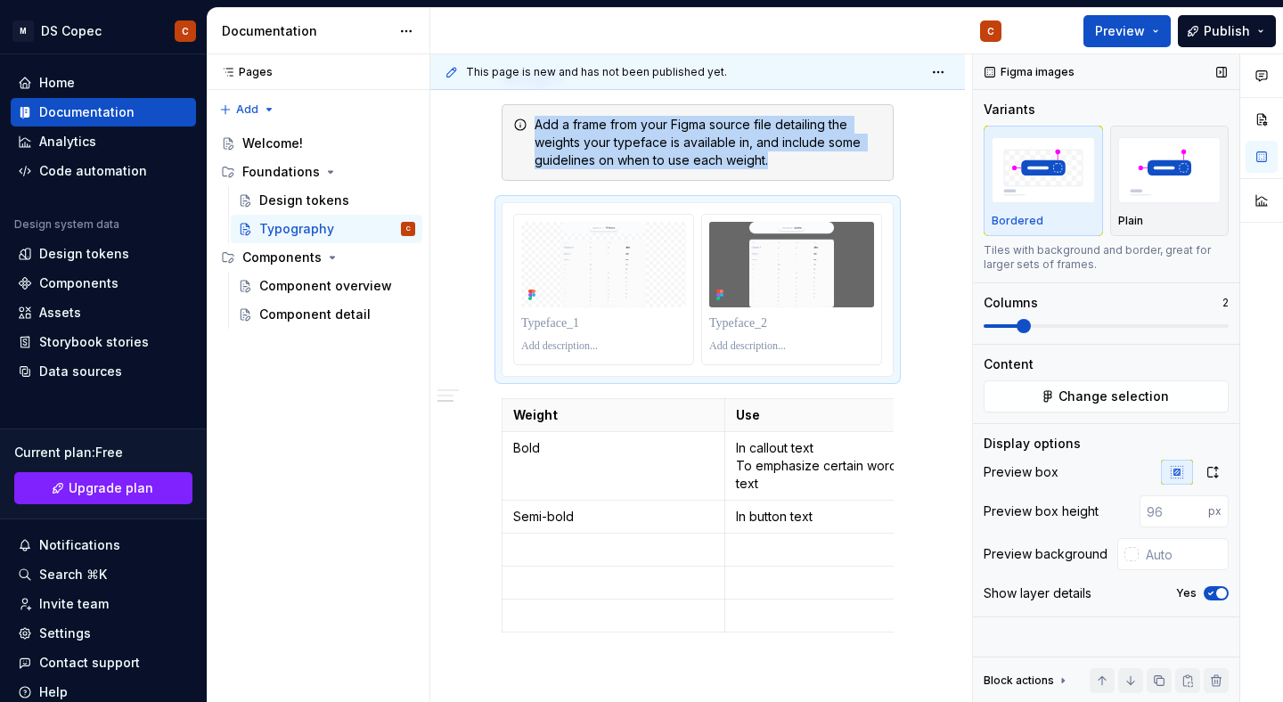
click at [1027, 326] on span at bounding box center [1024, 326] width 14 height 14
click at [1076, 397] on span "Change selection" at bounding box center [1114, 397] width 110 height 18
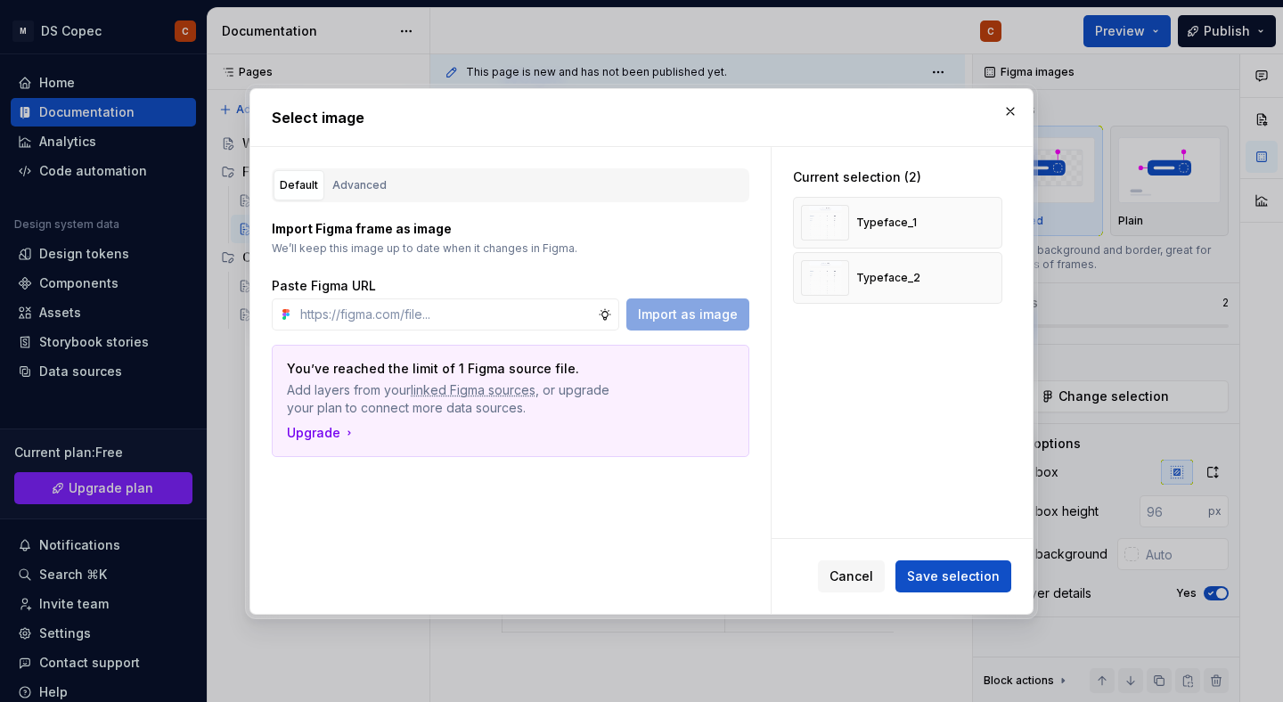
type textarea "*"
